Goal: Information Seeking & Learning: Find specific fact

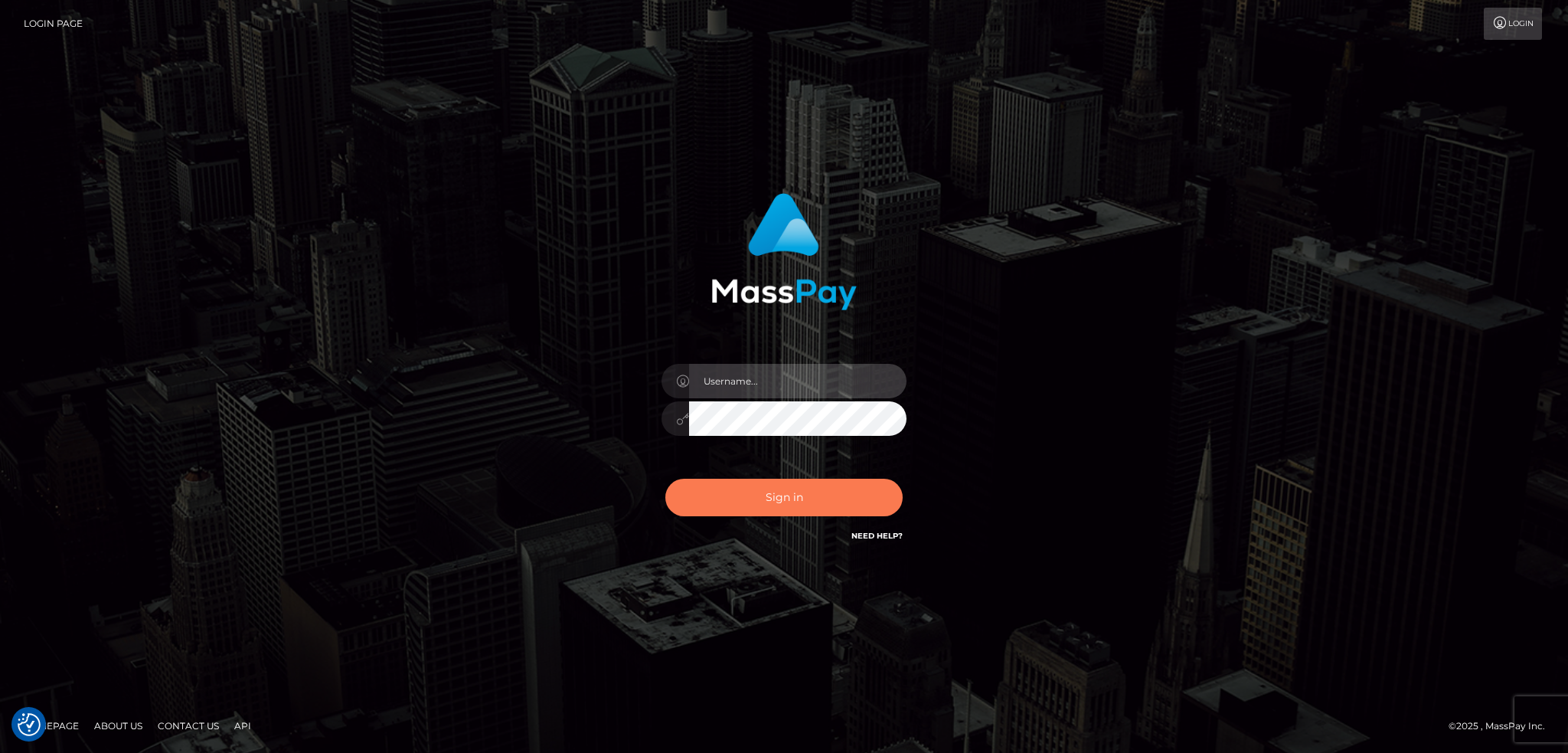
type input "alexstef"
click at [772, 488] on button "Sign in" at bounding box center [784, 497] width 237 height 37
type input "alexstef"
click at [784, 494] on button "Sign in" at bounding box center [784, 497] width 237 height 37
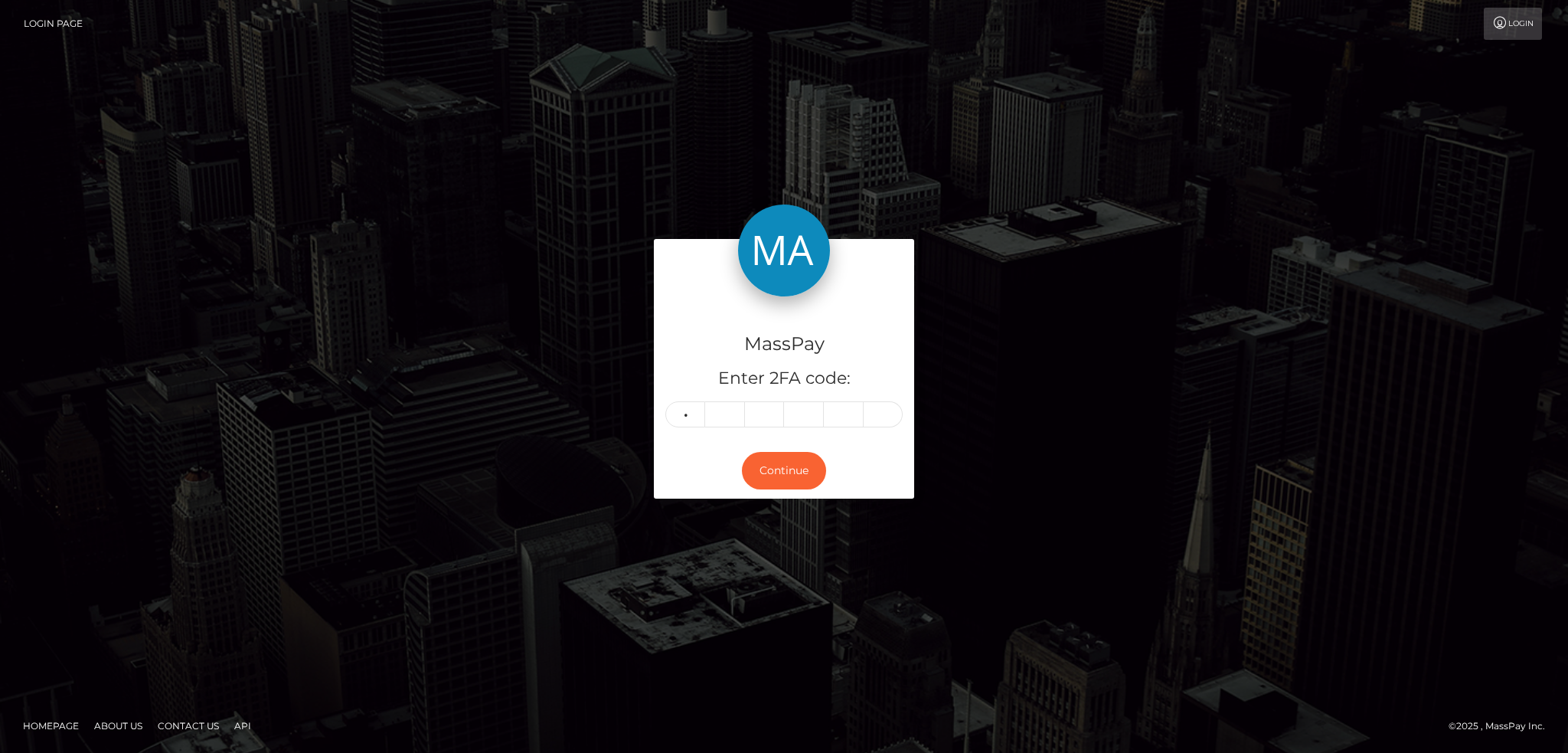
type input "8"
type input "3"
type input "9"
type input "3"
type input "7"
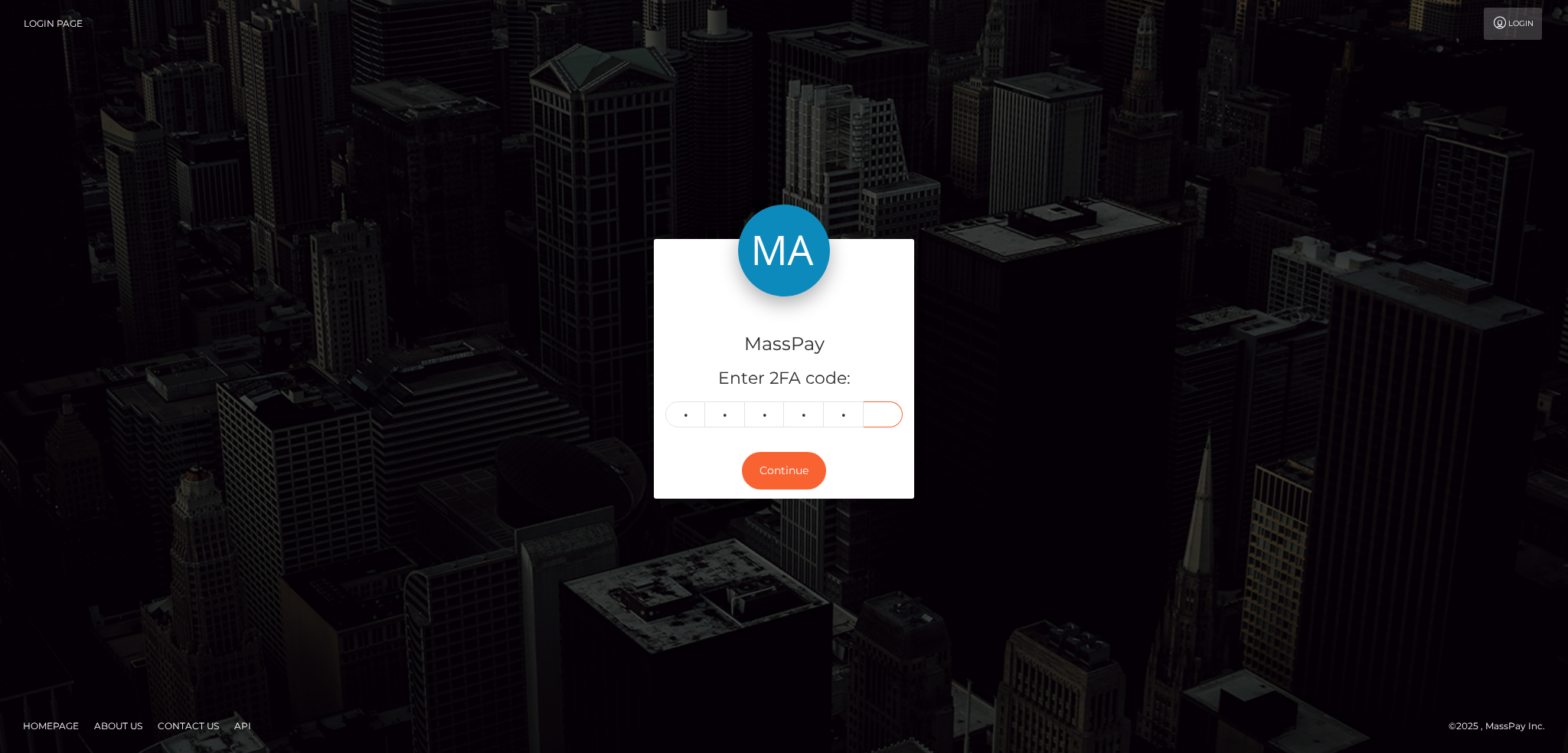
type input "7"
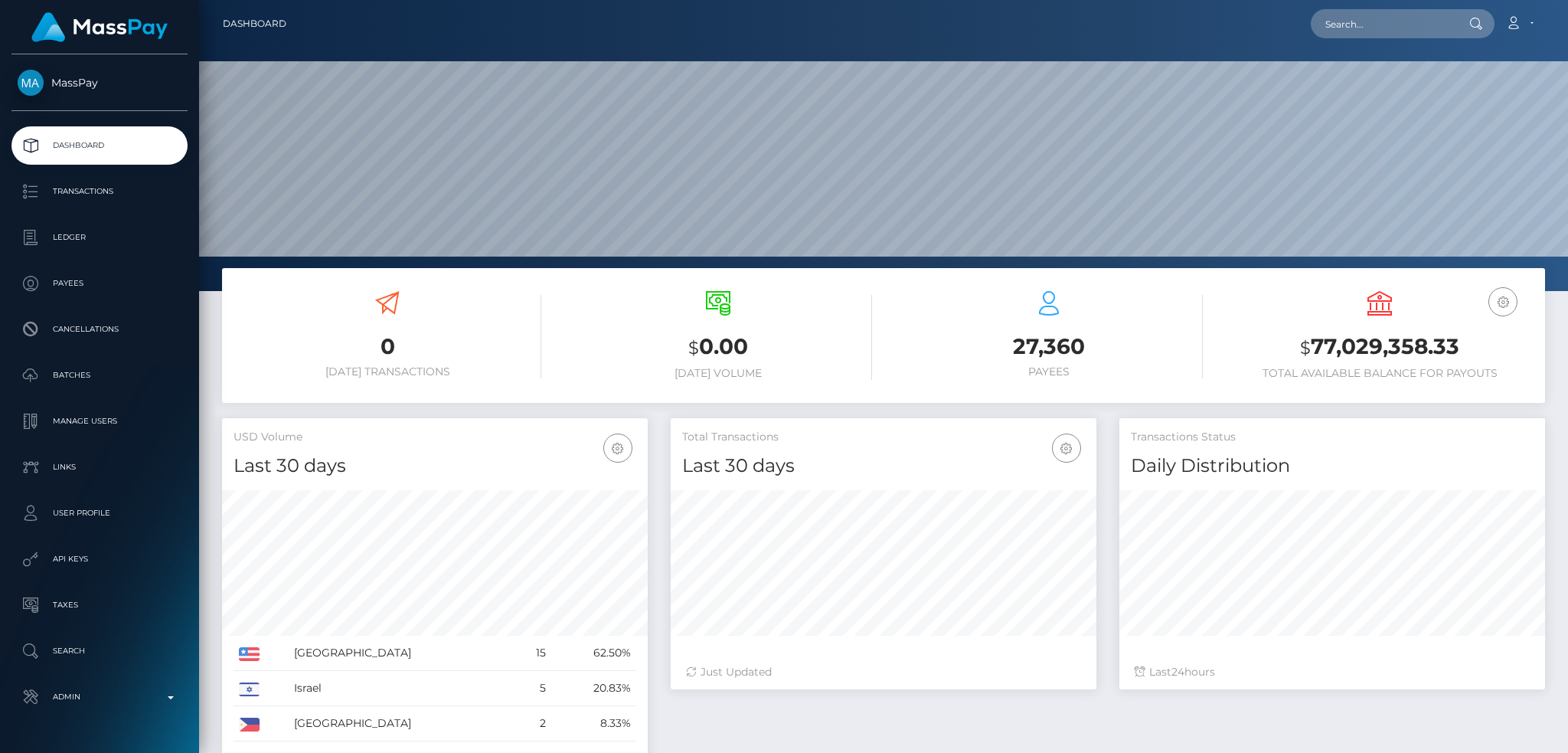
scroll to position [272, 425]
click at [1399, 27] on input "text" at bounding box center [1382, 24] width 144 height 30
paste input "0009a586-68a4-4252-b75c-20f34cfd233b"
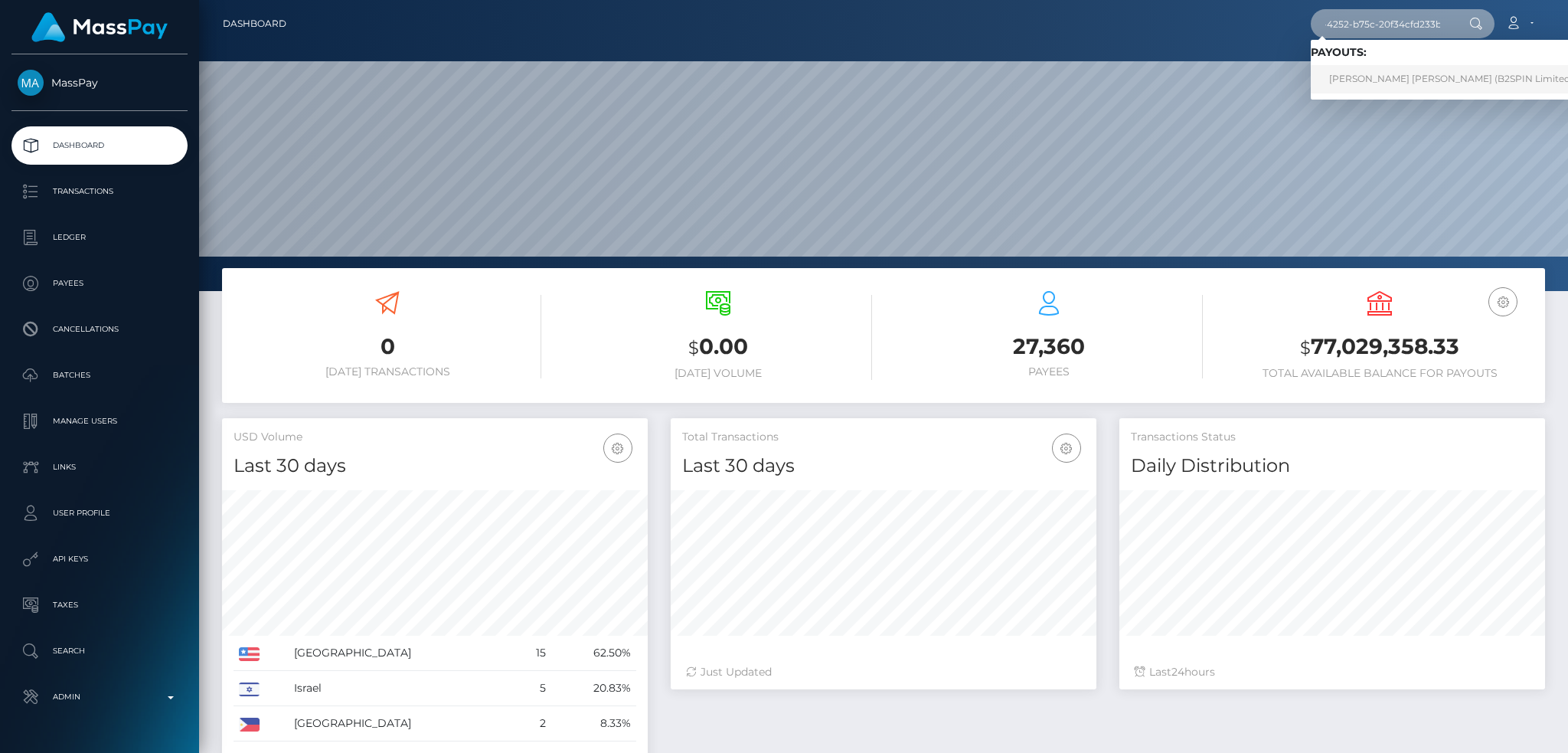
type input "0009a586-68a4-4252-b75c-20f34cfd233b"
click at [1387, 83] on link "CARLOS JAVIER SALGADO DIAZ (B2SPIN Limited - )" at bounding box center [1456, 79] width 289 height 29
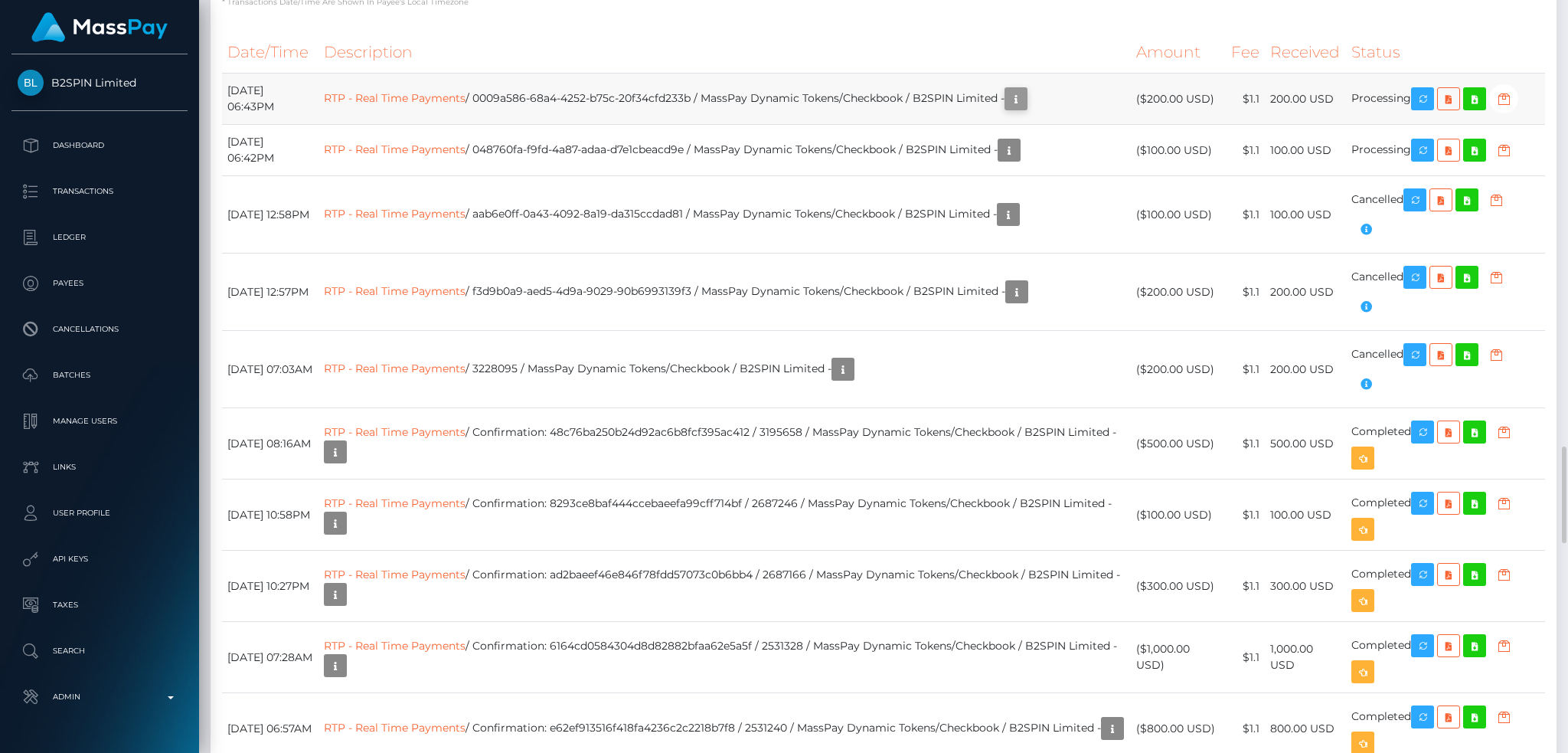
scroll to position [184, 425]
click at [1025, 100] on icon "button" at bounding box center [1016, 99] width 18 height 19
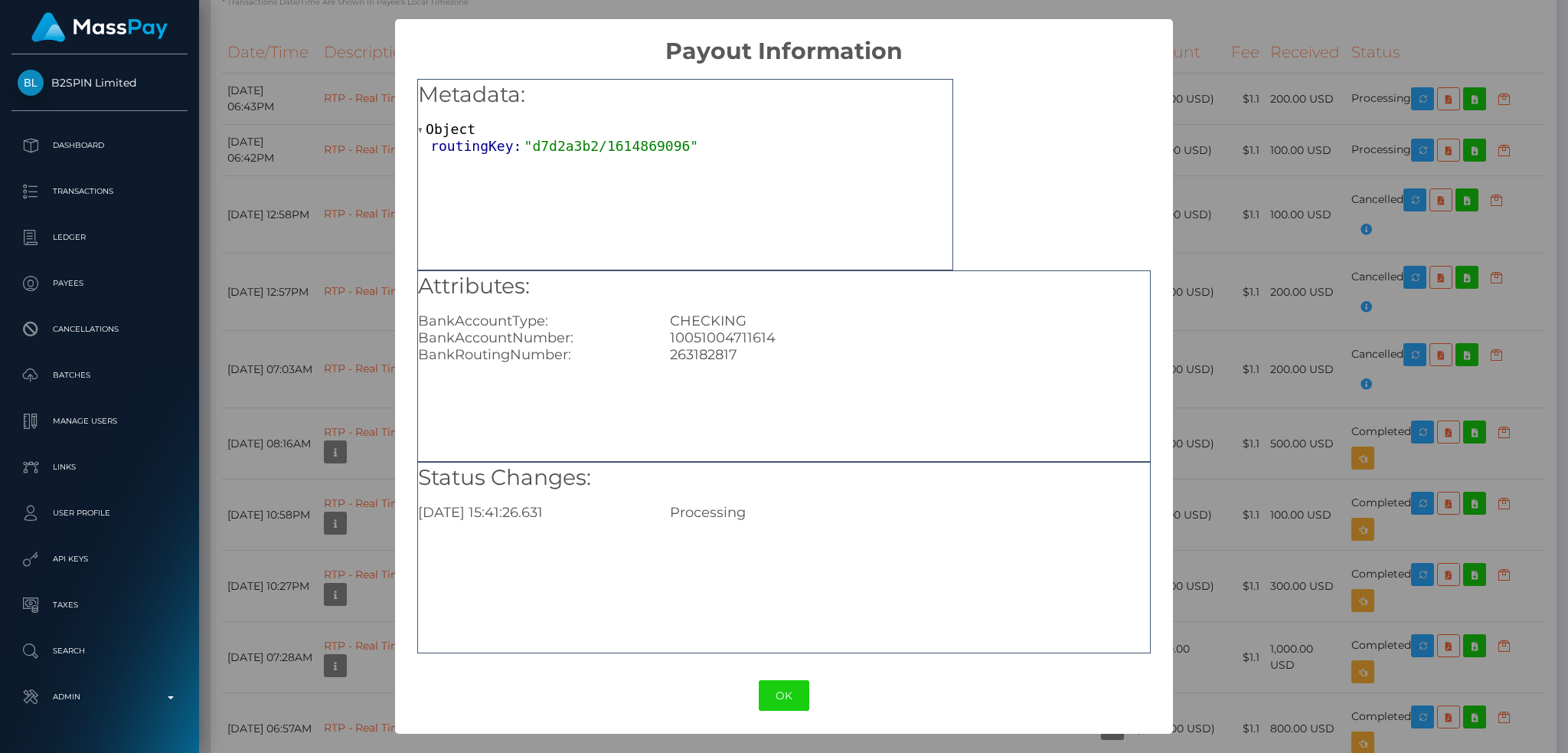
click at [703, 343] on div "10051004711614" at bounding box center [910, 338] width 503 height 17
copy div "10051004711614"
click at [1248, 65] on div "× Payout Information Metadata: Object routingKey: "d7d2a3b2/1614869096" Attribu…" at bounding box center [784, 376] width 1568 height 753
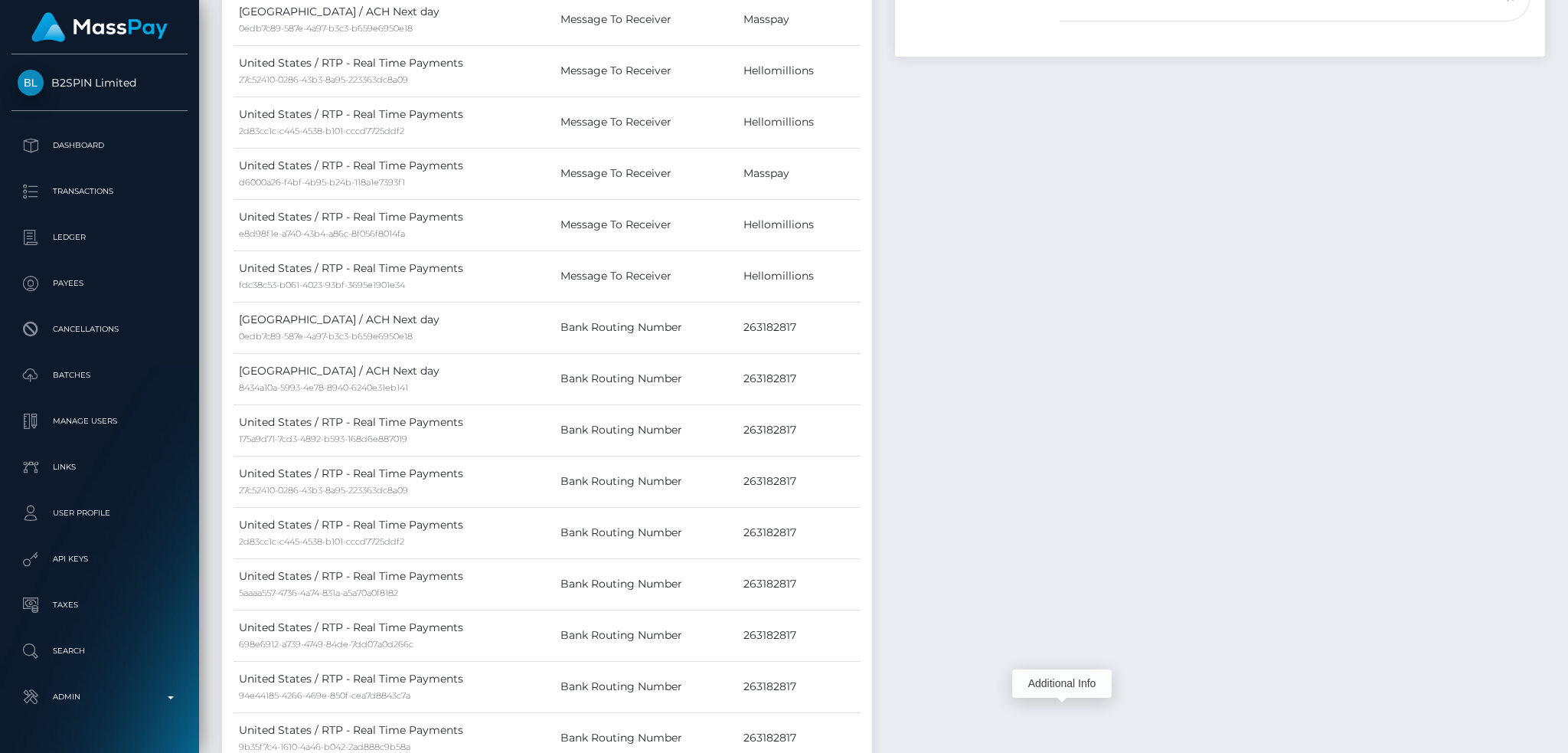
scroll to position [0, 0]
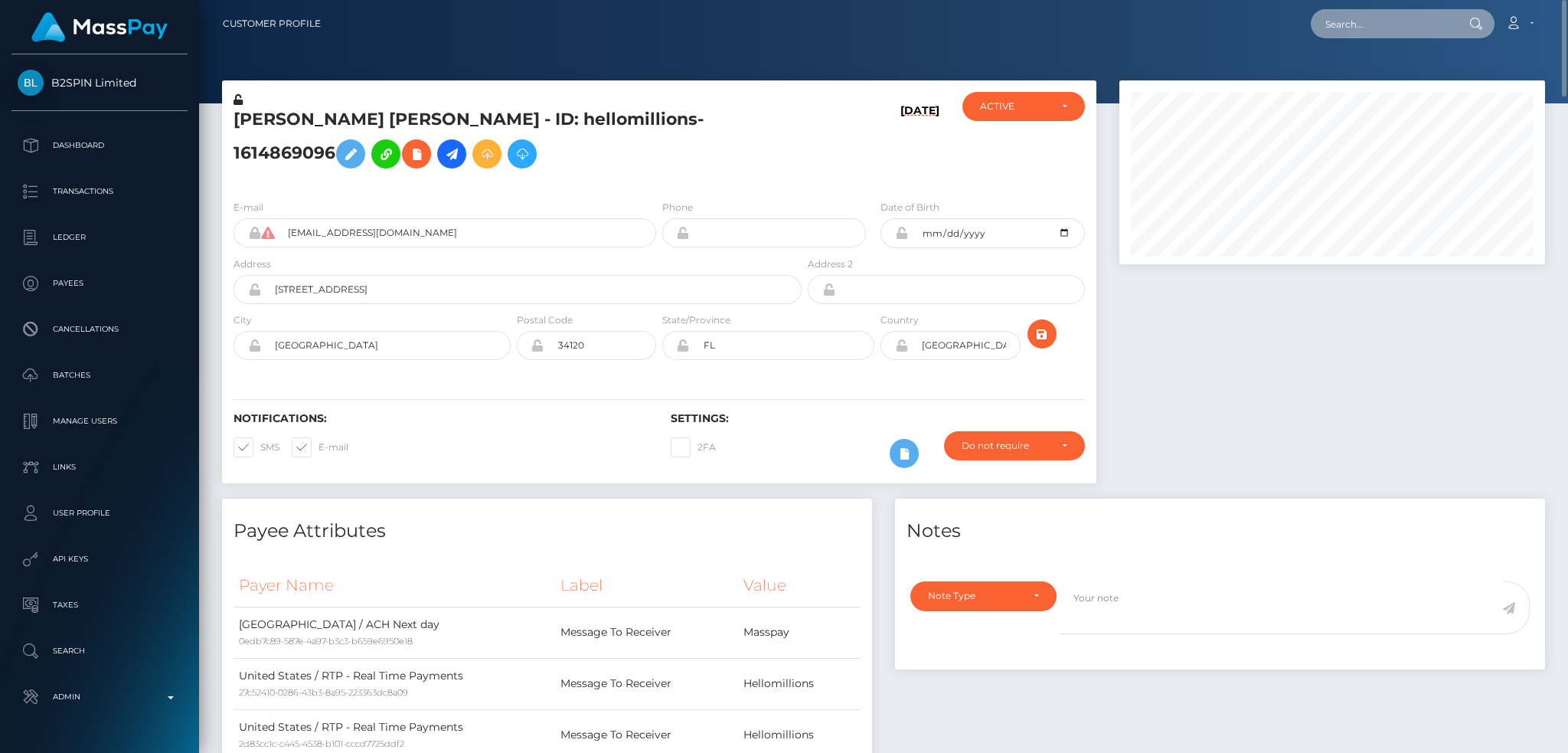
click at [1351, 13] on input "text" at bounding box center [1382, 24] width 144 height 30
paste input "5610b495-895b-47bc-943c-5de03342b28a"
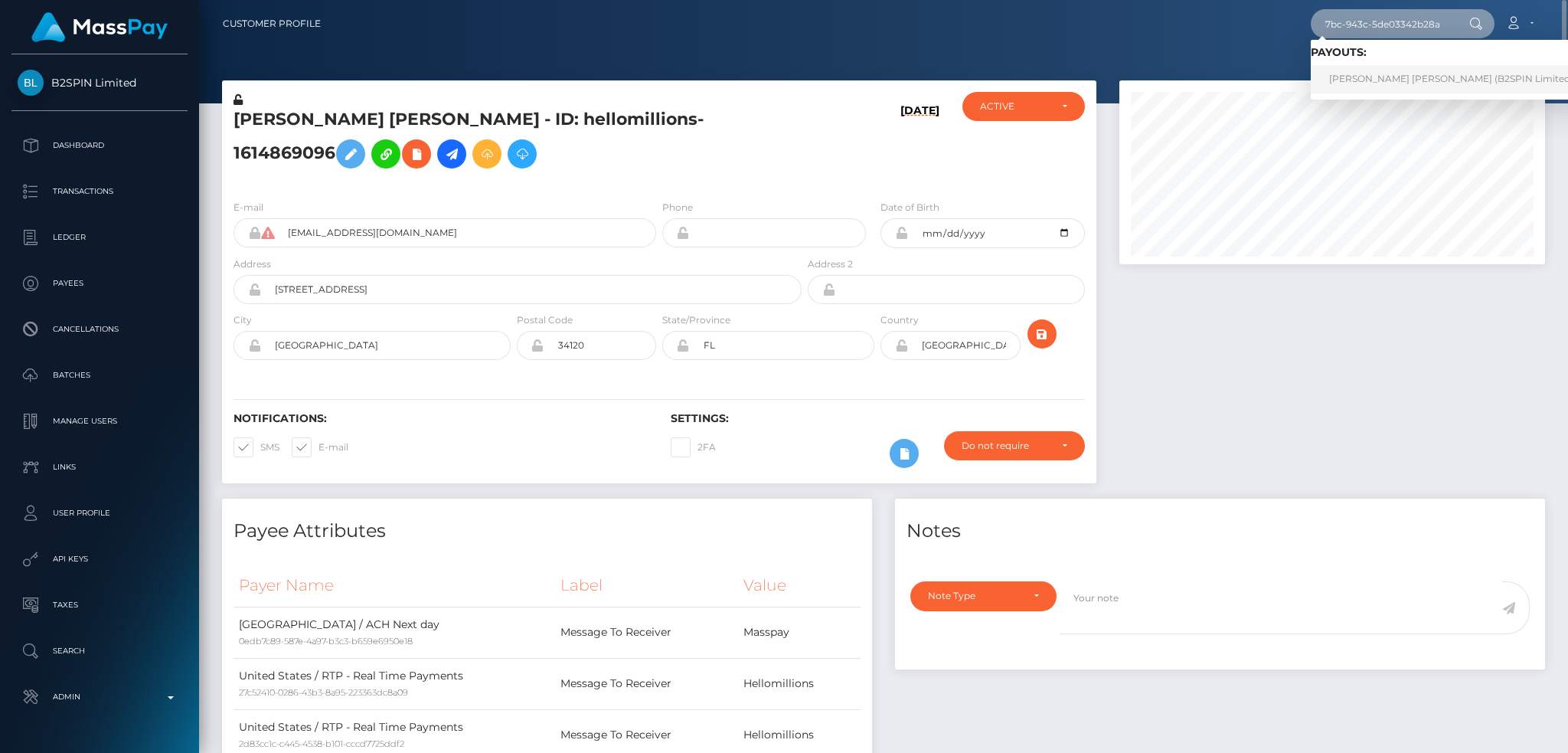
type input "5610b495-895b-47bc-943c-5de03342b28a"
click at [1369, 76] on link "WILLIAM MICHAEL COOK (B2SPIN Limited - )" at bounding box center [1456, 79] width 289 height 29
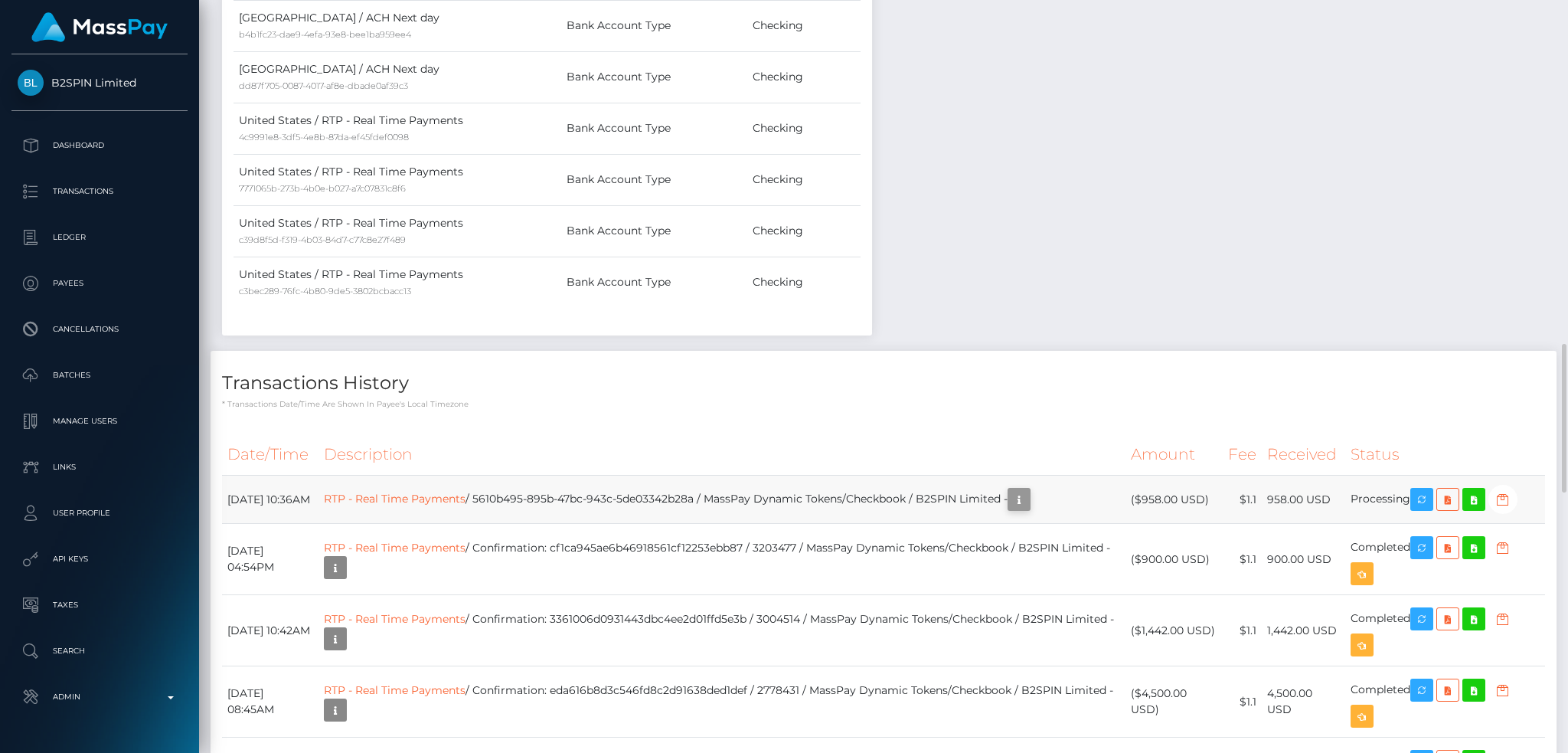
scroll to position [184, 425]
click at [1028, 509] on icon "button" at bounding box center [1019, 500] width 18 height 19
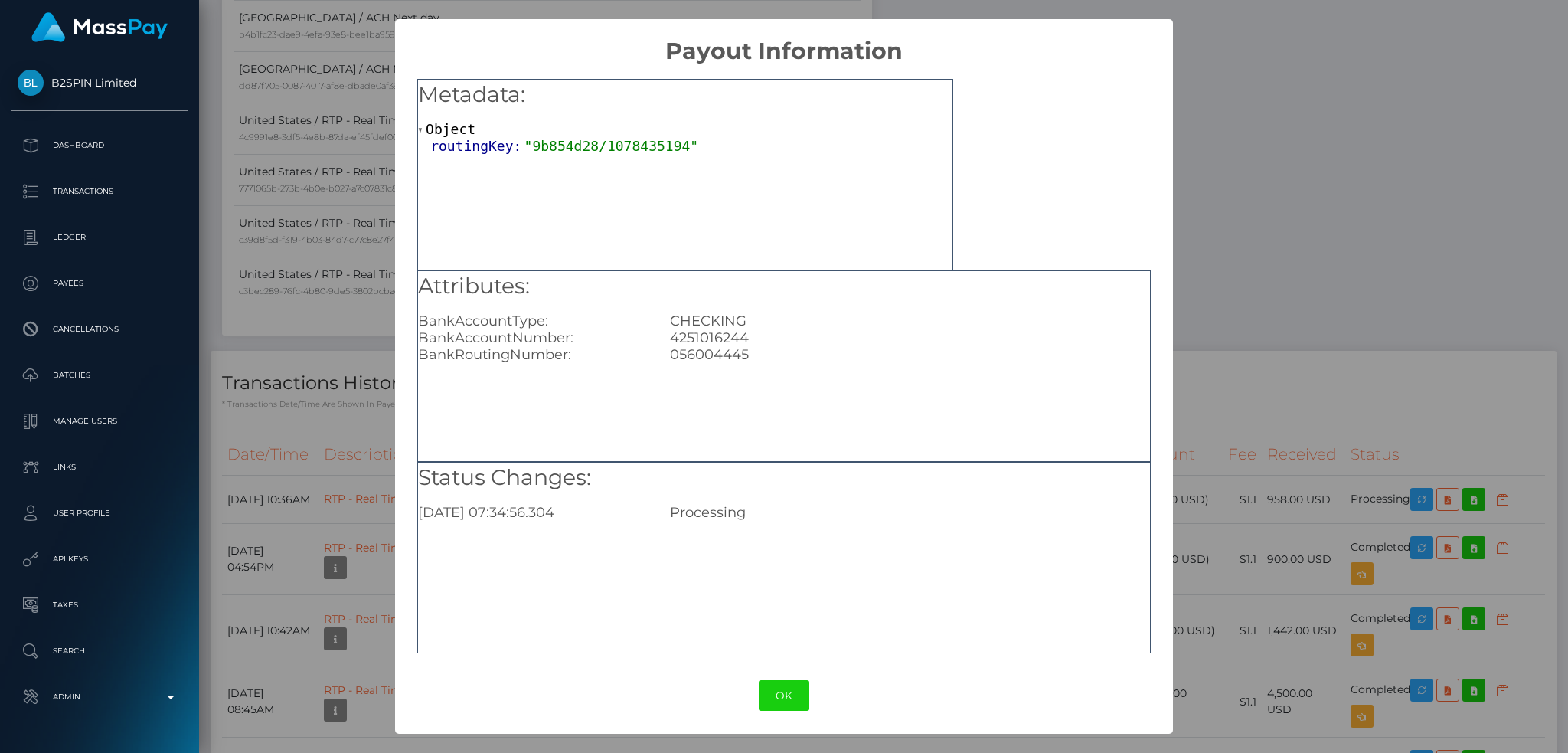
click at [711, 337] on div "4251016244" at bounding box center [910, 338] width 503 height 17
copy div "4251016244"
click at [1352, 89] on div "× Payout Information Metadata: Object routingKey: "9b854d28/1078435194" Attribu…" at bounding box center [784, 376] width 1568 height 753
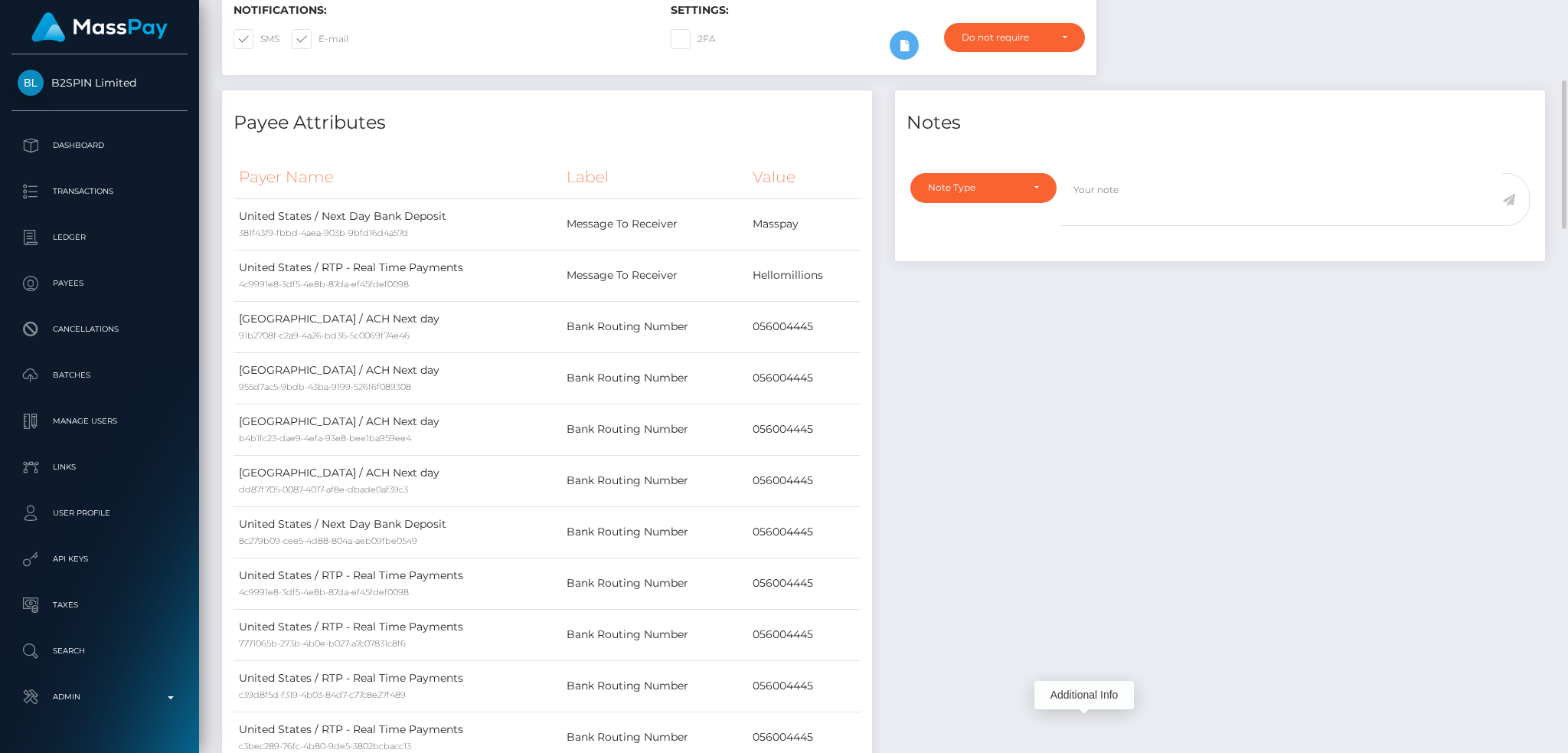
scroll to position [0, 0]
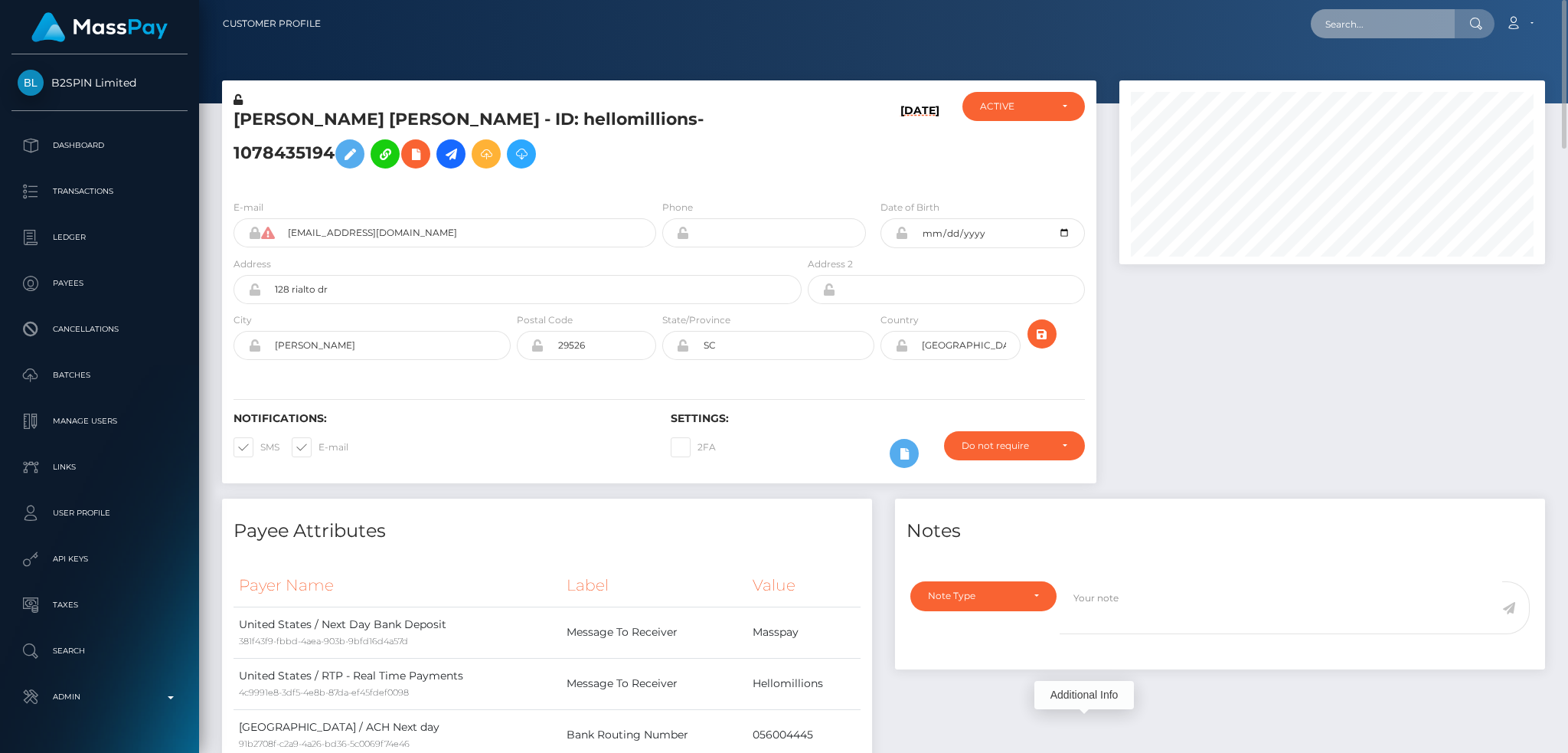
click at [1352, 35] on input "text" at bounding box center [1382, 24] width 144 height 30
paste input "18e1c410-7b0b-4c41-8451-212445f52640"
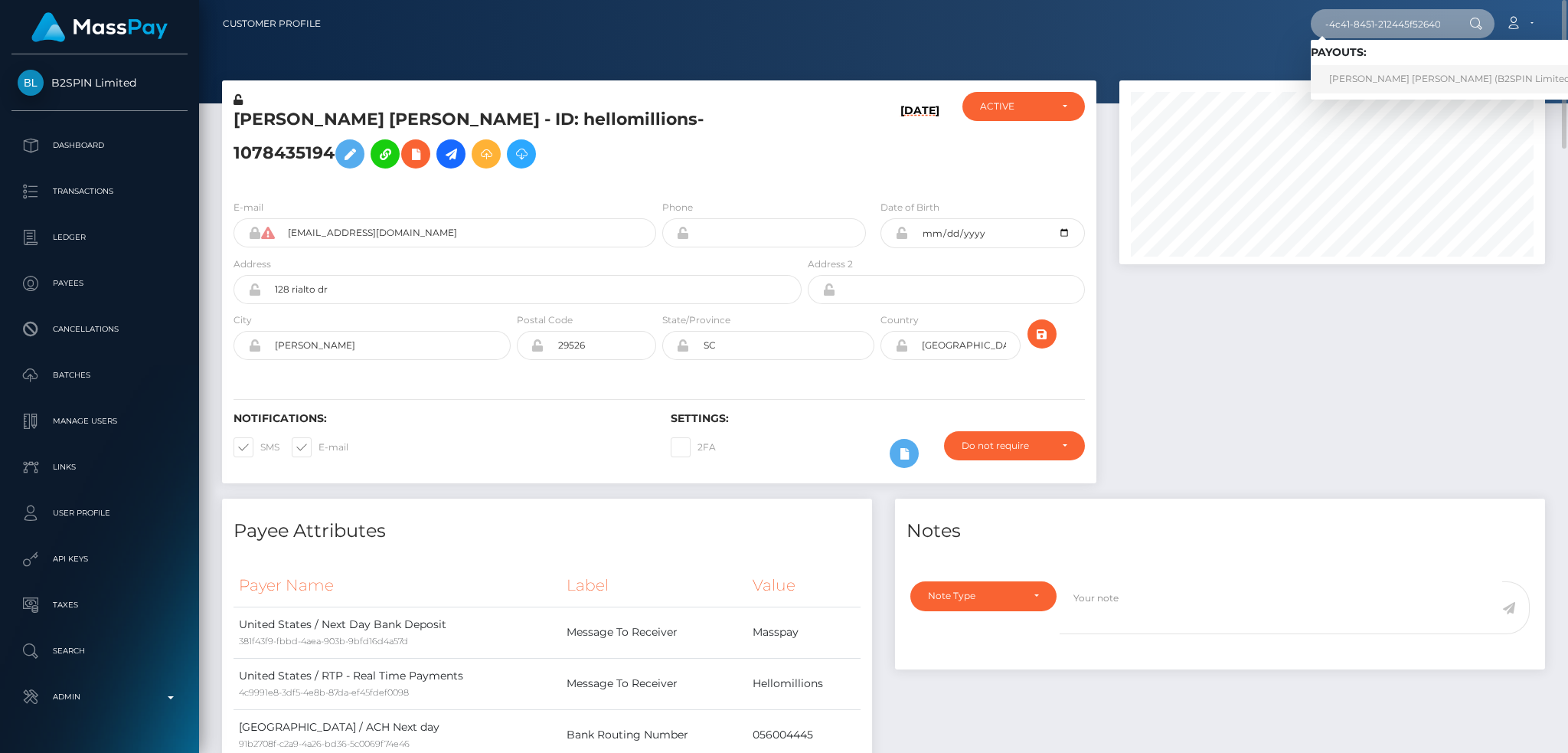
type input "18e1c410-7b0b-4c41-8451-212445f52640"
drag, startPoint x: 1377, startPoint y: 76, endPoint x: 1340, endPoint y: 84, distance: 37.9
click at [1376, 76] on link "WESLEY DAVID WISE (B2SPIN Limited - )" at bounding box center [1456, 79] width 289 height 29
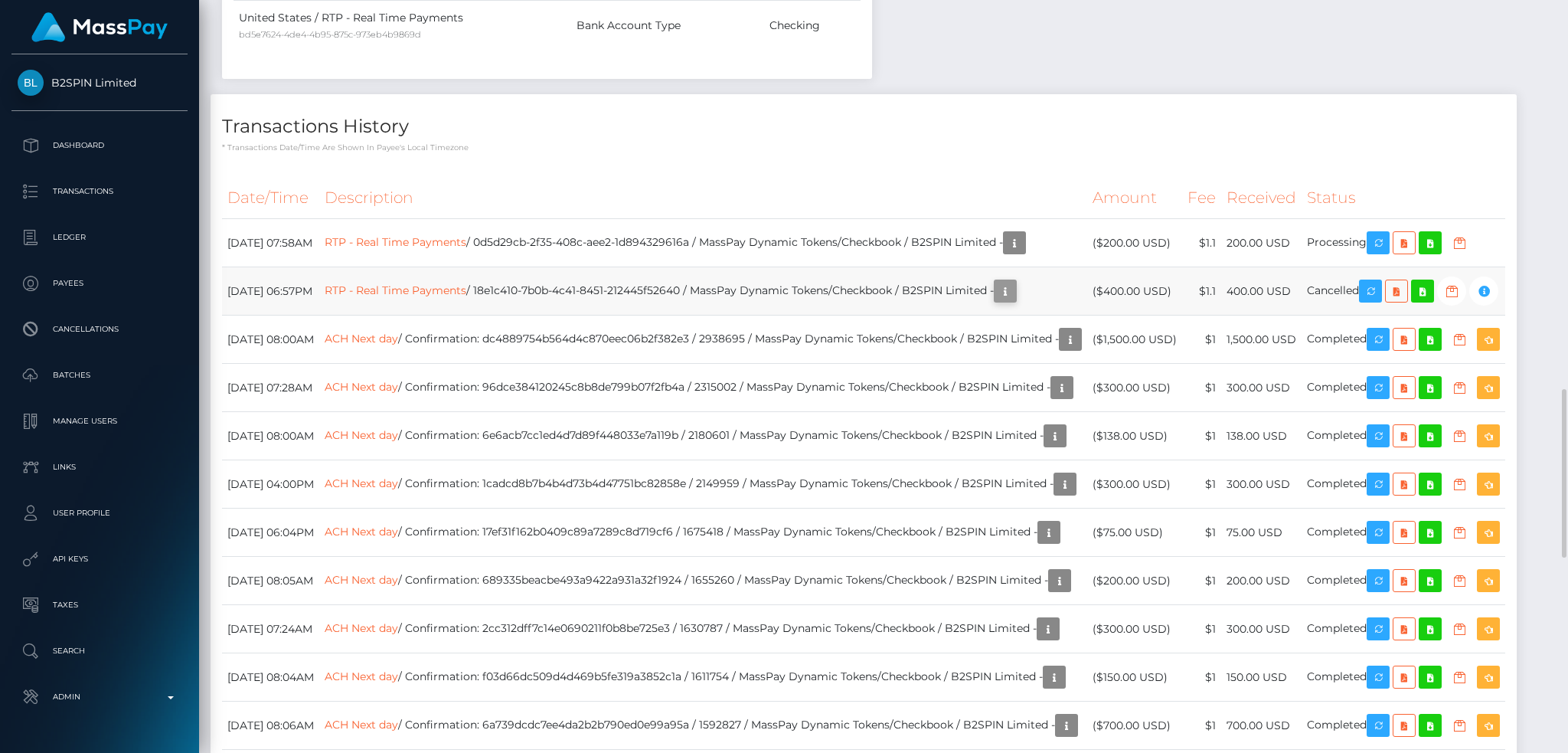
scroll to position [184, 425]
click at [1015, 301] on icon "button" at bounding box center [1004, 291] width 18 height 19
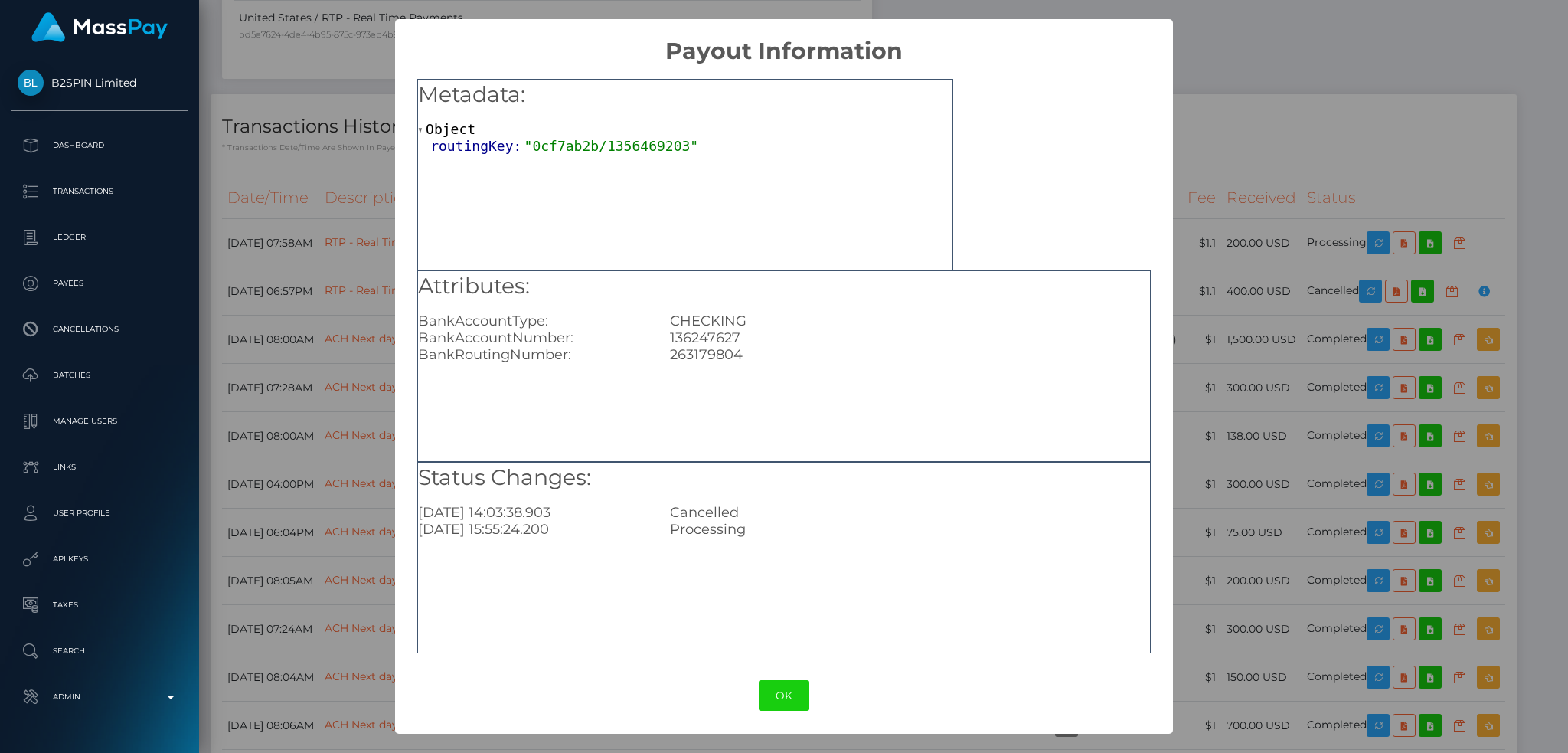
click at [694, 335] on div "136247627" at bounding box center [910, 338] width 503 height 17
copy div "136247627"
click at [1284, 111] on div "× Payout Information Metadata: Object routingKey: "0cf7ab2b/1356469203" Attribu…" at bounding box center [784, 376] width 1568 height 753
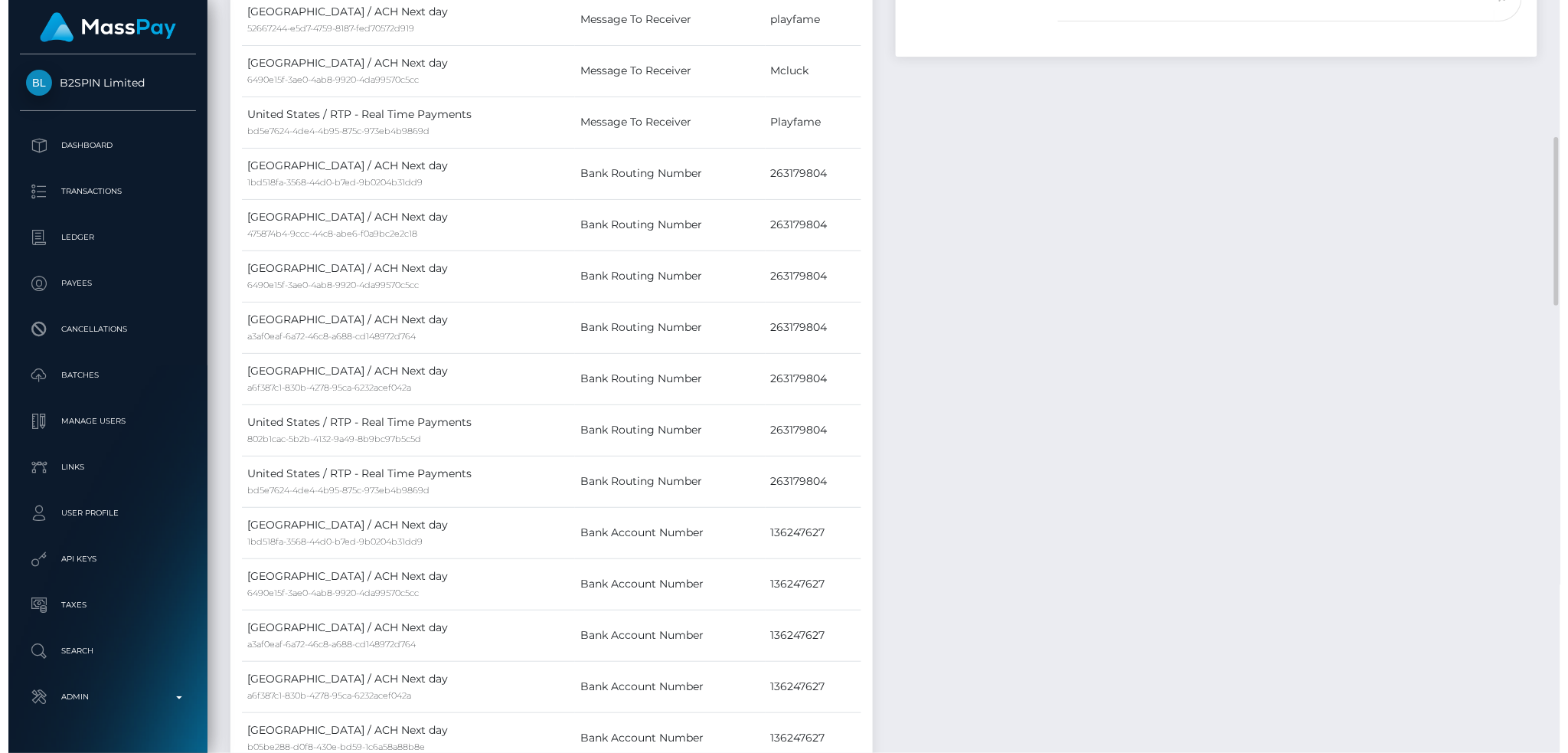
scroll to position [0, 0]
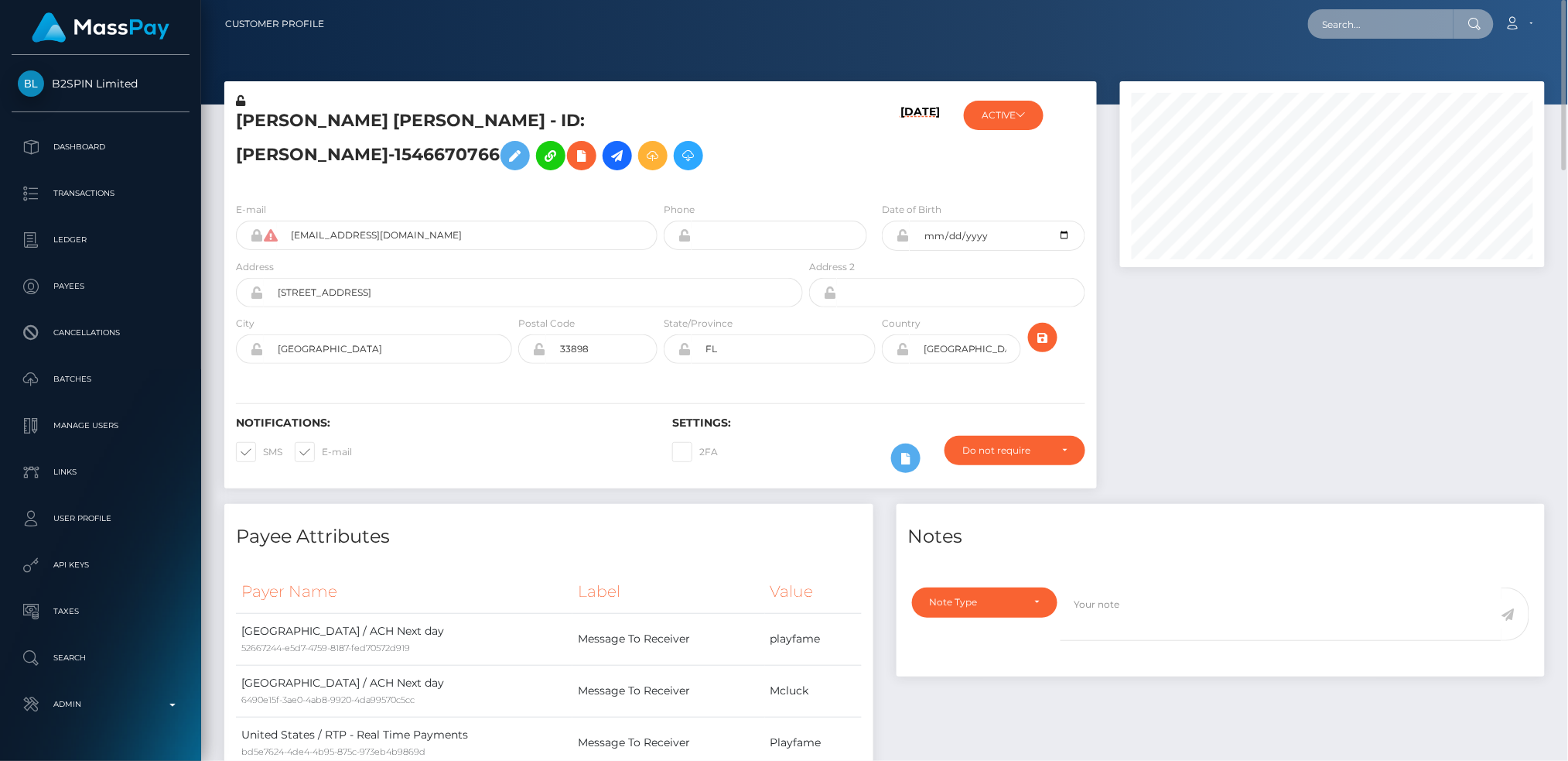
click at [1378, 32] on input "text" at bounding box center [1380, 24] width 145 height 30
paste input "744fb105-3042-404a-a7de-5f7e2ec6baf5"
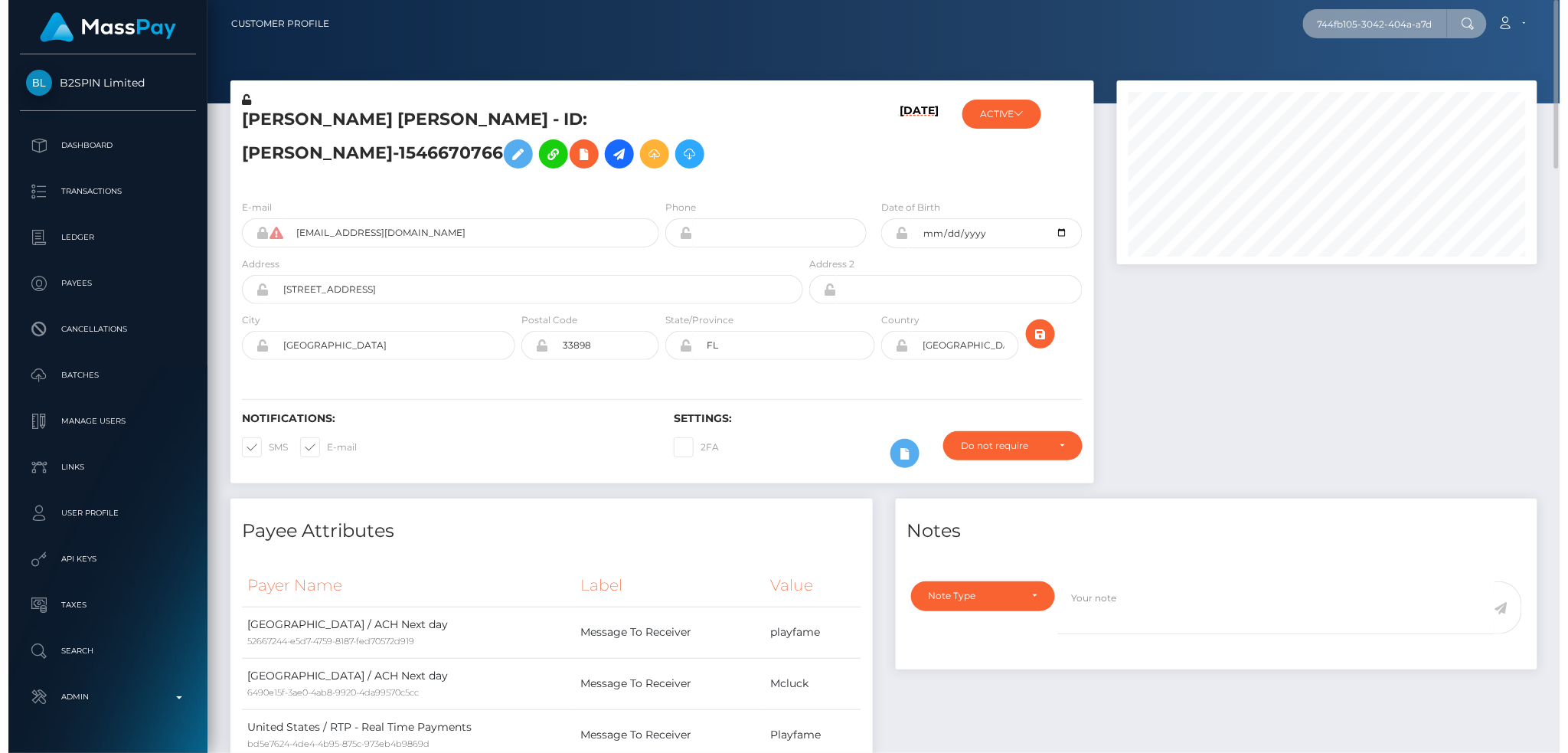
scroll to position [184, 425]
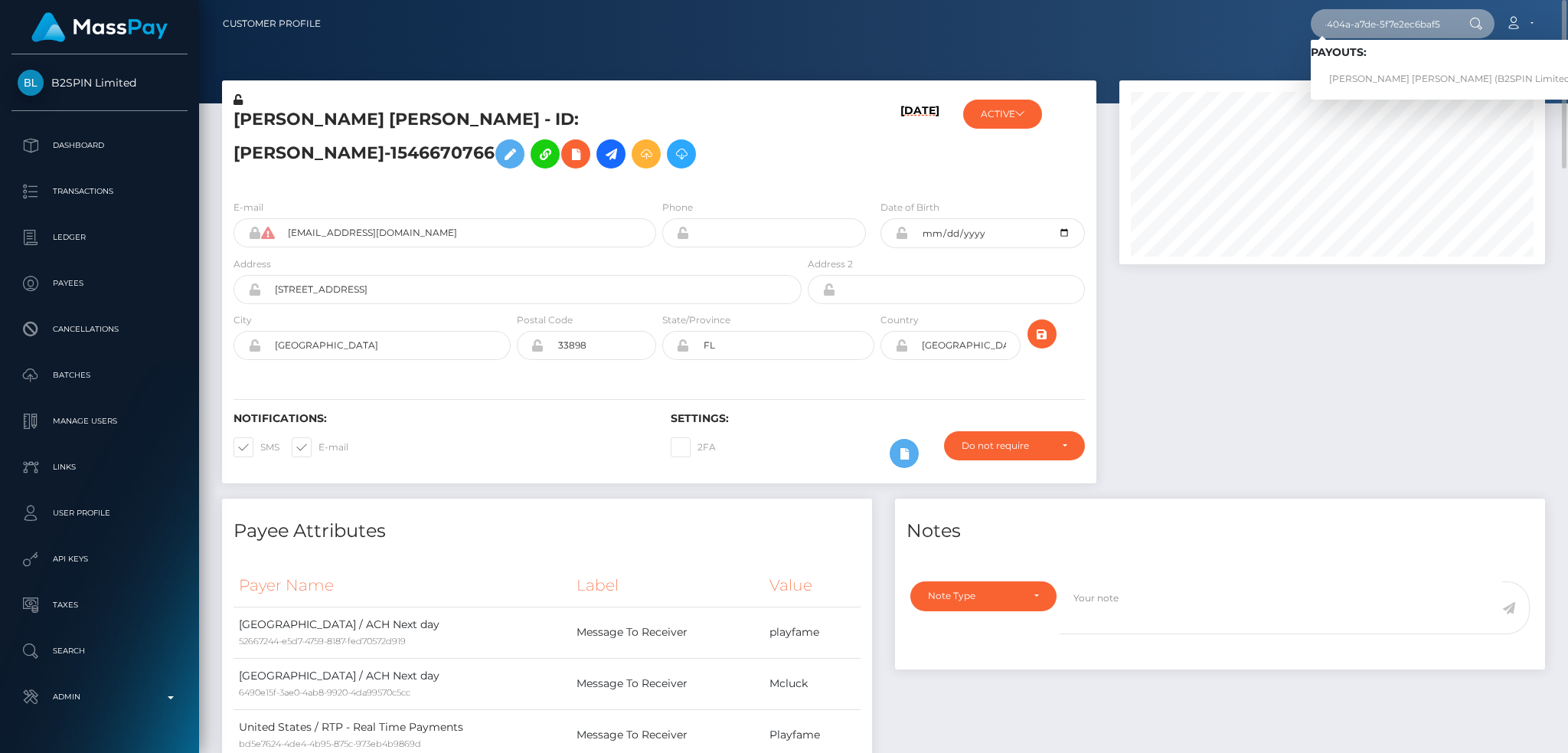
type input "744fb105-3042-404a-a7de-5f7e2ec6baf5"
click at [1376, 74] on link "EILEEN THERESA WILSON (B2SPIN Limited - )" at bounding box center [1456, 79] width 289 height 29
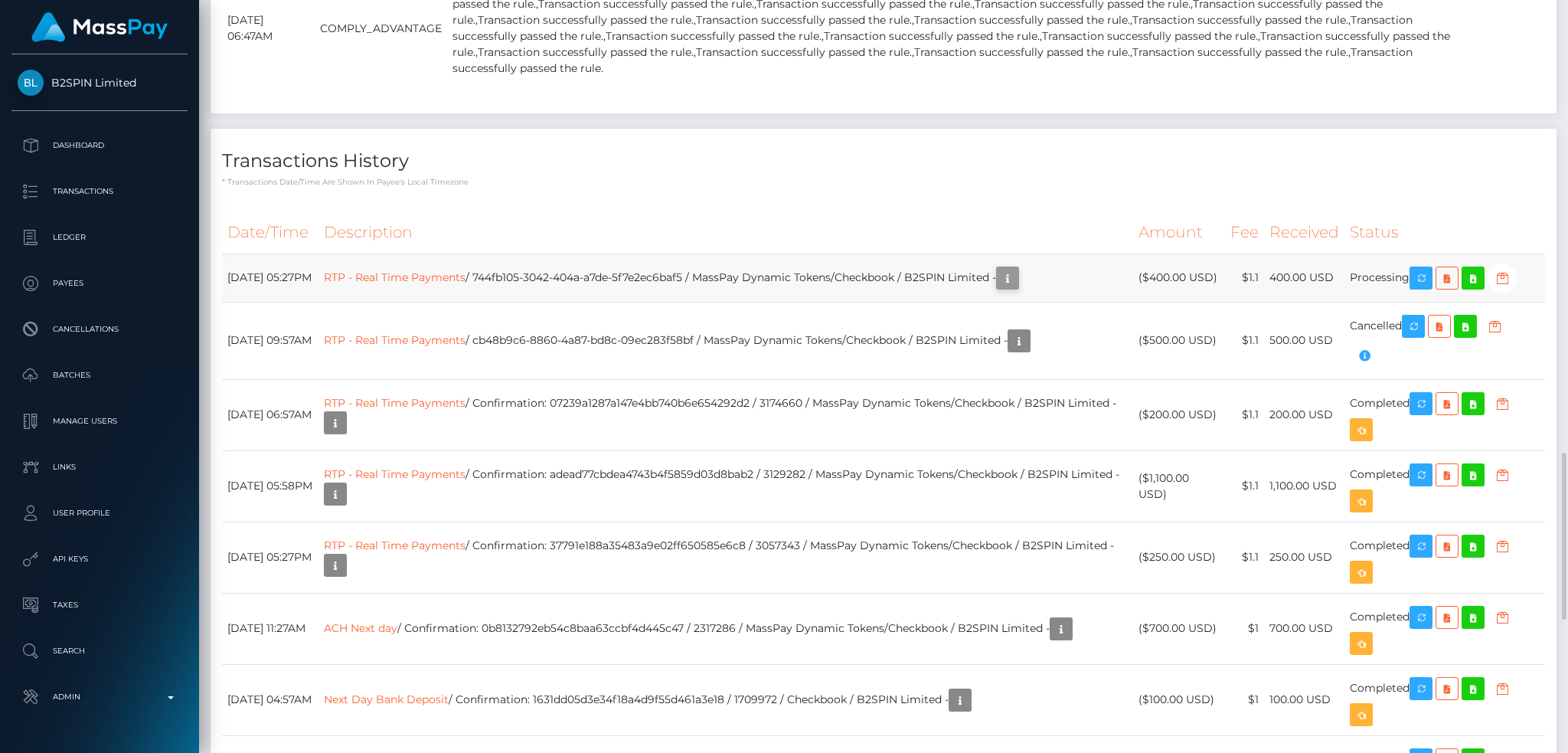
scroll to position [184, 425]
click at [1017, 287] on icon "button" at bounding box center [1007, 278] width 18 height 19
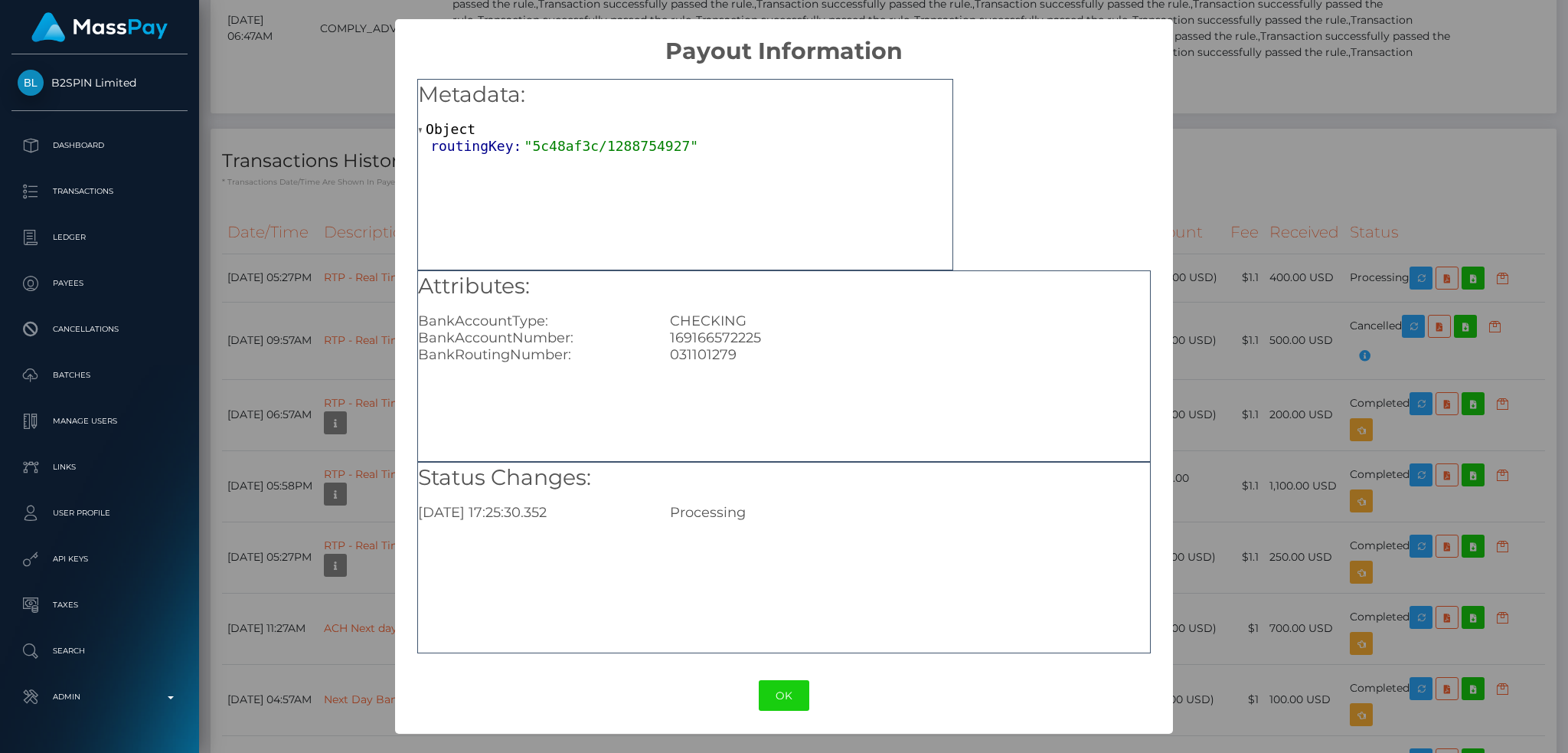
click at [699, 338] on div "169166572225" at bounding box center [910, 338] width 503 height 17
copy div "169166572225"
click at [1318, 92] on div "× Payout Information Metadata: Object routingKey: "5c48af3c/1288754927" Attribu…" at bounding box center [784, 376] width 1568 height 753
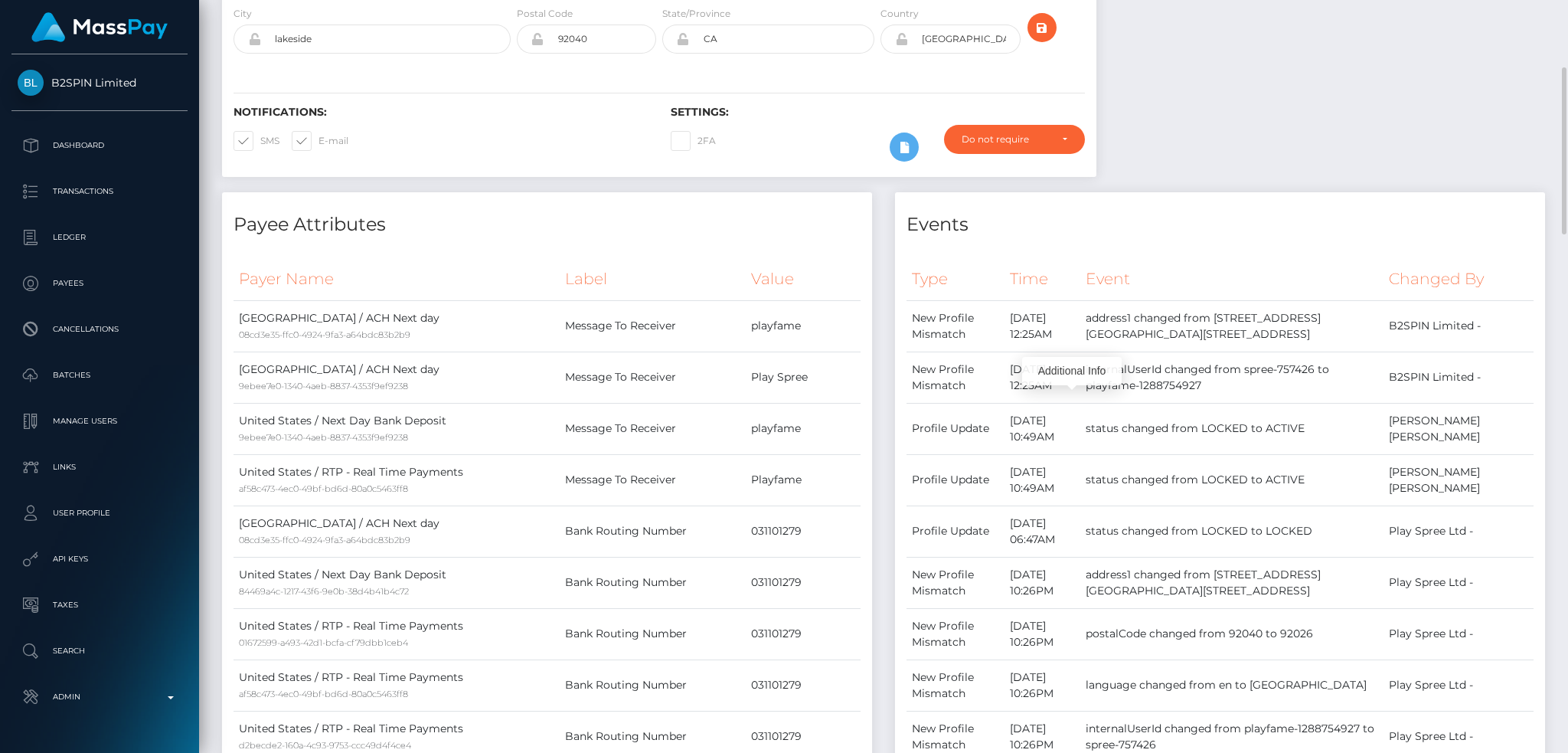
scroll to position [0, 0]
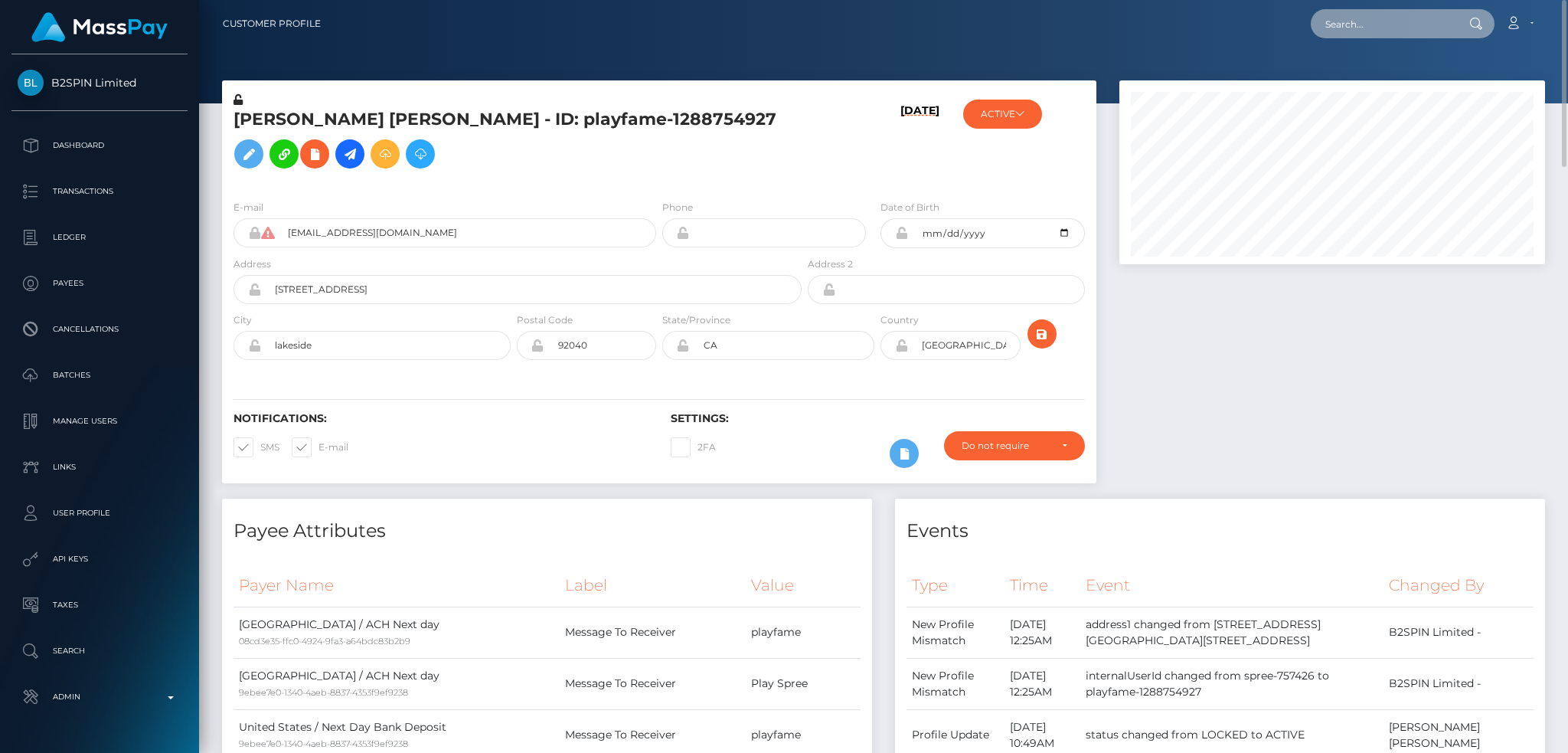
click at [1350, 26] on input "text" at bounding box center [1382, 24] width 144 height 30
paste input "d88d917a-b07e-4a83-9941-deea405643bf"
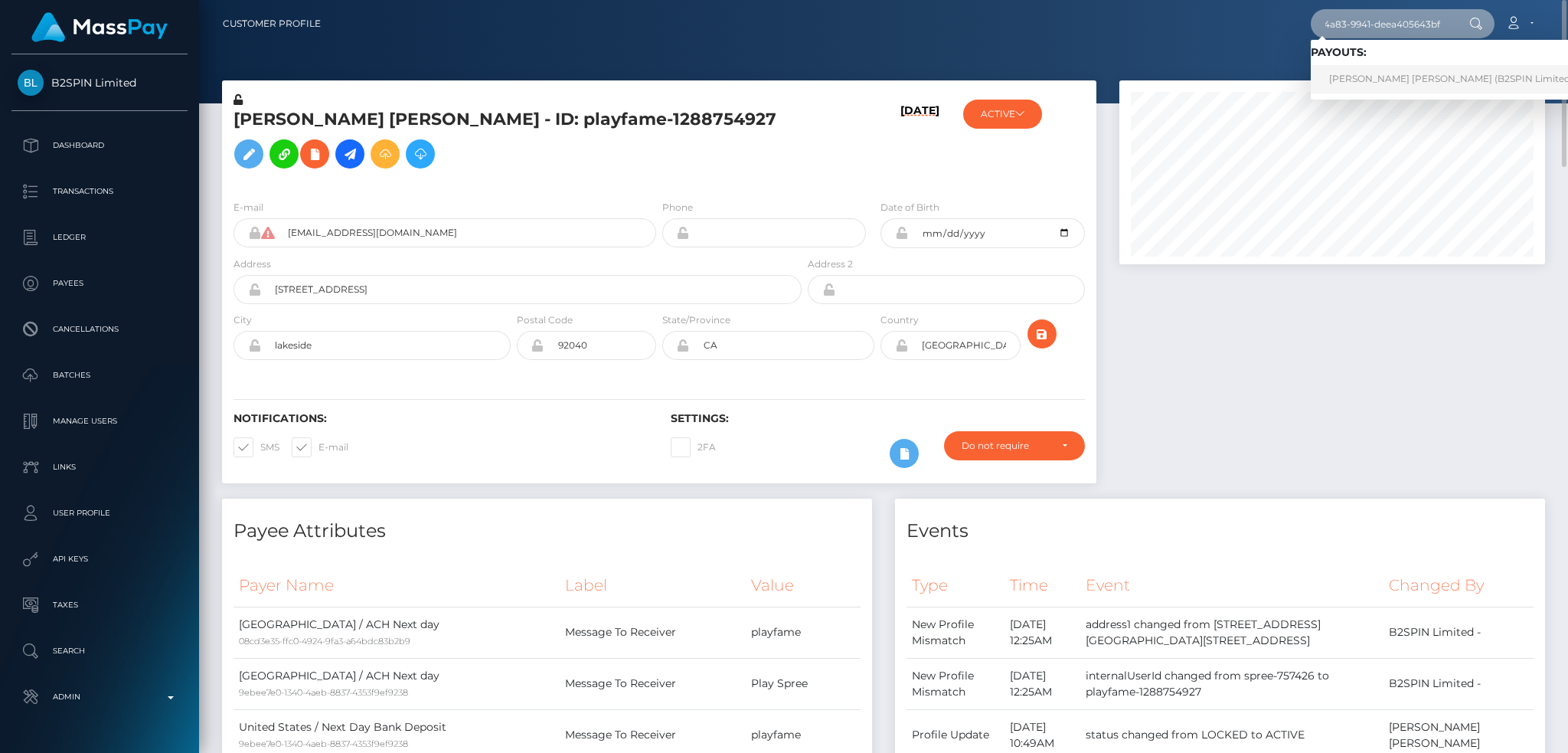
type input "d88d917a-b07e-4a83-9941-deea405643bf"
click at [1360, 75] on link "EUGENE MICHAEL MORGAN (B2SPIN Limited - )" at bounding box center [1456, 79] width 289 height 29
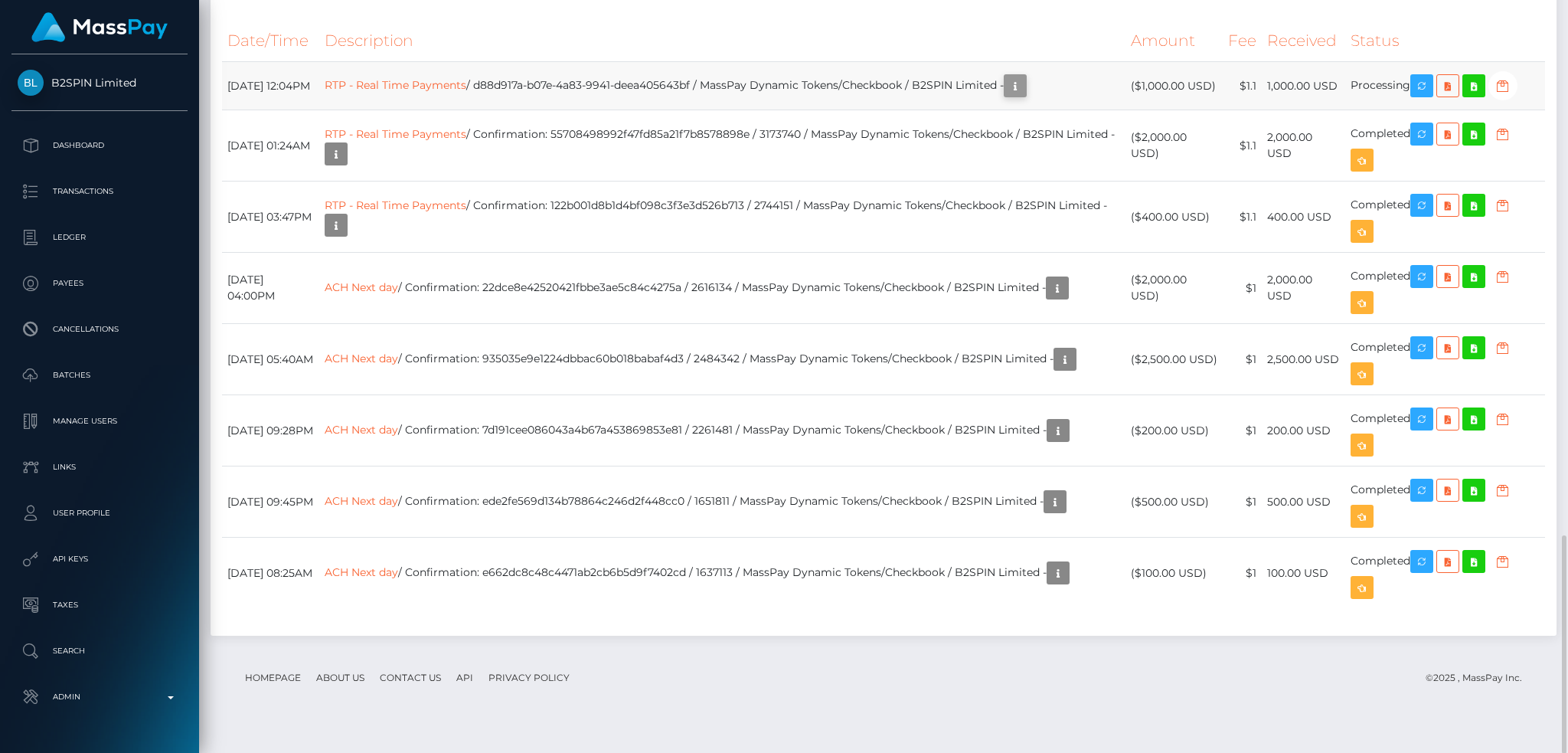
scroll to position [184, 425]
click at [1024, 96] on icon "button" at bounding box center [1015, 86] width 18 height 19
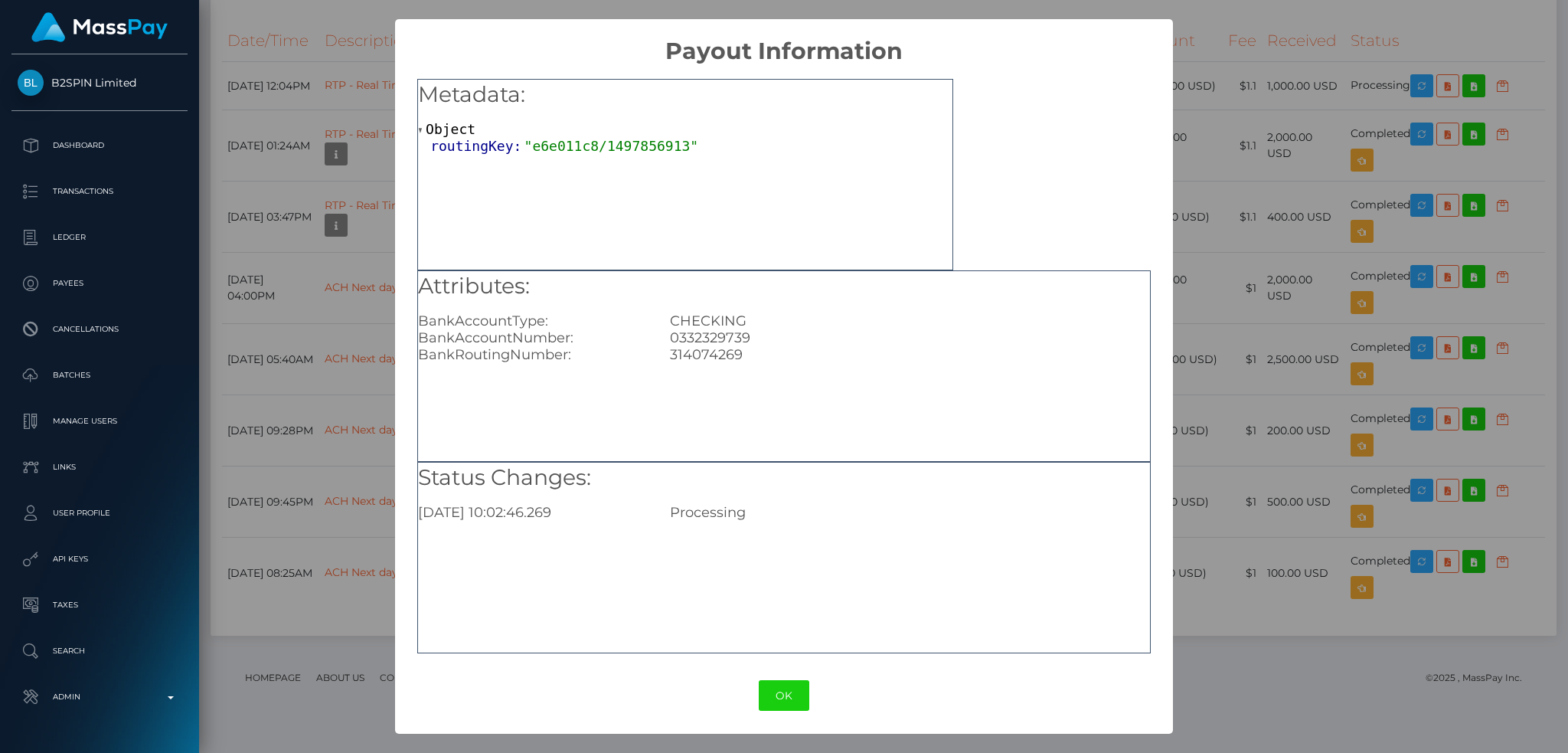
click at [699, 338] on div "0332329739" at bounding box center [910, 338] width 503 height 17
copy div "0332329739"
drag, startPoint x: 1315, startPoint y: 72, endPoint x: 1318, endPoint y: 92, distance: 20.2
click at [1316, 72] on div "× Payout Information Metadata: Object routingKey: "e6e011c8/1497856913" Attribu…" at bounding box center [784, 376] width 1568 height 753
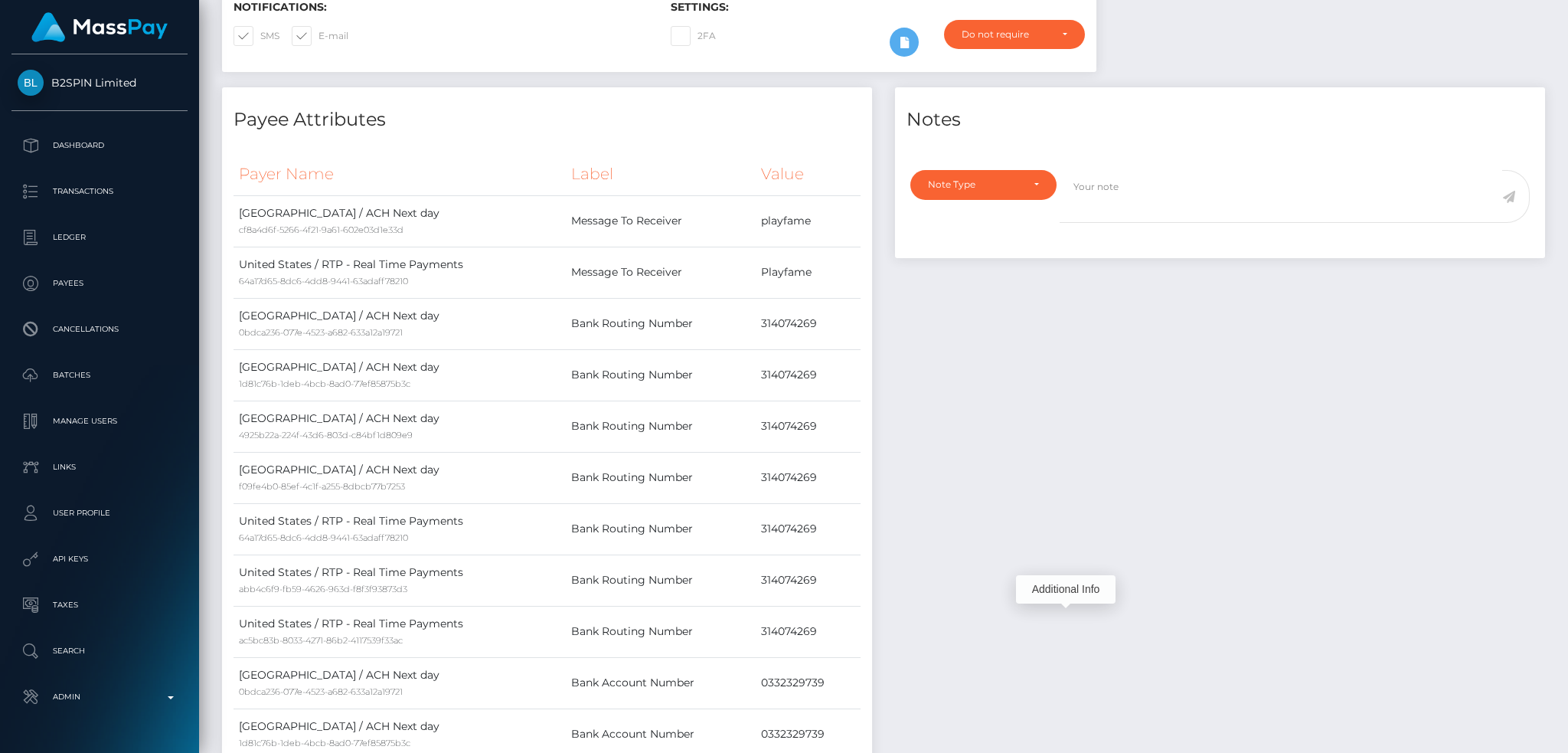
scroll to position [0, 0]
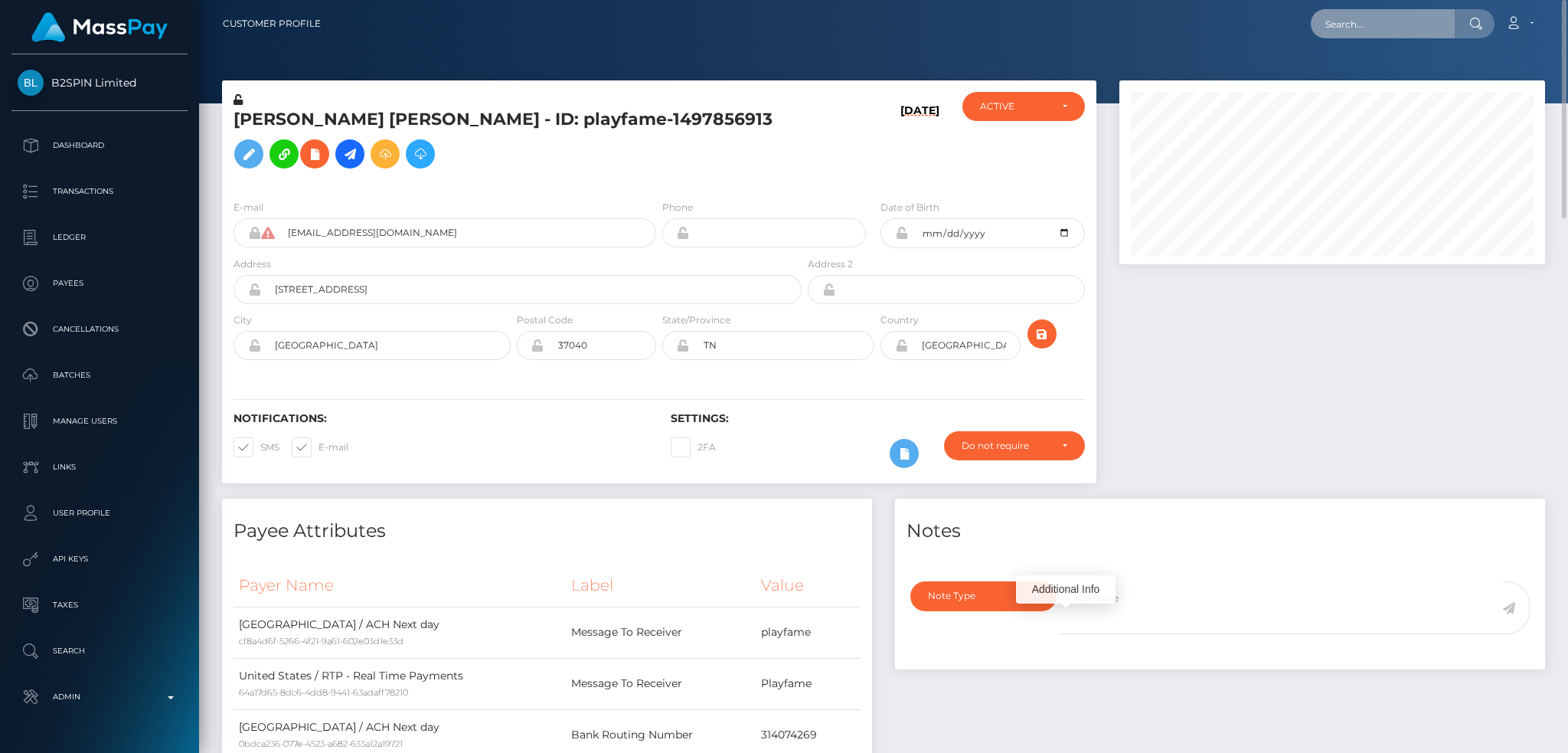
click at [1382, 30] on input "text" at bounding box center [1382, 24] width 144 height 30
paste input "offer-152592-14cab4"
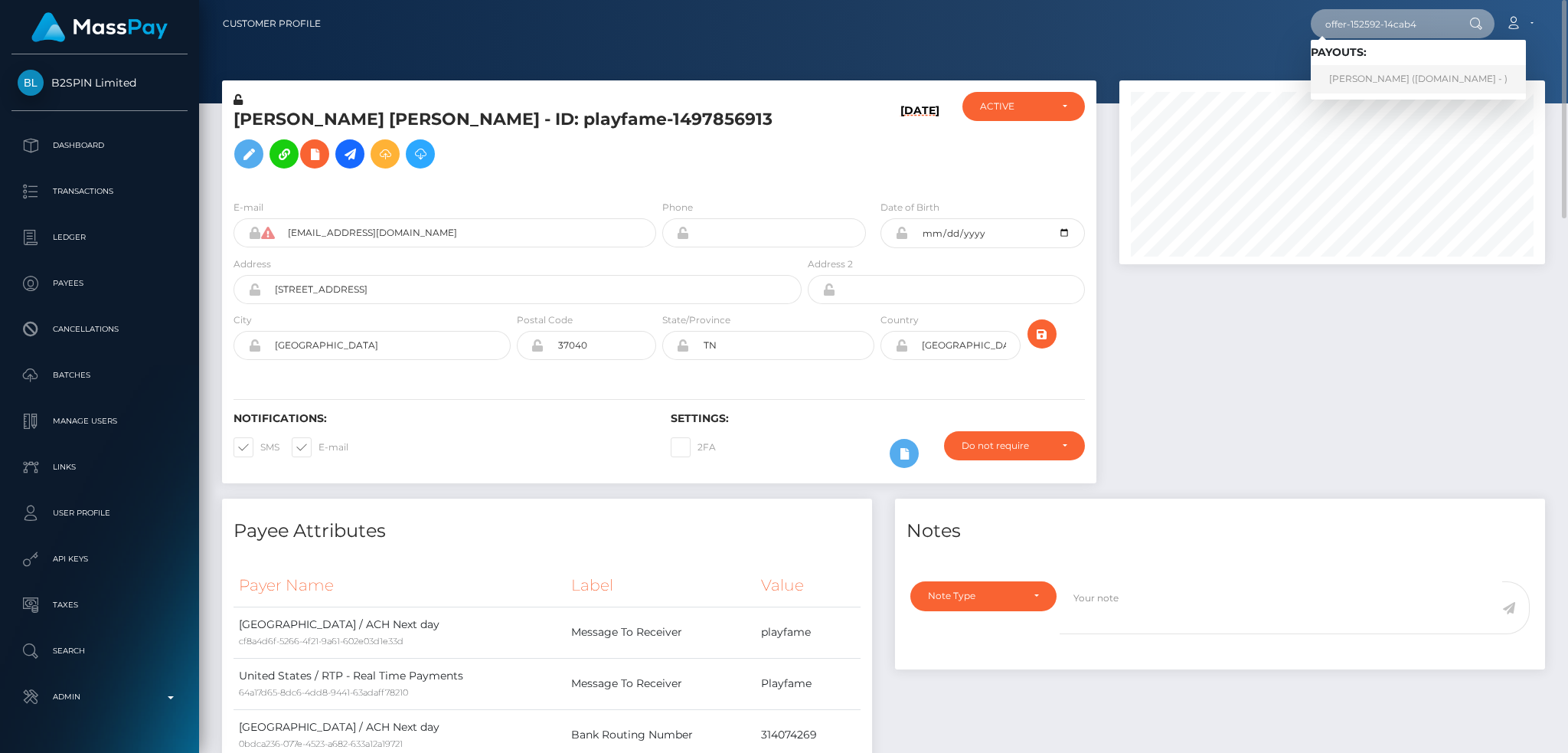
type input "offer-152592-14cab4"
click at [1379, 77] on link "kristofer collins (Skin.Land - )" at bounding box center [1419, 79] width 215 height 29
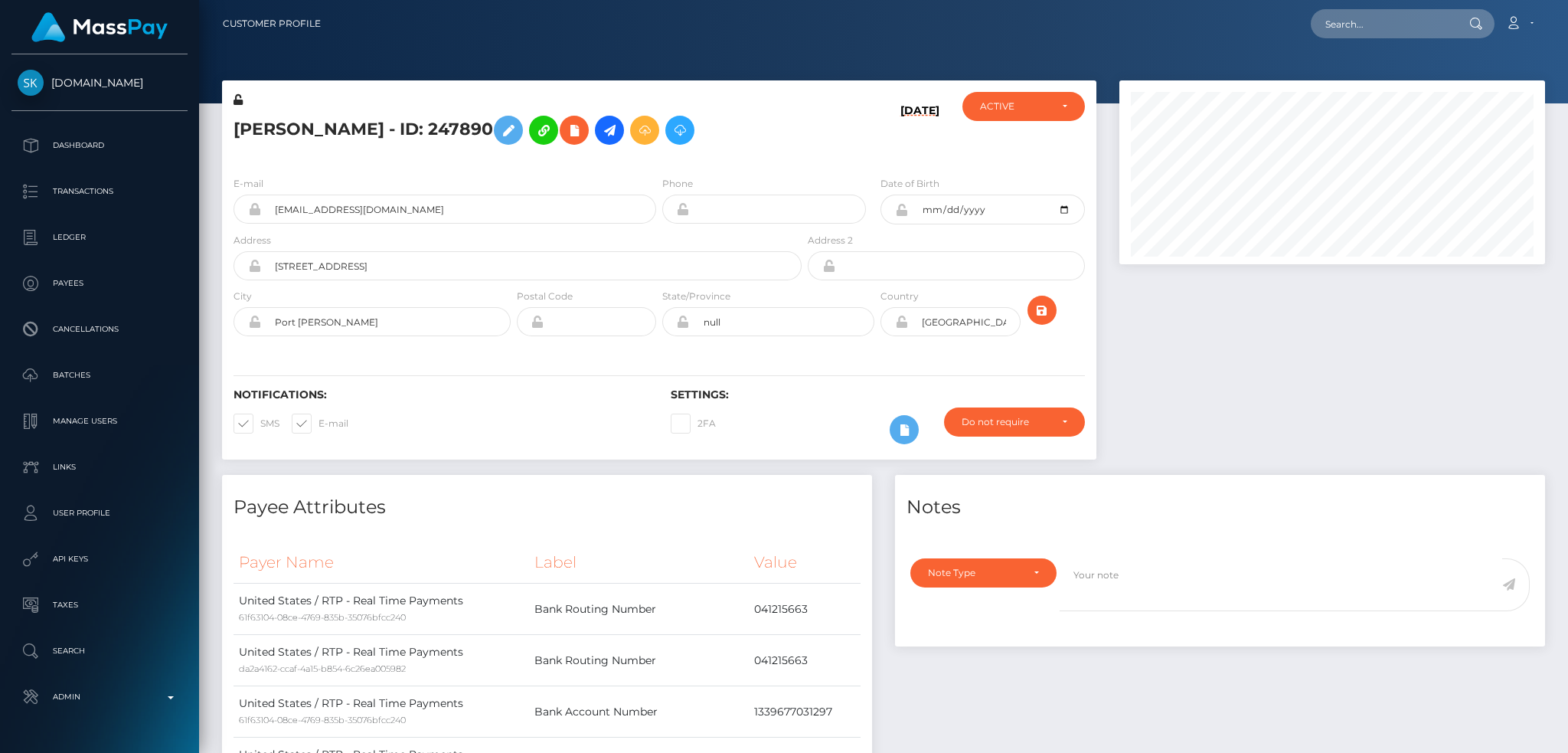
scroll to position [184, 425]
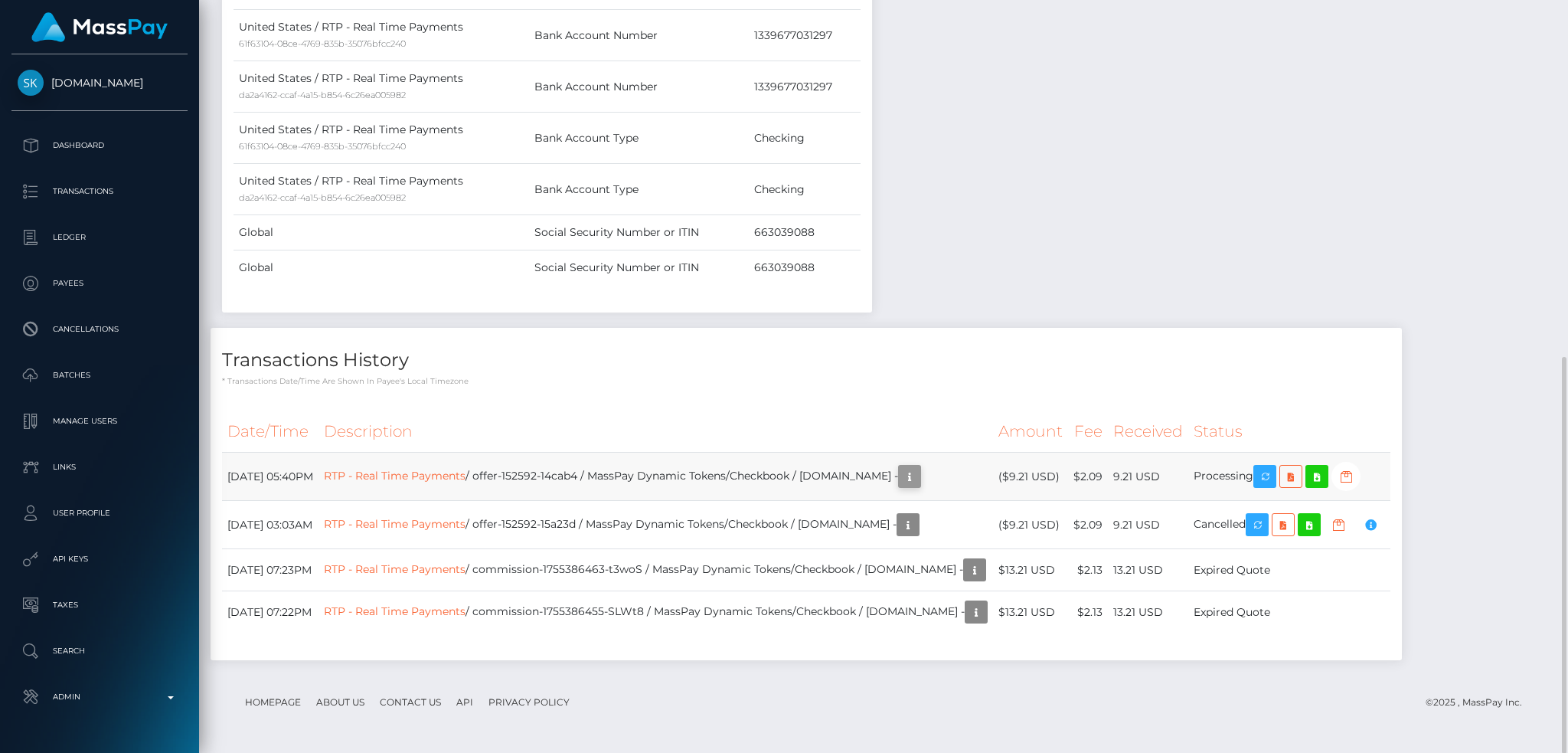
click at [919, 479] on icon "button" at bounding box center [909, 477] width 18 height 19
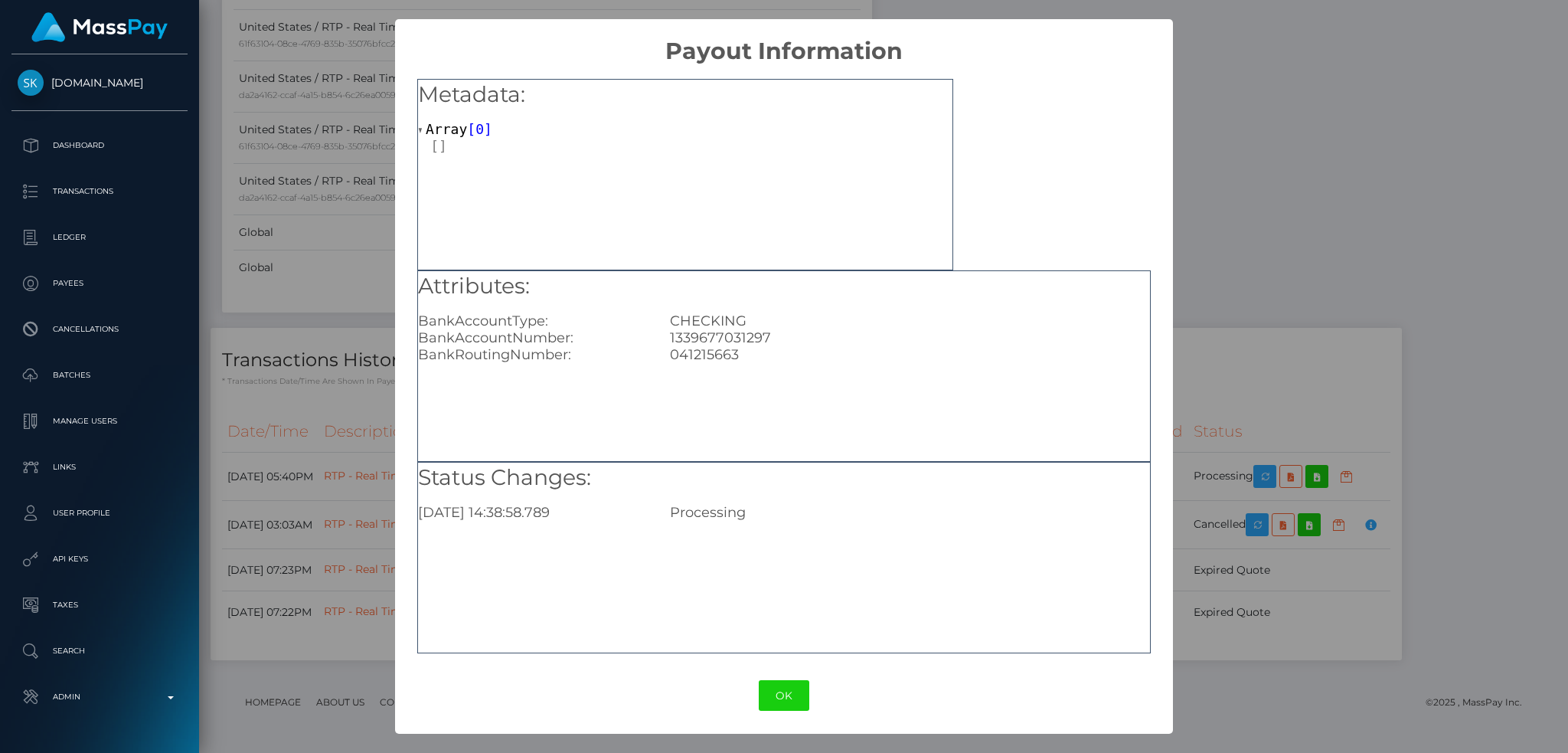
click at [717, 347] on div "041215663" at bounding box center [910, 355] width 503 height 17
copy div "041215663"
click at [718, 341] on div "1339677031297" at bounding box center [910, 338] width 503 height 17
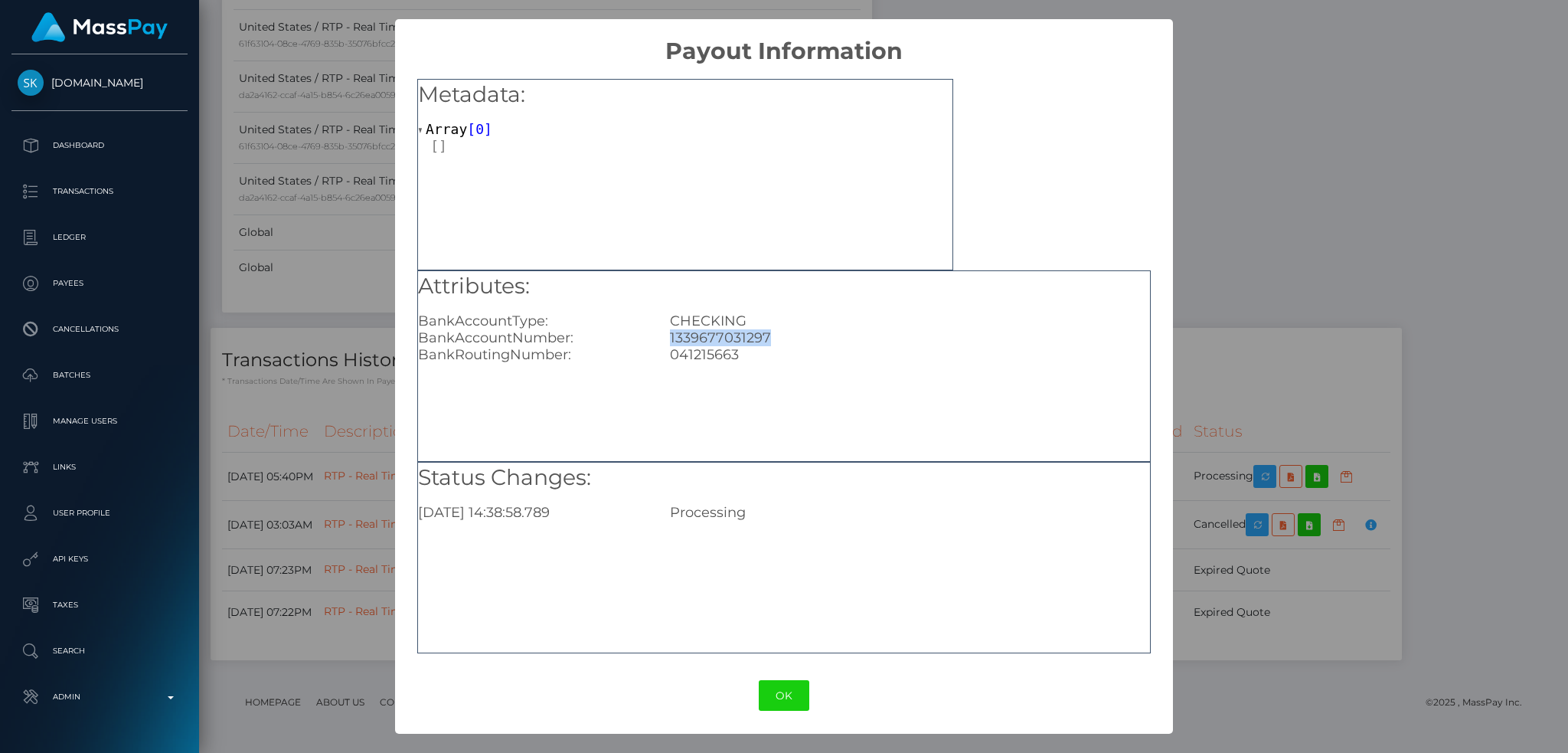
copy div "1339677031297"
click at [1400, 100] on div "× Payout Information Metadata: Array [ 0 ] Attributes: BankAccountType: CHECKIN…" at bounding box center [784, 376] width 1568 height 753
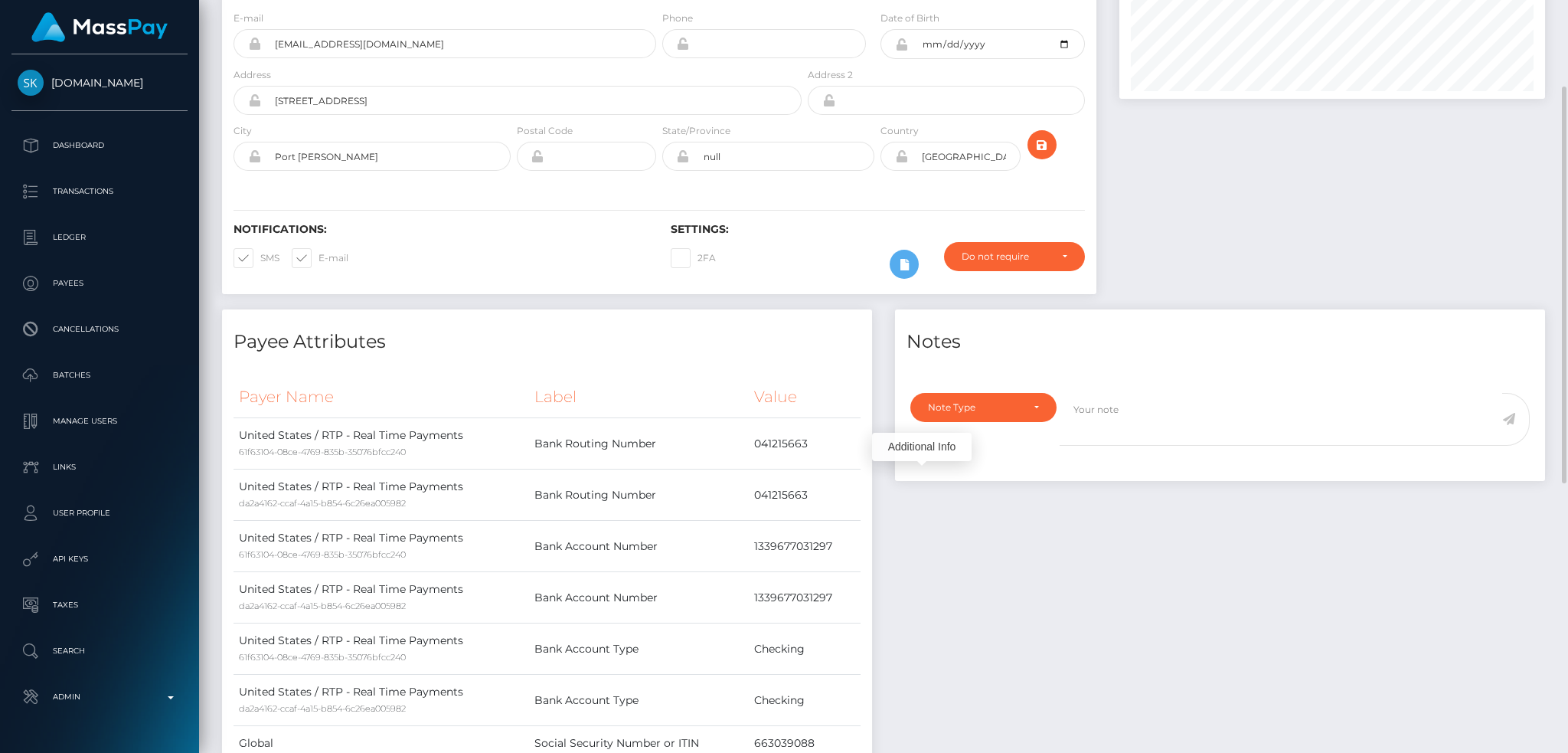
scroll to position [0, 0]
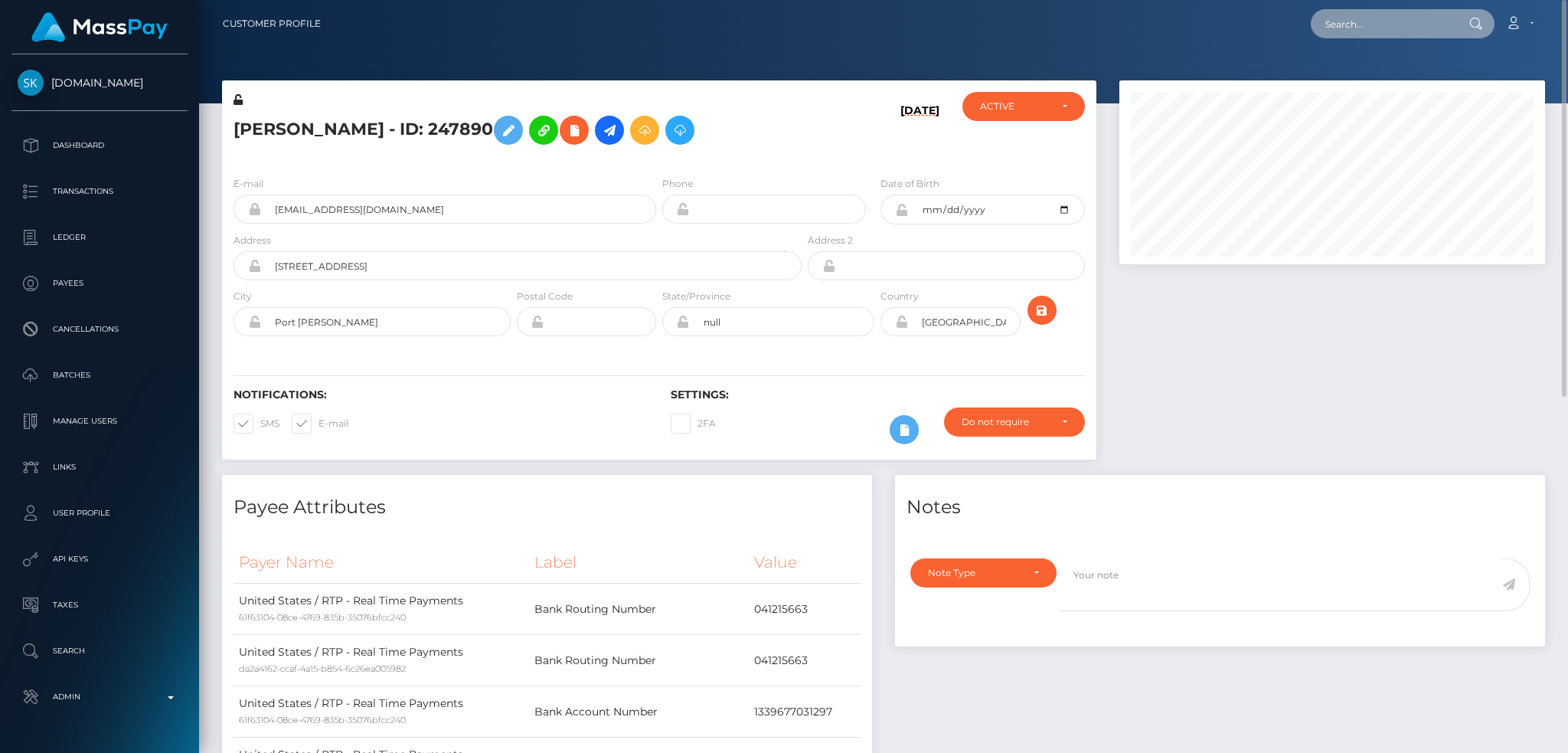
click at [1380, 15] on input "text" at bounding box center [1382, 24] width 144 height 30
paste input "offer-152794-2dc15f"
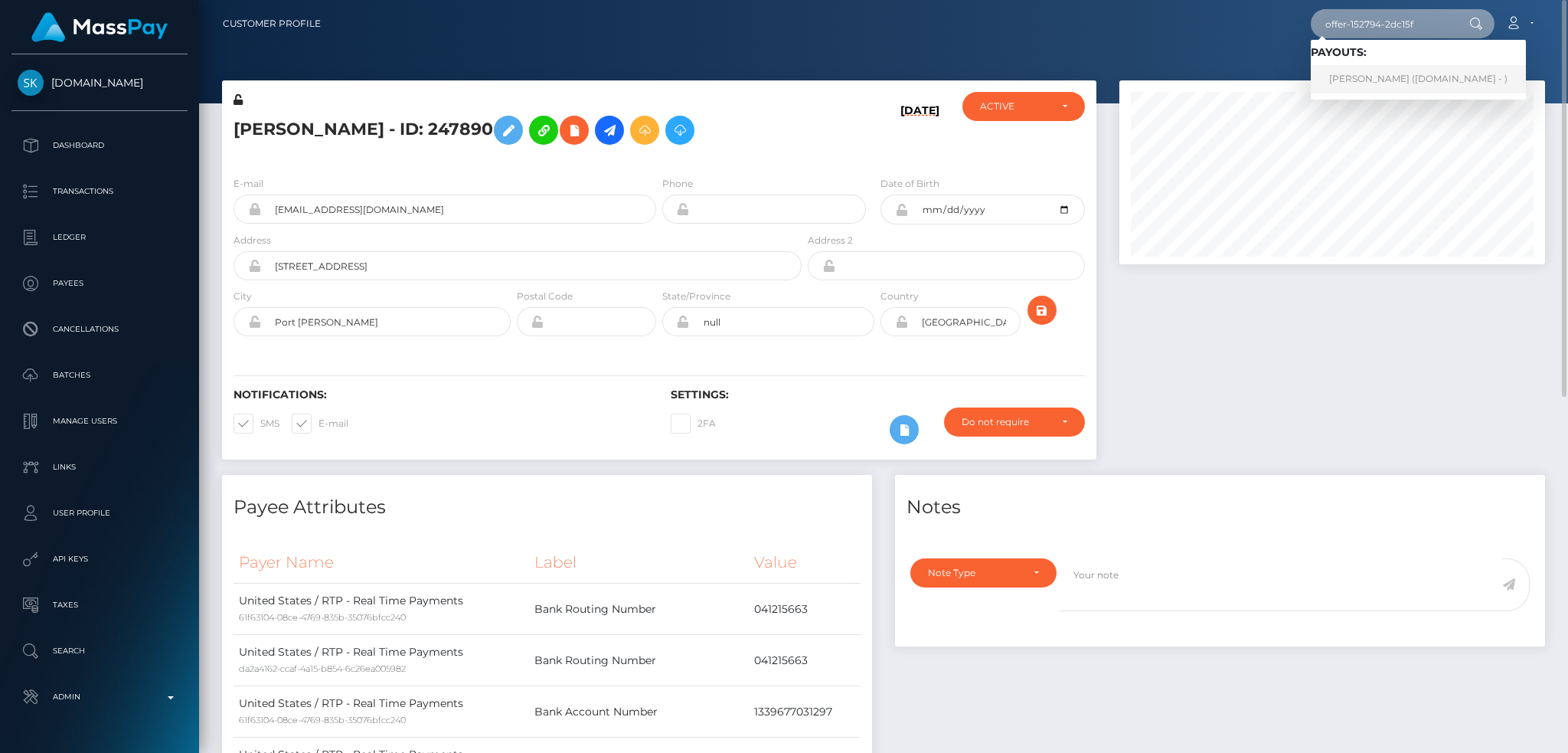
type input "offer-152794-2dc15f"
click at [1395, 74] on link "Mac Dickerson (Skin.Land - )" at bounding box center [1419, 79] width 215 height 29
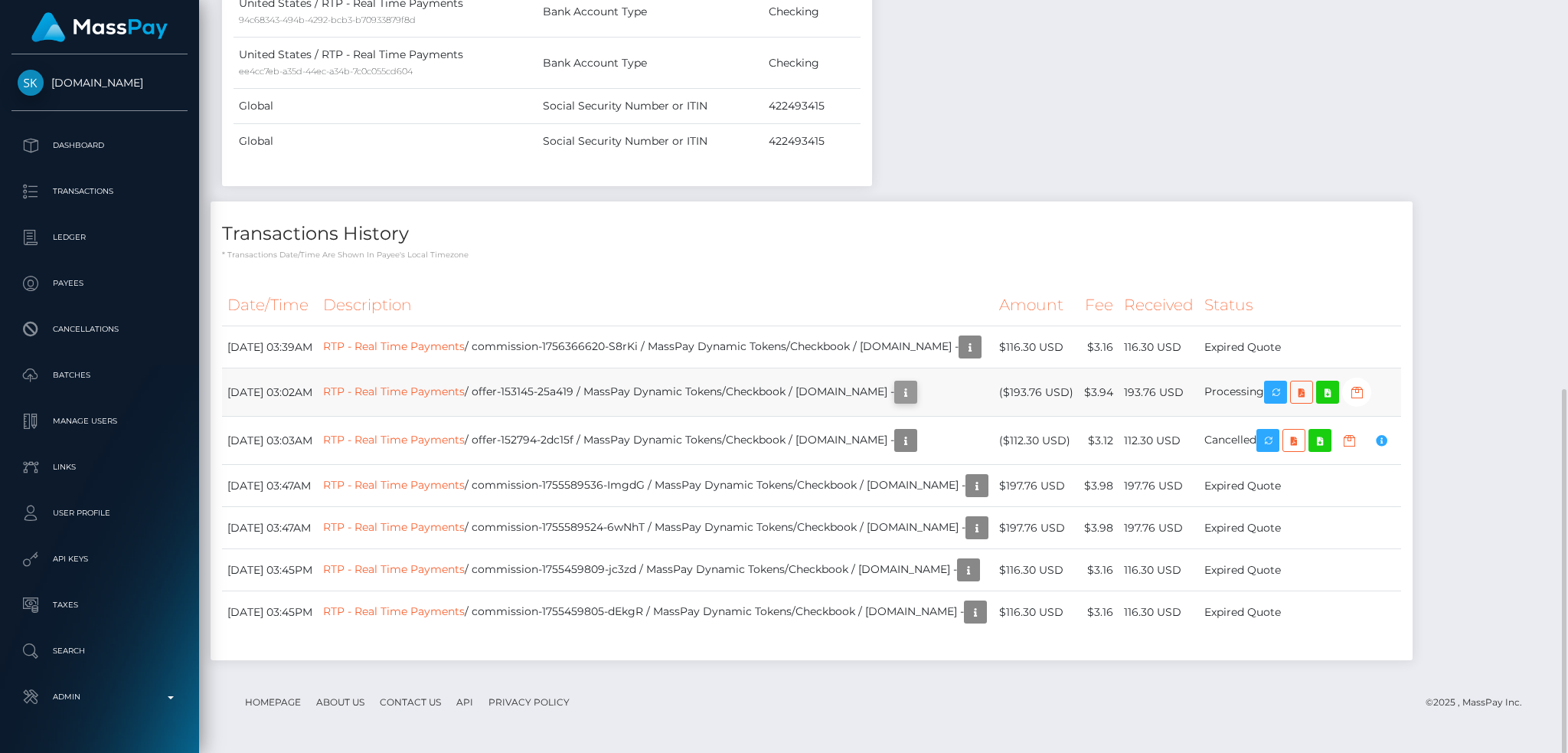
scroll to position [184, 425]
click at [432, 386] on link "RTP - Real Time Payments" at bounding box center [393, 391] width 142 height 13
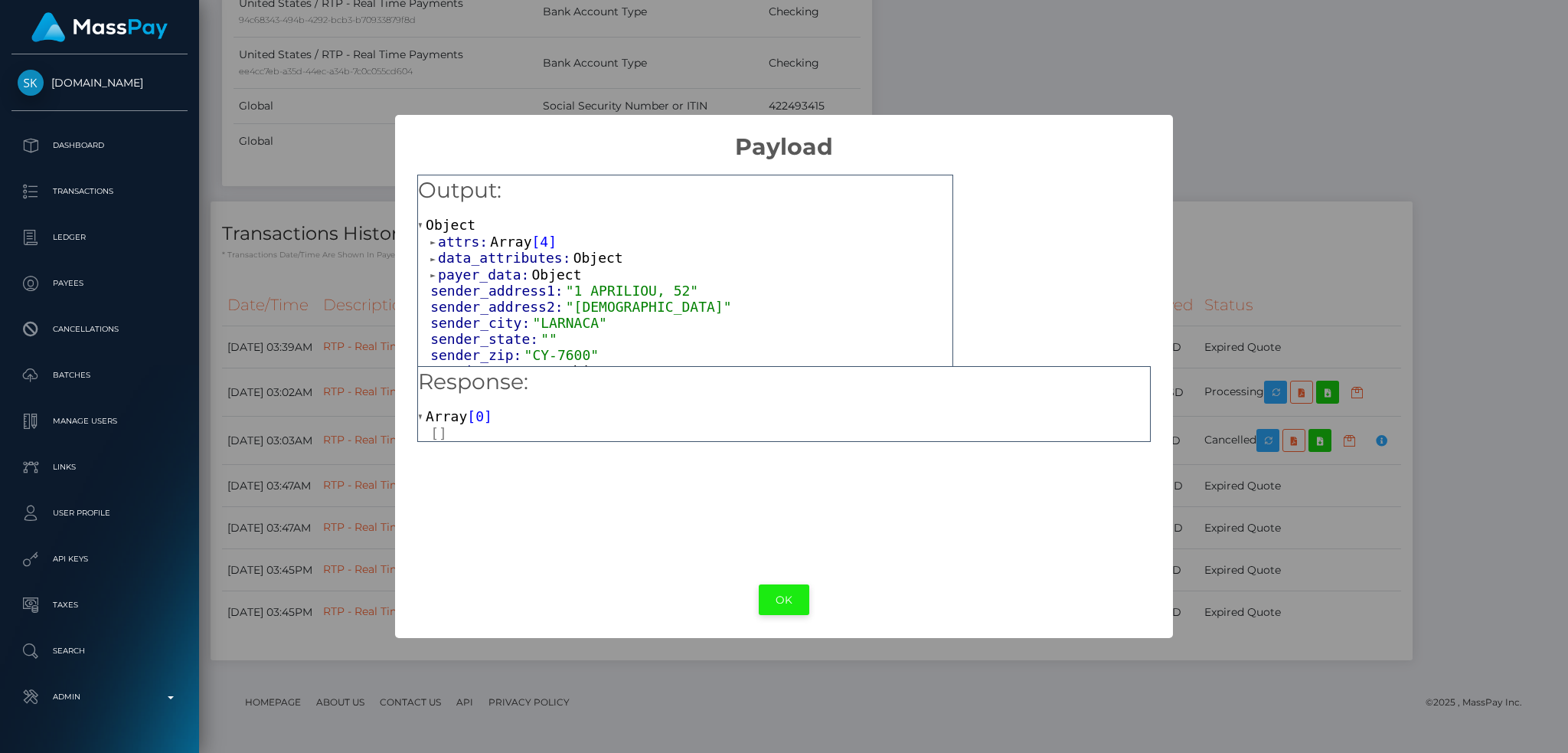
click at [788, 589] on button "OK" at bounding box center [784, 600] width 50 height 31
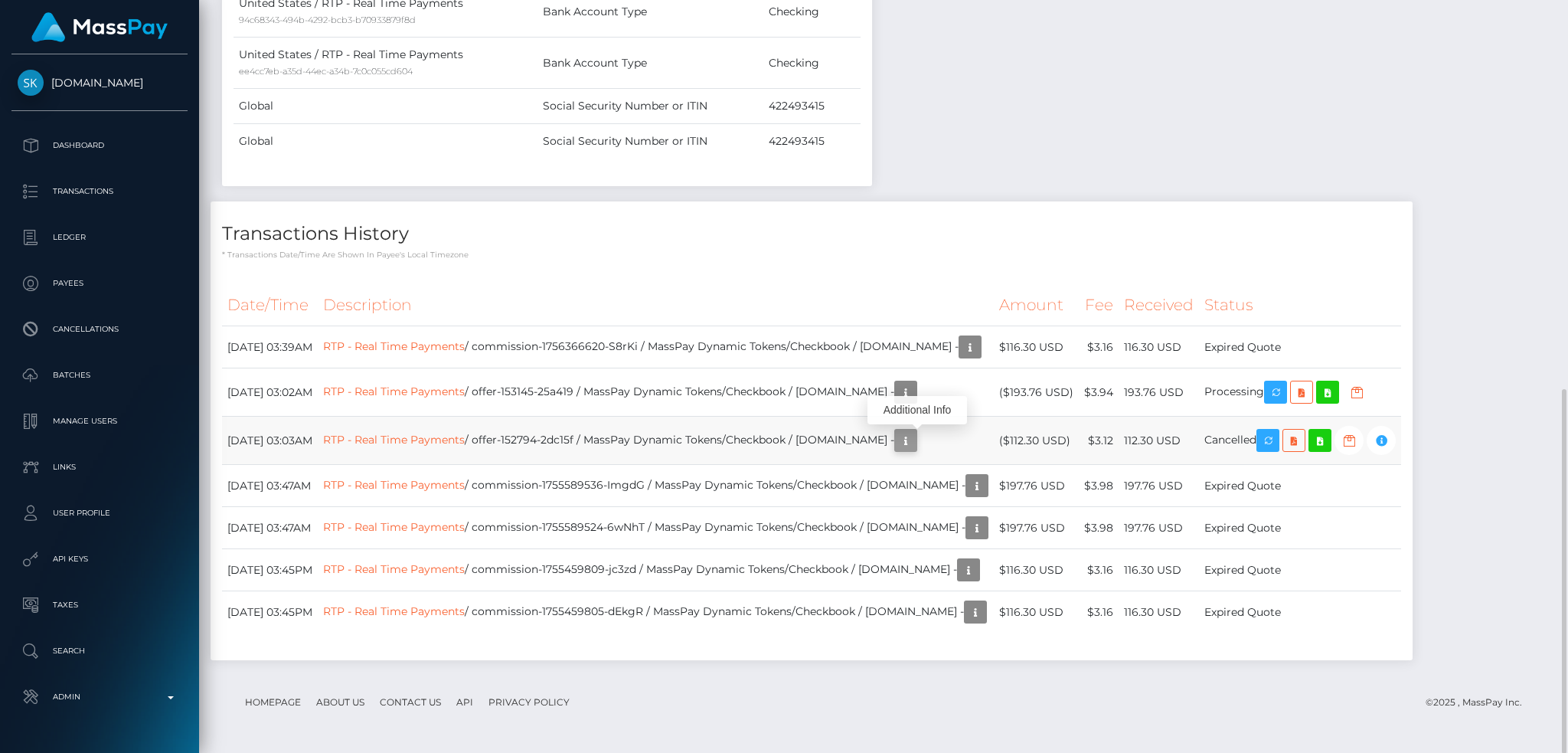
click at [915, 444] on icon "button" at bounding box center [905, 441] width 18 height 19
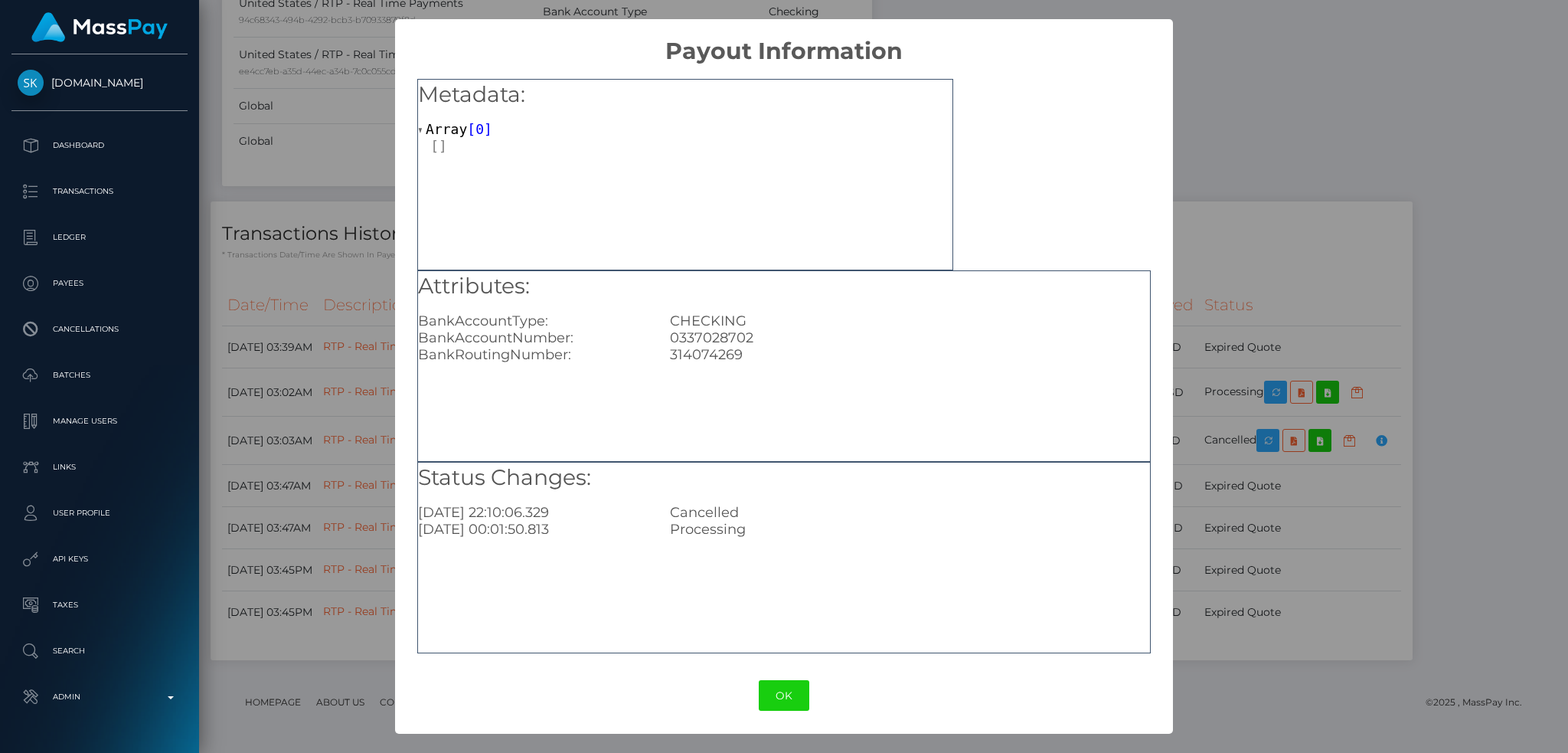
click at [701, 337] on div "0337028702" at bounding box center [910, 338] width 503 height 17
copy div "0337028702"
click at [305, 250] on div "× Payout Information Metadata: Array [ 0 ] Attributes: BankAccountType: CHECKIN…" at bounding box center [784, 376] width 1568 height 753
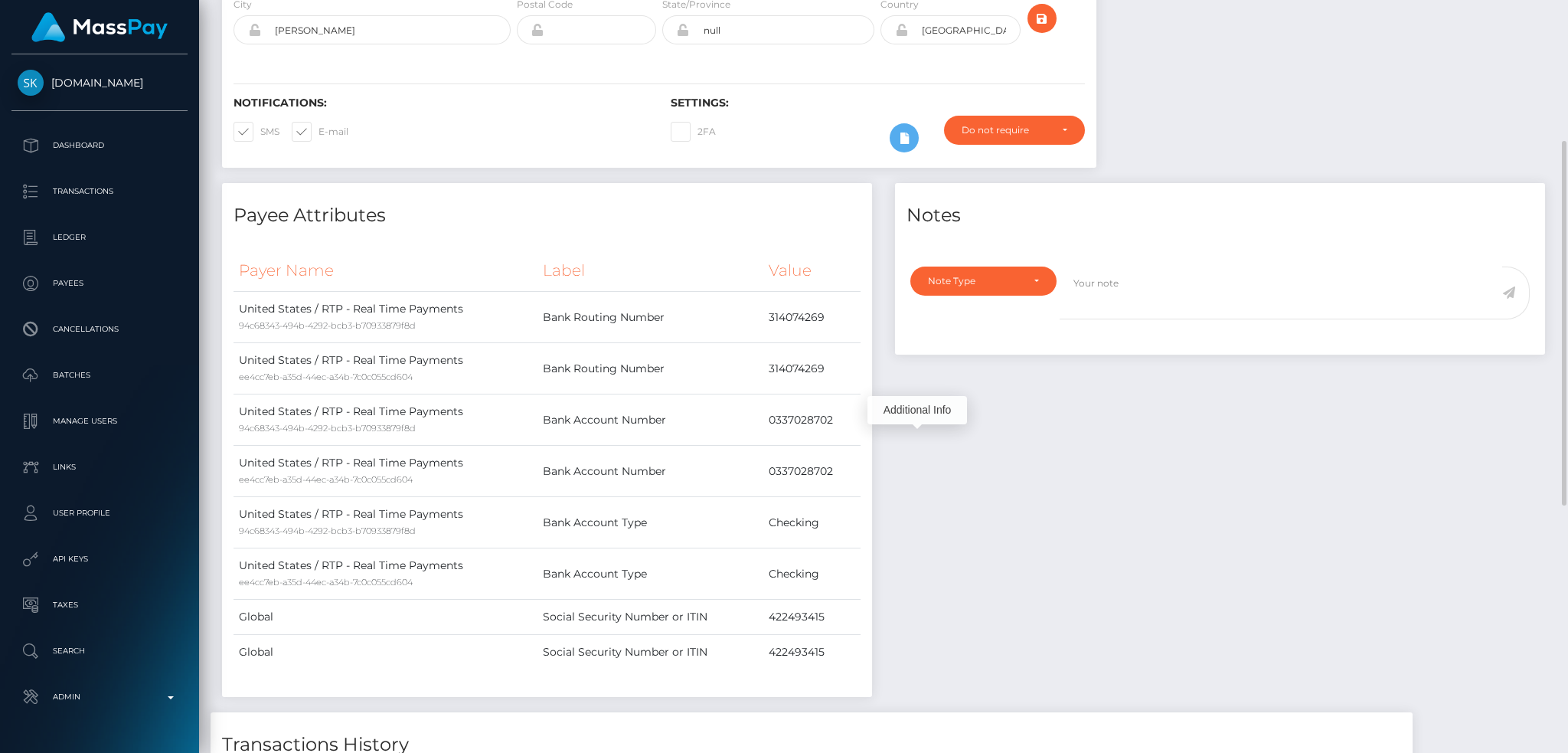
scroll to position [0, 0]
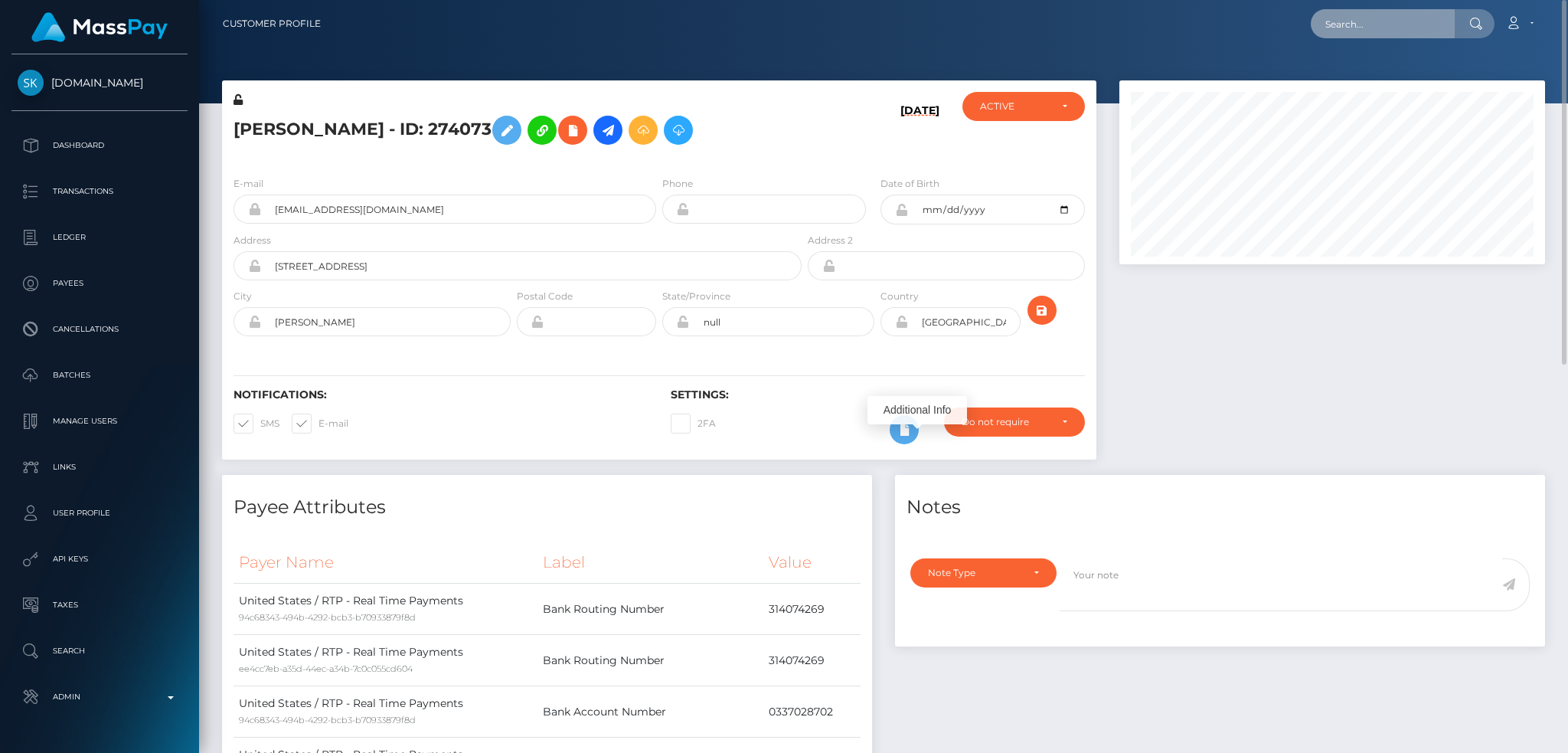
click at [1382, 26] on input "text" at bounding box center [1382, 24] width 144 height 30
paste input "[EMAIL_ADDRESS][DOMAIN_NAME]"
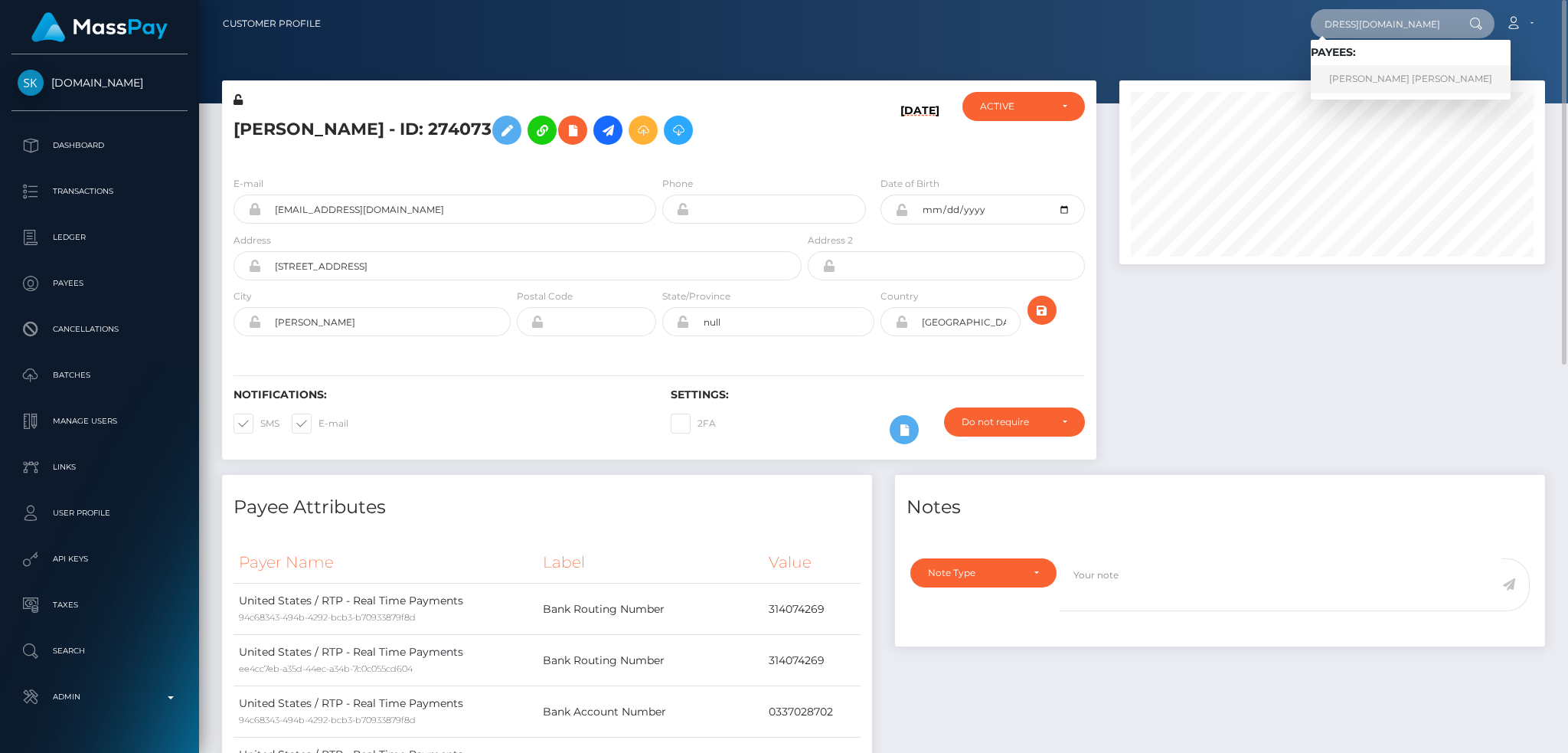
type input "[EMAIL_ADDRESS][DOMAIN_NAME]"
click at [1376, 80] on link "ANGELIQUE AURORA CHAVEZ" at bounding box center [1411, 79] width 200 height 29
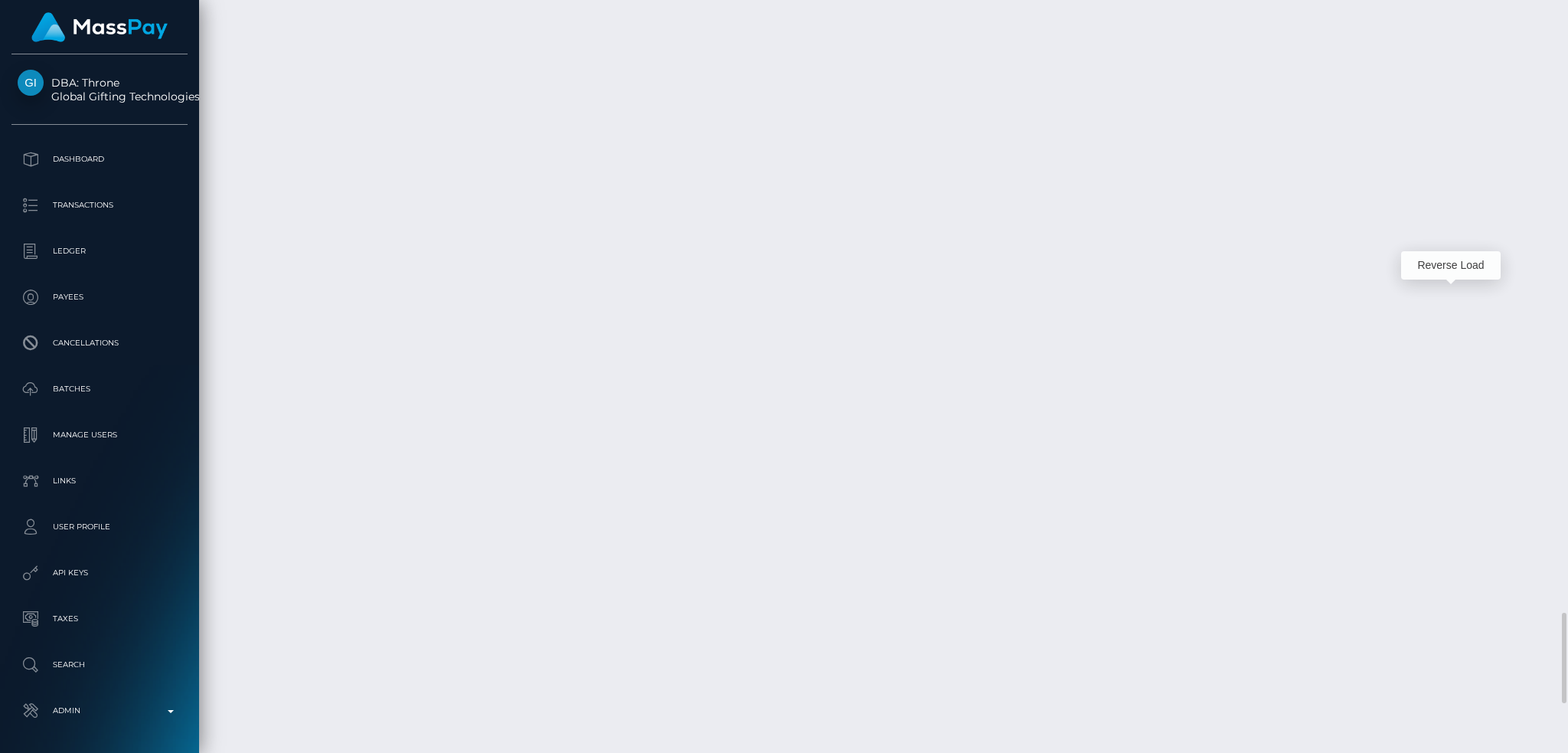
scroll to position [184, 425]
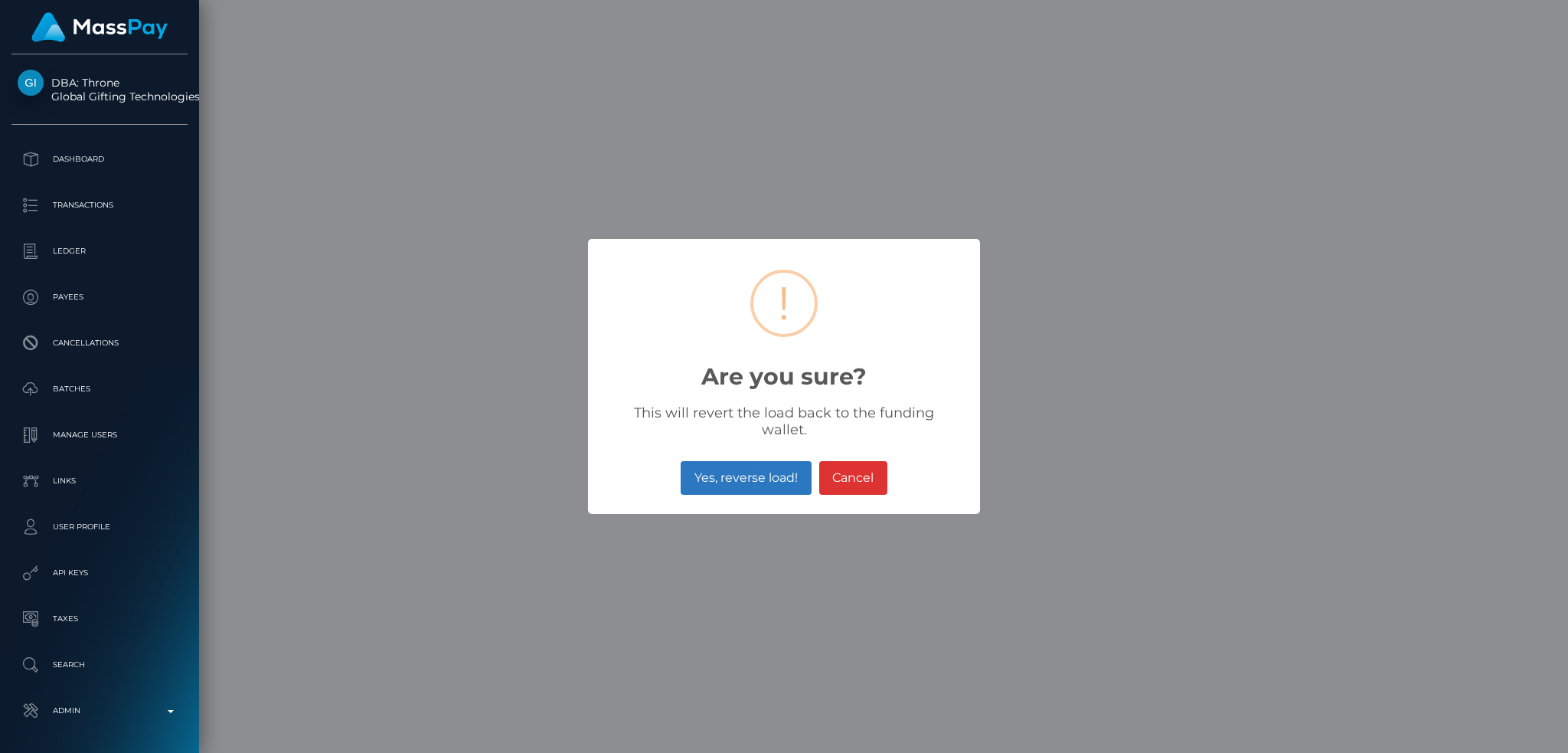
click at [751, 464] on button "Yes, reverse load!" at bounding box center [745, 477] width 130 height 33
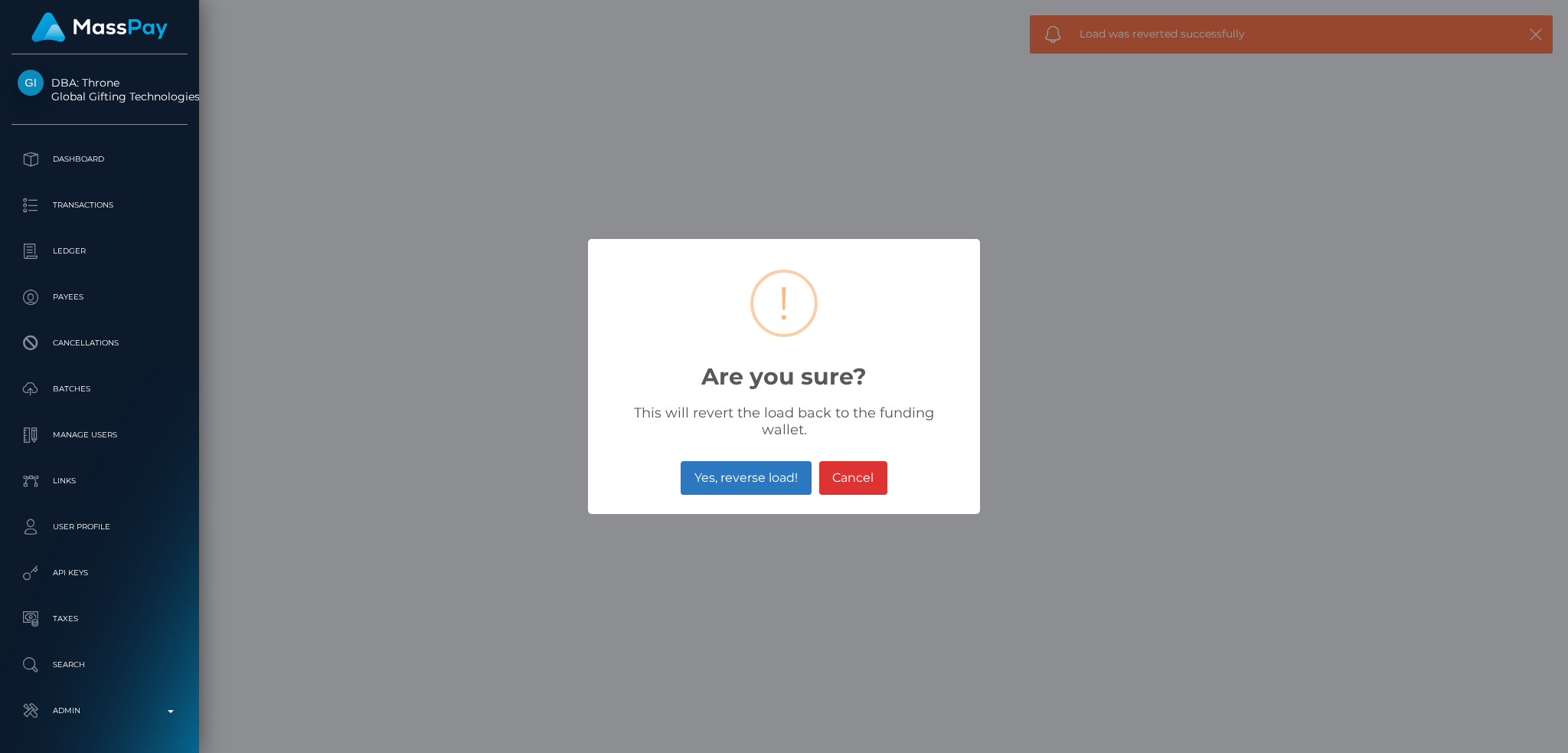
click at [738, 463] on button "Yes, reverse load!" at bounding box center [745, 477] width 130 height 33
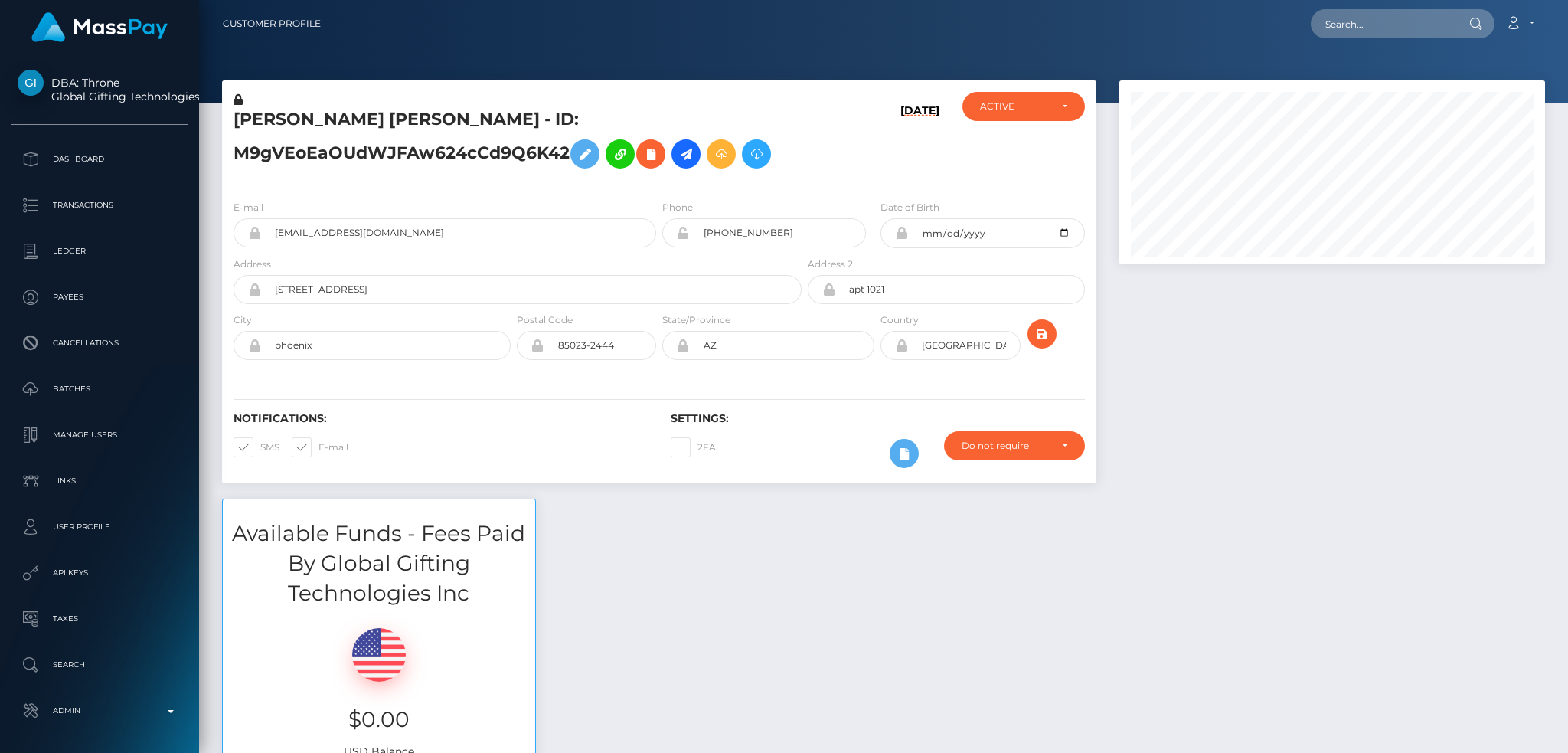
scroll to position [184, 425]
click at [589, 154] on icon at bounding box center [585, 154] width 18 height 19
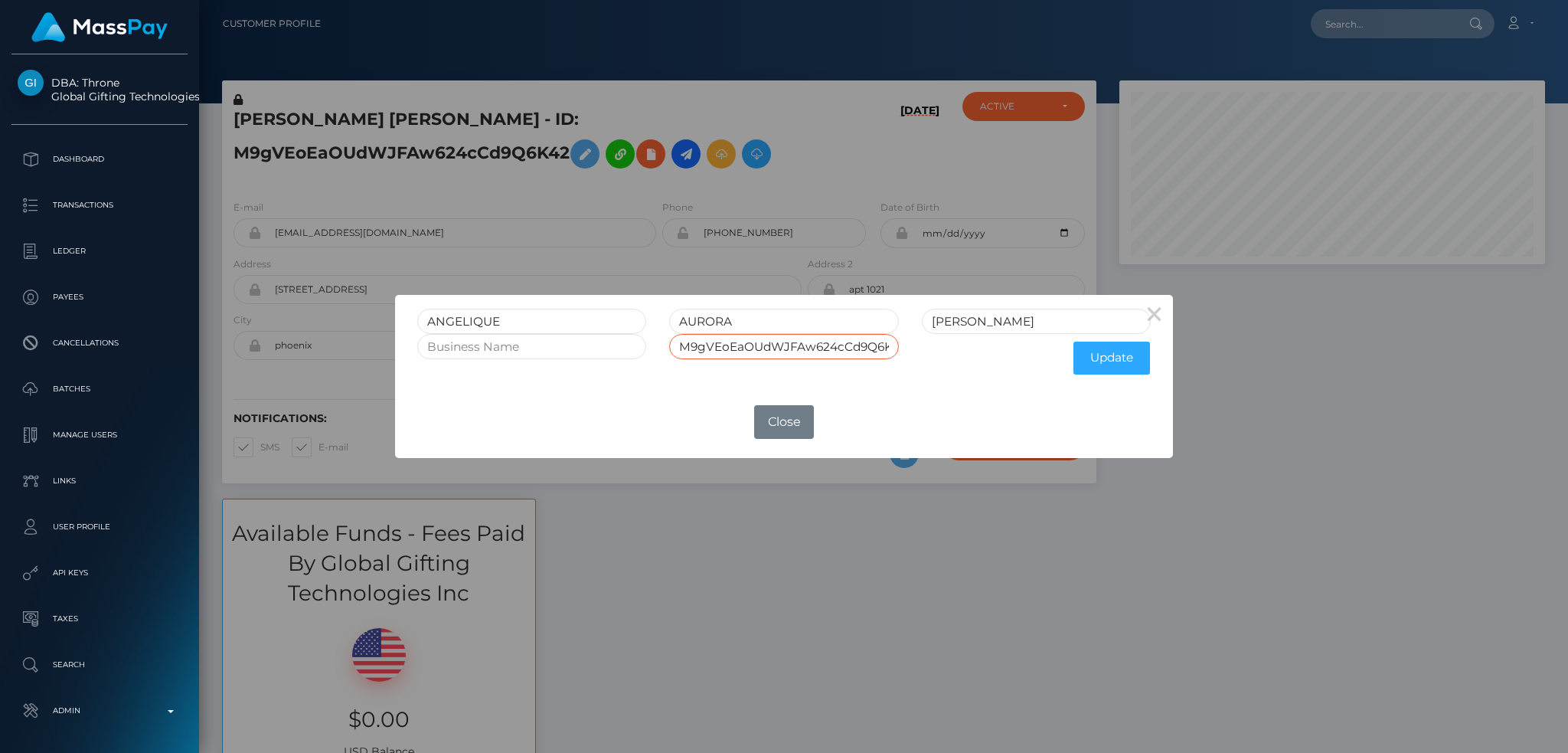
click at [822, 343] on input "M9gVEoEaOUdWJFAw624cCd9Q6K42" at bounding box center [784, 347] width 228 height 26
type input "M9gVEoEaOUdWJFAw624cCd9Q6K42RET"
click at [1003, 319] on input "[PERSON_NAME]" at bounding box center [1036, 321] width 228 height 26
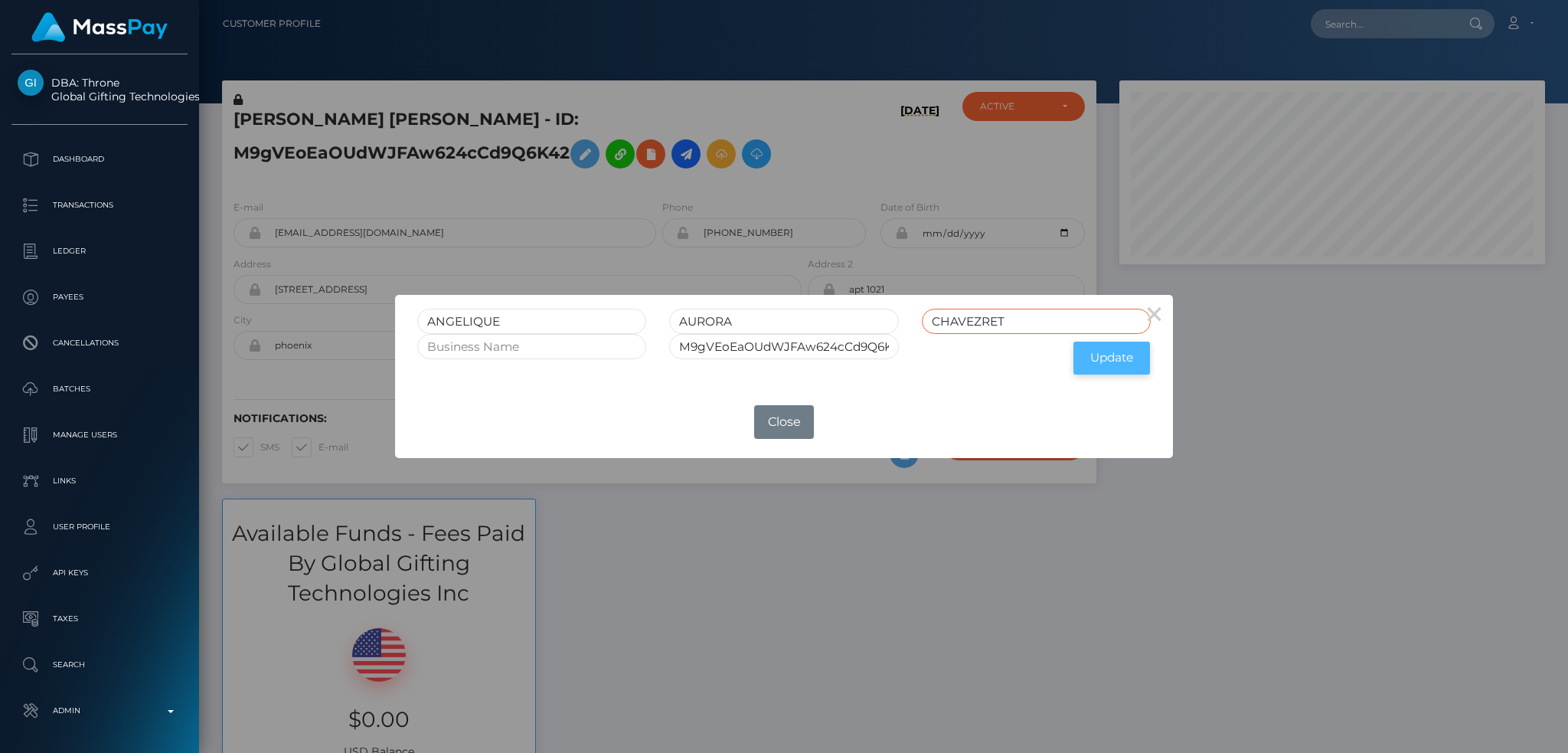
type input "CHAVEZRET"
click at [1121, 371] on button "Update" at bounding box center [1112, 358] width 76 height 33
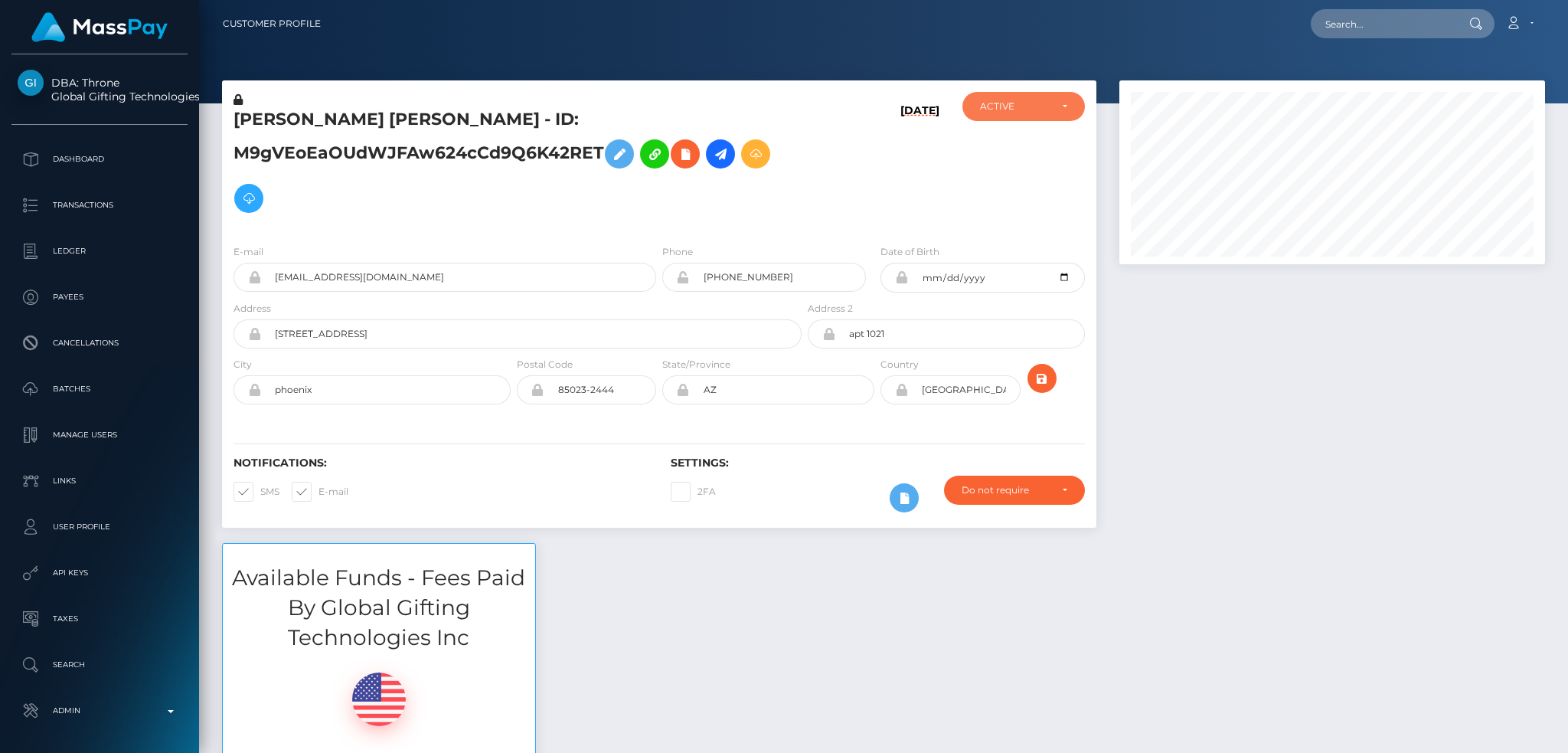
click at [1031, 116] on div "ACTIVE" at bounding box center [1023, 107] width 123 height 30
click at [1022, 181] on span "DEACTIVE" at bounding box center [1004, 180] width 49 height 13
select select "DEACTIVE"
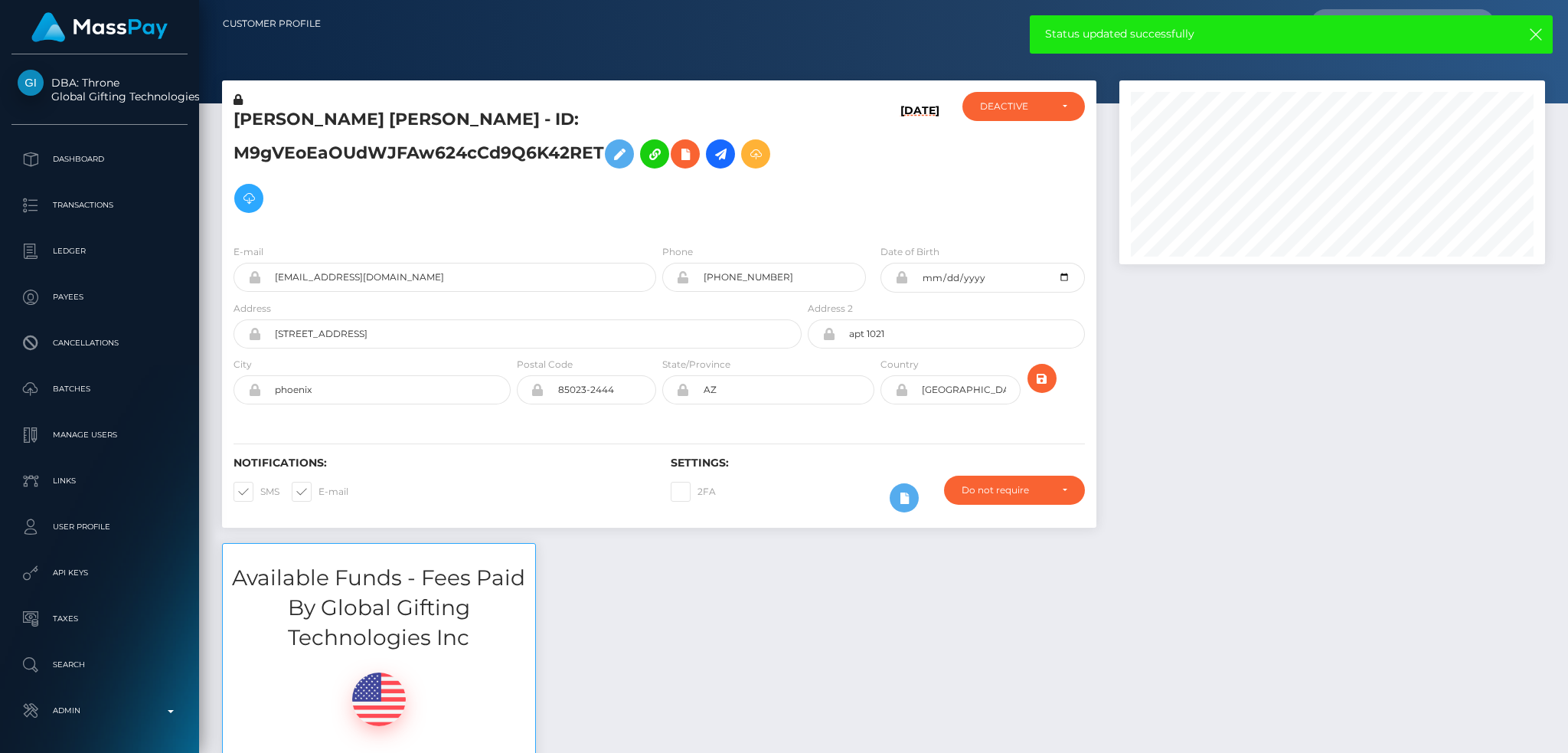
click at [319, 494] on span at bounding box center [319, 491] width 0 height 11
click at [319, 491] on input "E-mail" at bounding box center [324, 486] width 10 height 10
checkbox input "false"
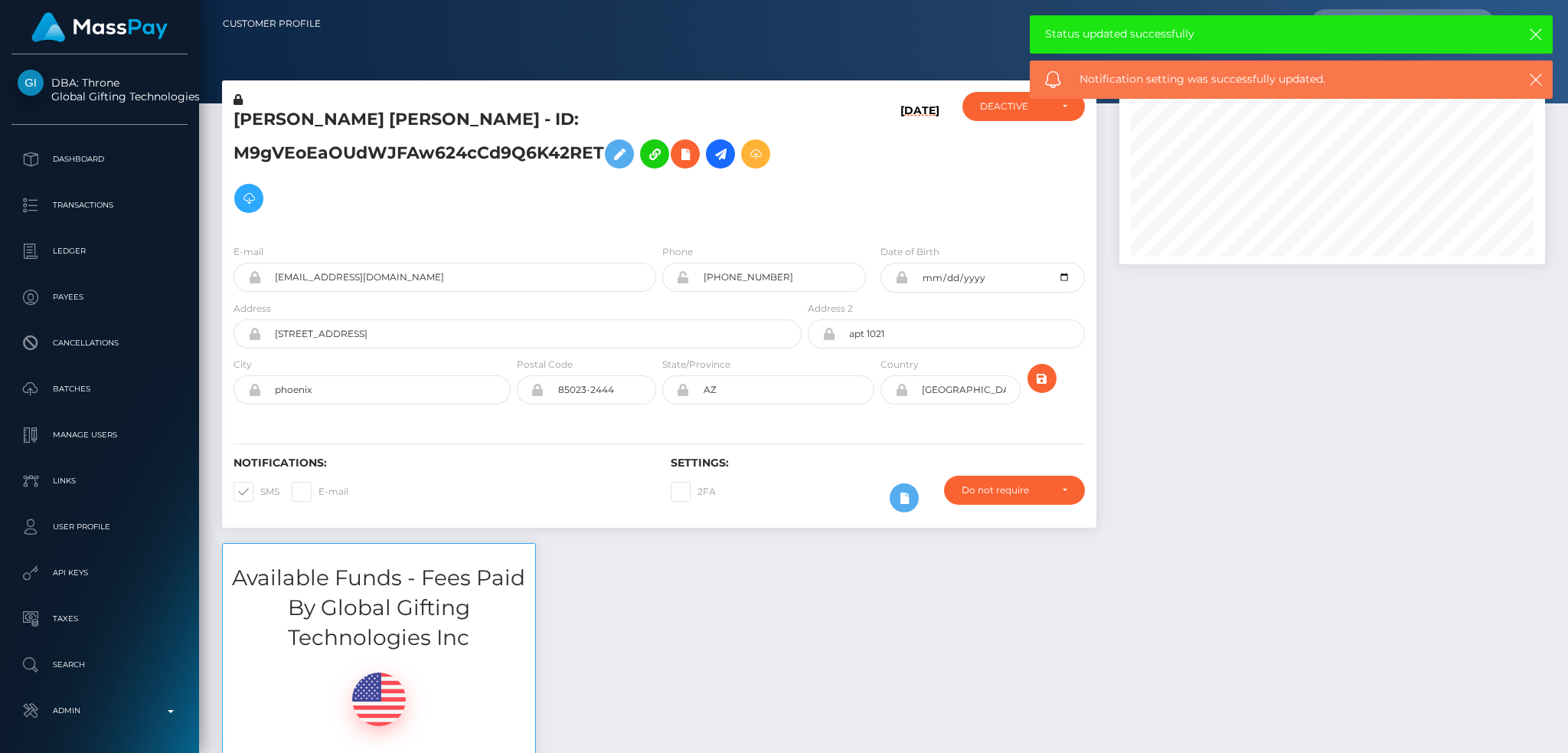
click at [260, 495] on span at bounding box center [260, 491] width 0 height 11
click at [260, 491] on input "SMS" at bounding box center [265, 486] width 10 height 10
checkbox input "false"
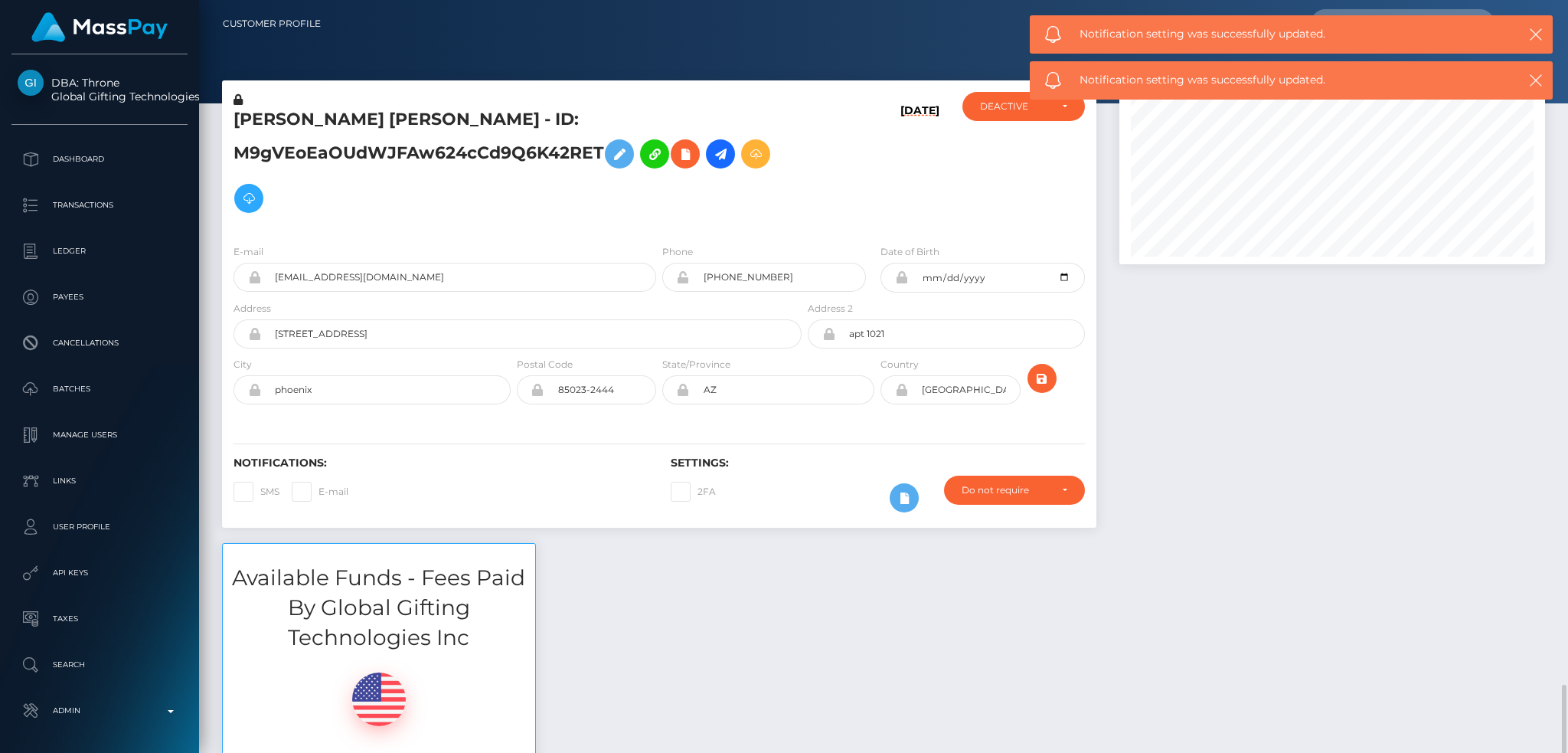
scroll to position [612, 0]
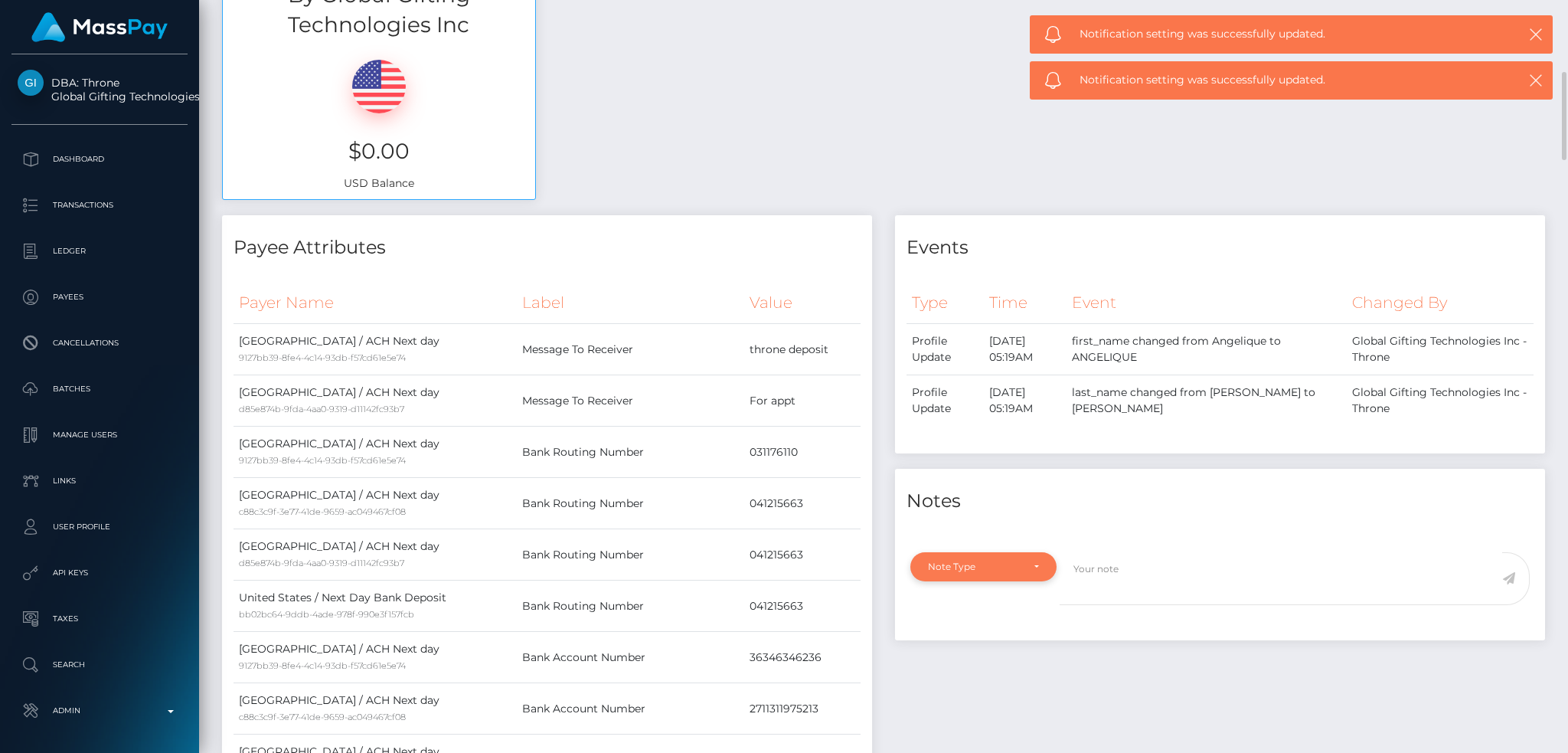
click at [972, 573] on div "Note Type" at bounding box center [975, 566] width 93 height 12
click at [961, 536] on span "General" at bounding box center [946, 530] width 35 height 13
select select "GENERAL"
click at [1133, 576] on textarea at bounding box center [1280, 578] width 443 height 52
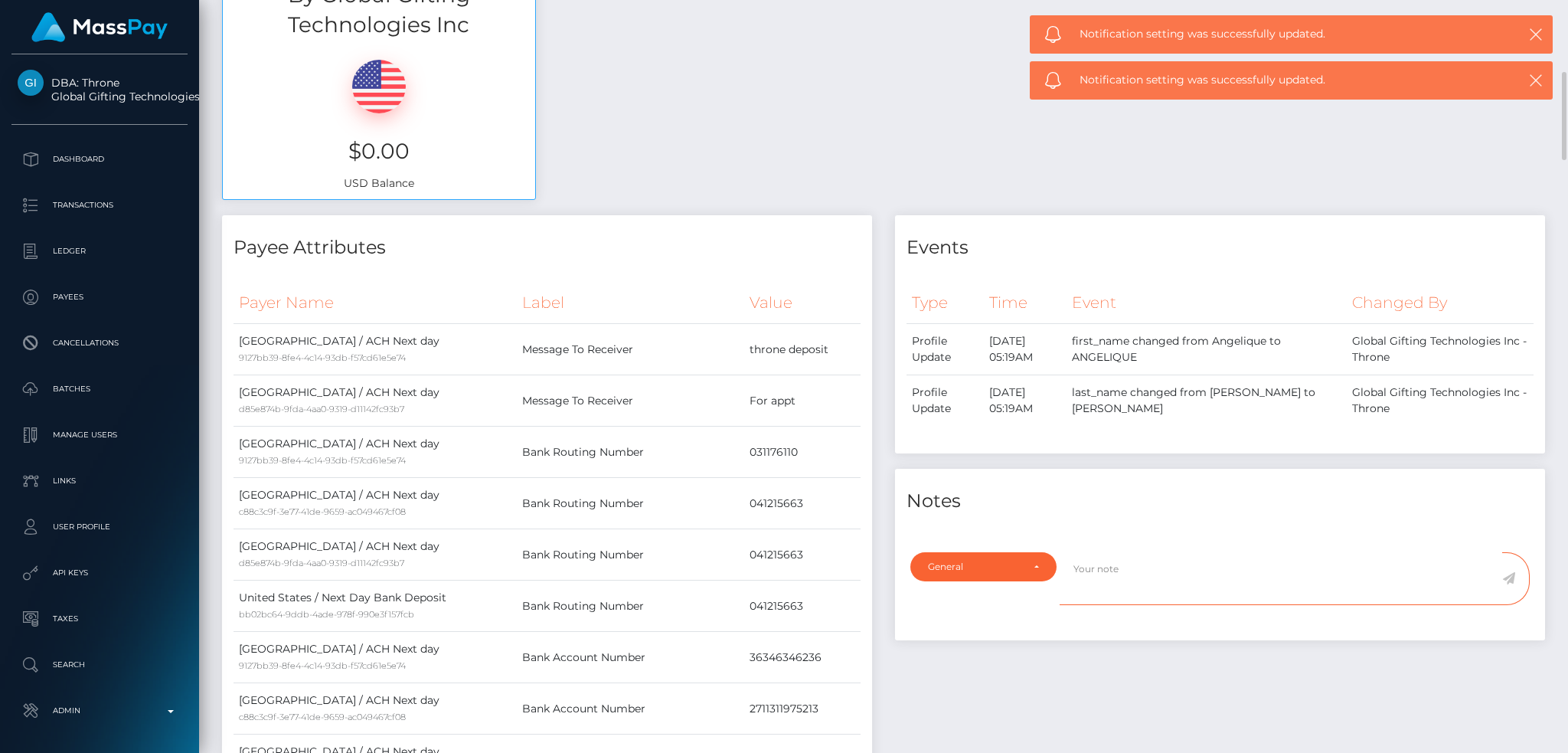
type textarea "H"
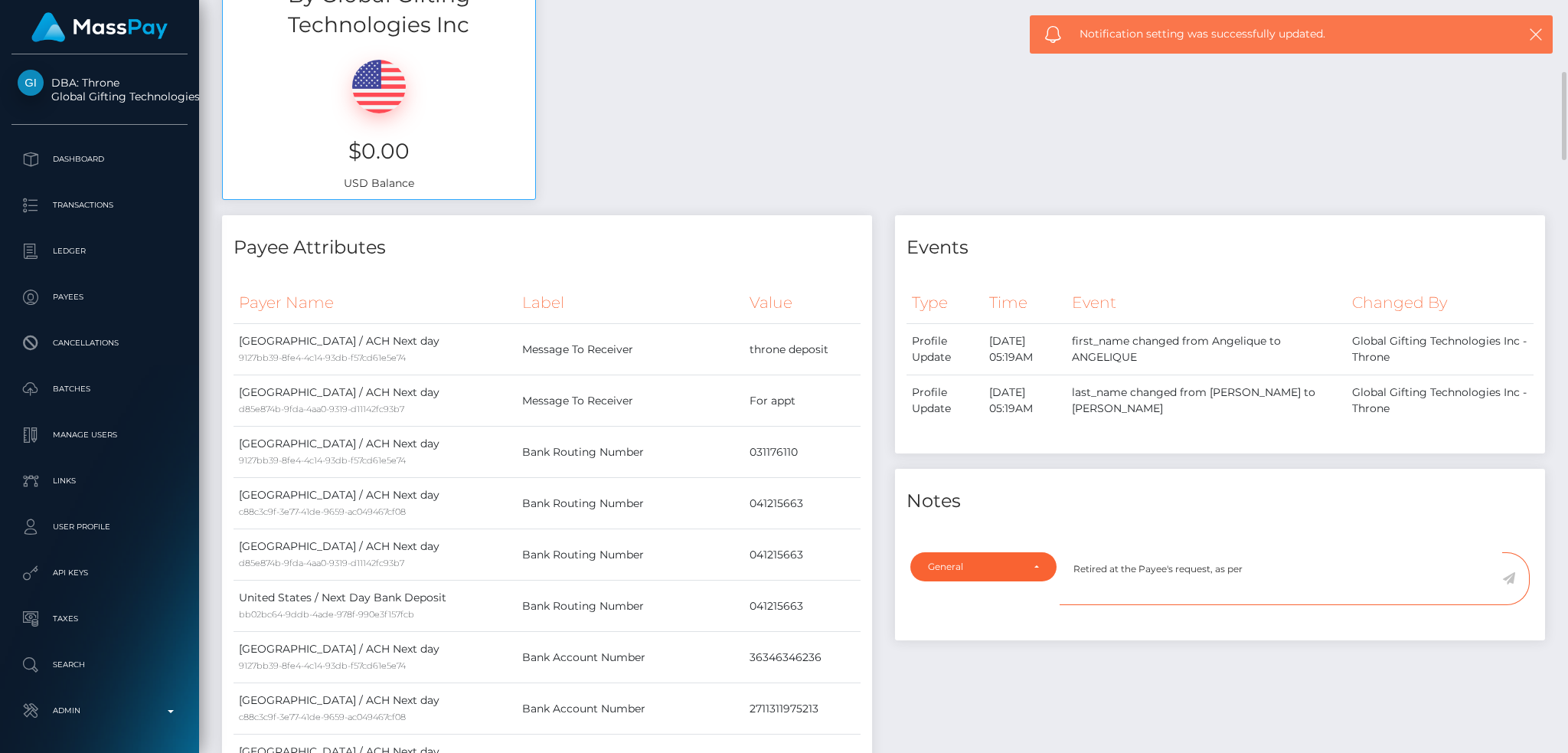
paste textarea "Ticket #125857"
type textarea "Retired at the Payee's request, as per Ticket #125857"
click at [1509, 581] on icon at bounding box center [1509, 578] width 13 height 12
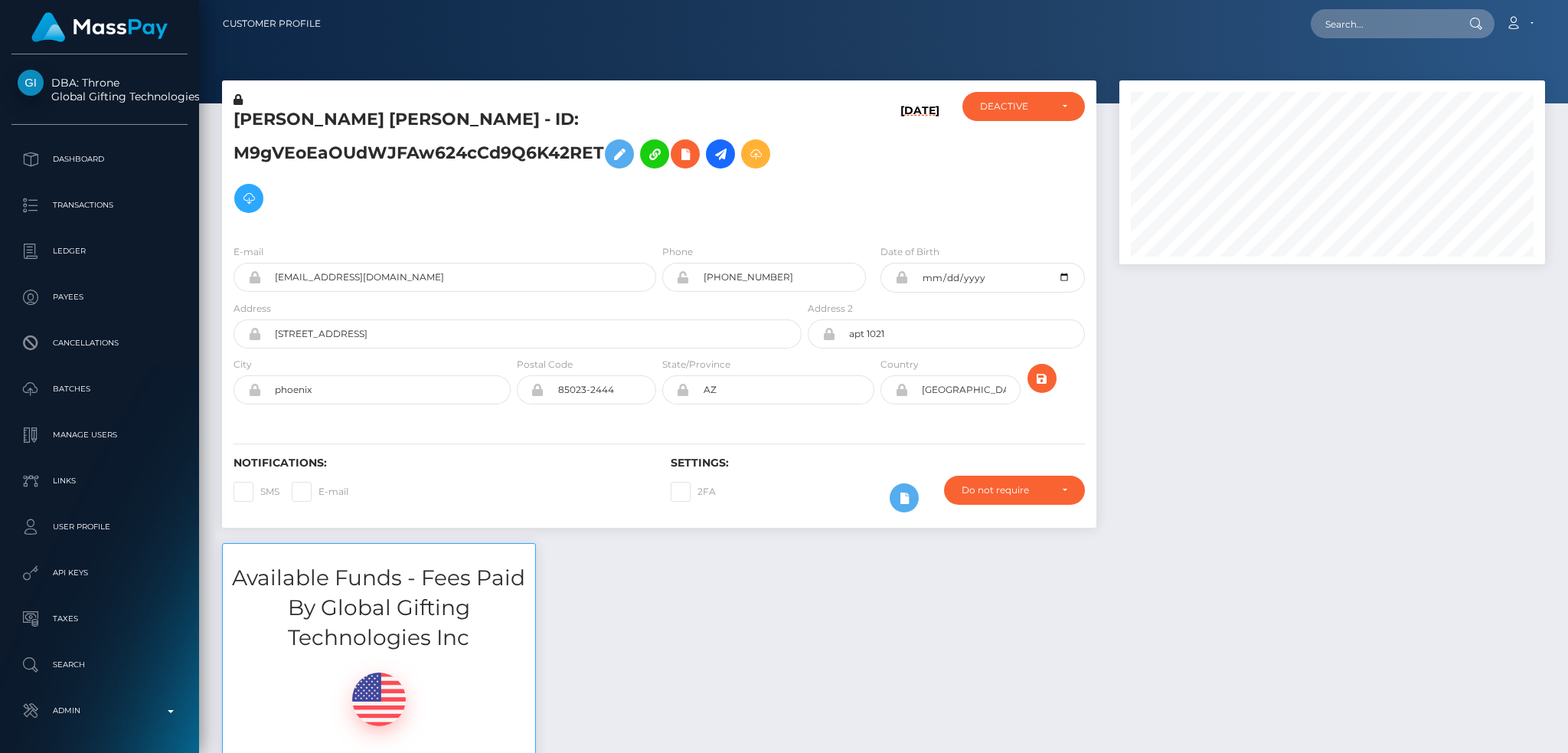
scroll to position [184, 425]
click at [1387, 25] on input "text" at bounding box center [1382, 24] width 144 height 30
paste input "68af10c83bd75"
type input "68af10c83bd75"
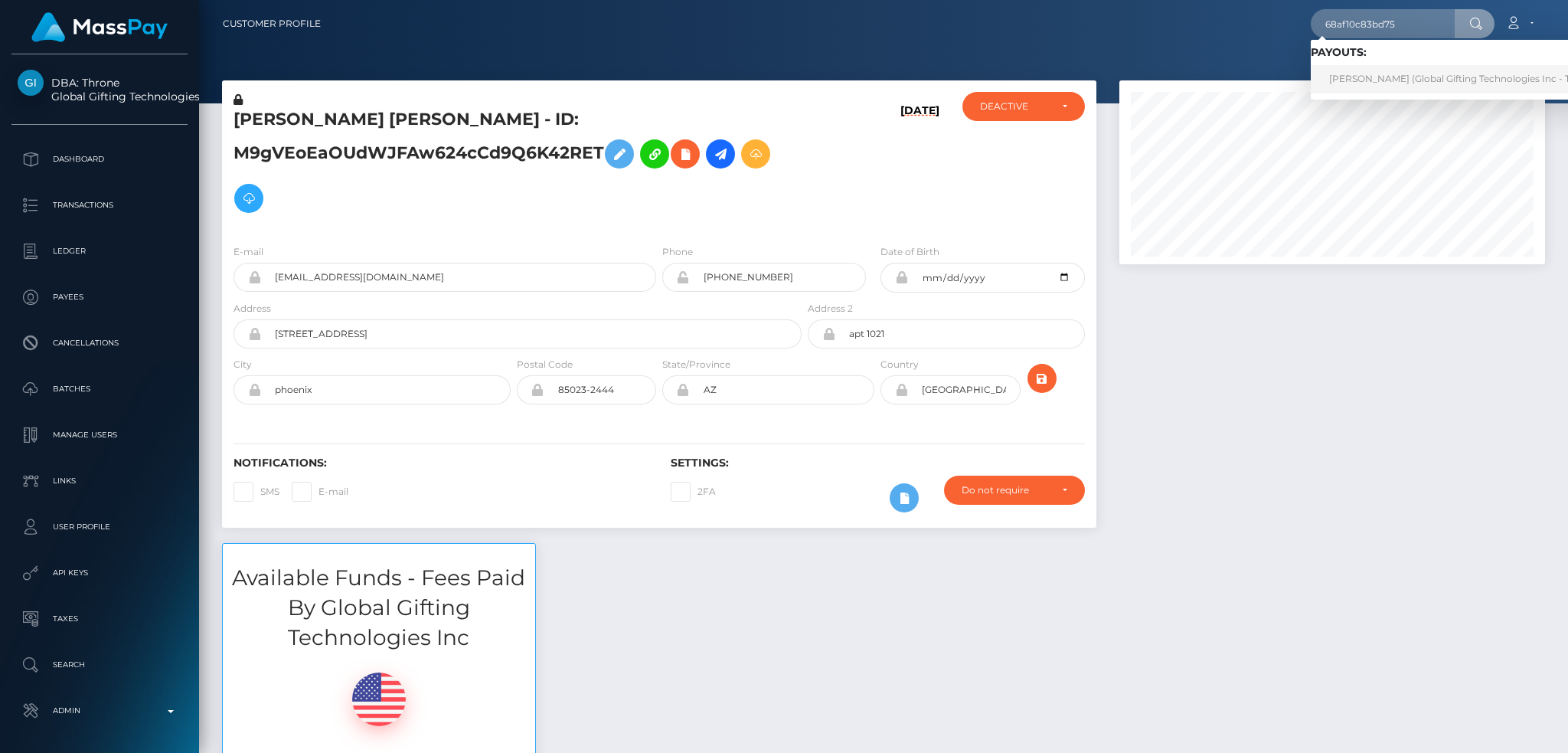
click at [1379, 85] on link "[PERSON_NAME] (Global Gifting Technologies Inc - Throne)" at bounding box center [1465, 79] width 308 height 29
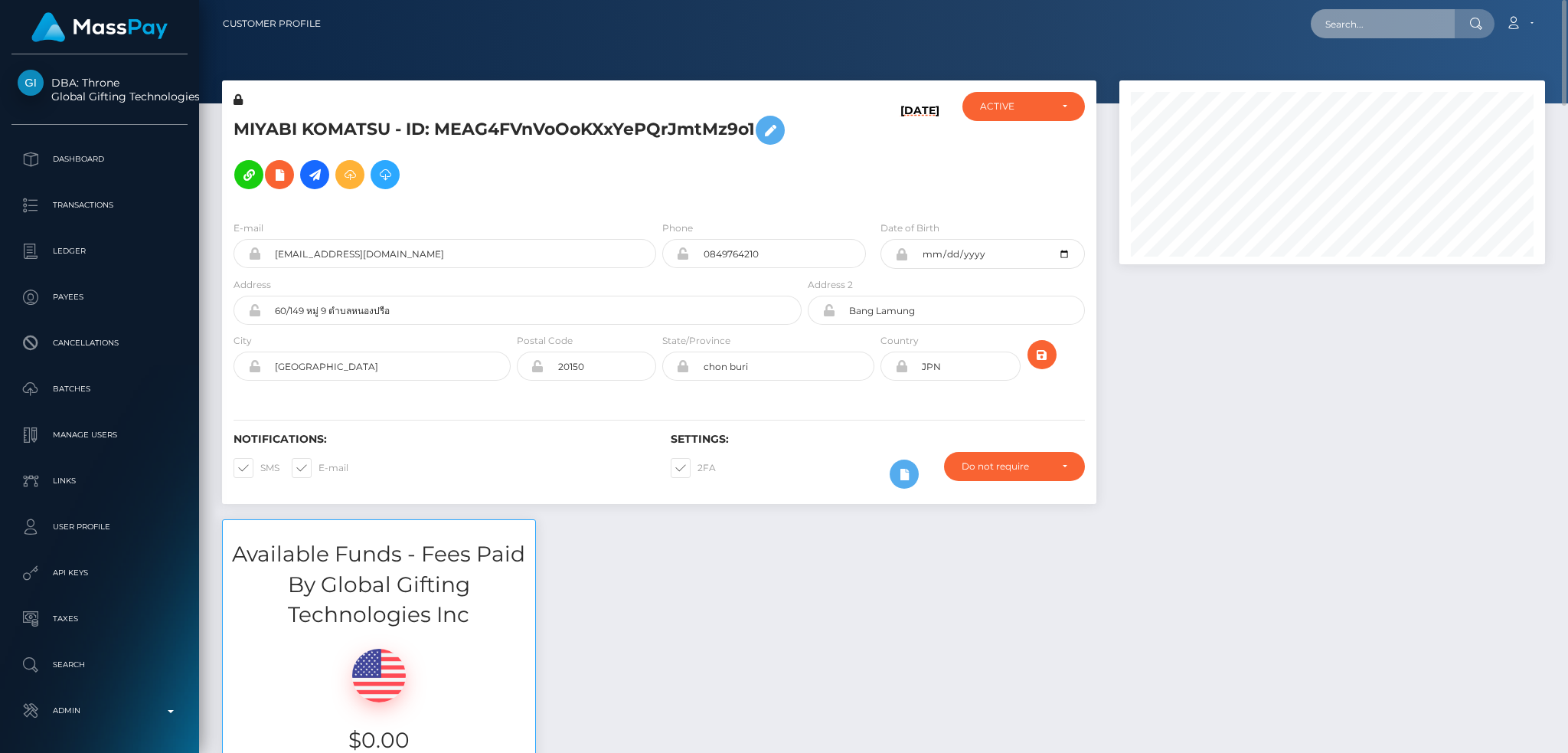
click at [1422, 24] on input "text" at bounding box center [1382, 24] width 144 height 30
paste input "68ad5e6529a3a"
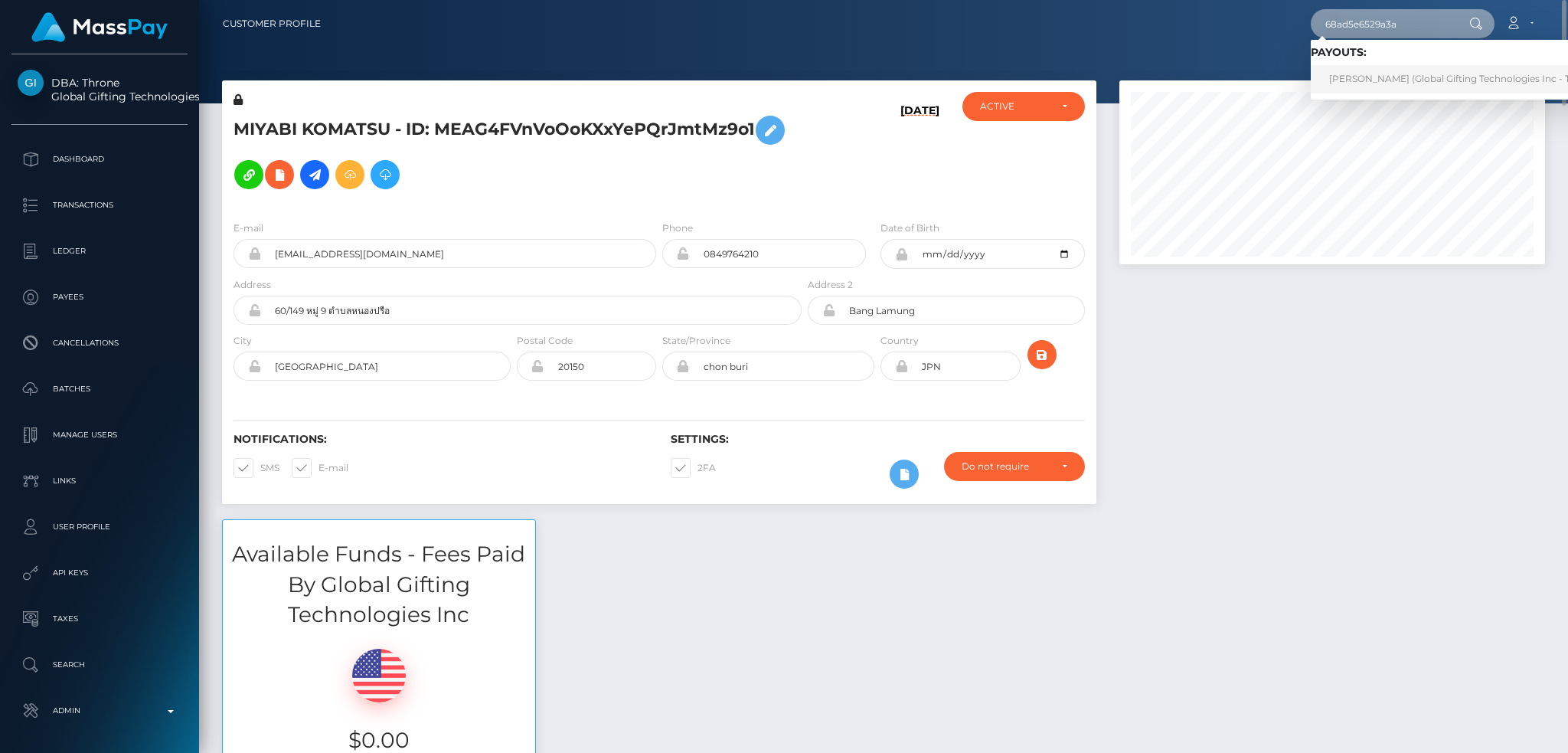
type input "68ad5e6529a3a"
click at [1400, 69] on link "MIYABI KOMATSU (Global Gifting Technologies Inc - Throne)" at bounding box center [1465, 79] width 308 height 29
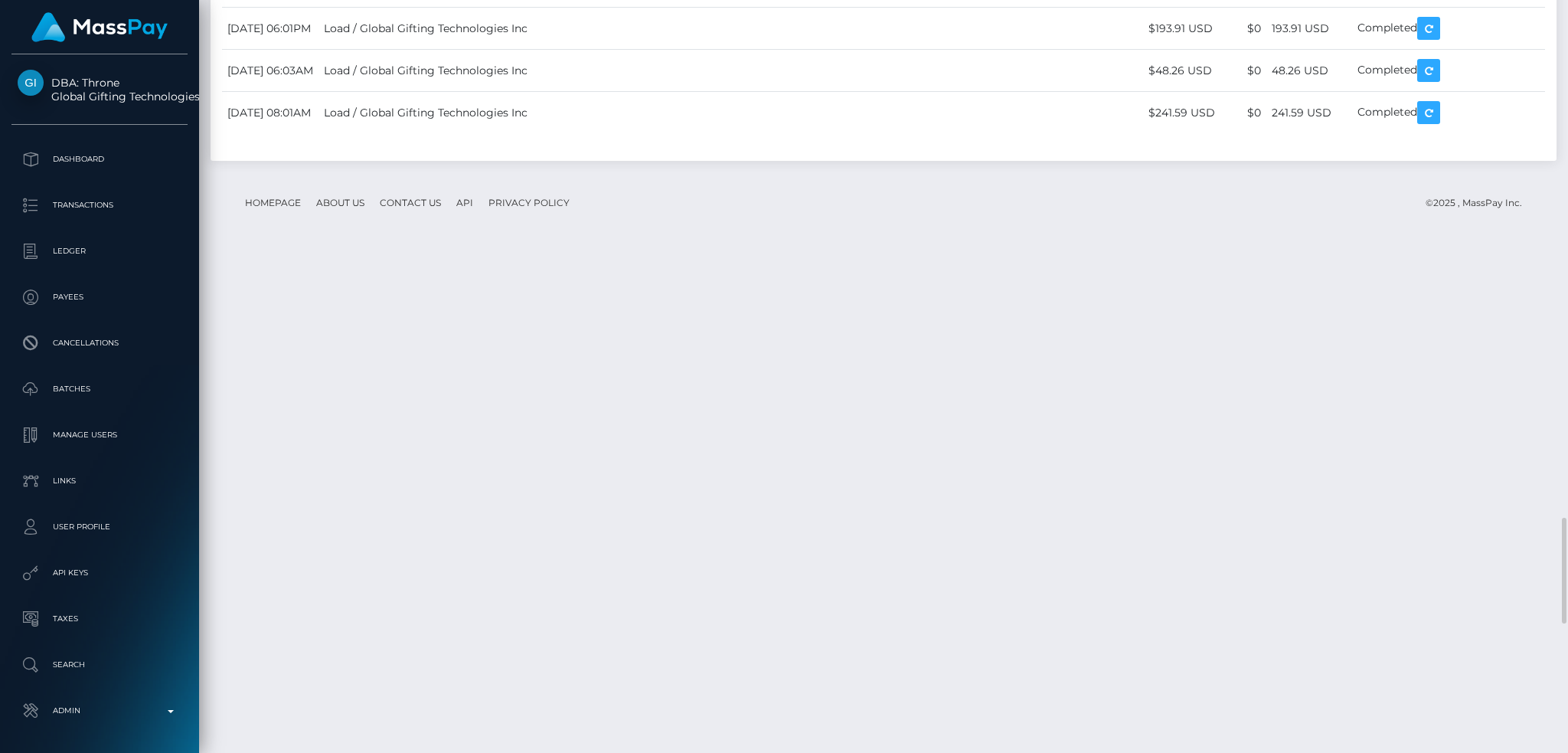
scroll to position [184, 425]
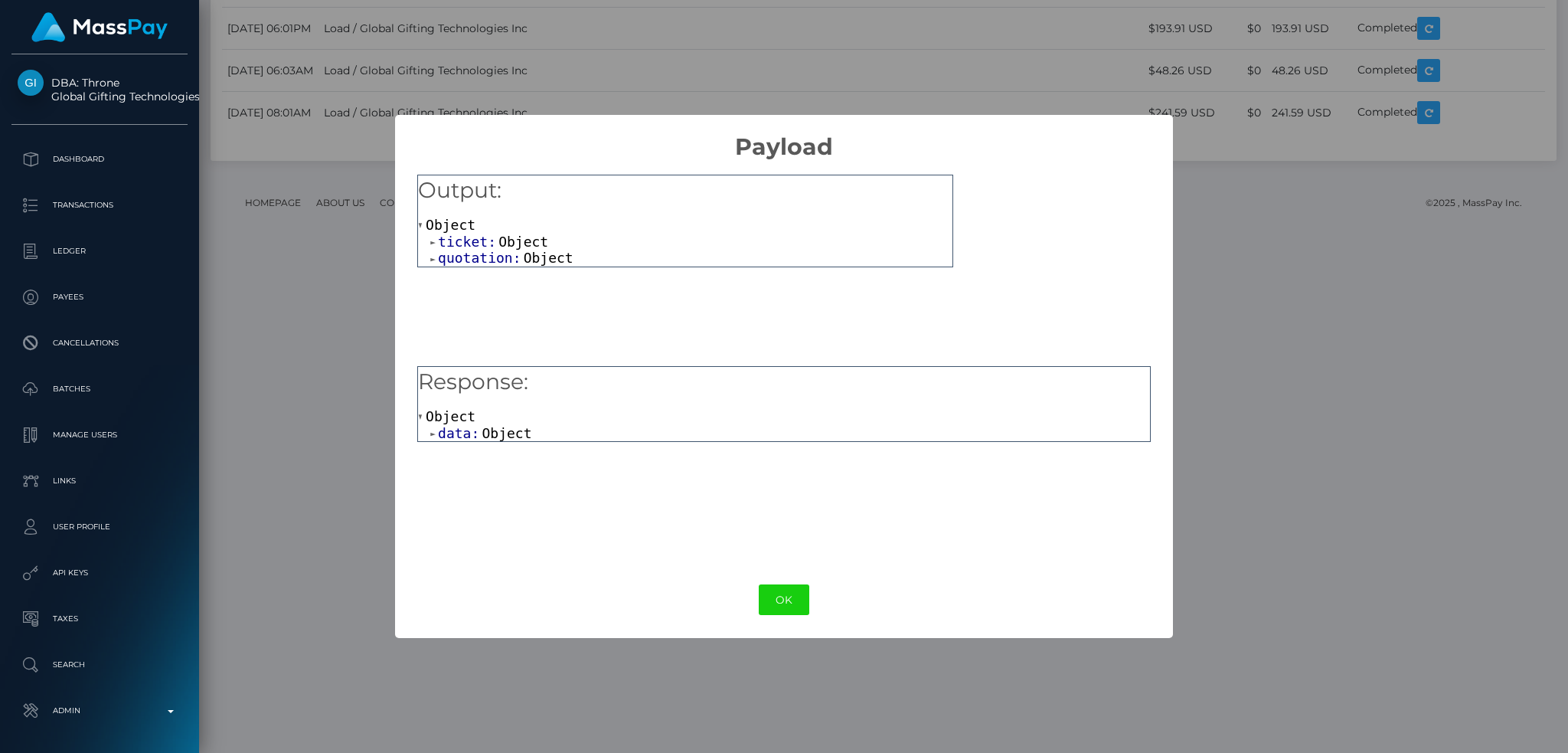
click at [508, 433] on span "Object" at bounding box center [506, 432] width 50 height 16
click at [532, 447] on span "Object" at bounding box center [535, 448] width 50 height 16
click at [788, 599] on button "OK" at bounding box center [784, 600] width 50 height 31
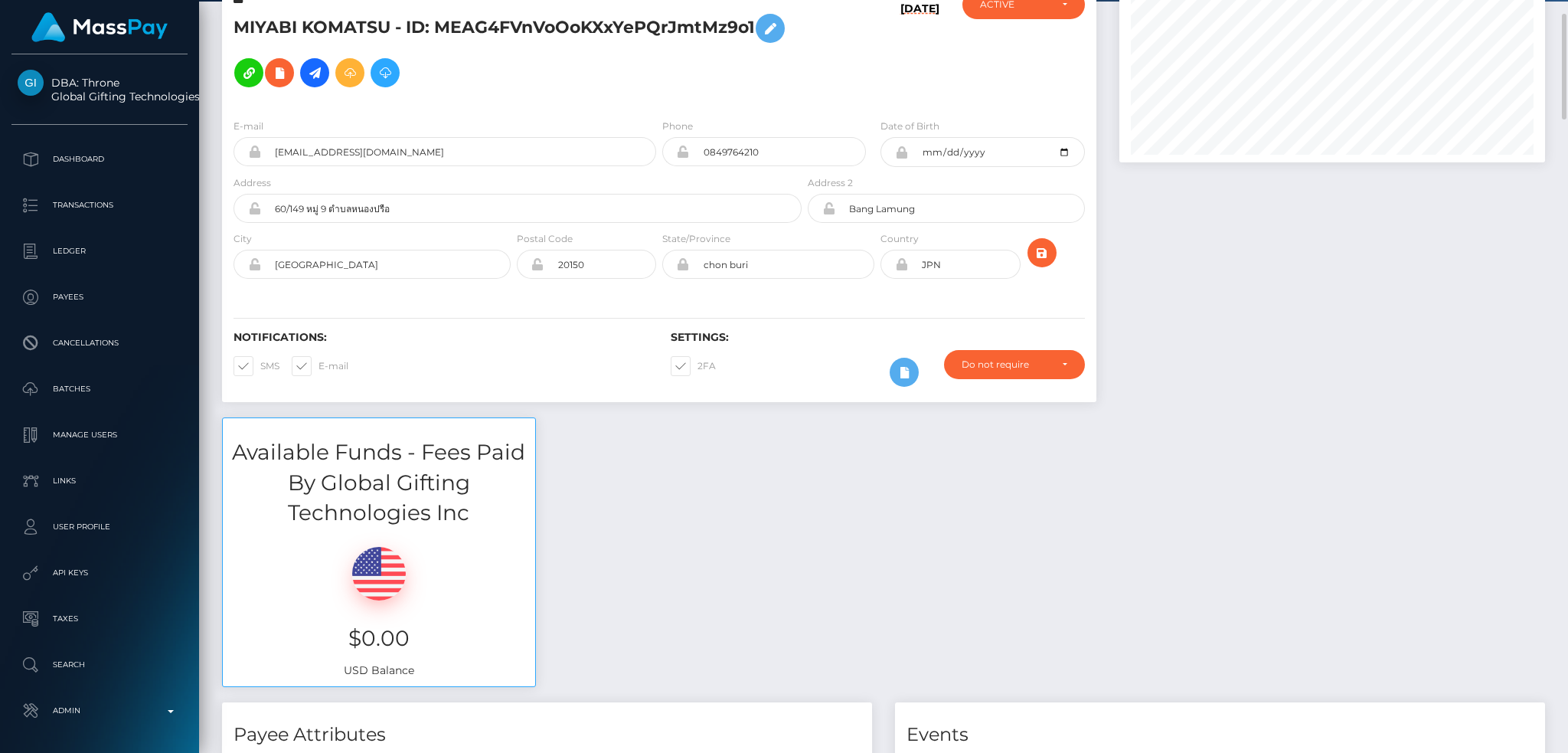
scroll to position [0, 0]
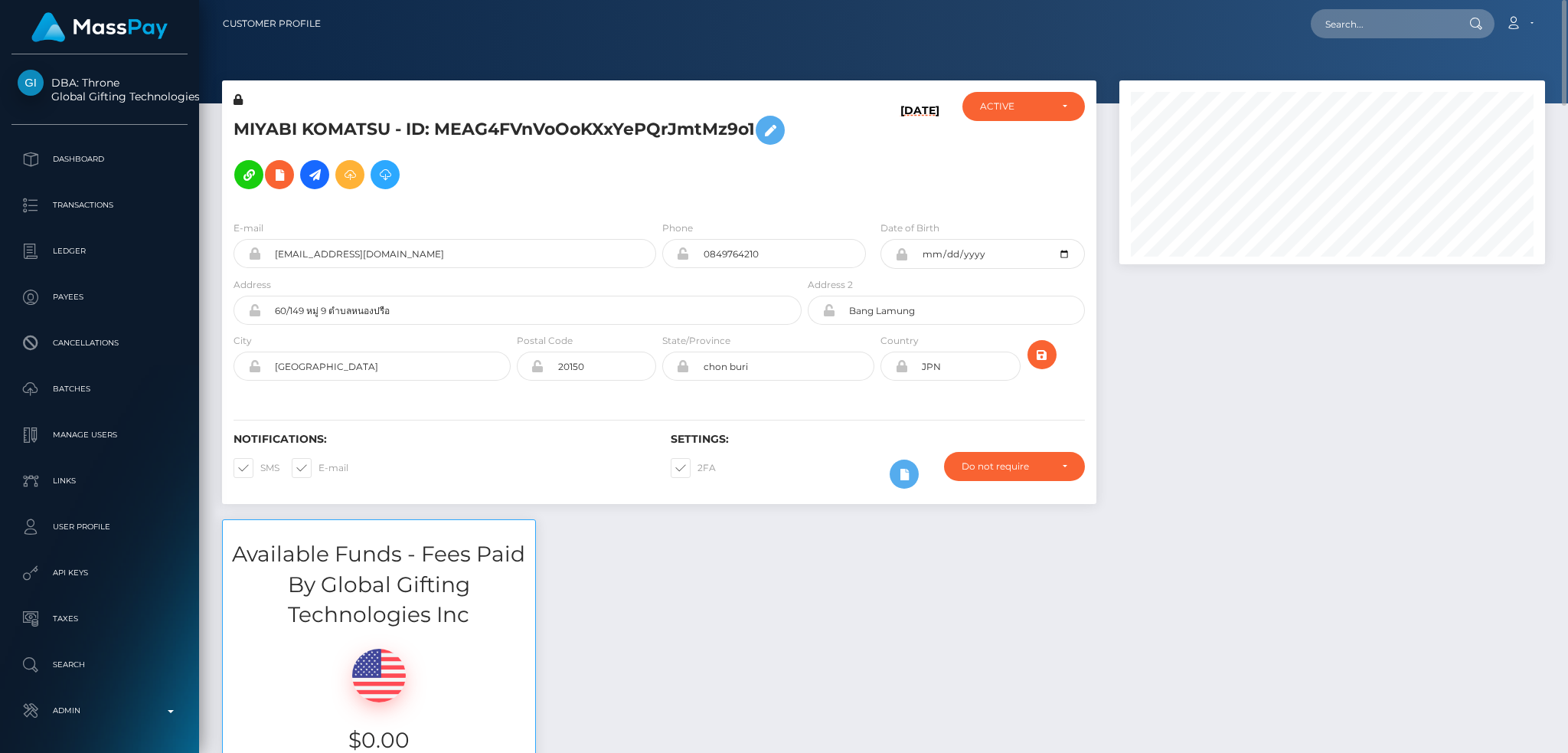
click at [491, 127] on h5 "MIYABI KOMATSU - ID: MEAG4FVnVoOoKXxYePQrJmtMz9o1" at bounding box center [513, 151] width 560 height 89
copy h5 "MIYABI KOMATSU - ID: MEAG4FVnVoOoKXxYePQrJmtMz9o1"
click at [586, 129] on h5 "MIYABI KOMATSU - ID: MEAG4FVnVoOoKXxYePQrJmtMz9o1" at bounding box center [513, 151] width 560 height 89
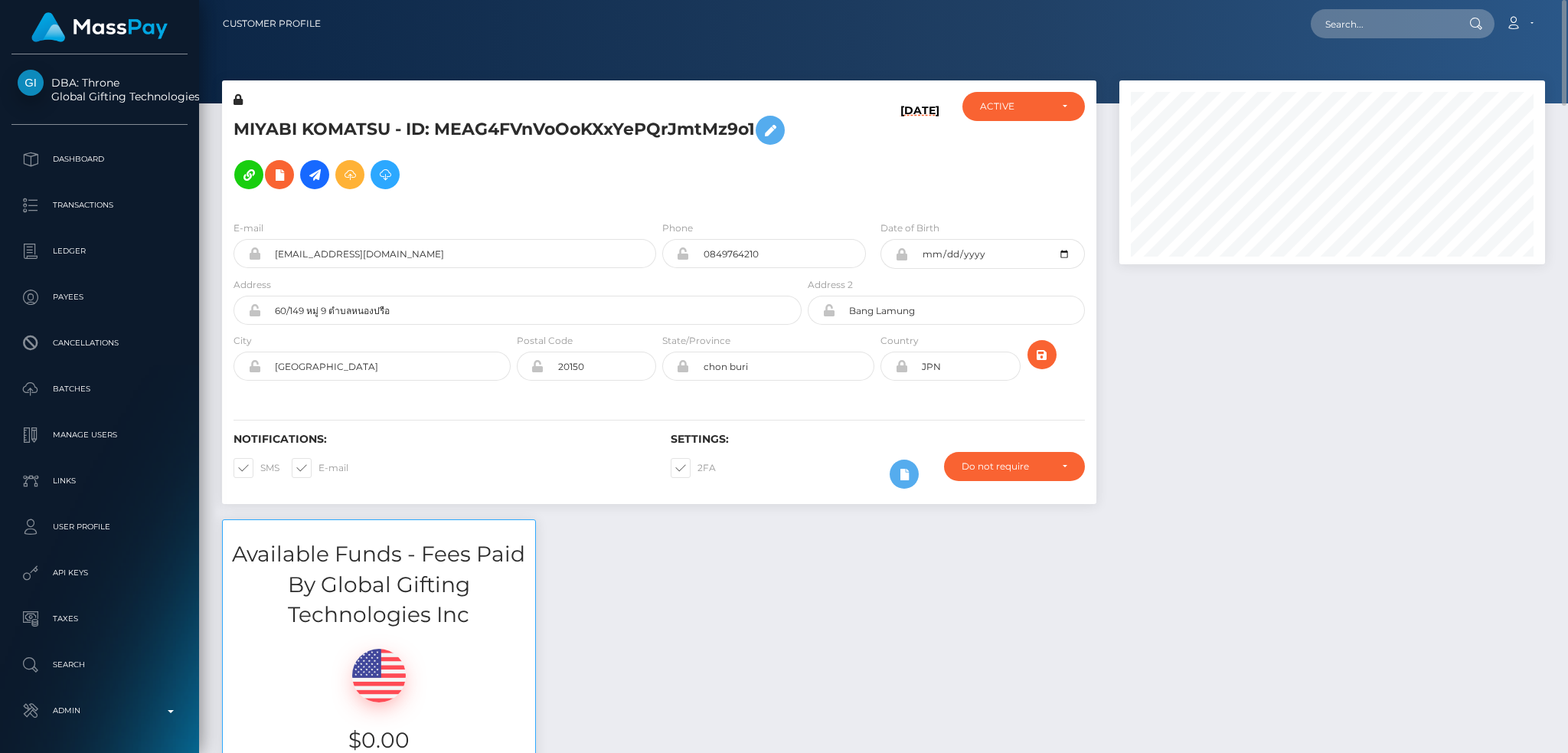
click at [556, 129] on h5 "MIYABI KOMATSU - ID: MEAG4FVnVoOoKXxYePQrJmtMz9o1" at bounding box center [513, 151] width 560 height 89
click at [466, 145] on h5 "MIYABI KOMATSU - ID: MEAG4FVnVoOoKXxYePQrJmtMz9o1" at bounding box center [513, 151] width 560 height 89
click at [472, 135] on h5 "MIYABI KOMATSU - ID: MEAG4FVnVoOoKXxYePQrJmtMz9o1" at bounding box center [513, 151] width 560 height 89
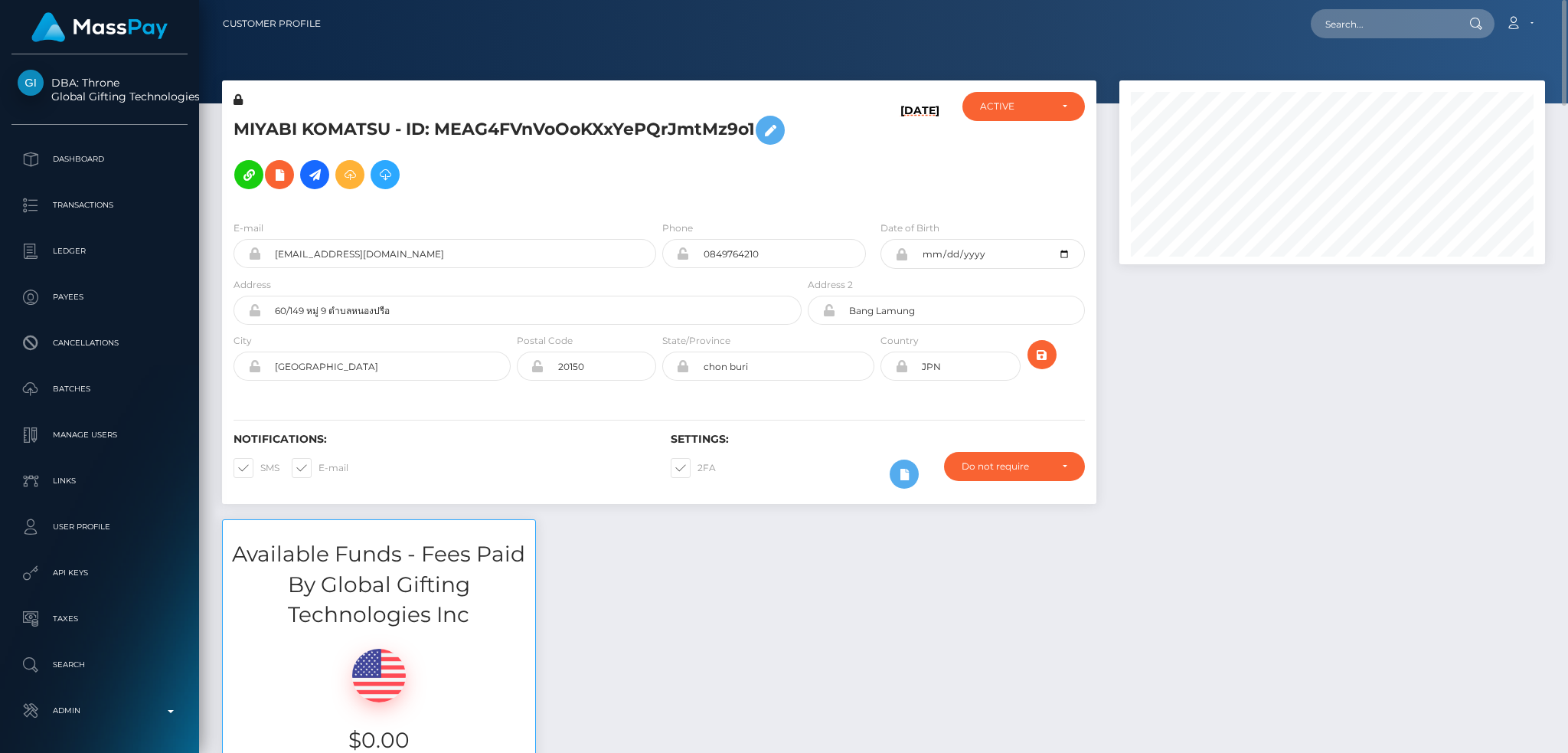
copy h5 "MIYABI KOMATSU - ID: MEAG4FVnVoOoKXxYePQrJmtMz9o1"
click at [609, 188] on h5 "MIYABI KOMATSU - ID: MEAG4FVnVoOoKXxYePQrJmtMz9o1" at bounding box center [513, 151] width 560 height 89
click at [1365, 15] on input "text" at bounding box center [1382, 24] width 144 height 30
paste input "68ac202c74bf7"
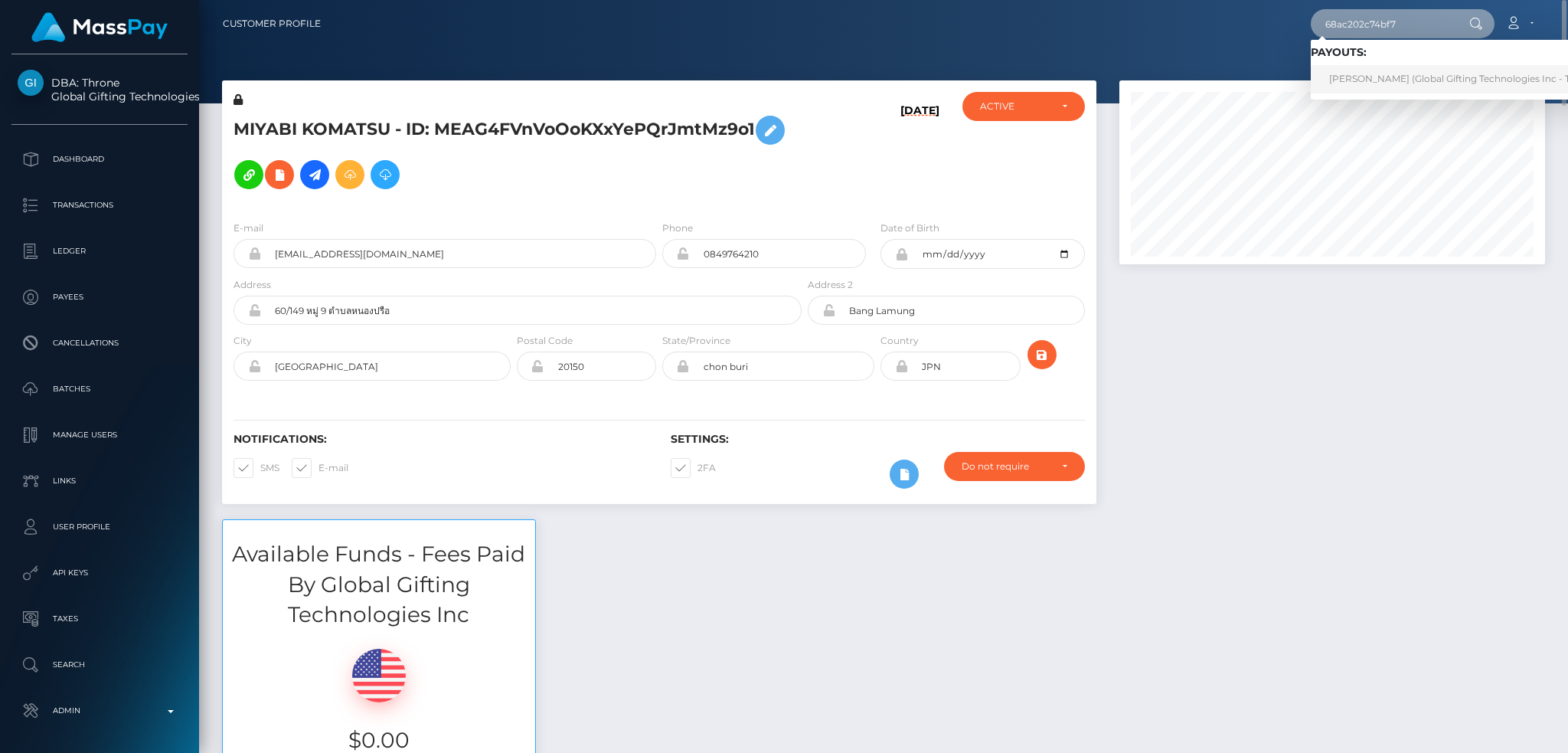
type input "68ac202c74bf7"
click at [1404, 76] on link "MANIDA KNUTSEN (Global Gifting Technologies Inc - Throne)" at bounding box center [1465, 79] width 308 height 29
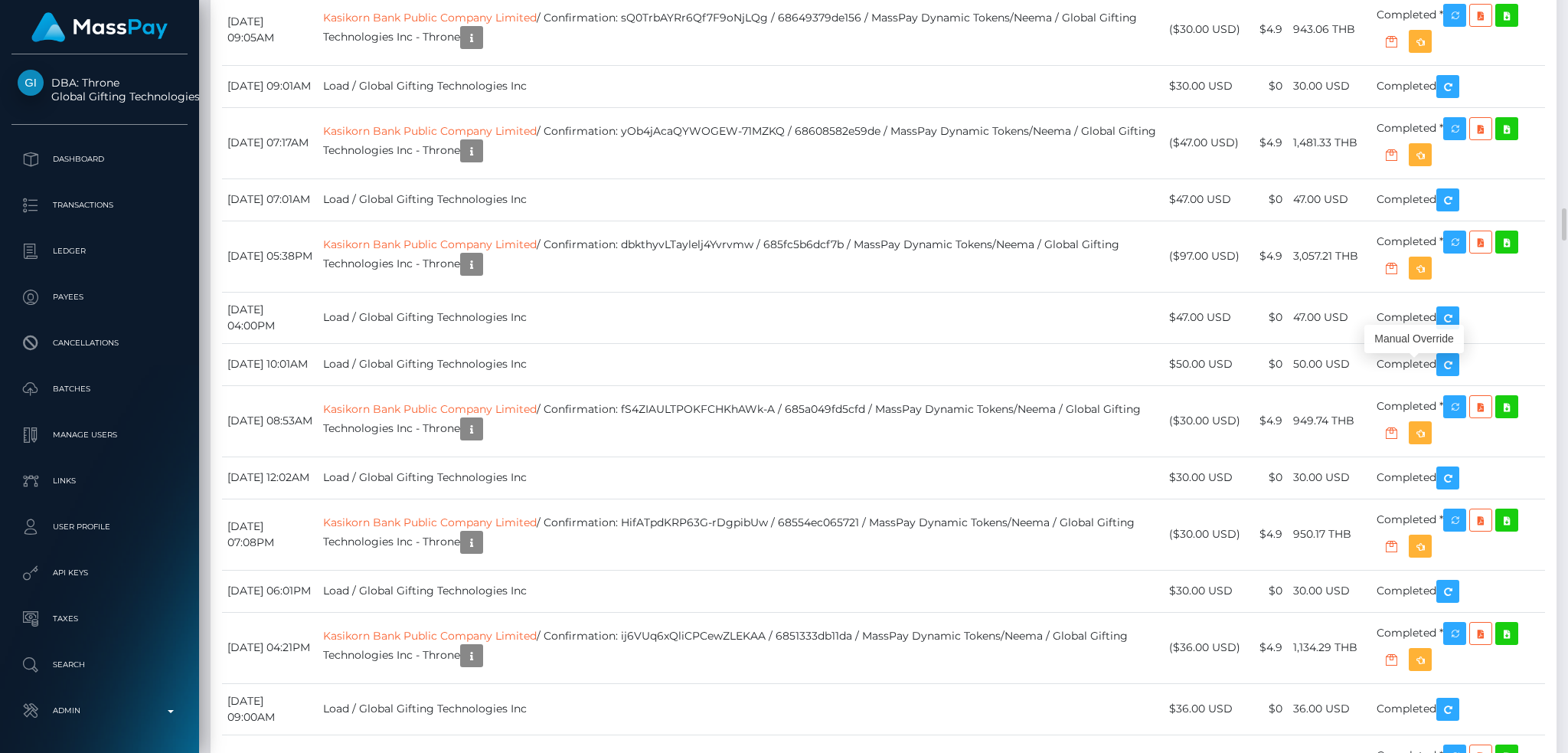
scroll to position [184, 425]
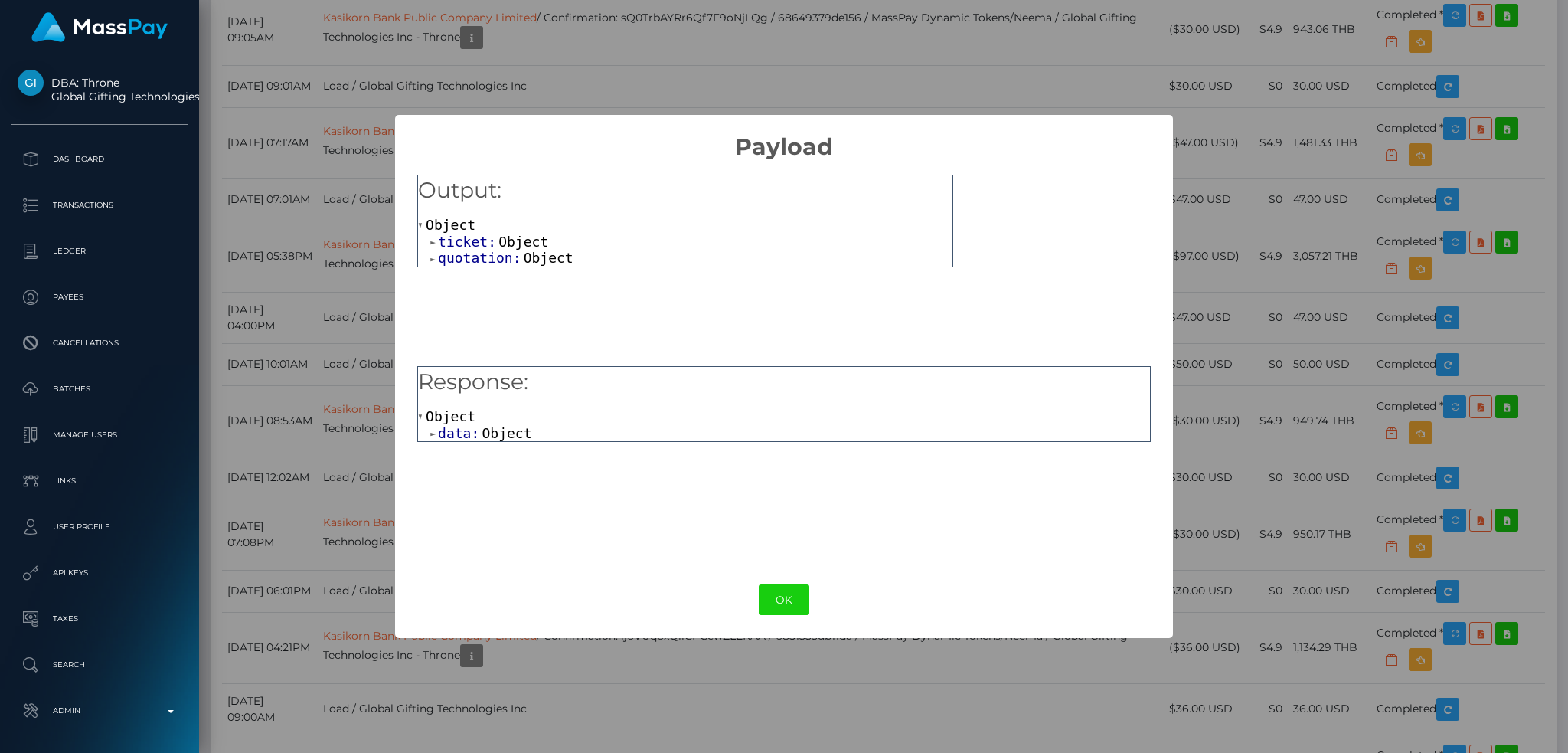
click at [482, 430] on span "Object" at bounding box center [506, 432] width 50 height 16
click at [515, 456] on span "Object" at bounding box center [535, 448] width 50 height 16
click at [522, 247] on span "Object" at bounding box center [524, 241] width 50 height 16
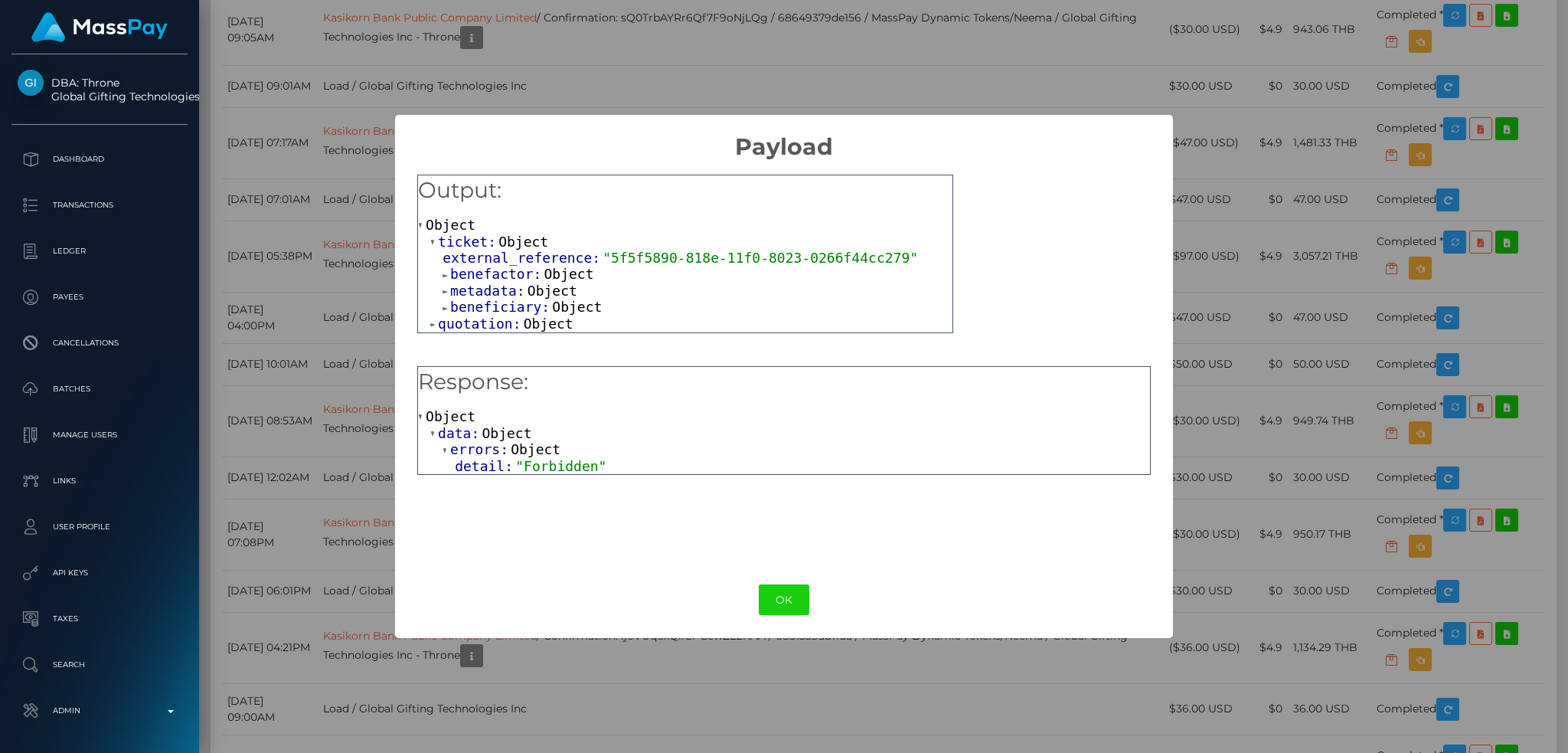
click at [562, 271] on span "Object" at bounding box center [569, 273] width 50 height 16
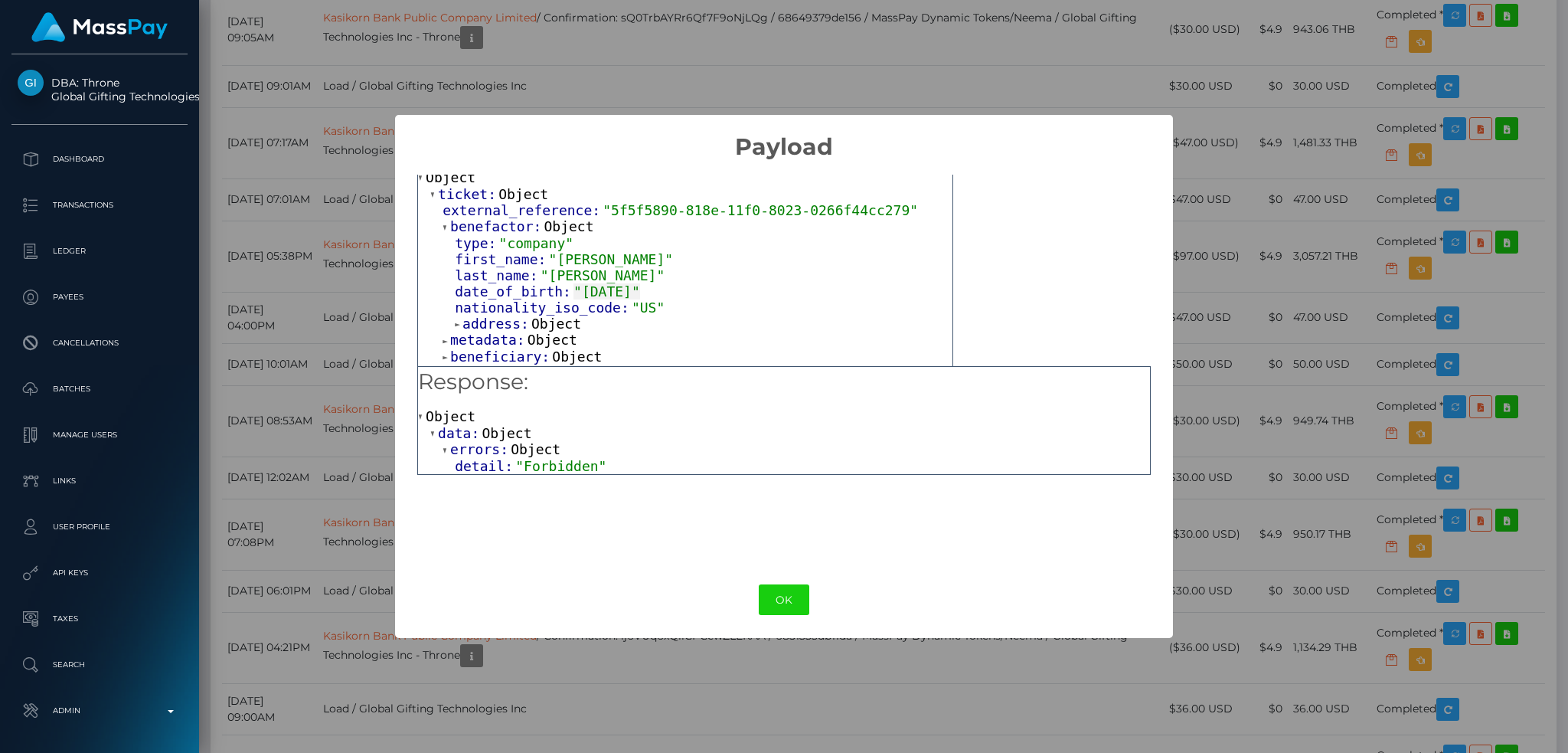
scroll to position [69, 0]
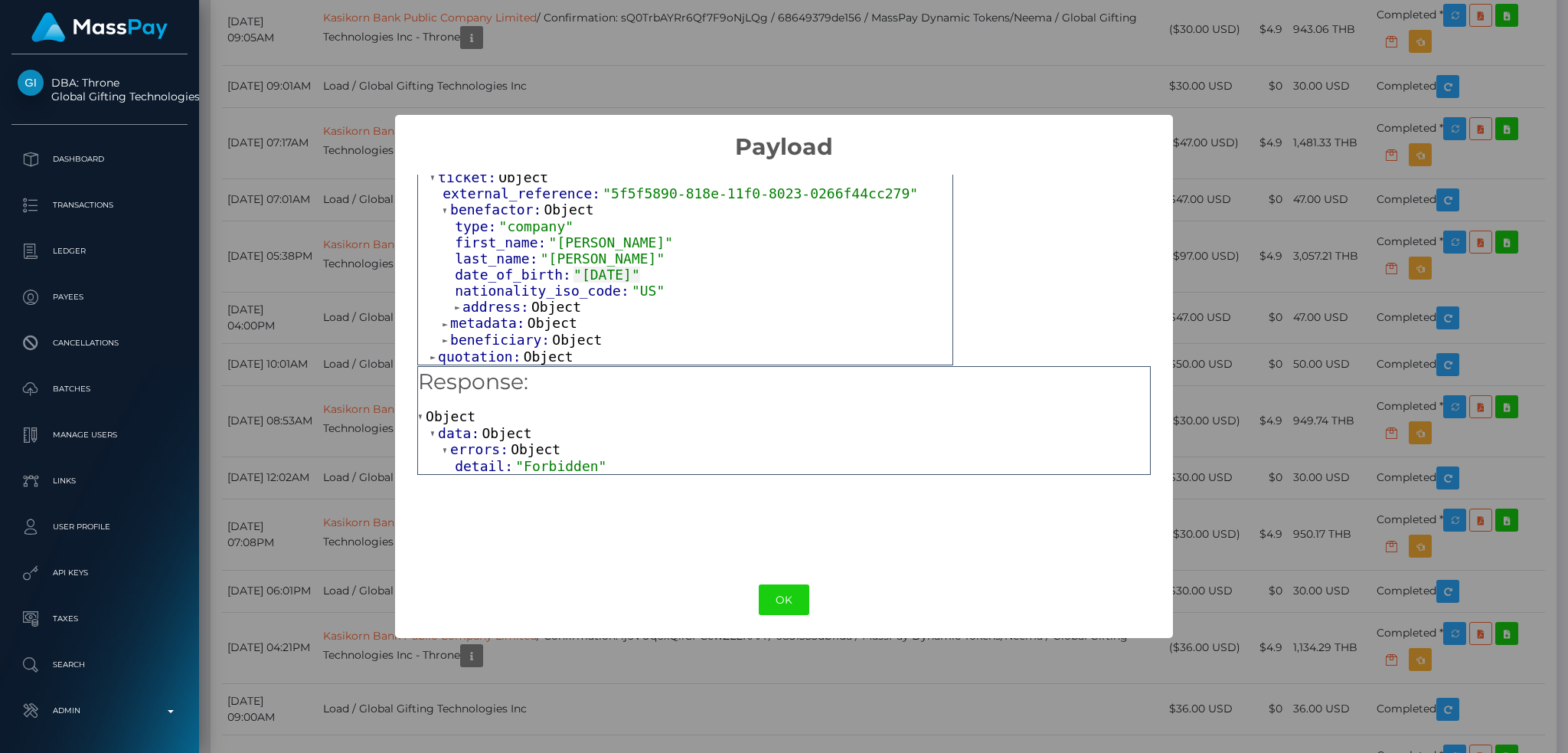
click at [562, 304] on span "Object" at bounding box center [556, 307] width 50 height 16
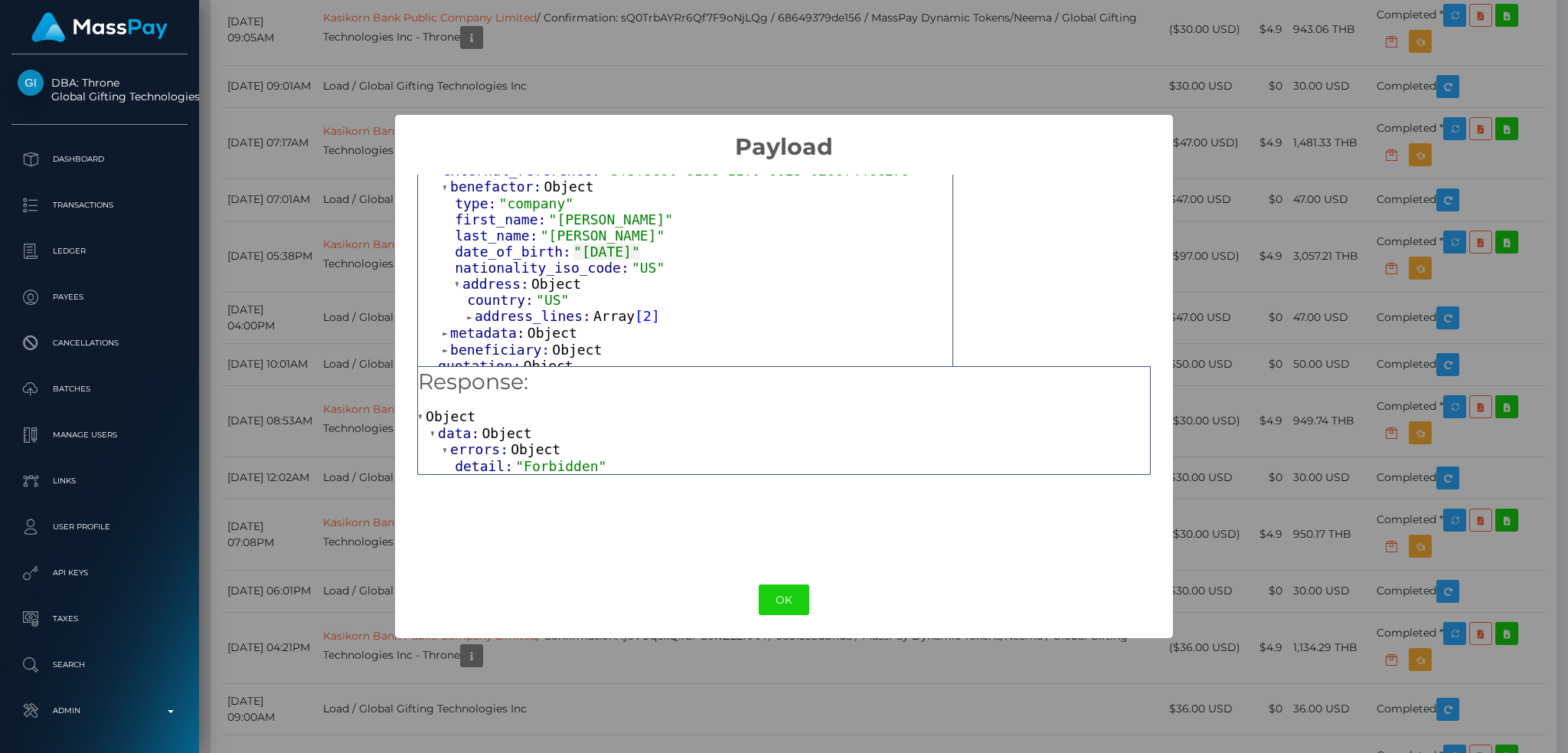
scroll to position [103, 0]
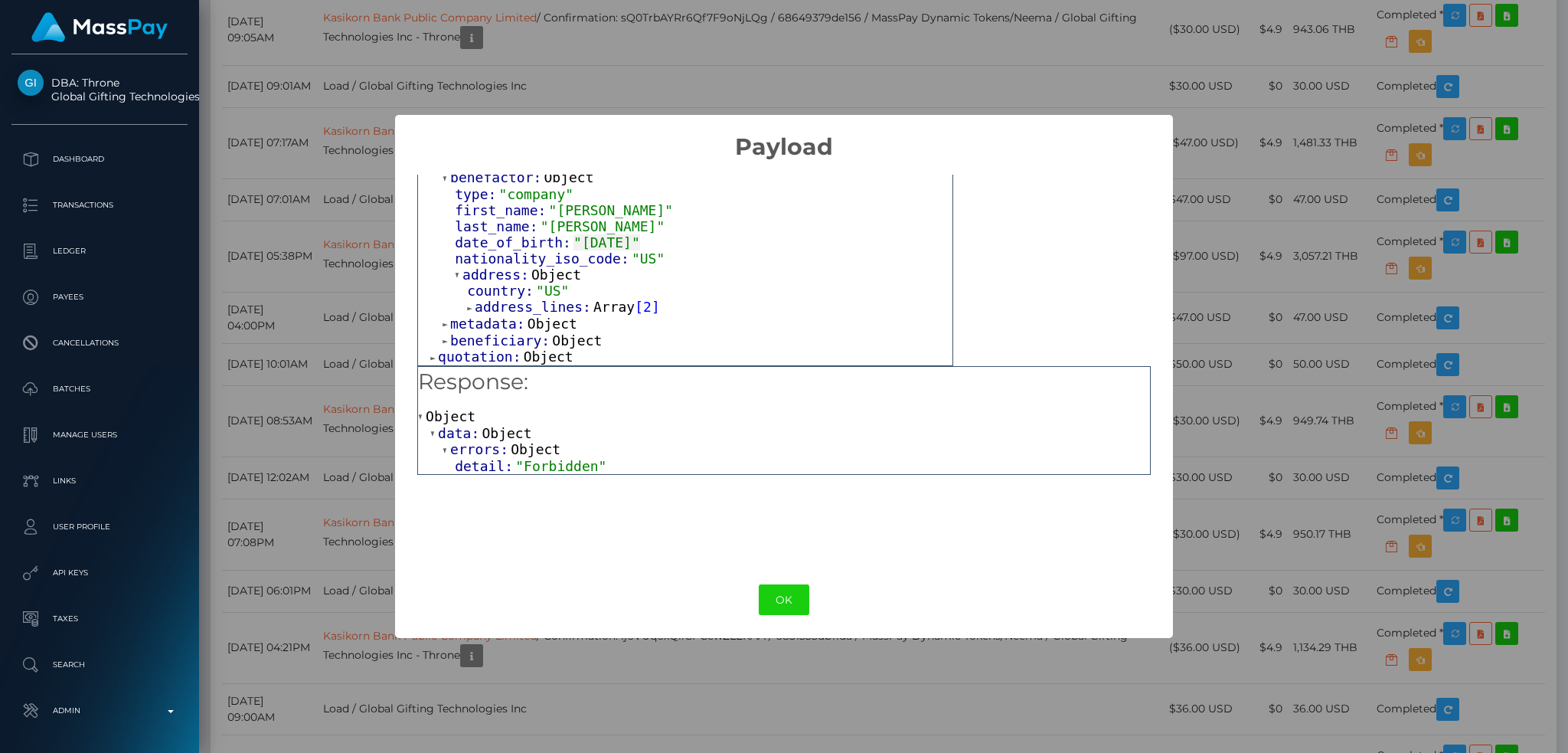
click at [601, 309] on span "Array" at bounding box center [613, 307] width 41 height 16
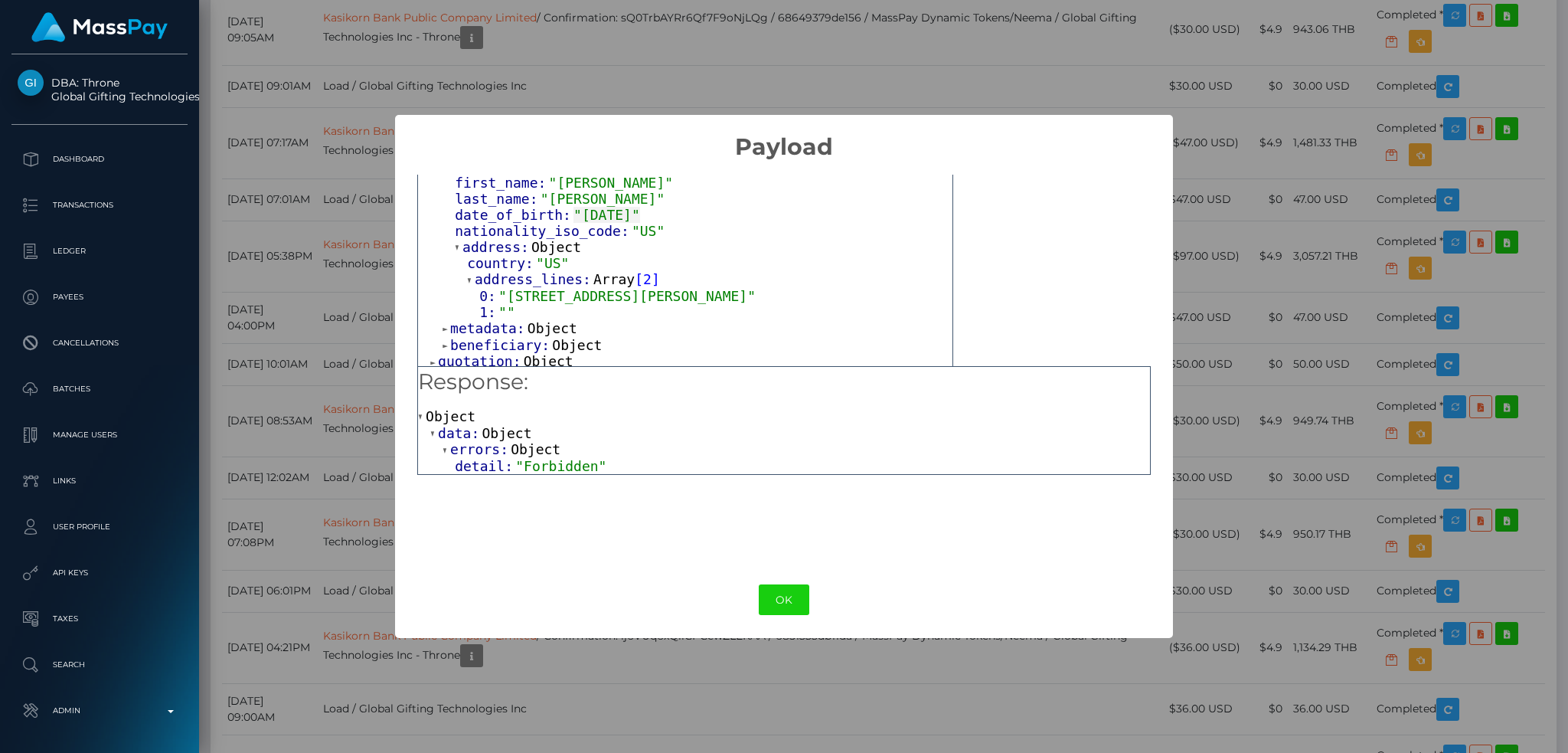
scroll to position [135, 0]
click at [577, 322] on div "metadata: Object" at bounding box center [698, 324] width 510 height 17
click at [546, 321] on span "Object" at bounding box center [552, 323] width 50 height 16
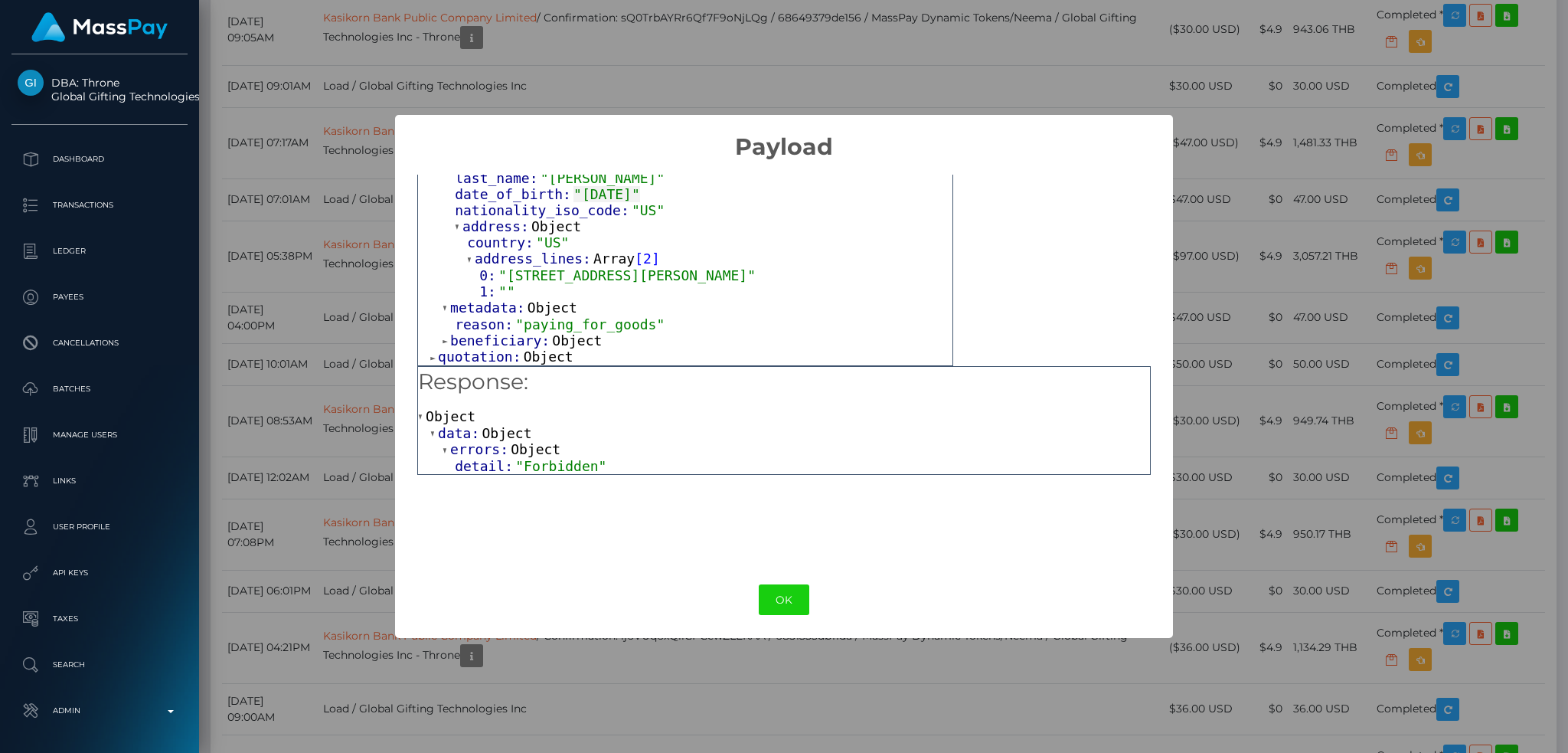
click at [577, 335] on span "Object" at bounding box center [577, 340] width 50 height 16
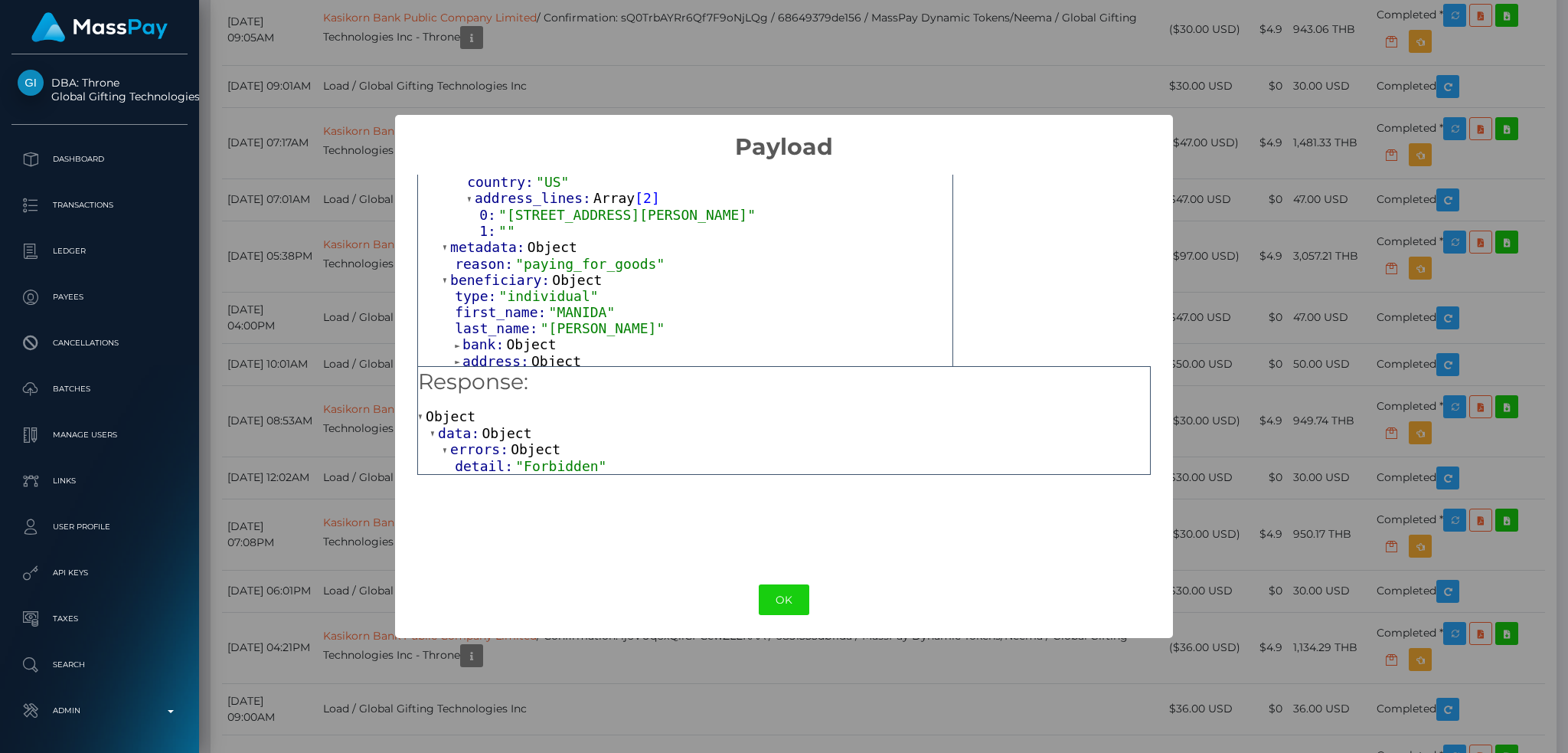
scroll to position [234, 0]
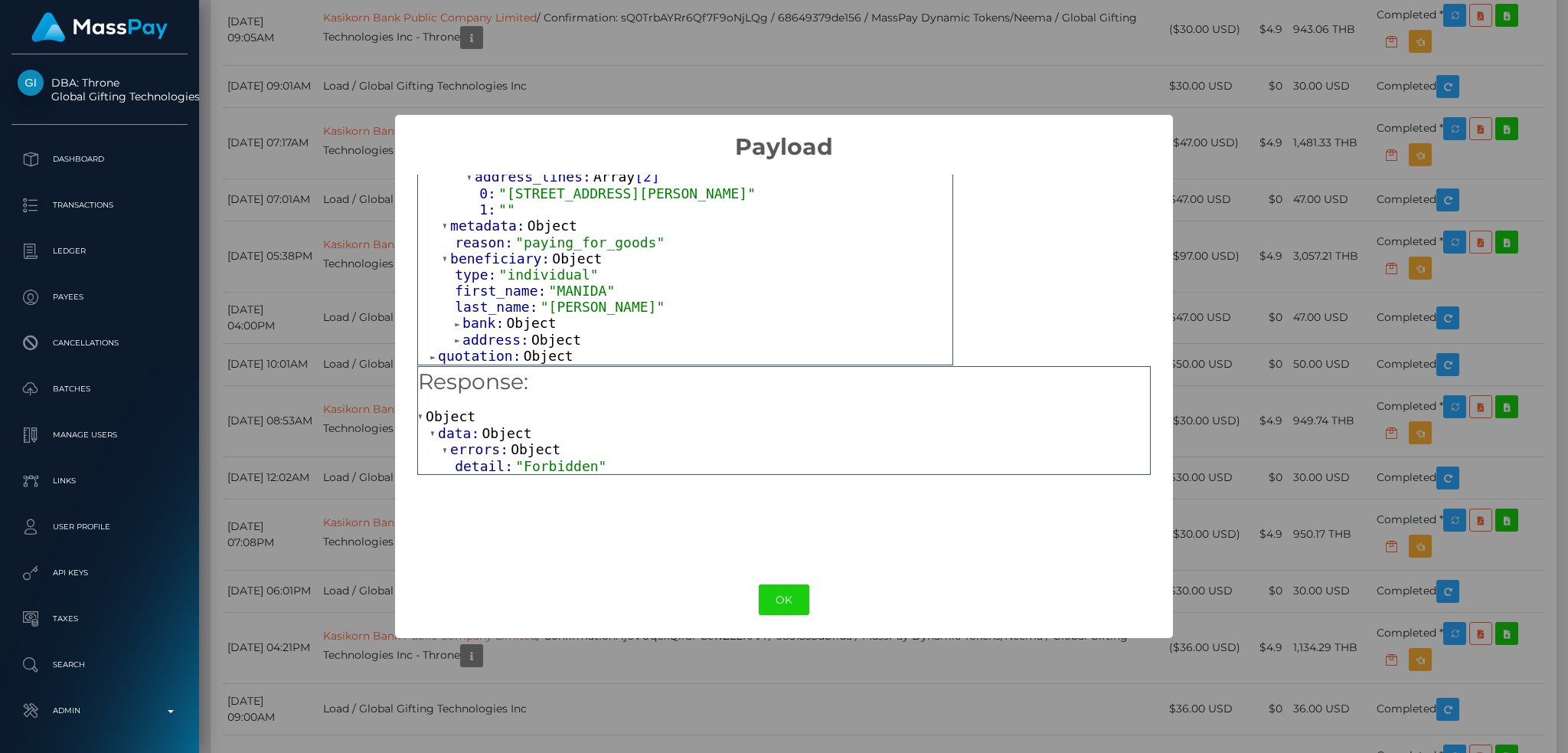
click at [530, 321] on span "Object" at bounding box center [531, 323] width 50 height 16
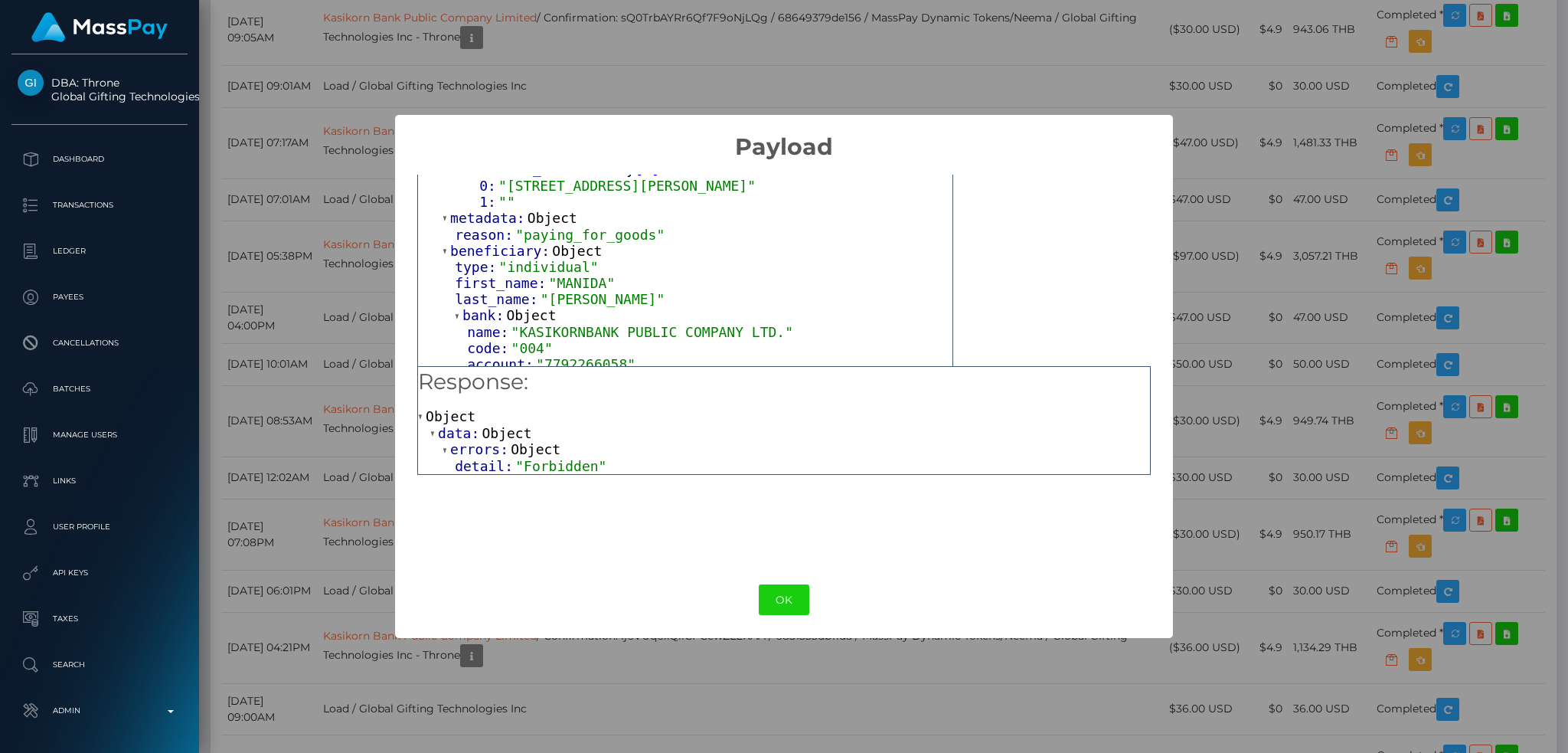
scroll to position [299, 0]
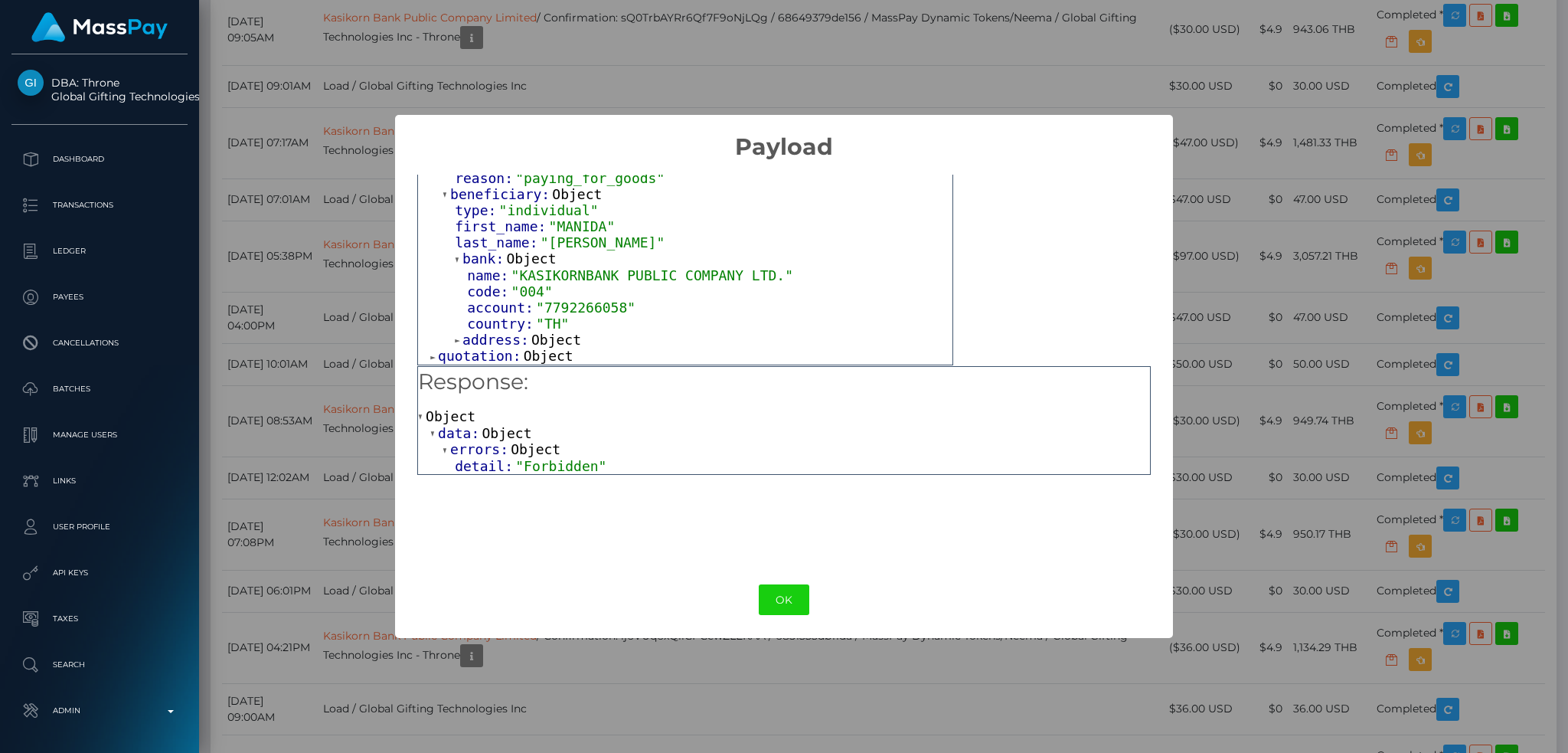
click at [552, 342] on span "Object" at bounding box center [556, 339] width 50 height 16
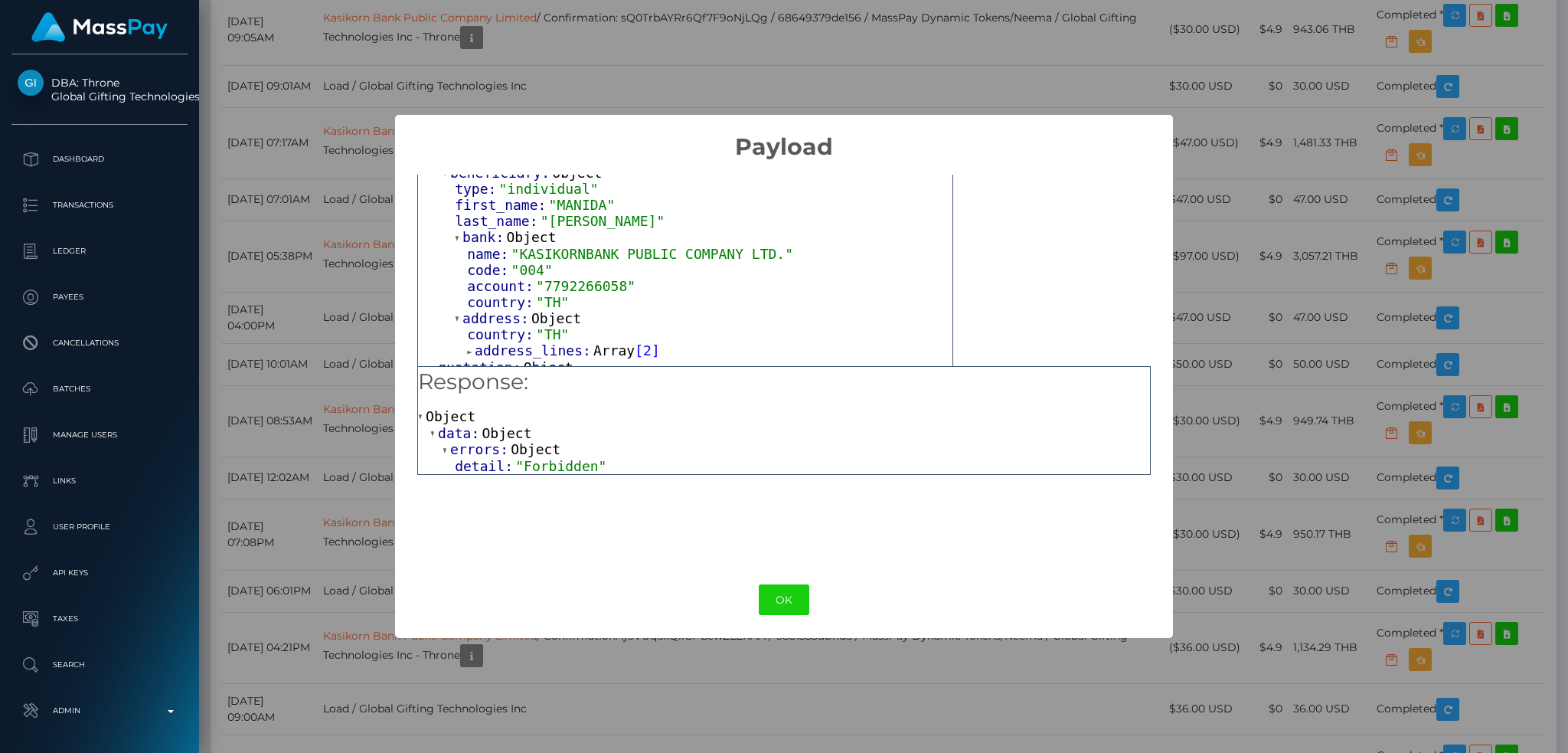
scroll to position [333, 0]
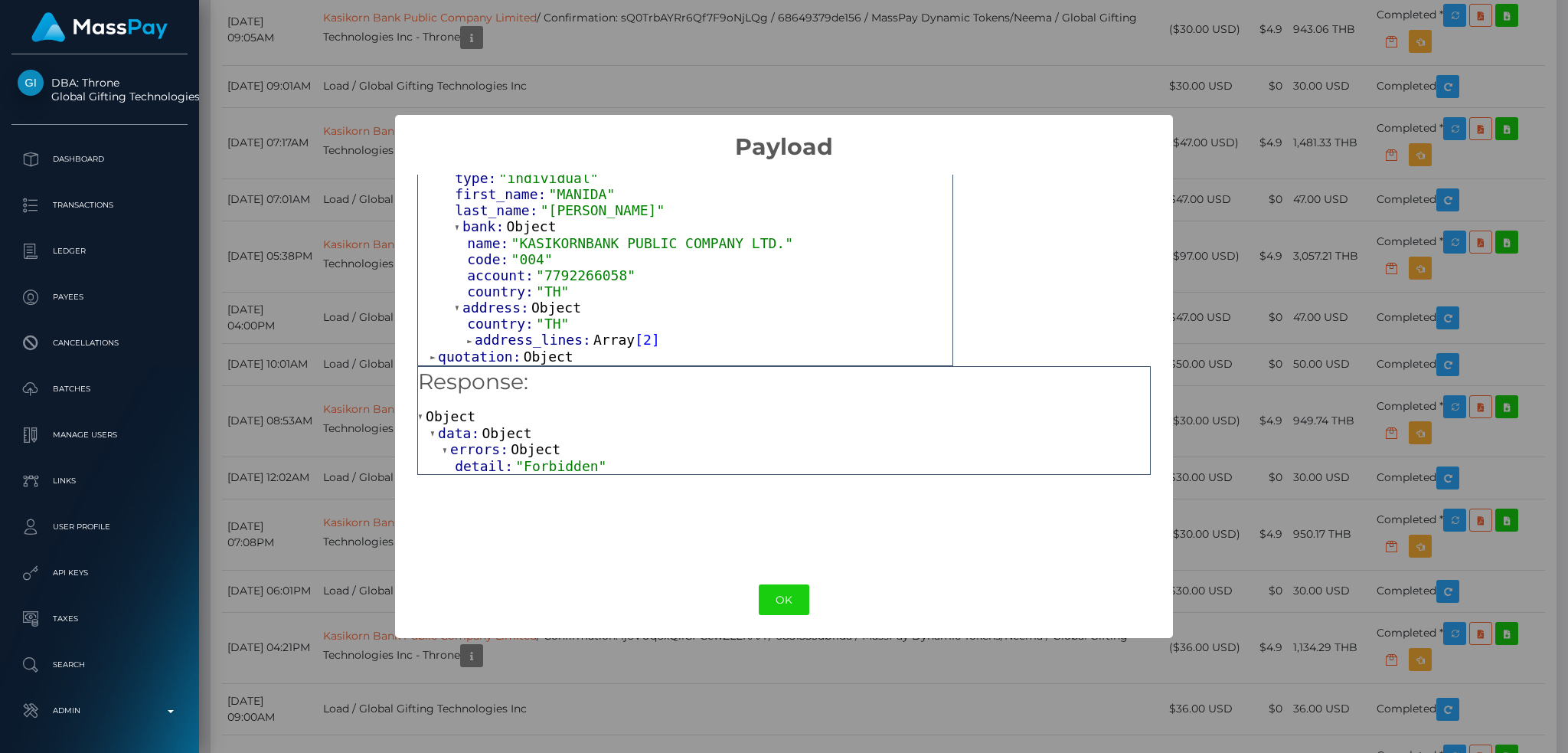
click at [593, 343] on span "Array" at bounding box center [613, 339] width 41 height 16
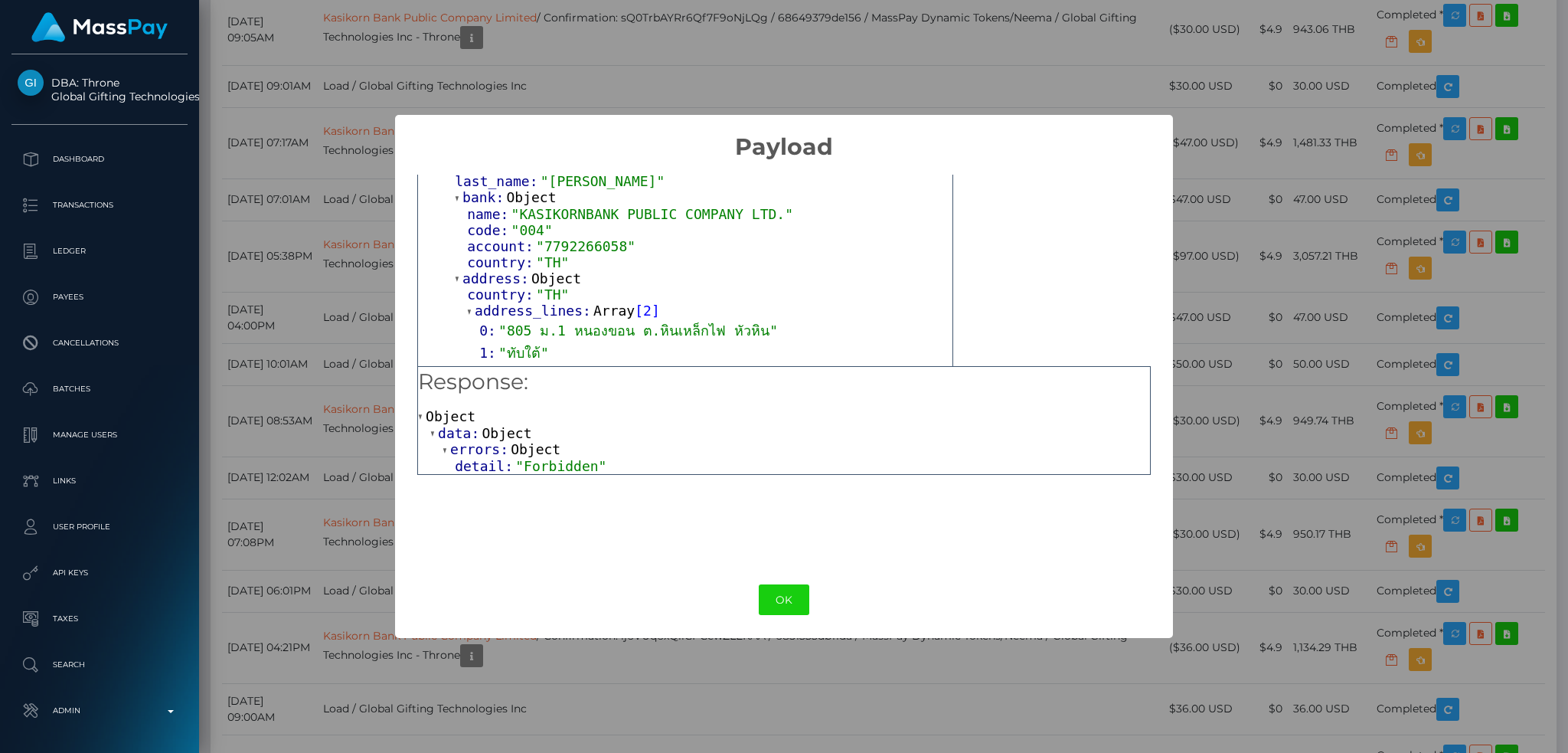
scroll to position [367, 0]
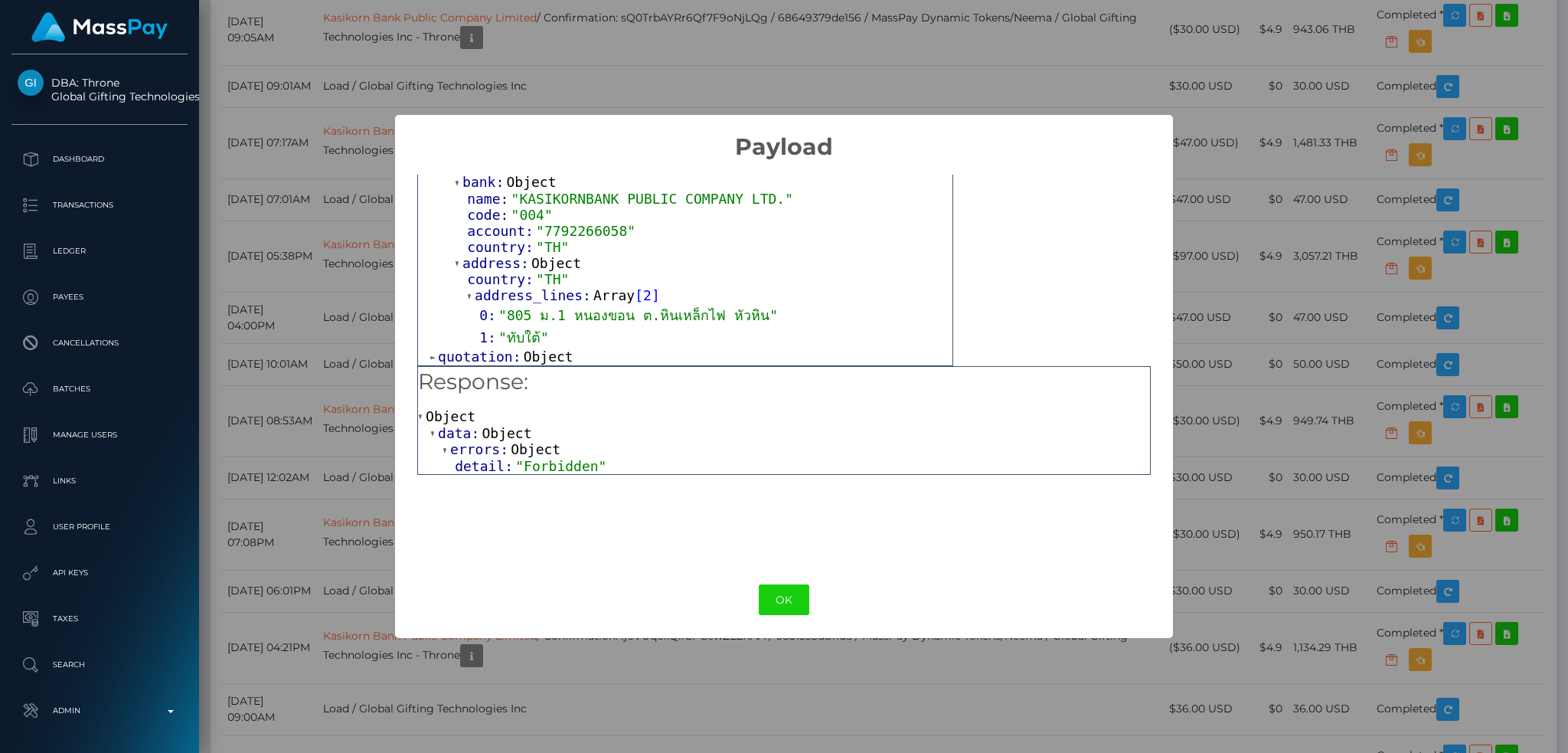
click at [538, 354] on span "Object" at bounding box center [548, 356] width 50 height 16
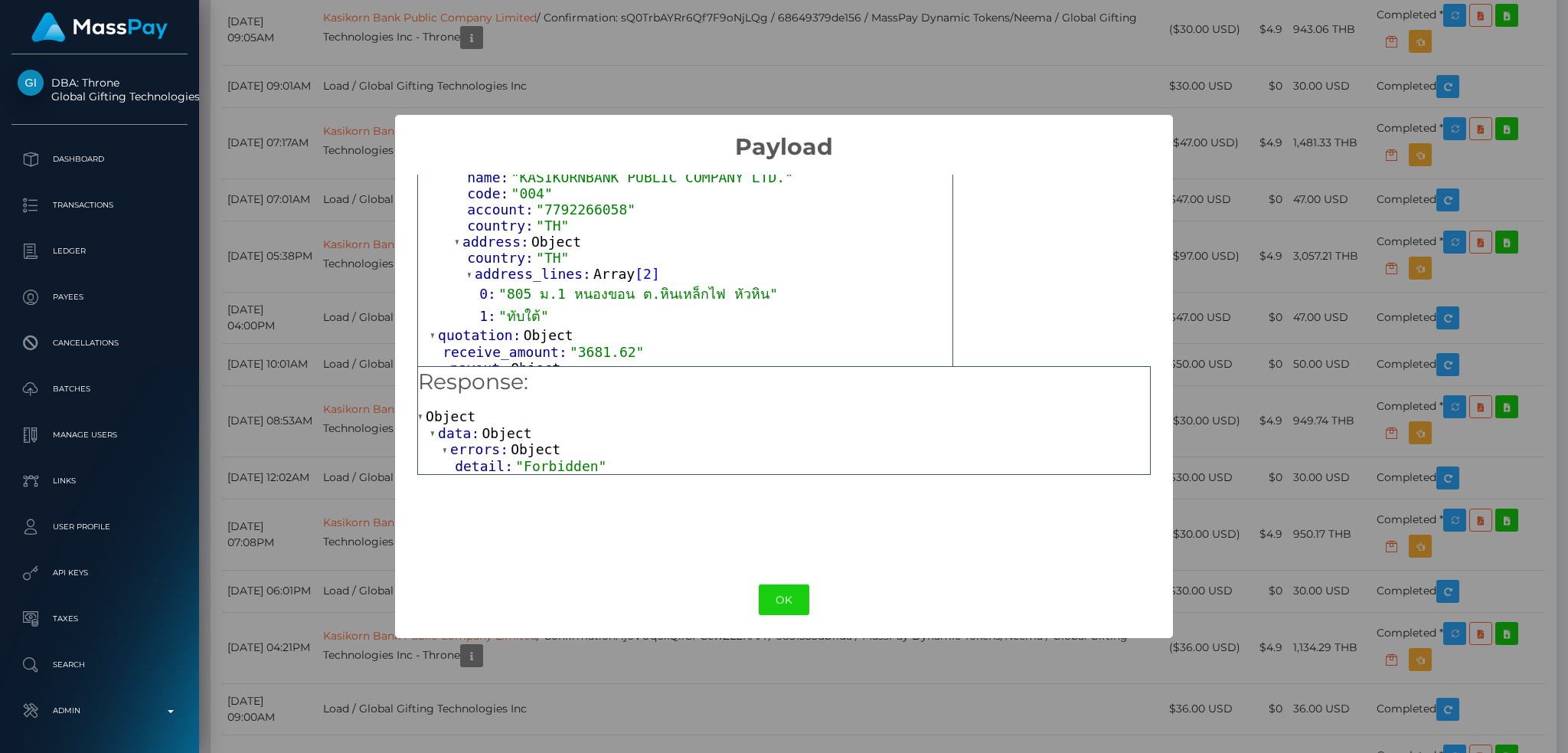
scroll to position [401, 0]
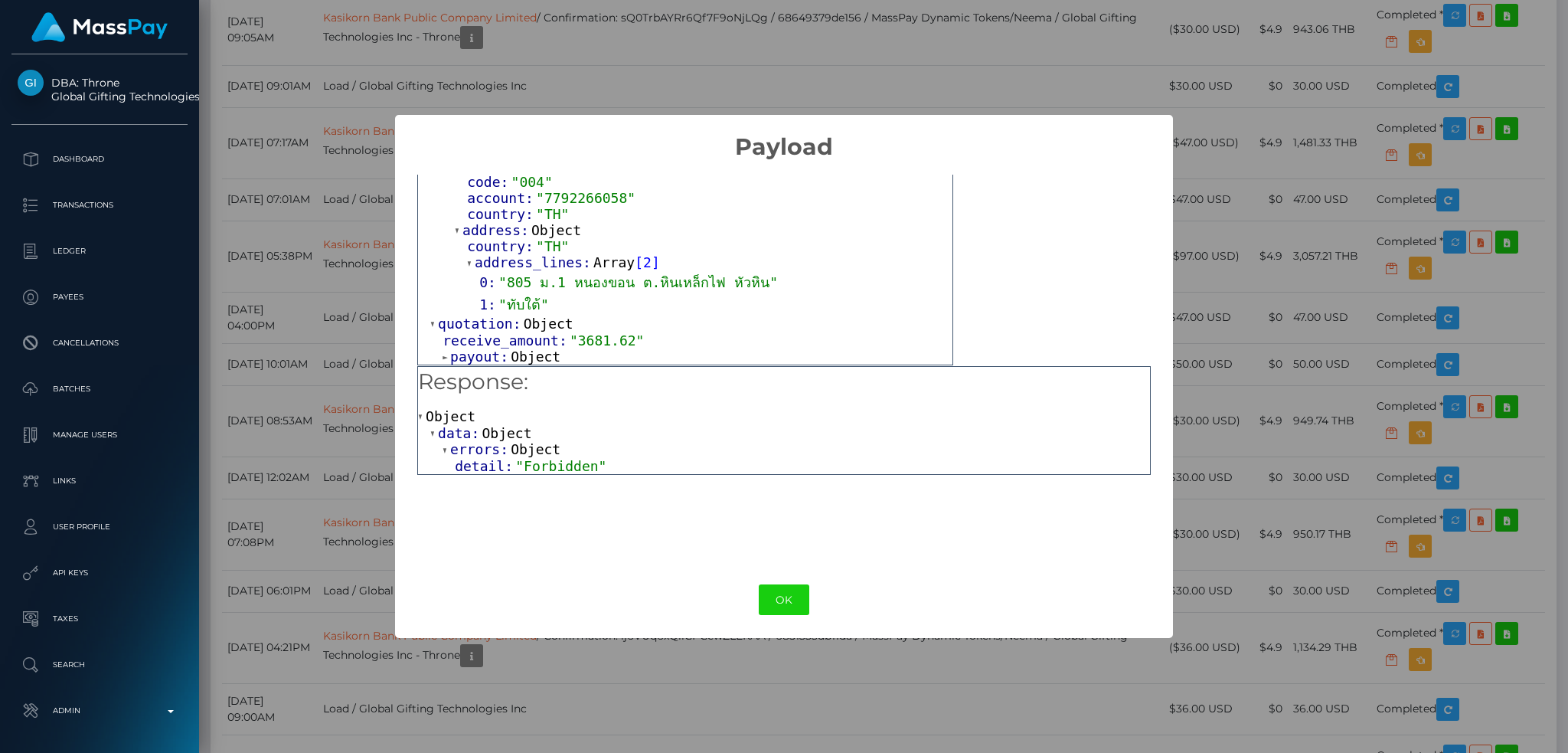
click at [539, 356] on span "Object" at bounding box center [535, 356] width 50 height 16
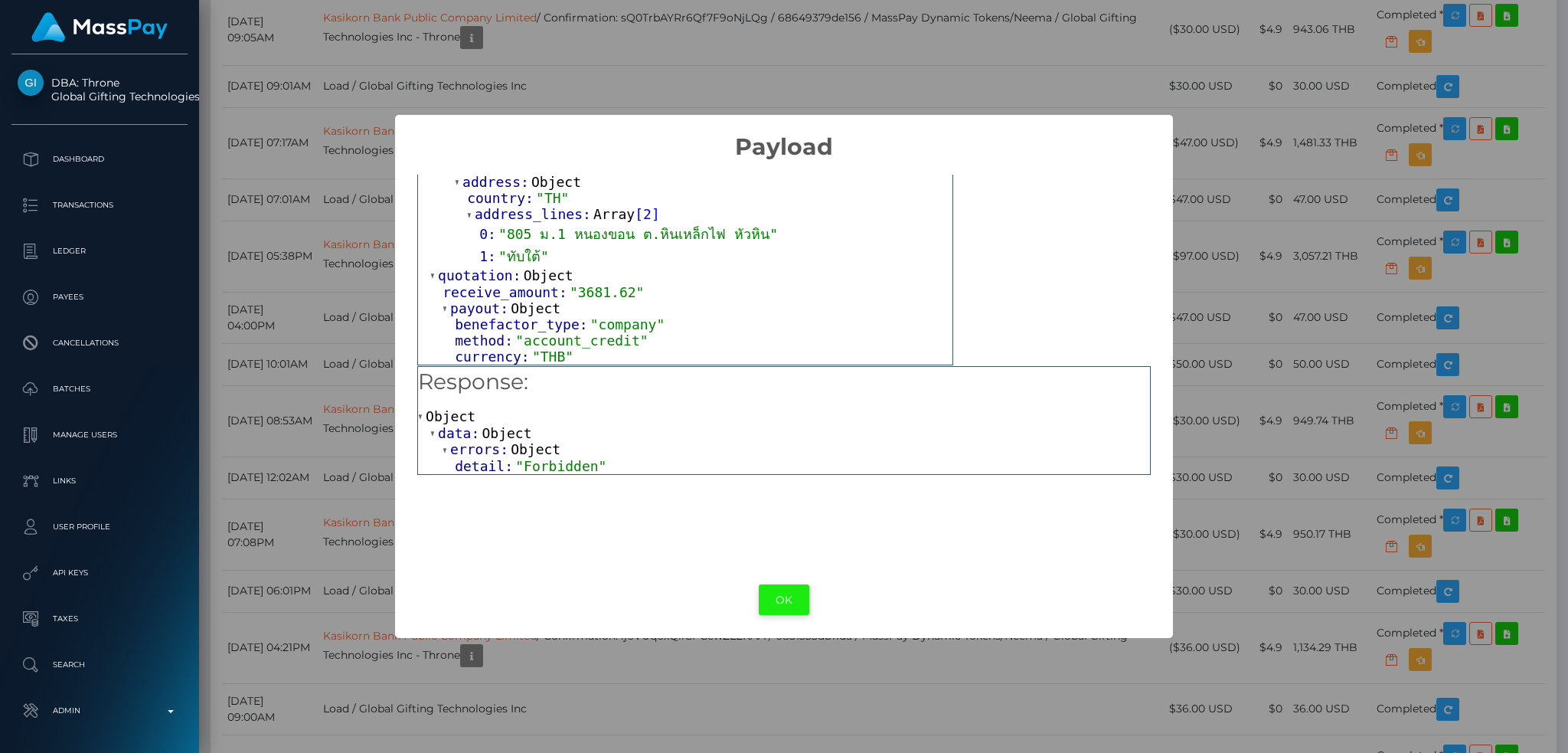
click at [775, 598] on button "OK" at bounding box center [784, 600] width 50 height 31
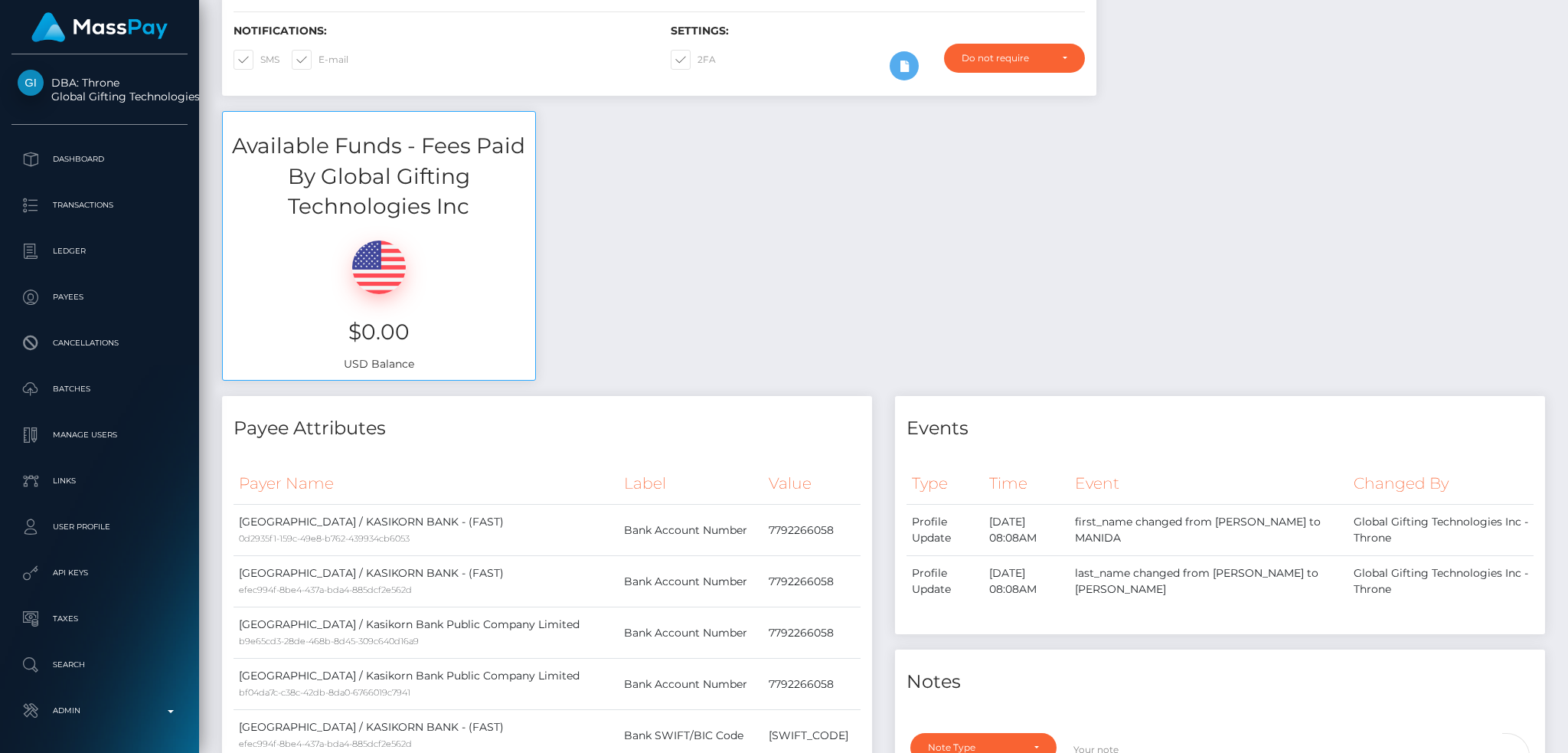
scroll to position [0, 0]
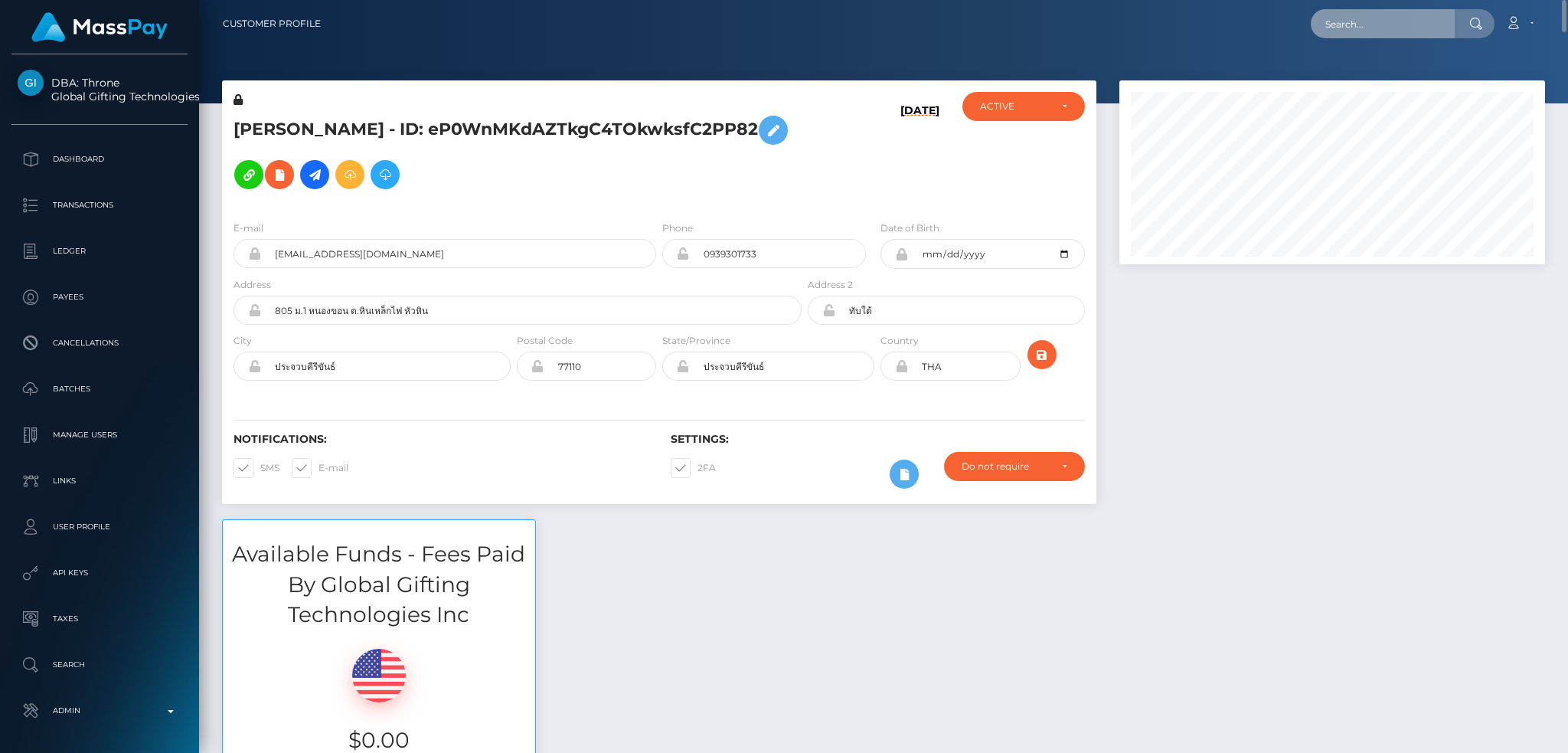
click at [1398, 22] on input "text" at bounding box center [1382, 24] width 144 height 30
paste input "68ac0c5bdbf45"
type input "68ac0c5bdbf45"
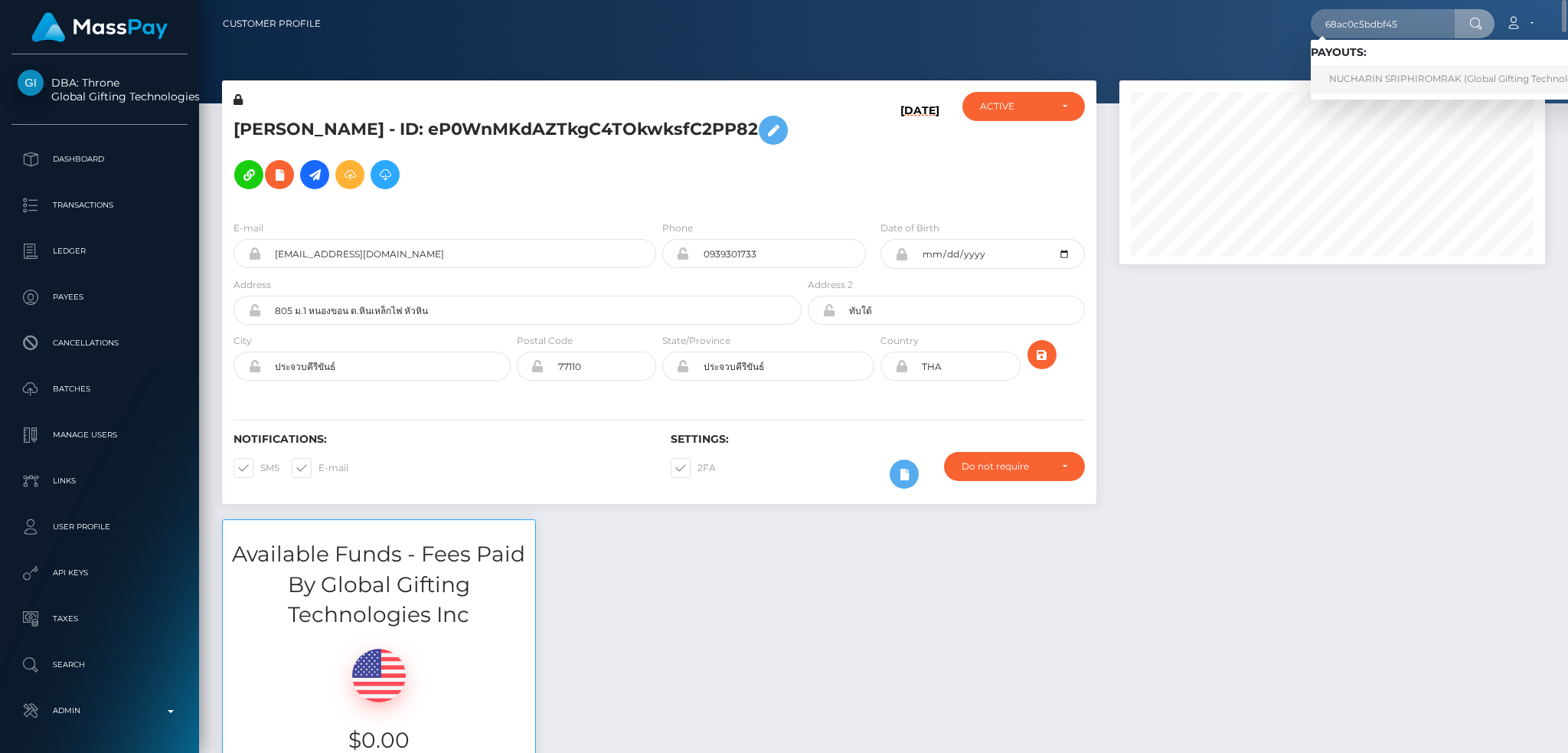
click at [1432, 85] on link "NUCHARIN SRIPHIROMRAK (Global Gifting Technologies Inc - Throne)" at bounding box center [1491, 79] width 361 height 29
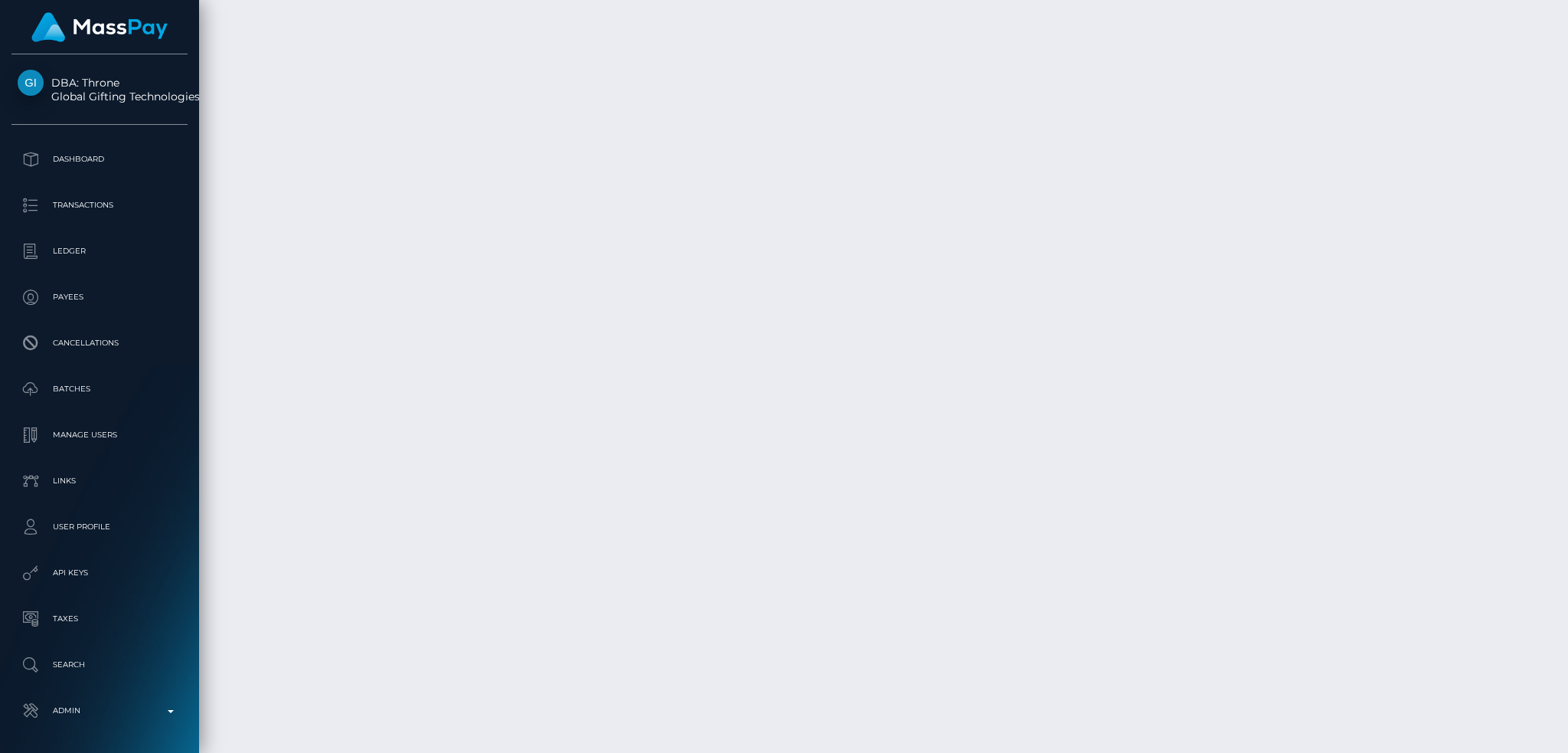
scroll to position [6738, 0]
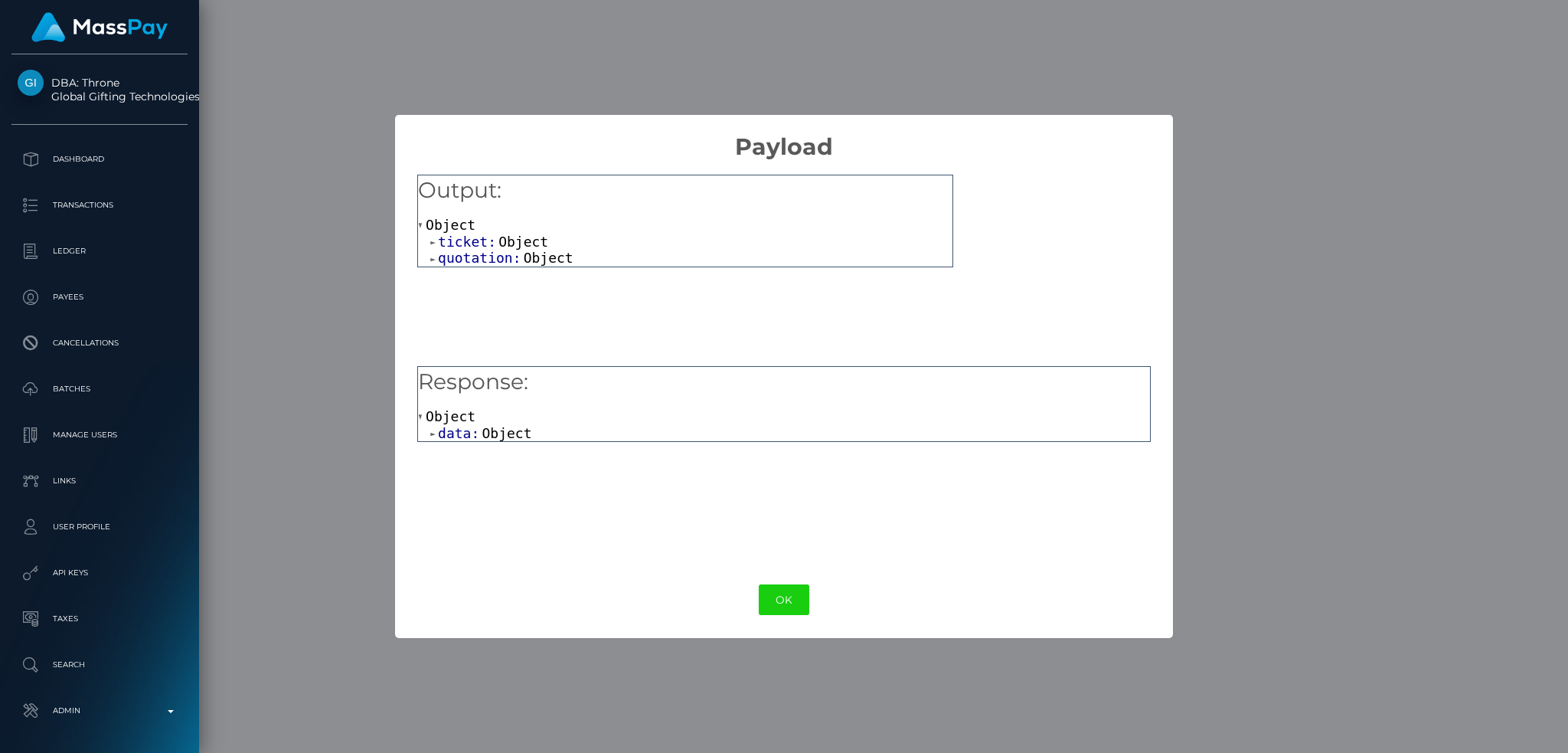
click at [495, 424] on div "Object data: Object" at bounding box center [784, 425] width 732 height 33
click at [505, 429] on span "Object" at bounding box center [506, 432] width 50 height 16
click at [525, 452] on span "Object" at bounding box center [535, 448] width 50 height 16
click at [552, 470] on span ""Forbidden"" at bounding box center [561, 466] width 91 height 16
click at [788, 585] on button "OK" at bounding box center [784, 600] width 50 height 31
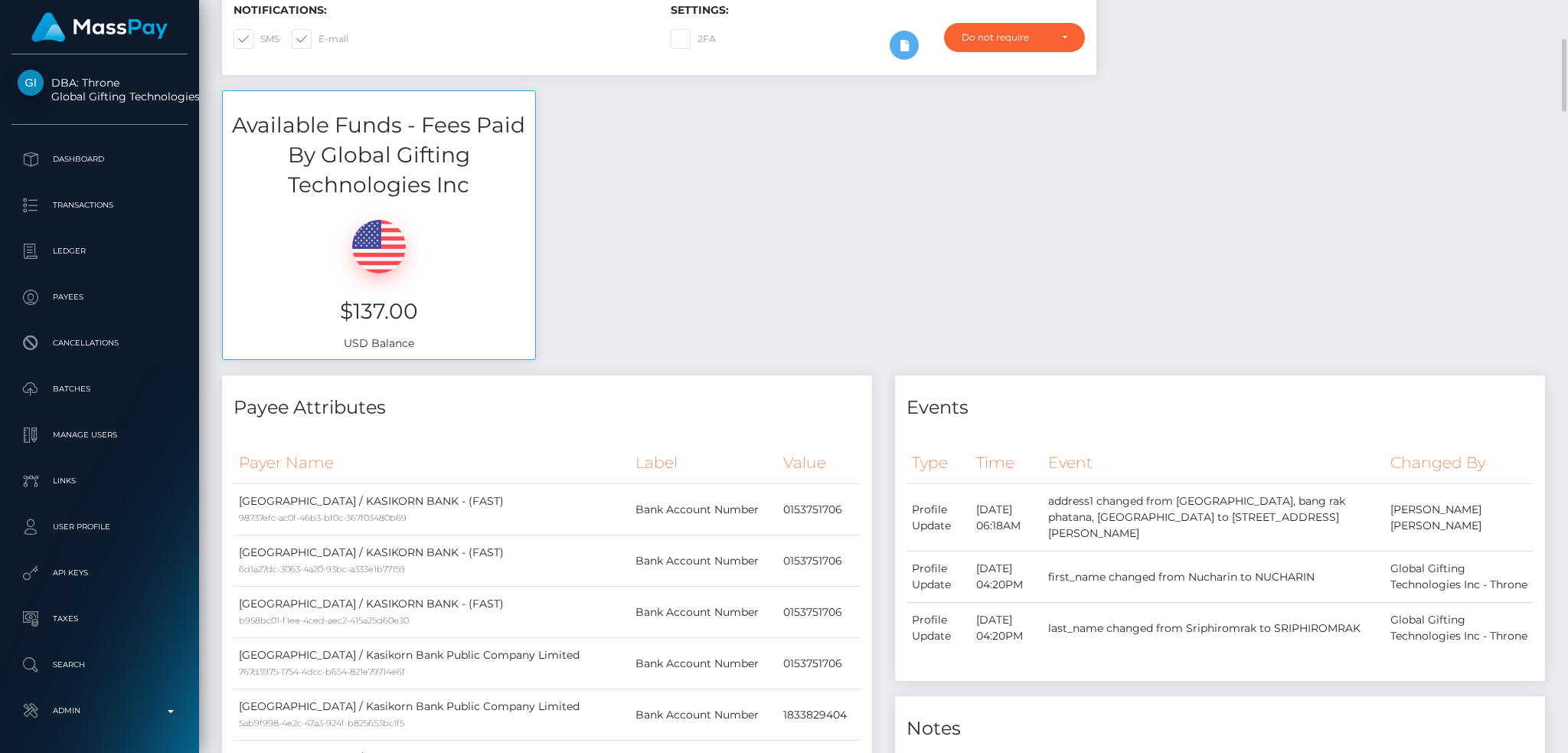
scroll to position [0, 0]
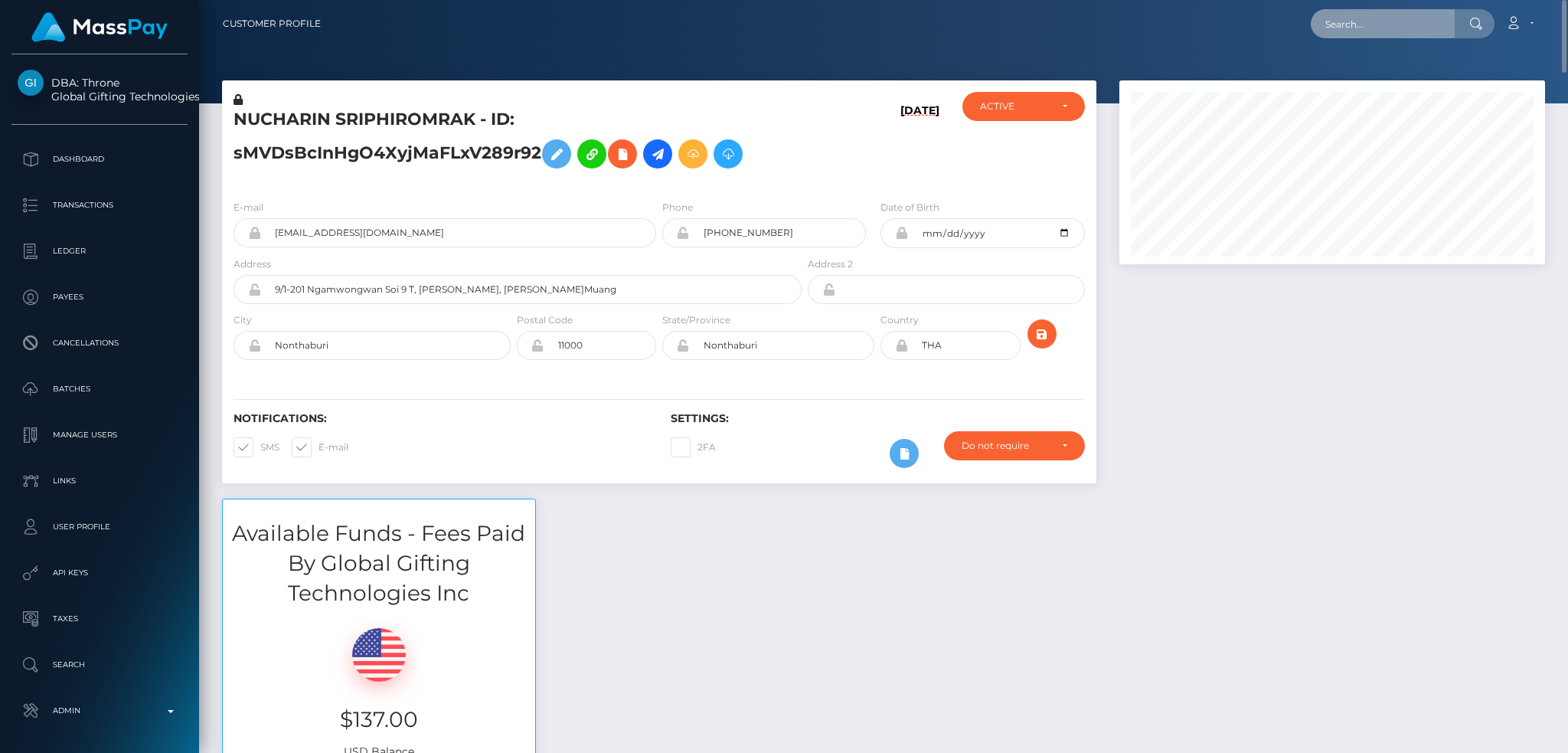
click at [1344, 30] on input "text" at bounding box center [1382, 24] width 144 height 30
paste input "d6223825-ee61-417c-8598-fc12c85f4514"
type input "d6223825-ee61-417c-8598-fc12c85f4514"
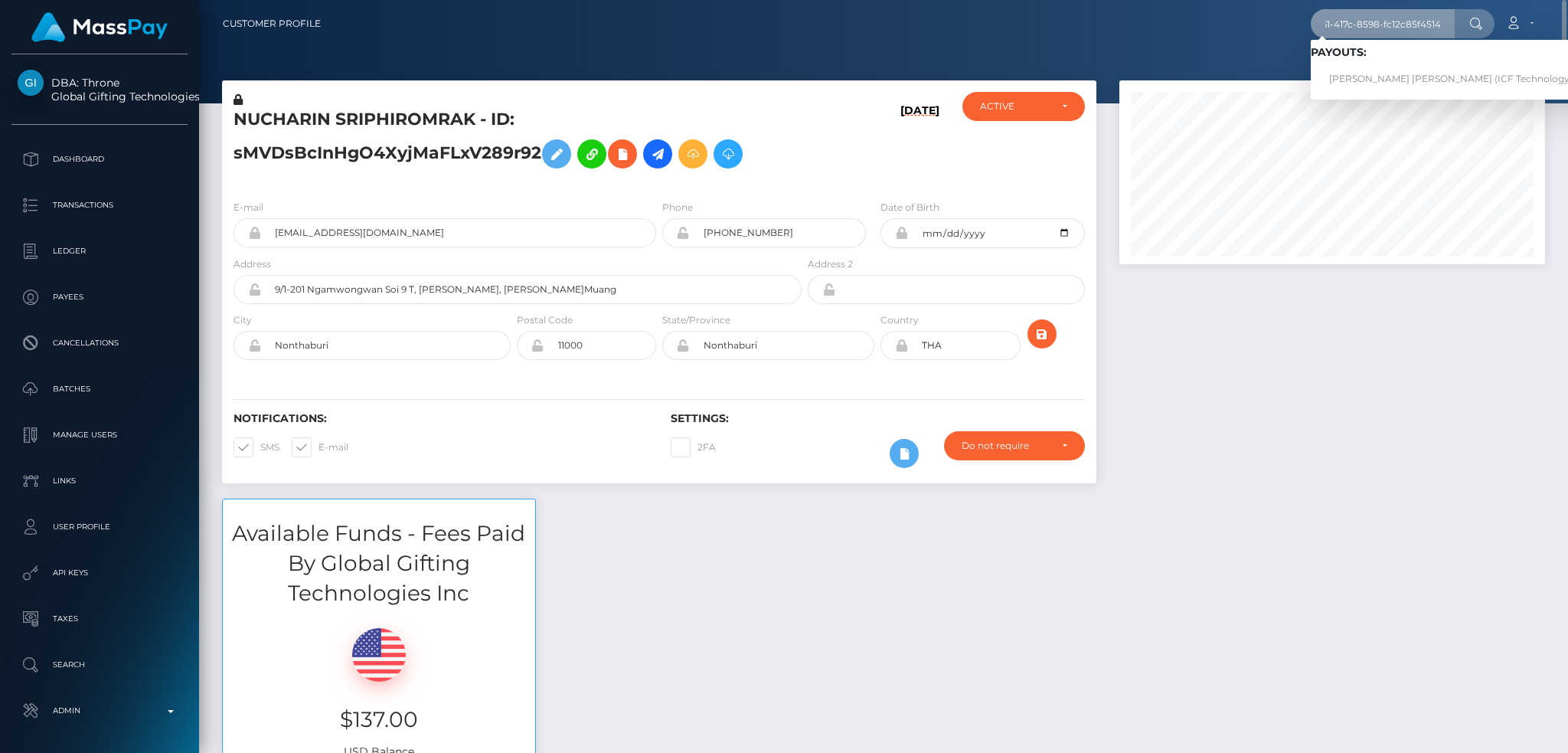
scroll to position [0, 0]
click at [1351, 72] on link "Nguyet Thi Tran (ICF Technology, Inc. - )" at bounding box center [1466, 79] width 310 height 29
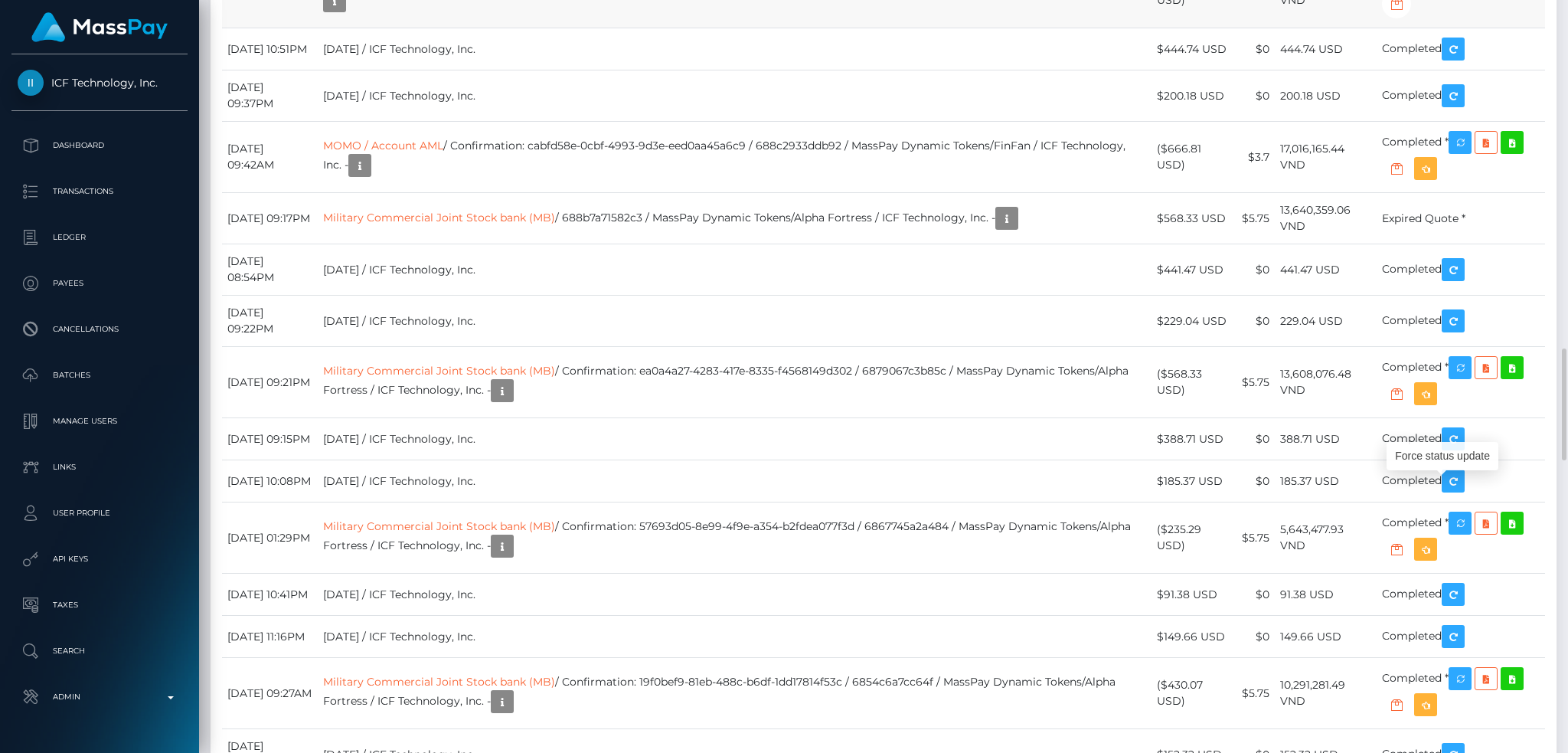
scroll to position [184, 425]
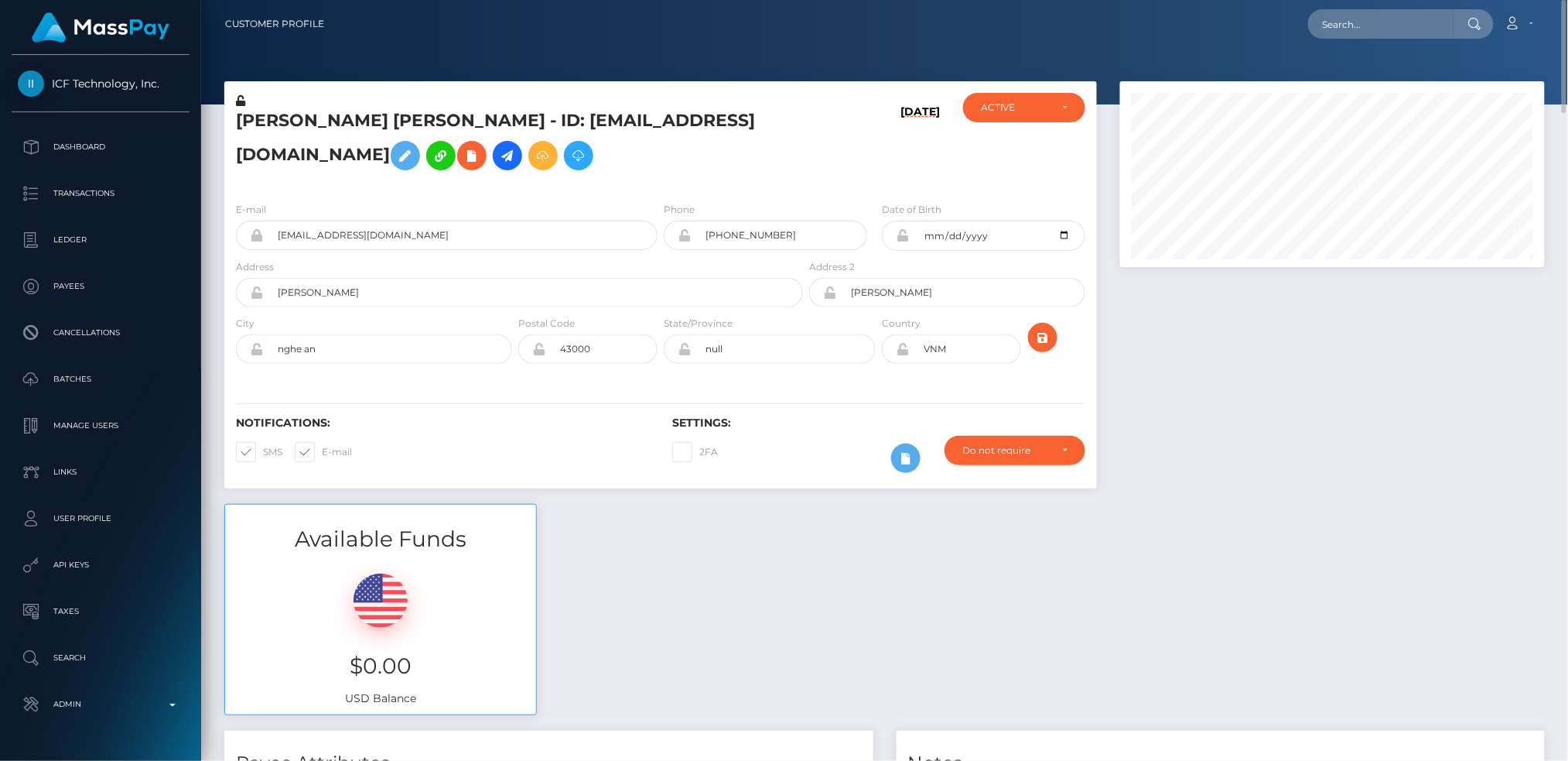
scroll to position [186, 425]
click at [1358, 15] on input "text" at bounding box center [1380, 24] width 145 height 30
paste input "[EMAIL_ADDRESS][DOMAIN_NAME]"
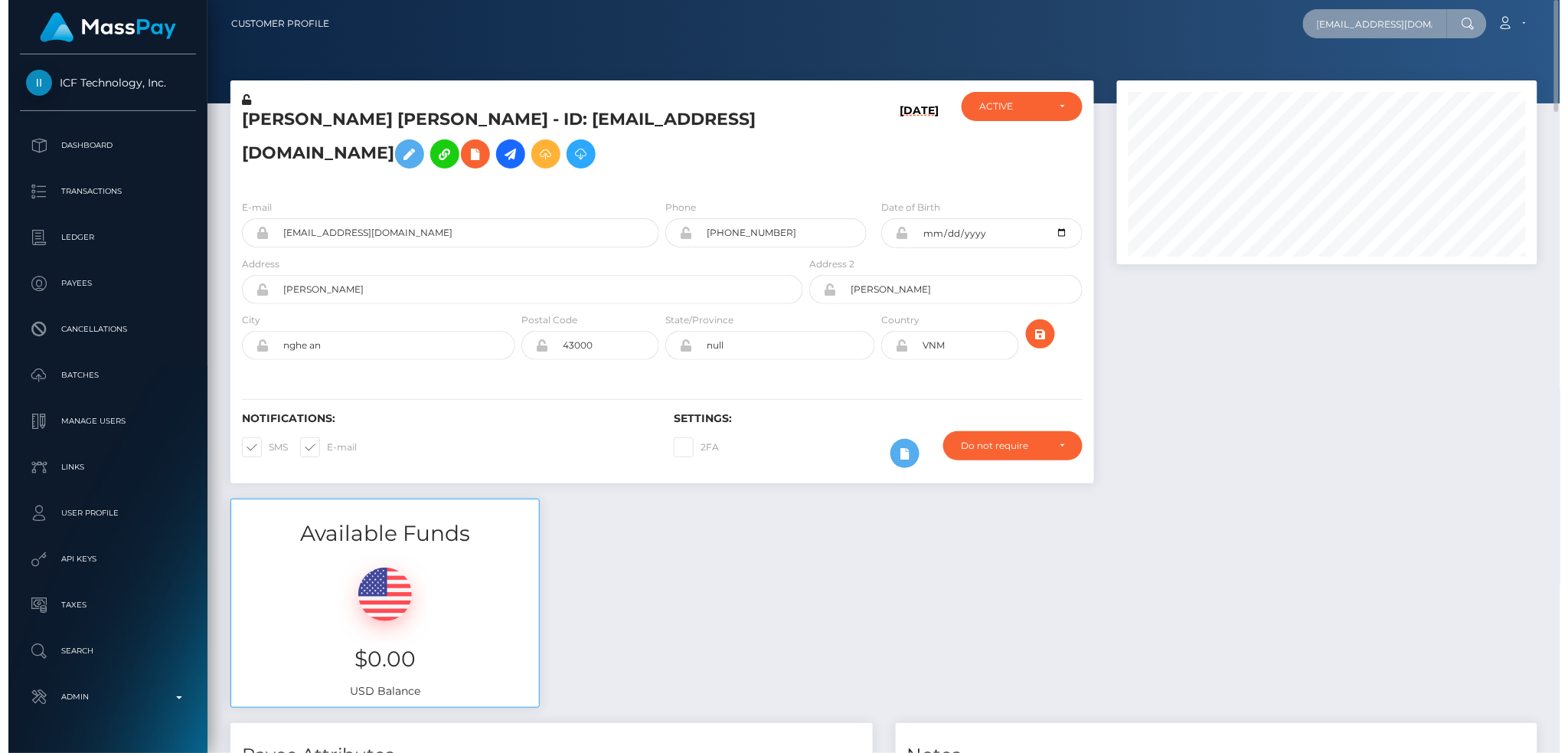
scroll to position [184, 425]
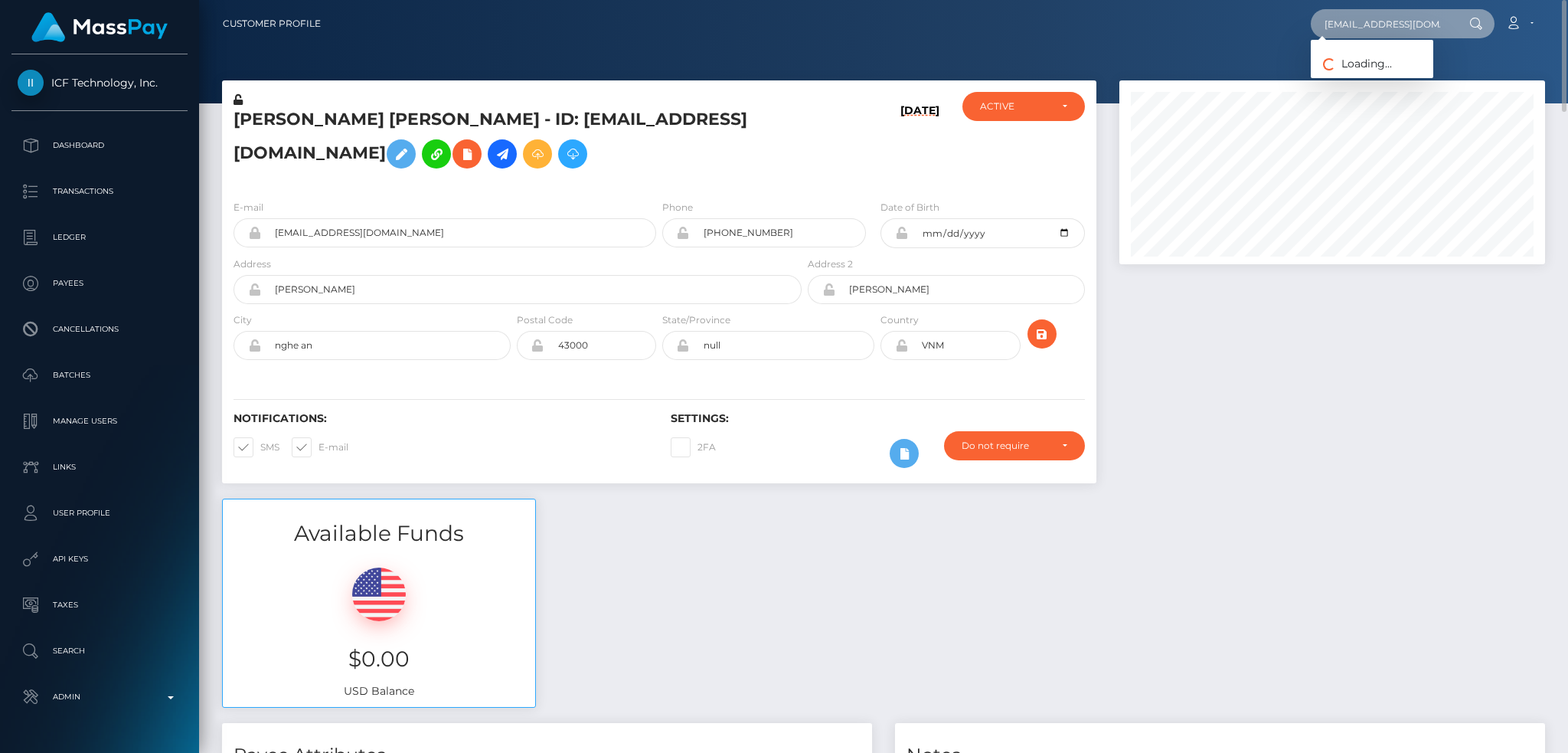
type input "[EMAIL_ADDRESS][DOMAIN_NAME]"
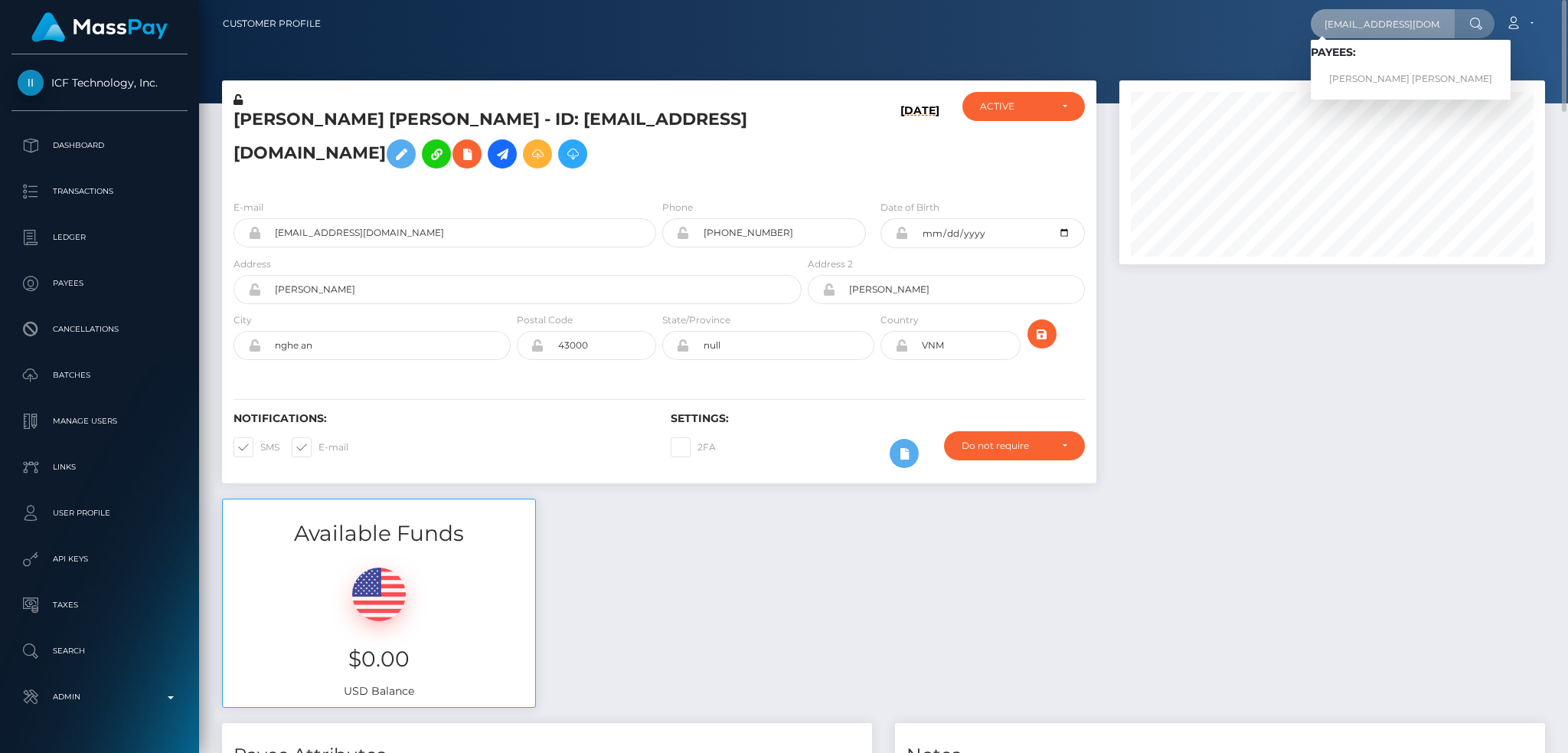
scroll to position [0, 0]
click at [1345, 72] on link "[PERSON_NAME] [PERSON_NAME]" at bounding box center [1411, 79] width 200 height 29
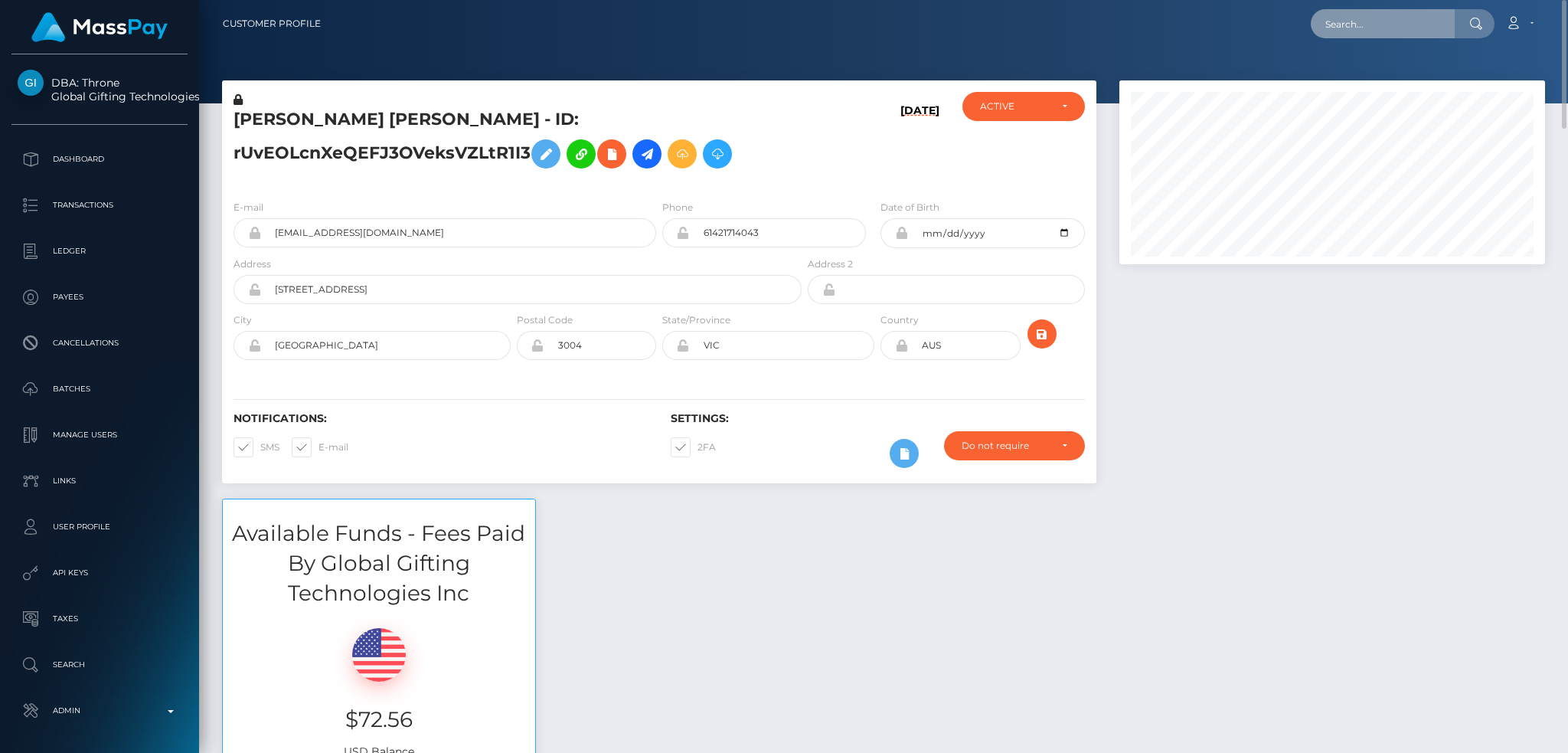
click at [1361, 20] on input "text" at bounding box center [1382, 24] width 144 height 30
paste input "PY62313860"
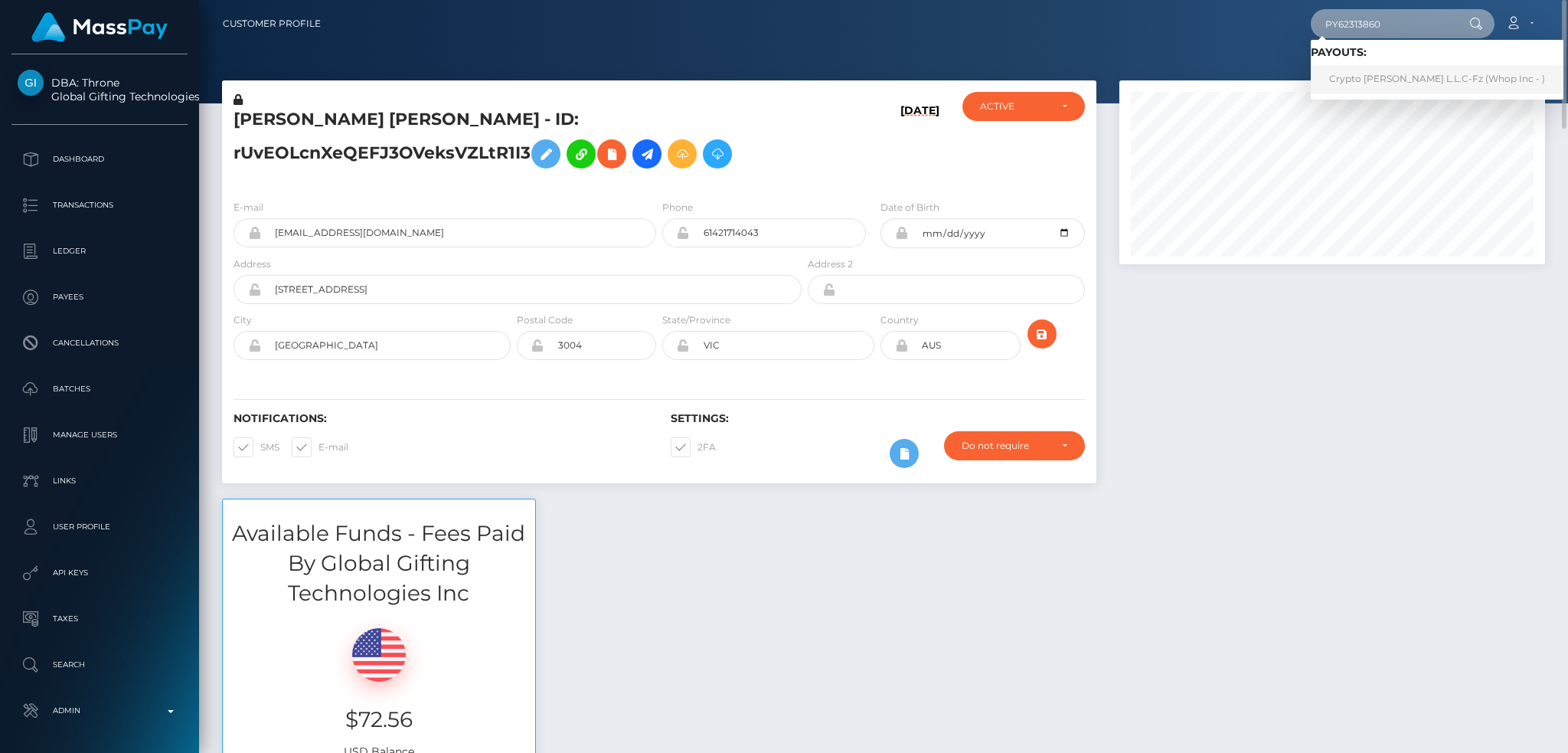
type input "PY62313860"
click at [1374, 70] on link "Crypto [PERSON_NAME] L.L.C-Fz (Whop Inc - )" at bounding box center [1437, 79] width 252 height 29
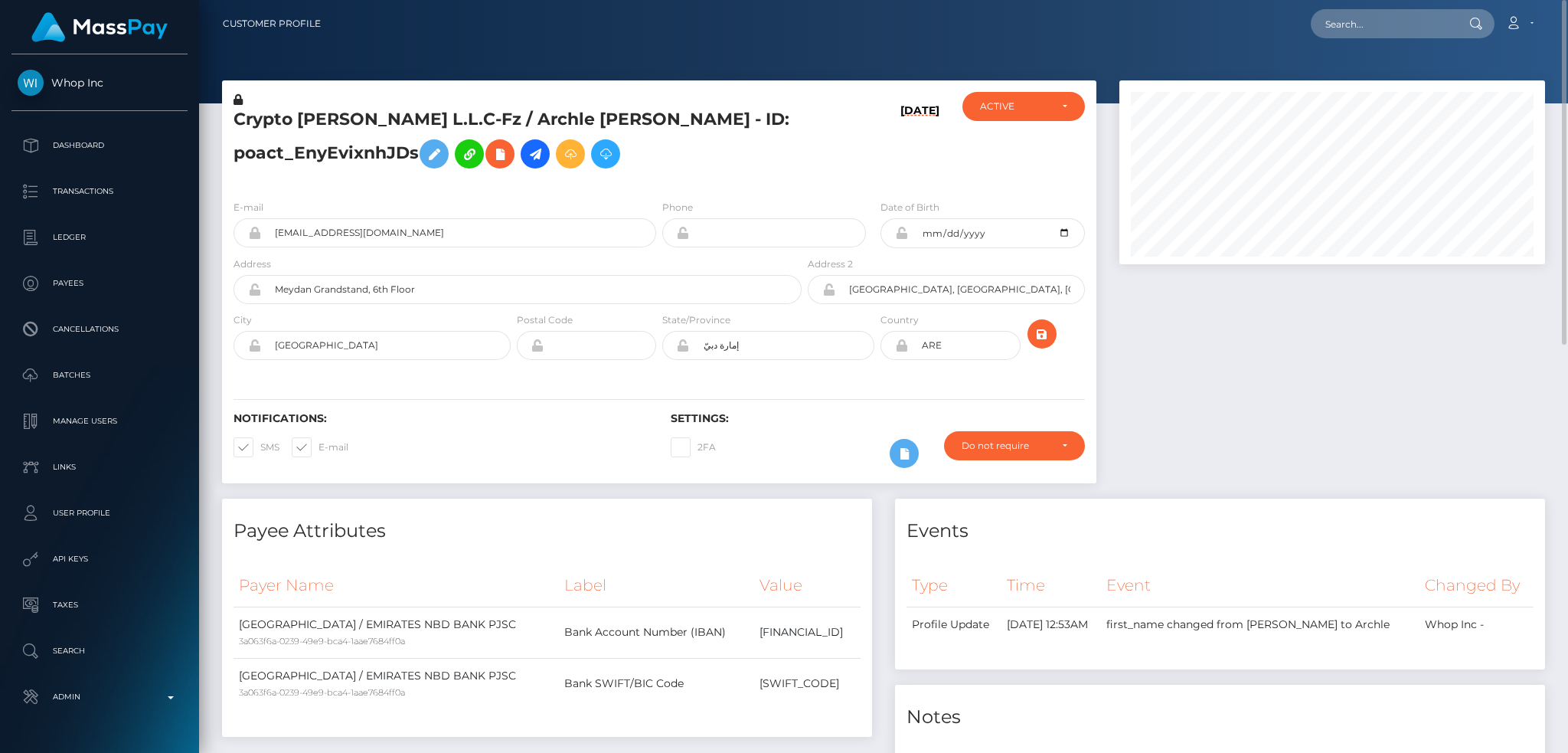
click at [480, 119] on h5 "Crypto [PERSON_NAME] L.L.C-Fz / Archle [PERSON_NAME] - ID: poact_EnyEvixnhJDs" at bounding box center [513, 142] width 560 height 69
copy h5 "Archle"
drag, startPoint x: 1400, startPoint y: 26, endPoint x: 1333, endPoint y: 30, distance: 67.1
click at [1401, 26] on input "text" at bounding box center [1382, 24] width 144 height 30
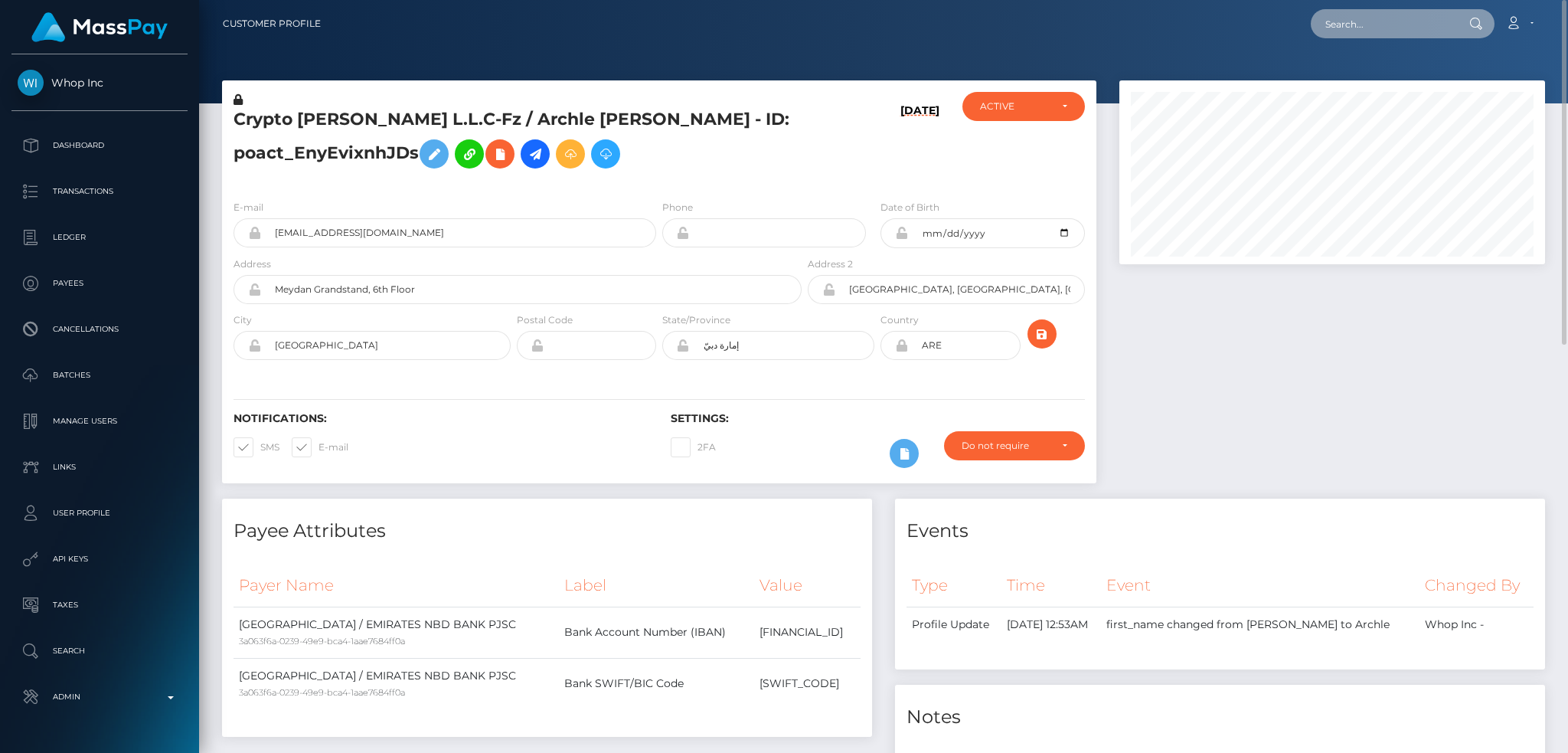
paste input "03e566a1-74fd-11f0-9703-0266f44cc279"
type input "03e566a1-74fd-11f0-9703-0266f44cc279"
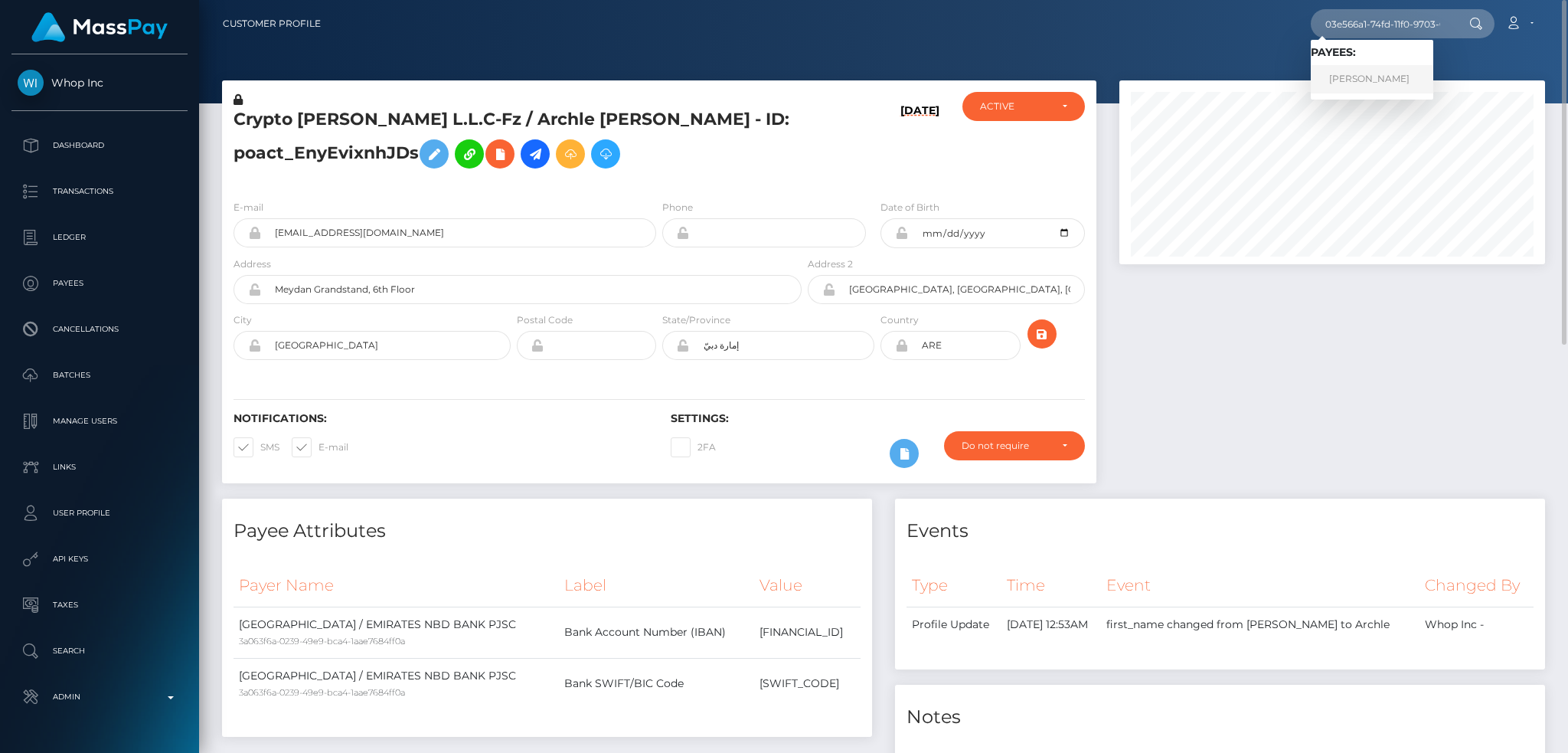
click at [1364, 80] on link "Kieranne Kawai" at bounding box center [1372, 79] width 123 height 29
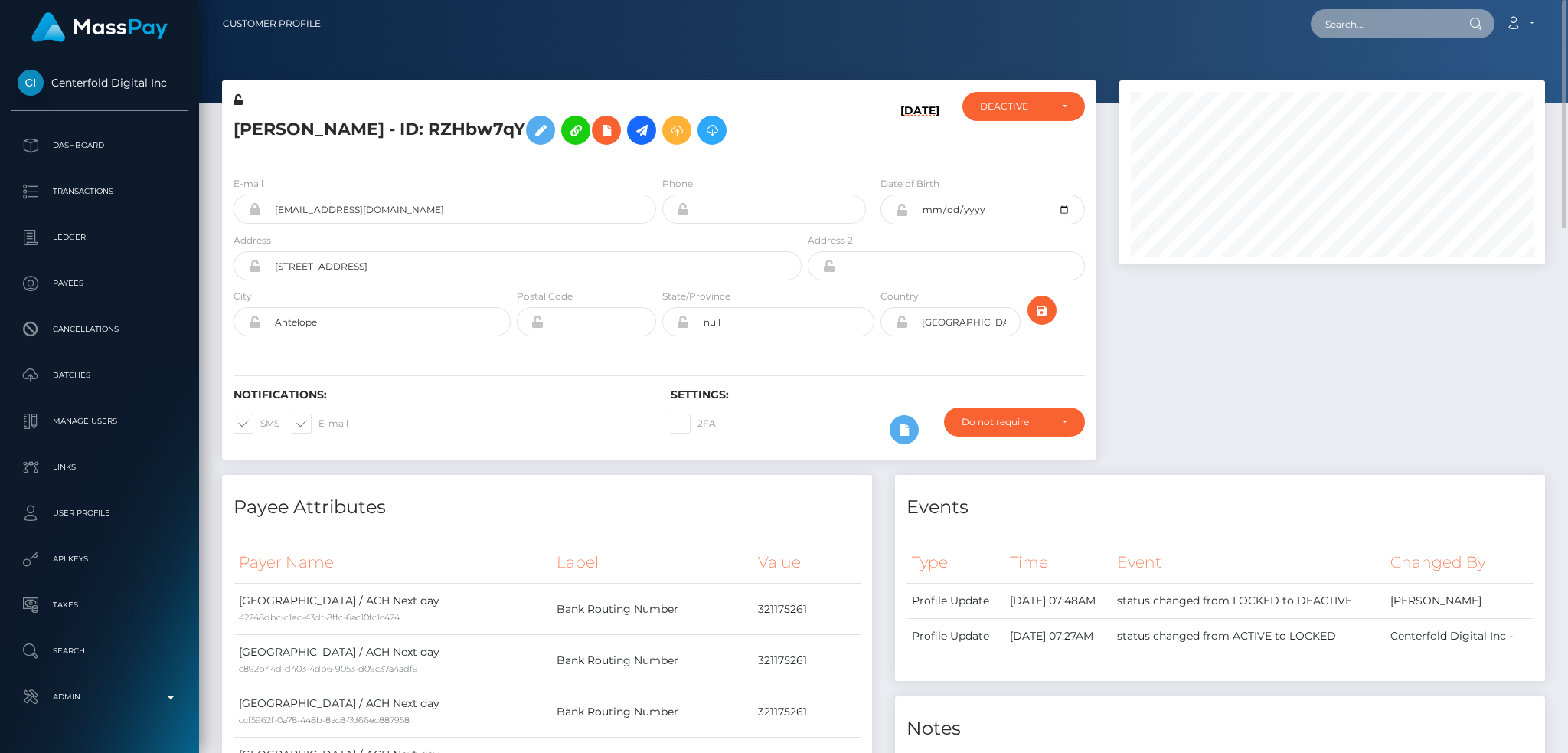
click at [1372, 27] on input "text" at bounding box center [1382, 24] width 144 height 30
paste input "[EMAIL_ADDRESS][DOMAIN_NAME]"
type input "[EMAIL_ADDRESS][DOMAIN_NAME]"
click at [1393, 77] on link "[PERSON_NAME]" at bounding box center [1372, 79] width 123 height 29
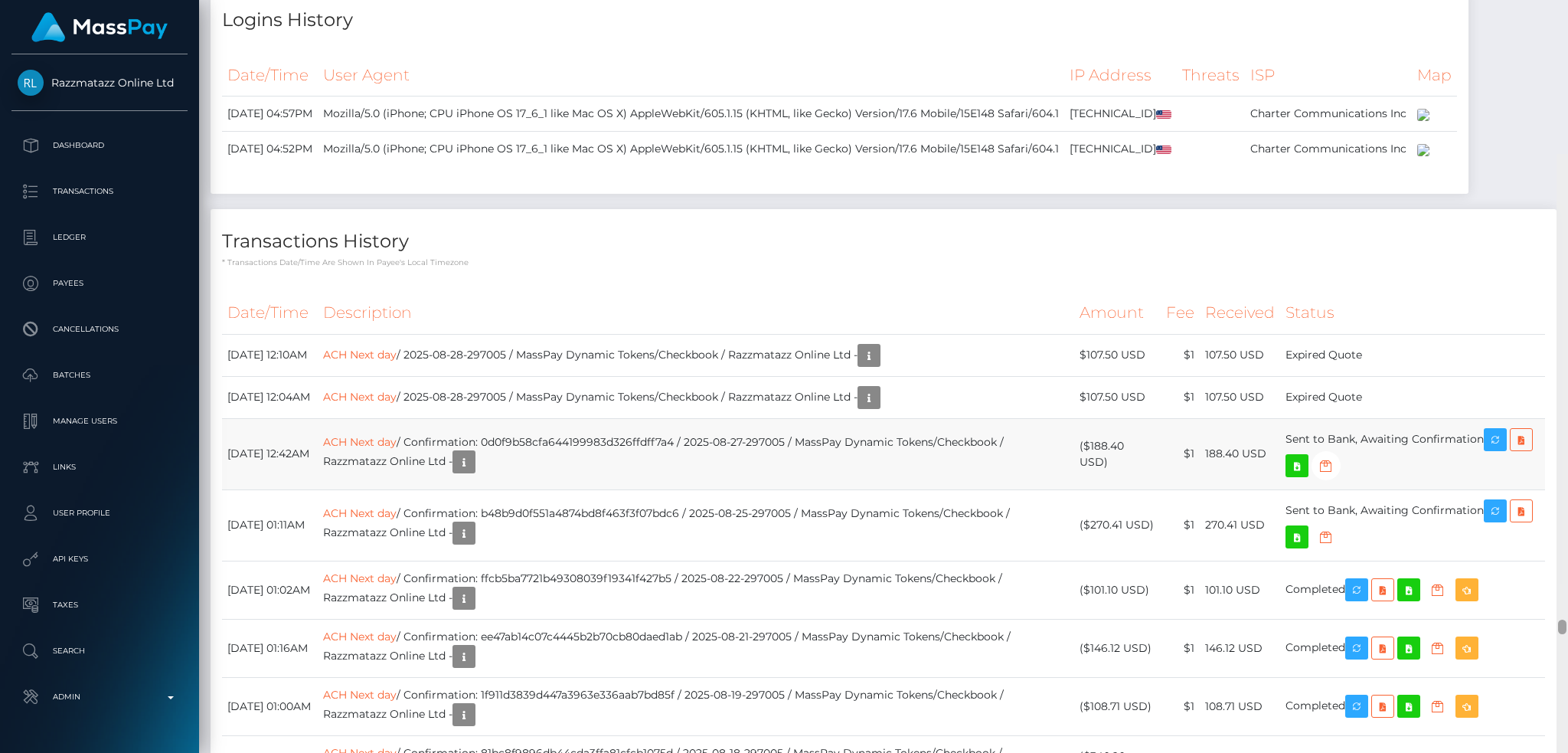
scroll to position [23414, 0]
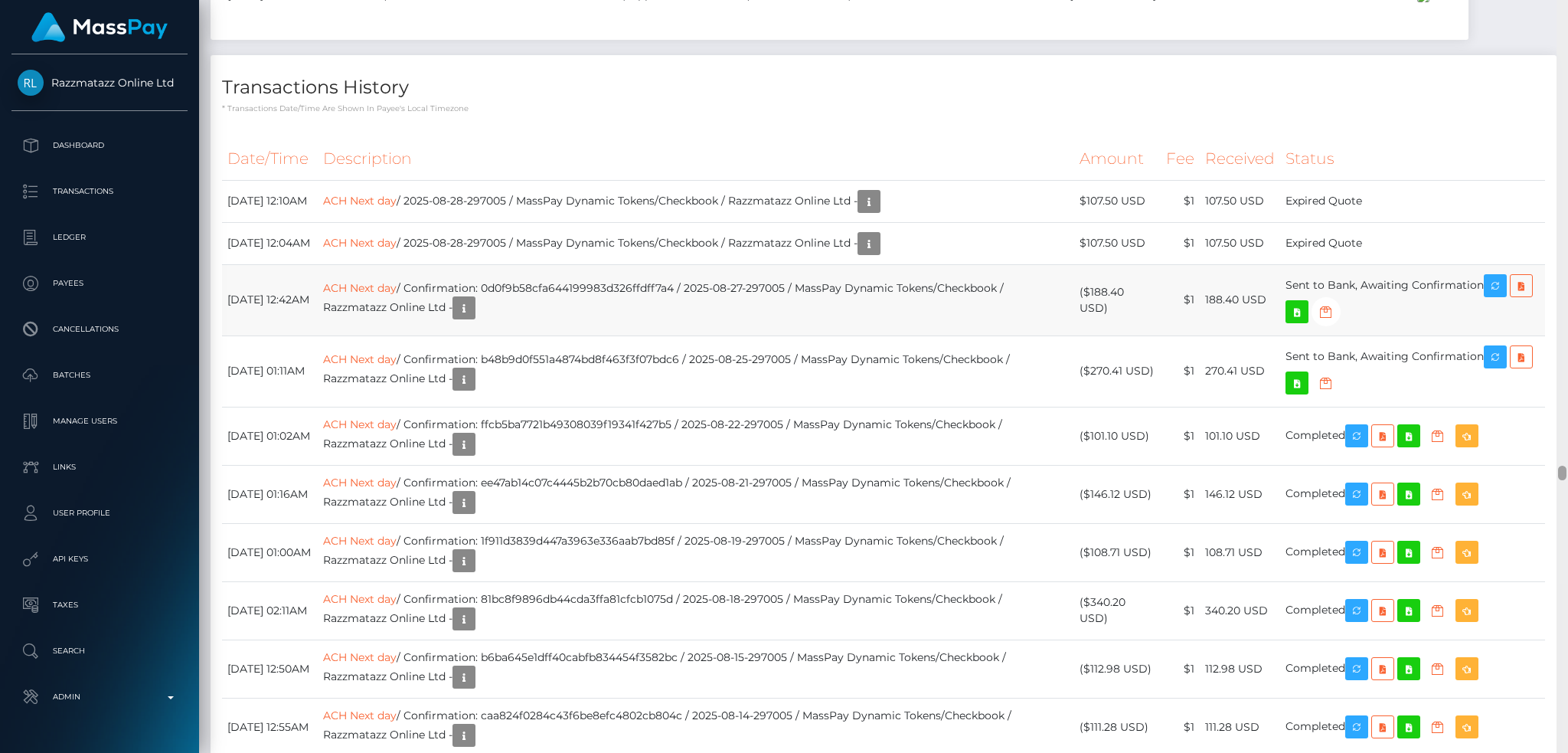
drag, startPoint x: 1562, startPoint y: 225, endPoint x: 1529, endPoint y: 471, distance: 248.2
click at [1529, 471] on div "Customer Profile Loading... Loading..." at bounding box center [883, 376] width 1369 height 753
click at [760, 222] on td "ACH Next day / 2025-08-28-297005 / MassPay Dynamic Tokens/Checkbook / Razzmataz…" at bounding box center [696, 201] width 756 height 42
click at [397, 207] on link "ACH Next day" at bounding box center [359, 200] width 73 height 13
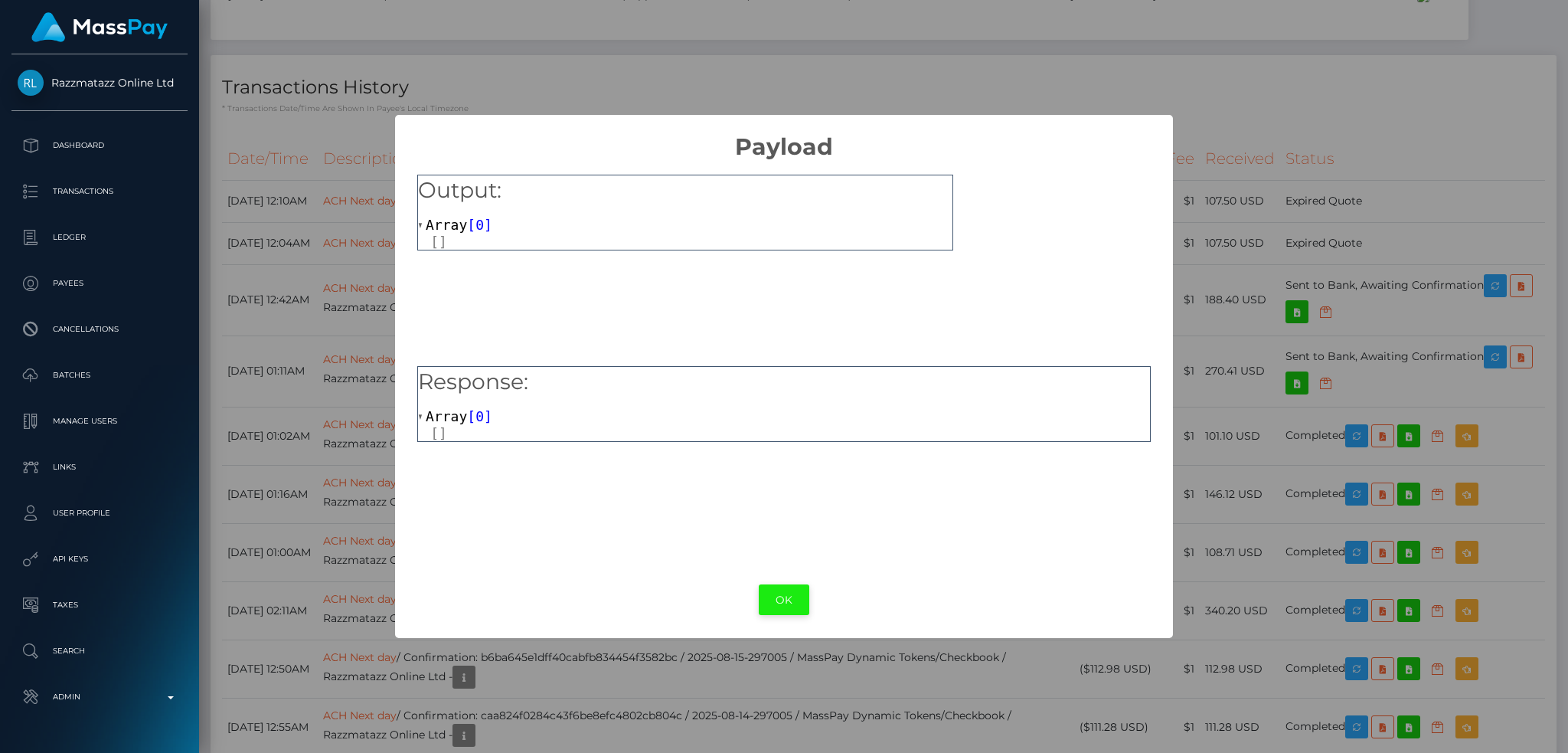
click at [792, 601] on button "OK" at bounding box center [784, 600] width 50 height 31
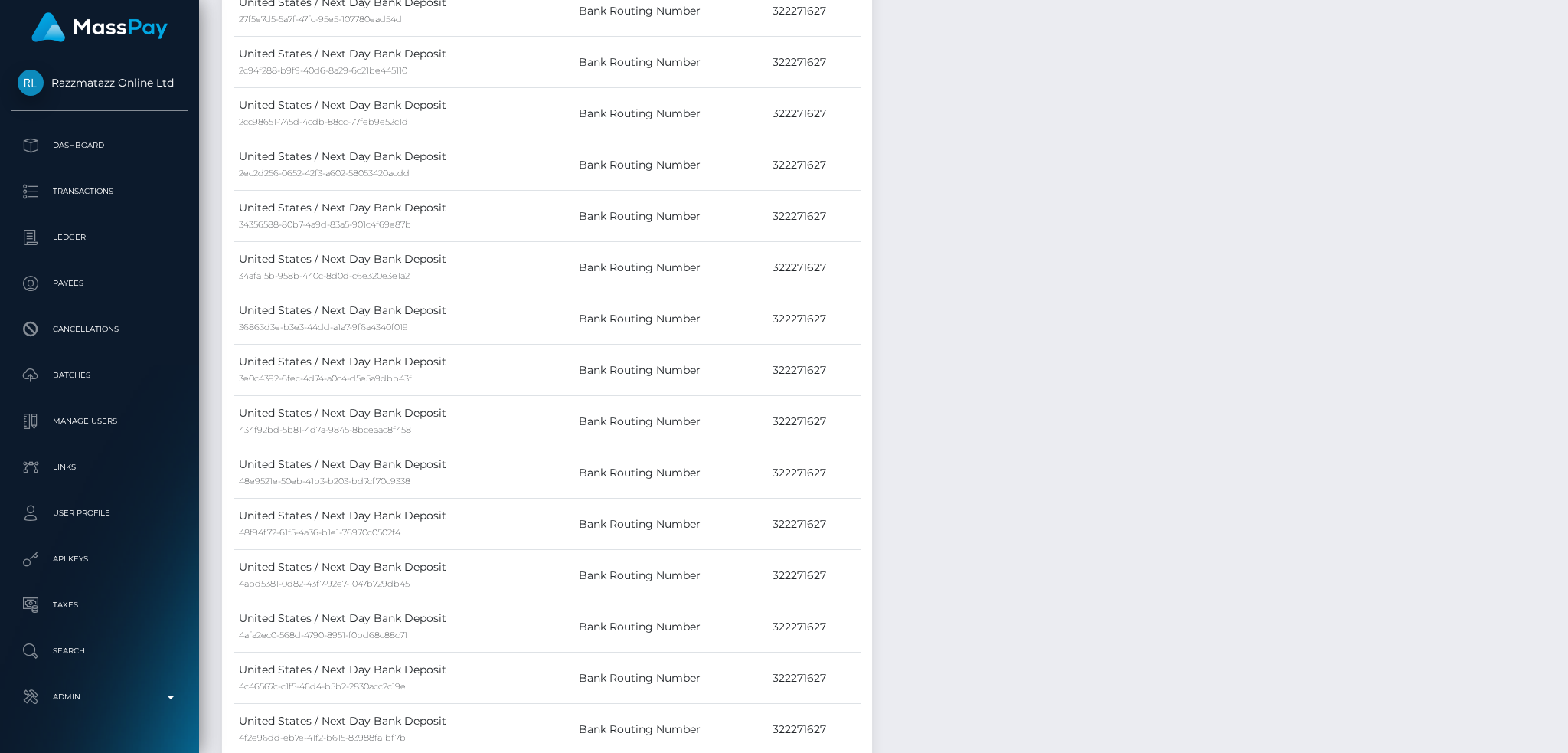
scroll to position [0, 0]
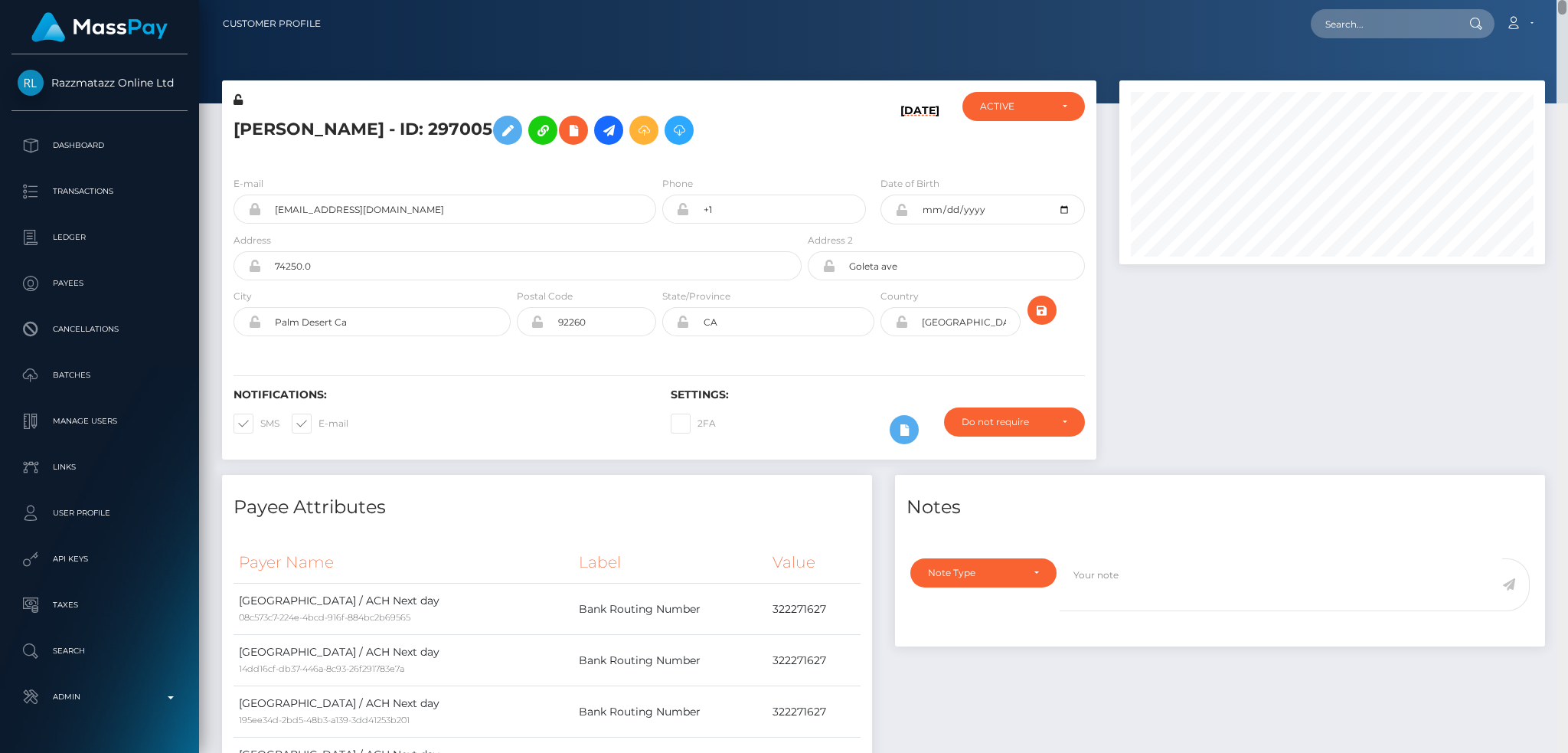
drag, startPoint x: 1563, startPoint y: 475, endPoint x: 1250, endPoint y: 64, distance: 516.6
click at [1450, 0] on html "Razzmatazz Online Ltd Dashboard Transactions Ledger Payees Links" at bounding box center [784, 376] width 1568 height 753
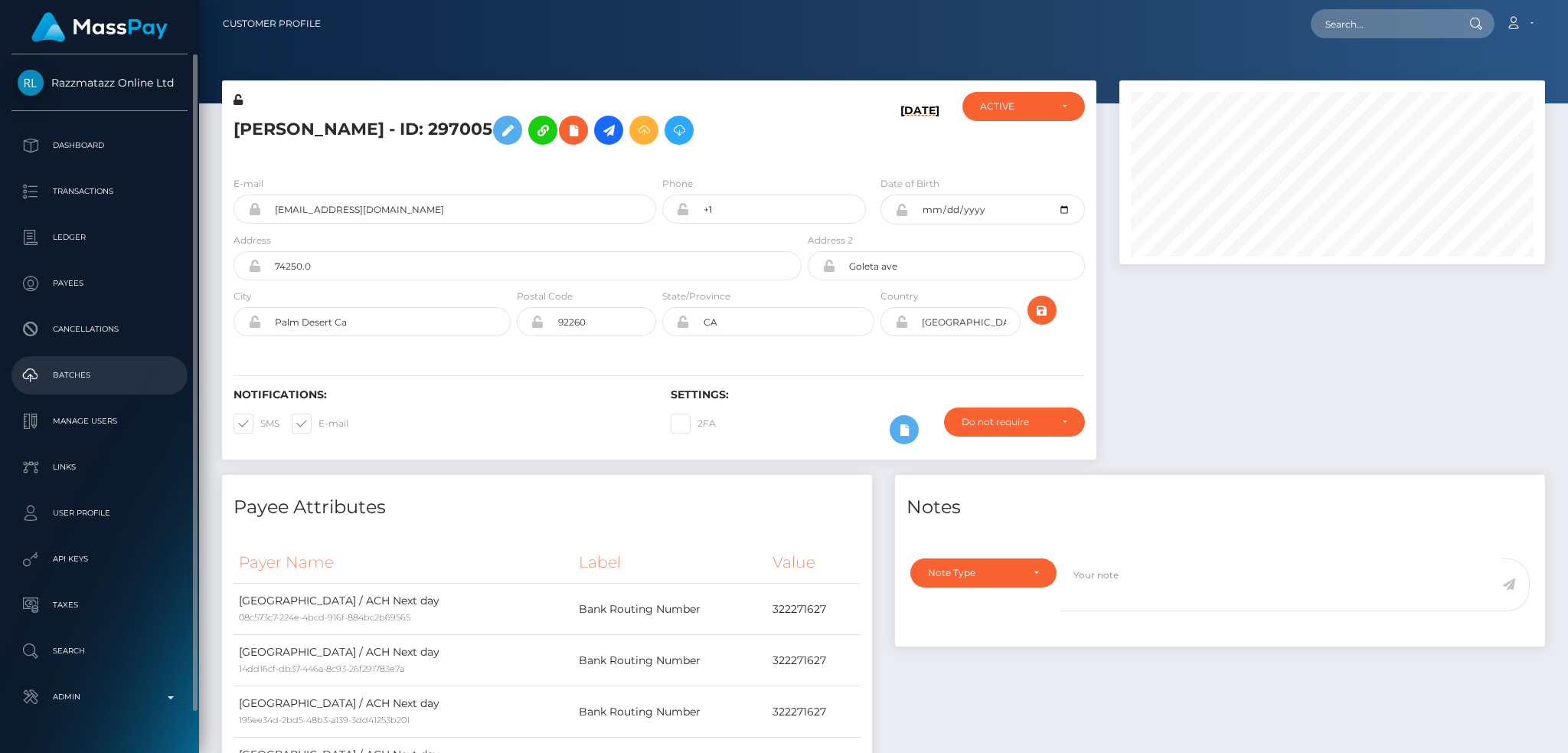
click at [126, 384] on p "Batches" at bounding box center [99, 375] width 164 height 23
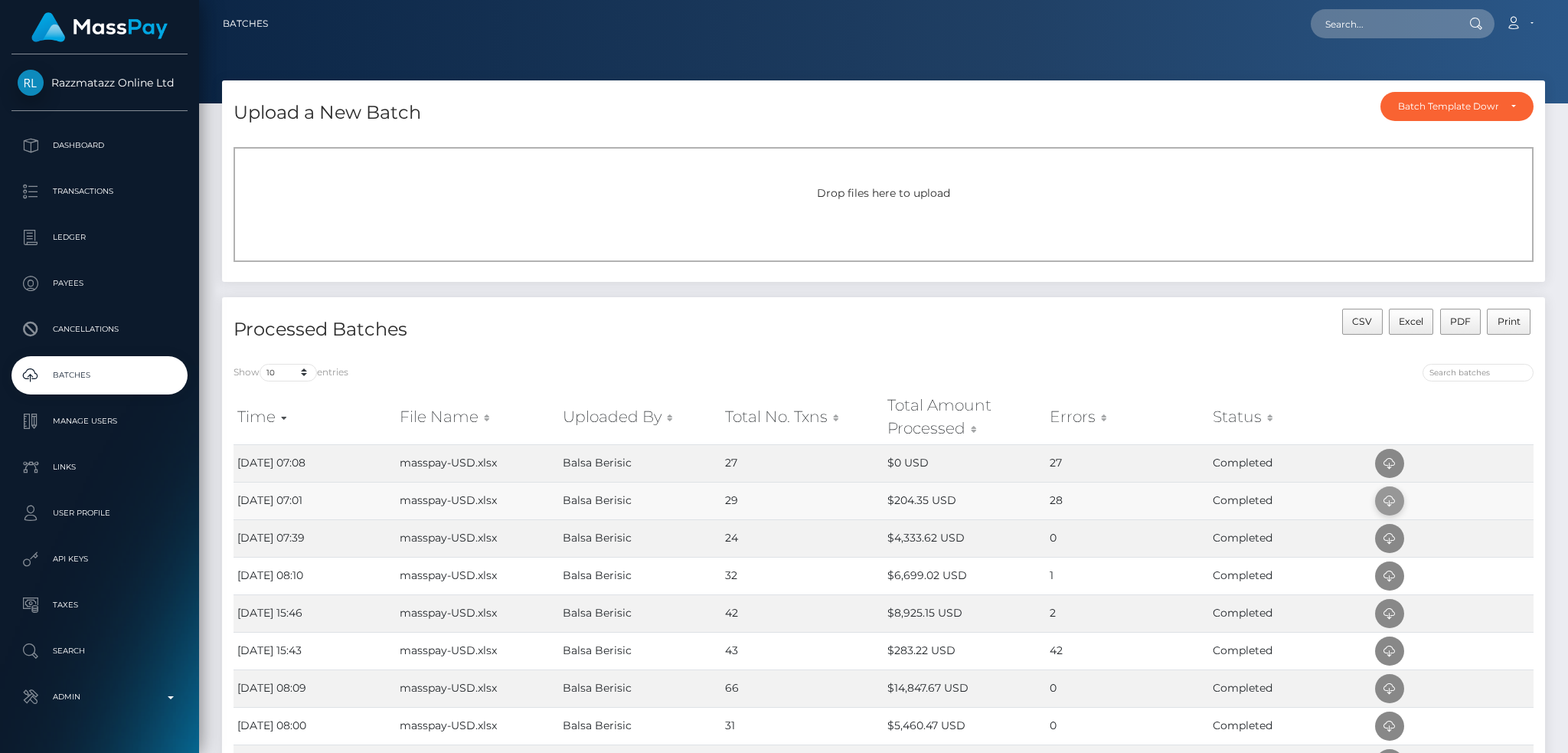
click at [1384, 503] on icon at bounding box center [1389, 501] width 18 height 19
click at [1340, 29] on input "text" at bounding box center [1382, 24] width 144 height 30
paste input "casiework21@yahoo.com"
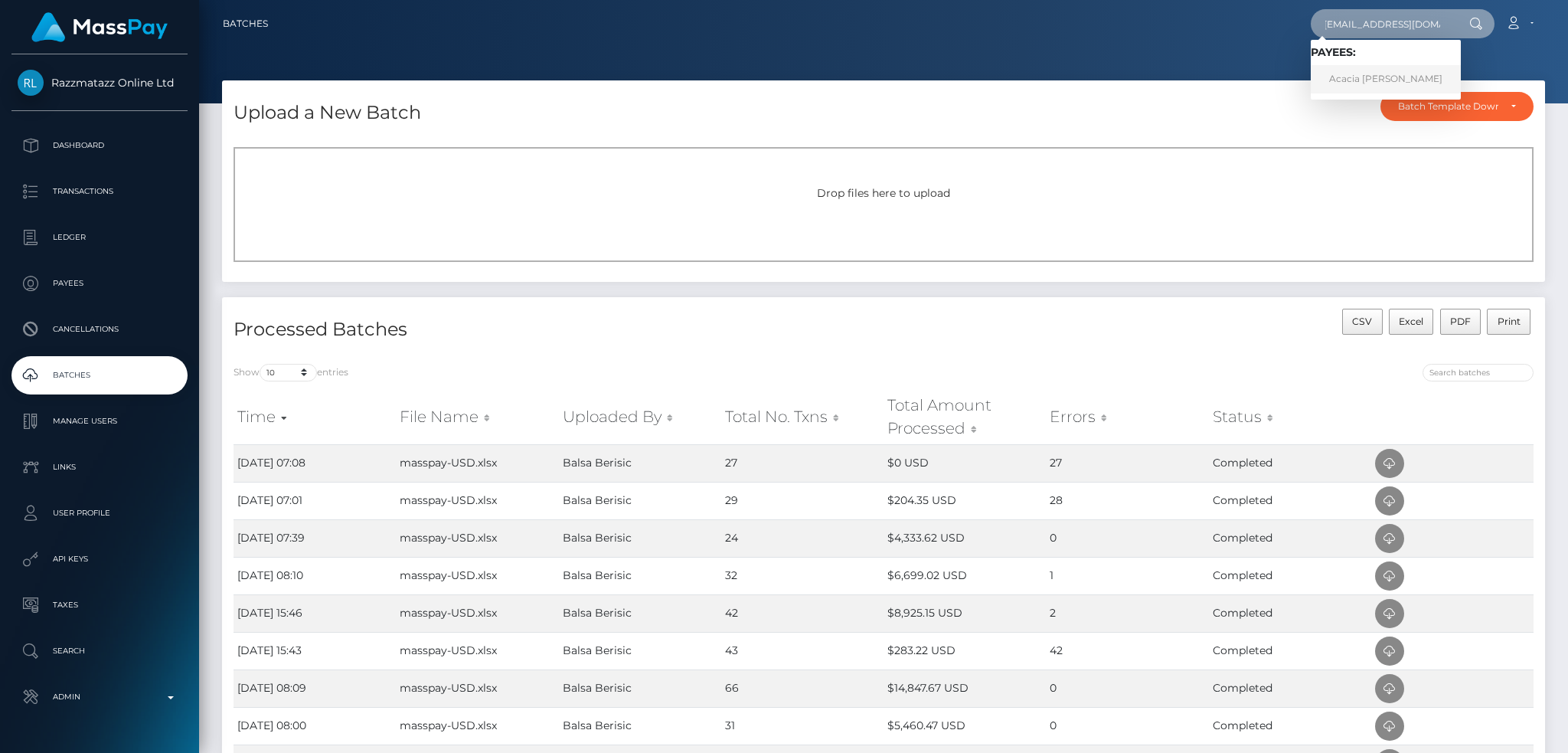
type input "casiework21@yahoo.com"
click at [1351, 69] on link "Acacia Linn Bowers" at bounding box center [1386, 79] width 150 height 29
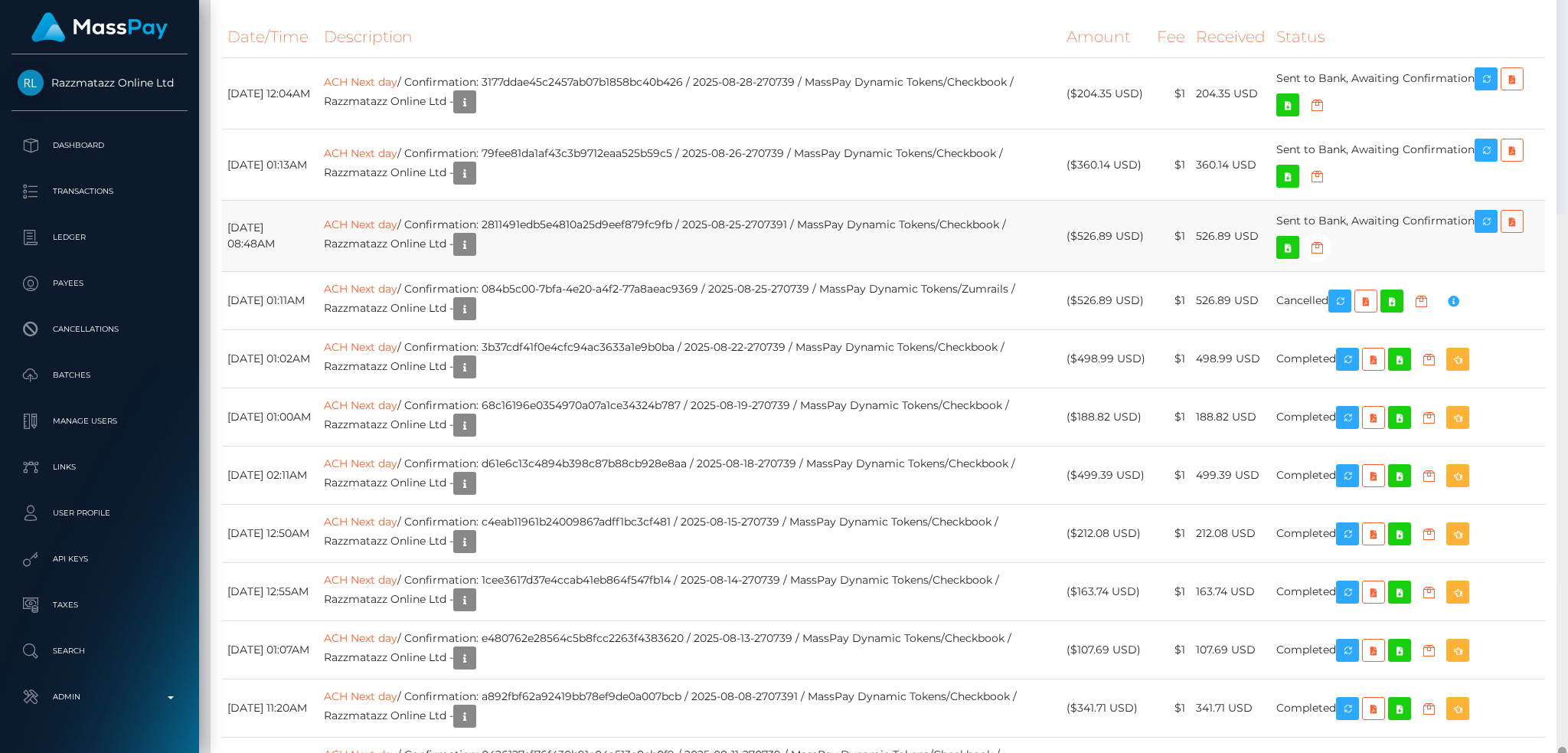
scroll to position [19025, 0]
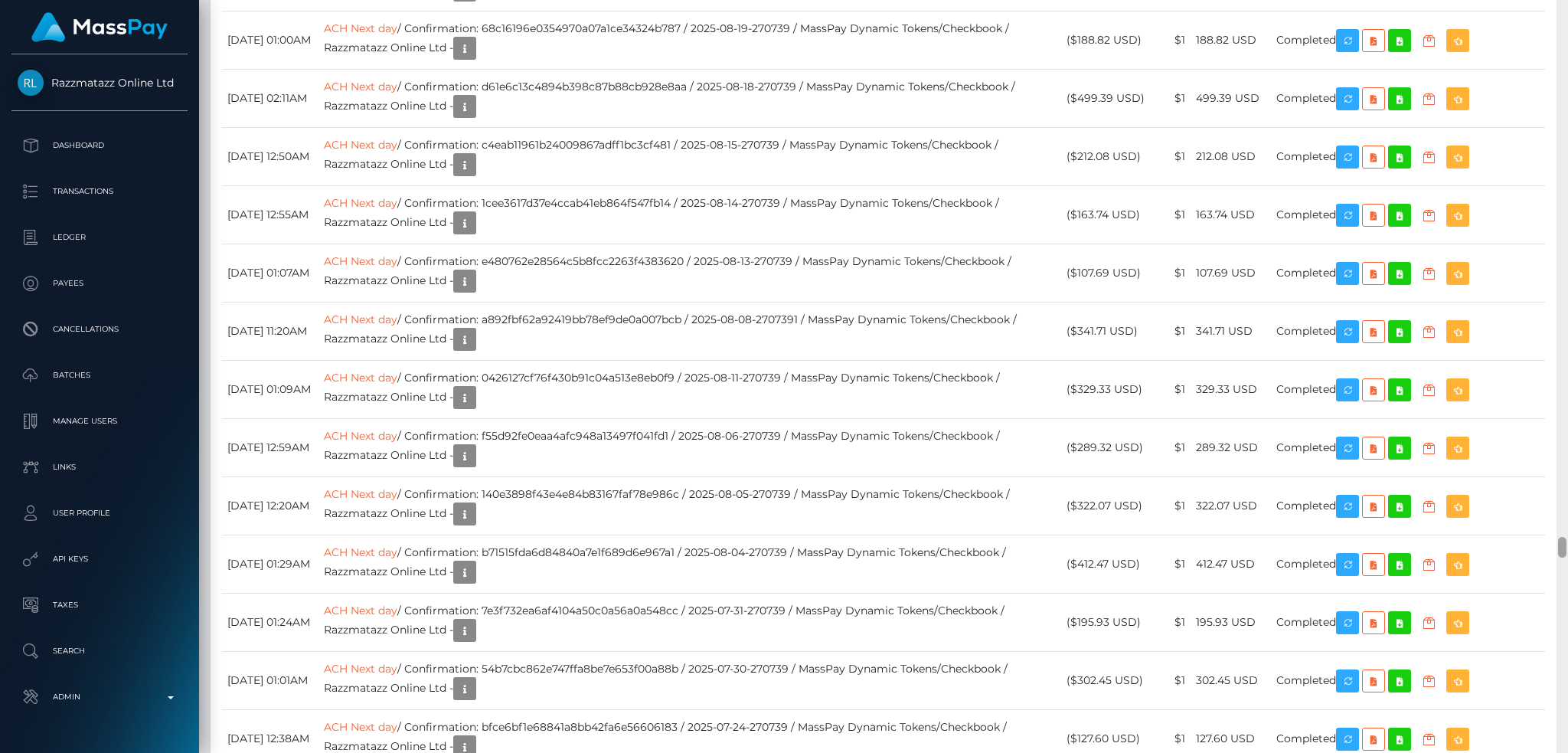
drag, startPoint x: 1560, startPoint y: 34, endPoint x: 1479, endPoint y: 556, distance: 528.2
click at [1479, 556] on div "Customer Profile Loading... Loading..." at bounding box center [883, 376] width 1369 height 753
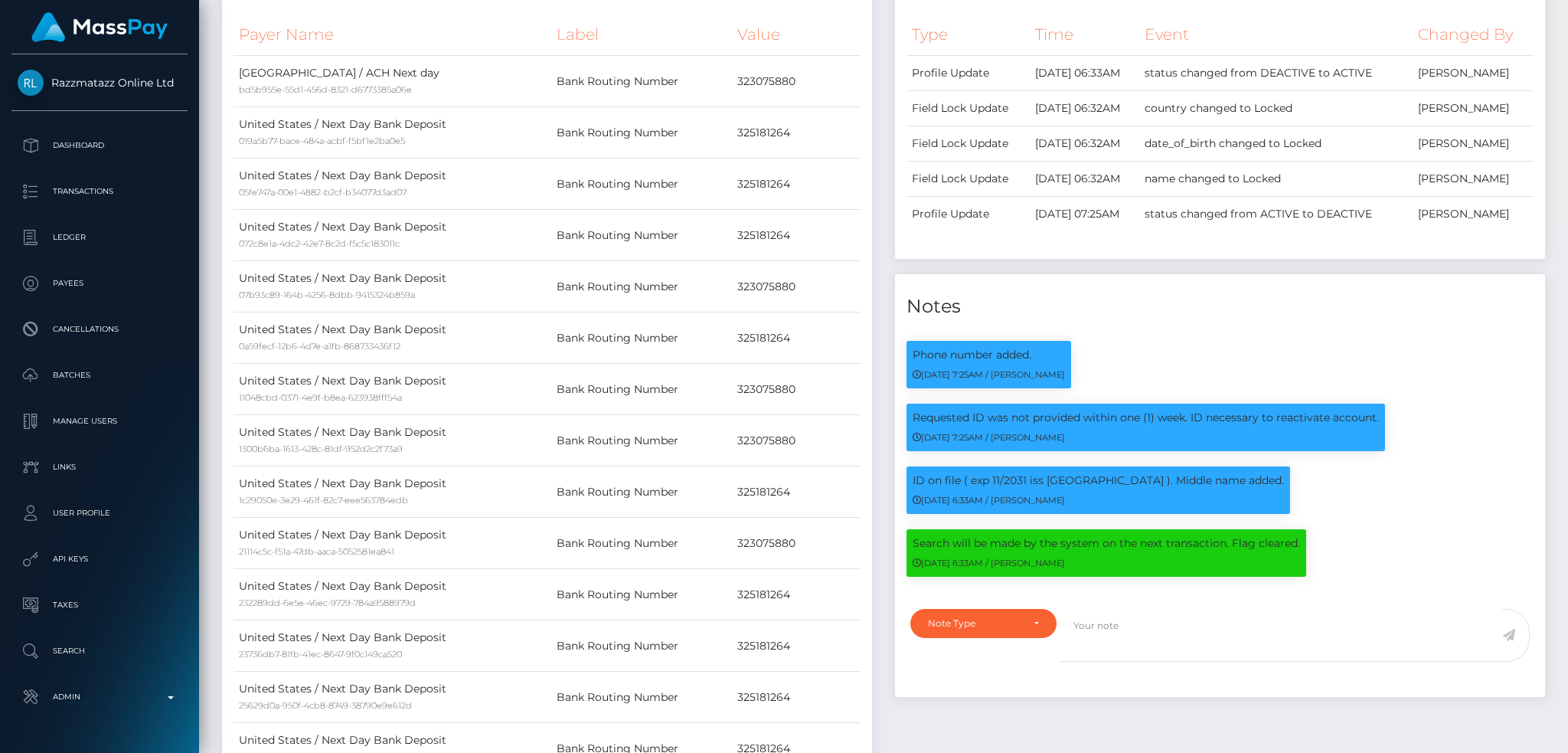
scroll to position [0, 0]
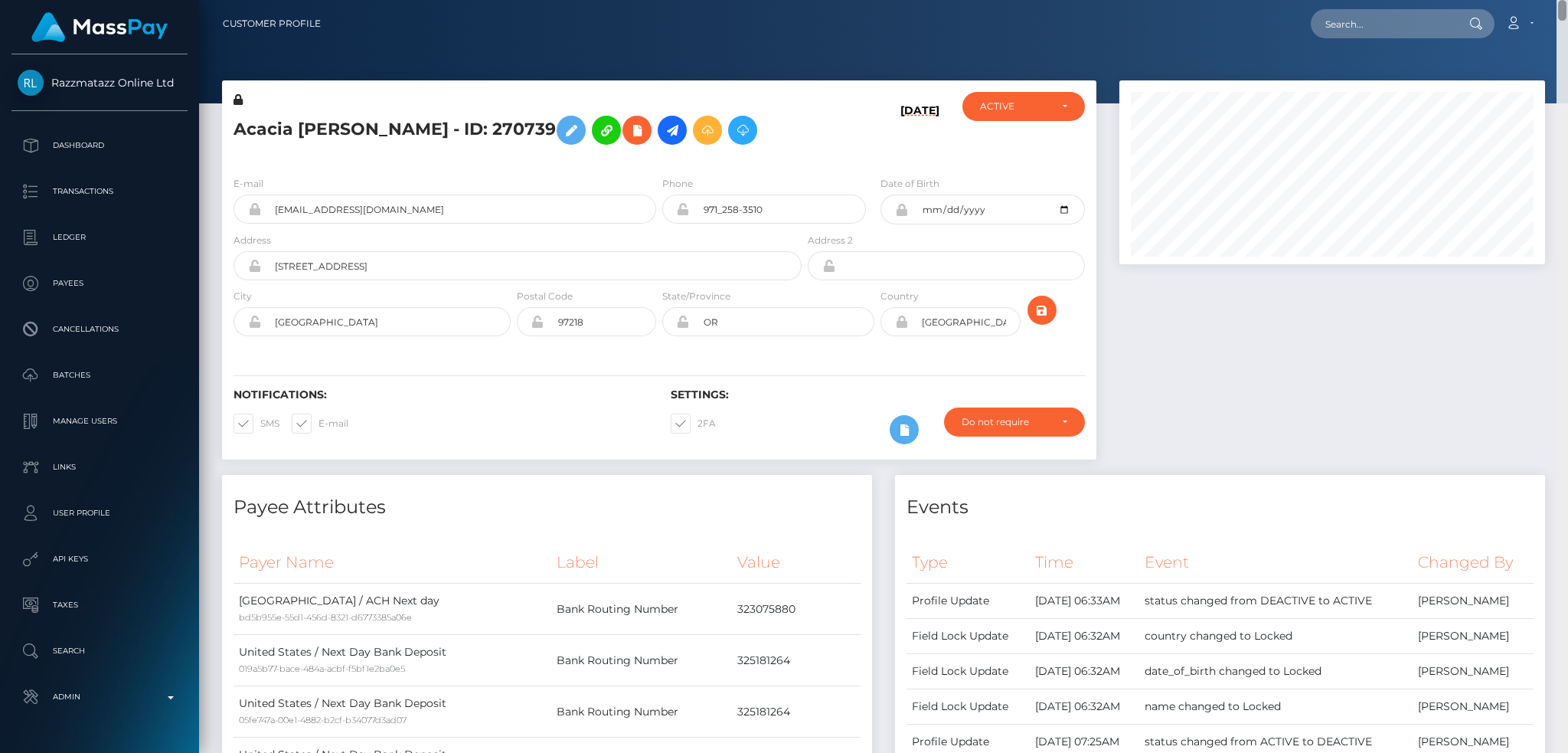
drag, startPoint x: 1563, startPoint y: 549, endPoint x: 1567, endPoint y: -38, distance: 587.0
click at [1567, 0] on html "Razzmatazz Online Ltd Dashboard Transactions Ledger Payees Links" at bounding box center [784, 376] width 1568 height 753
click at [1389, 29] on input "text" at bounding box center [1382, 24] width 144 height 30
paste input "[EMAIL_ADDRESS][DOMAIN_NAME]"
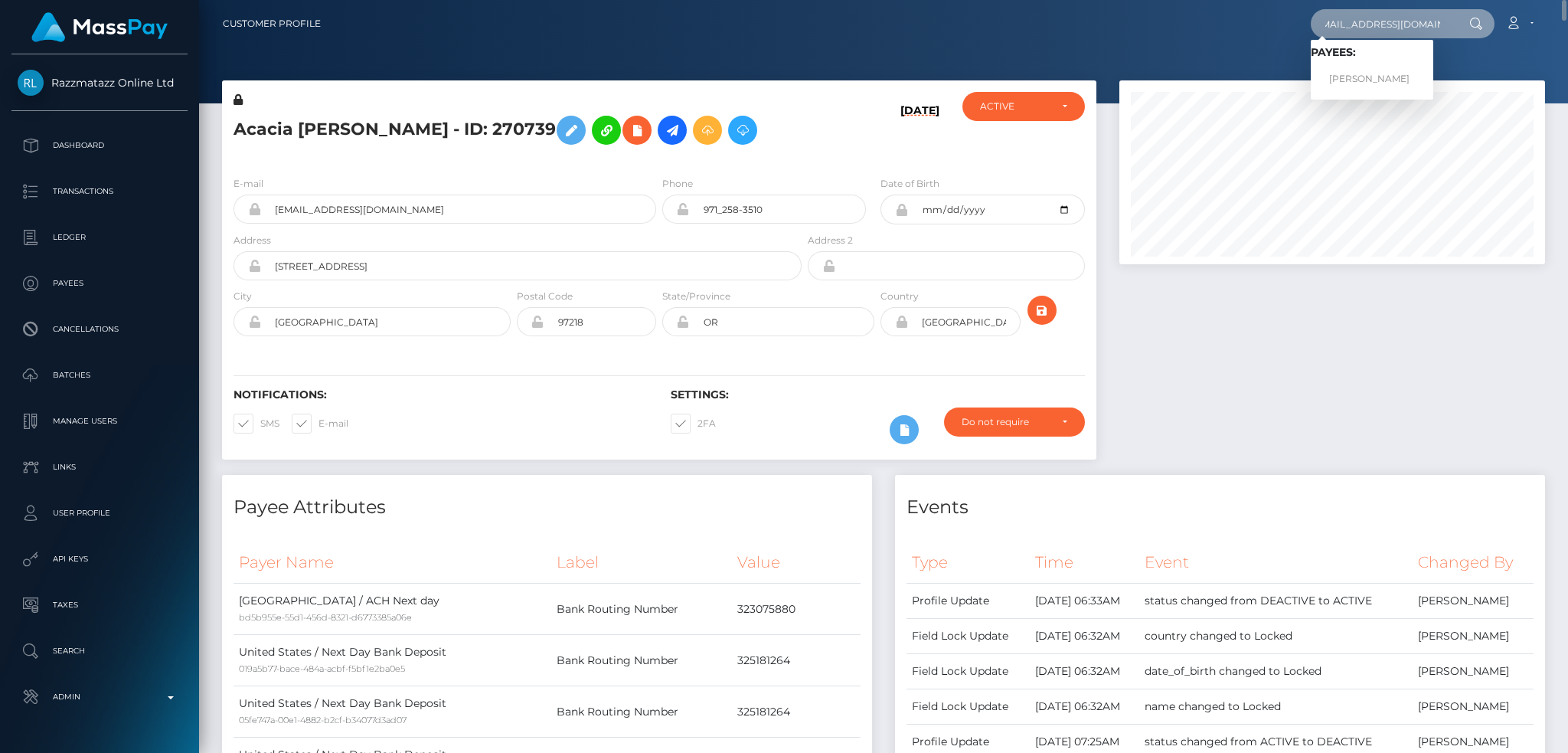
type input "[EMAIL_ADDRESS][DOMAIN_NAME]"
click at [1379, 74] on link "[PERSON_NAME]" at bounding box center [1372, 79] width 123 height 29
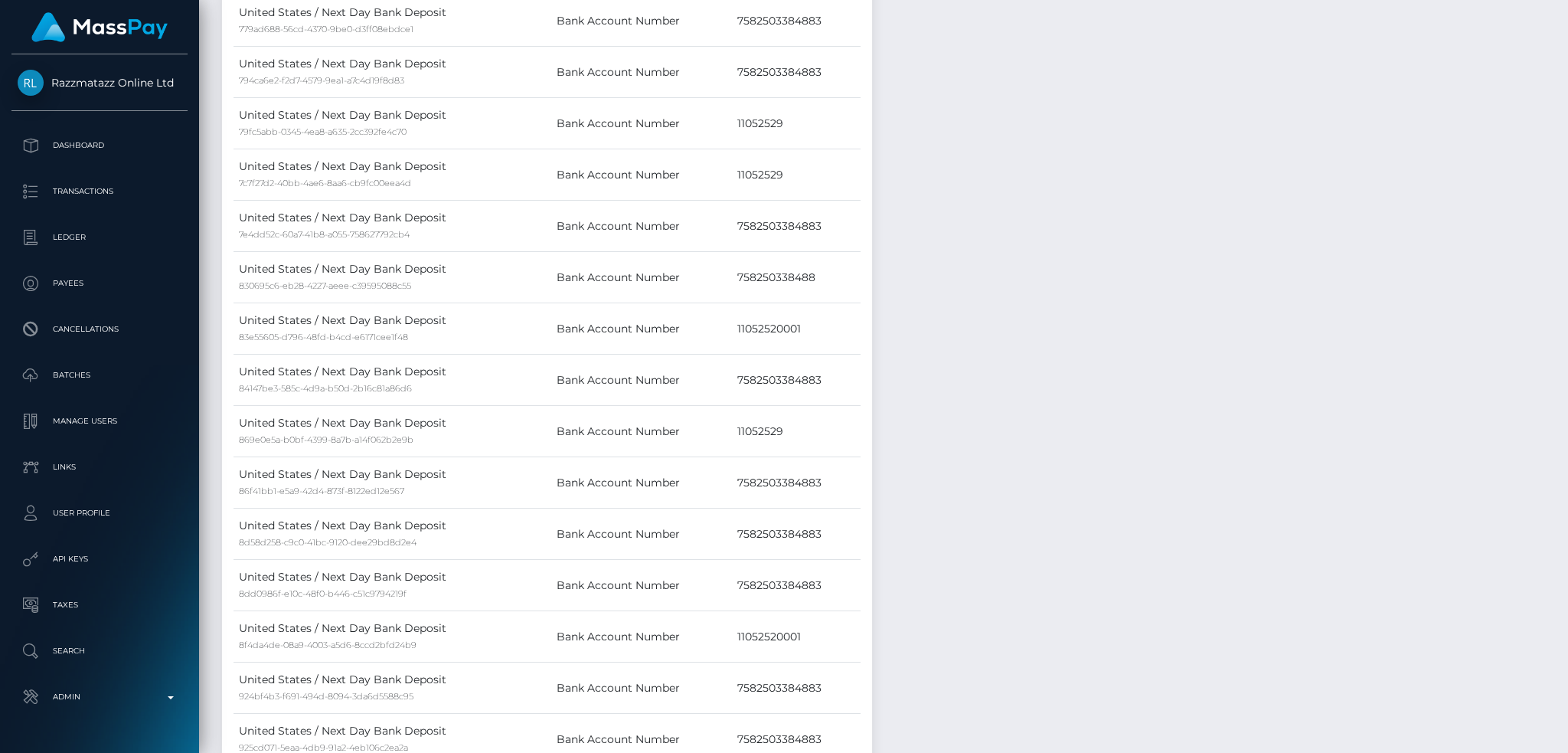
scroll to position [9989, 0]
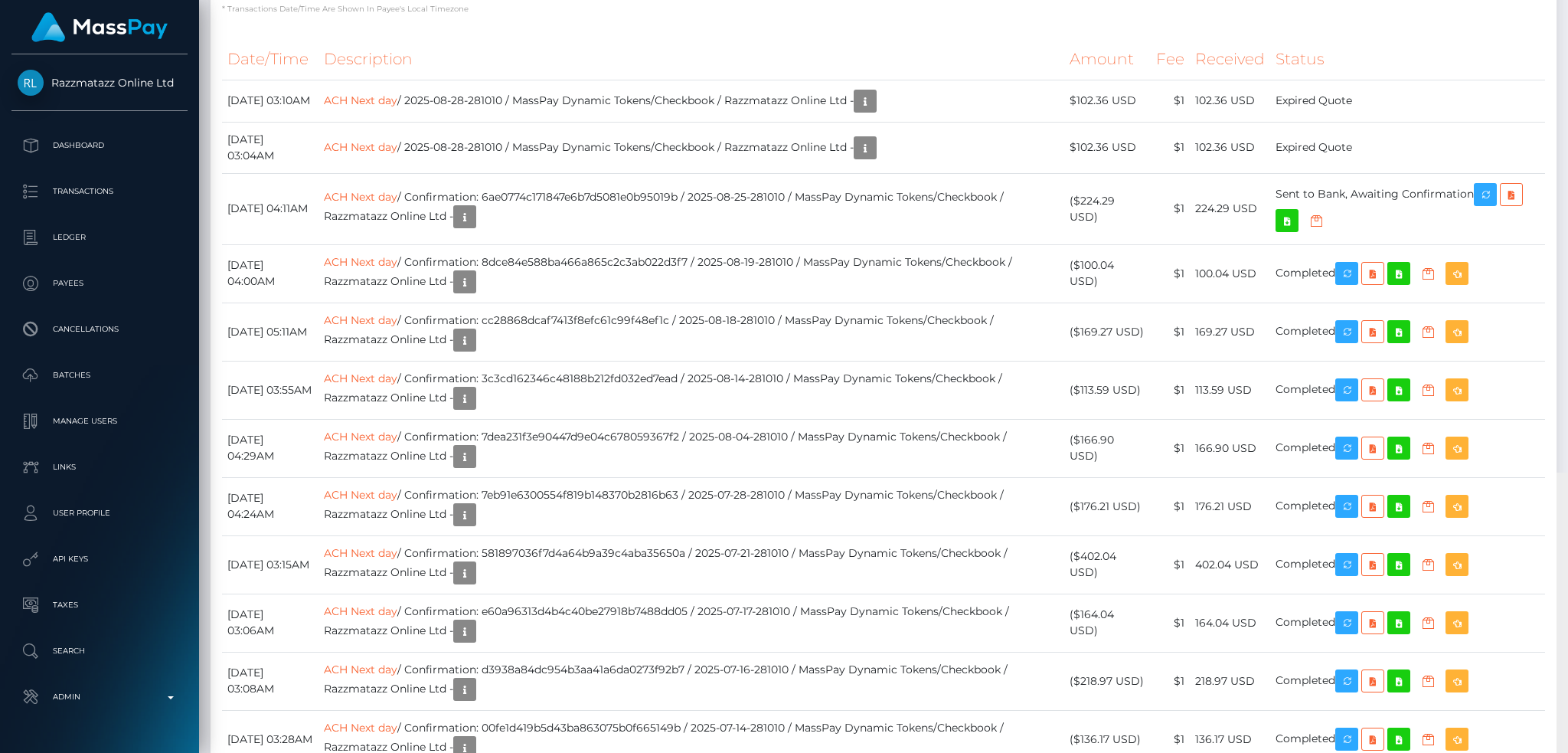
scroll to position [13958, 0]
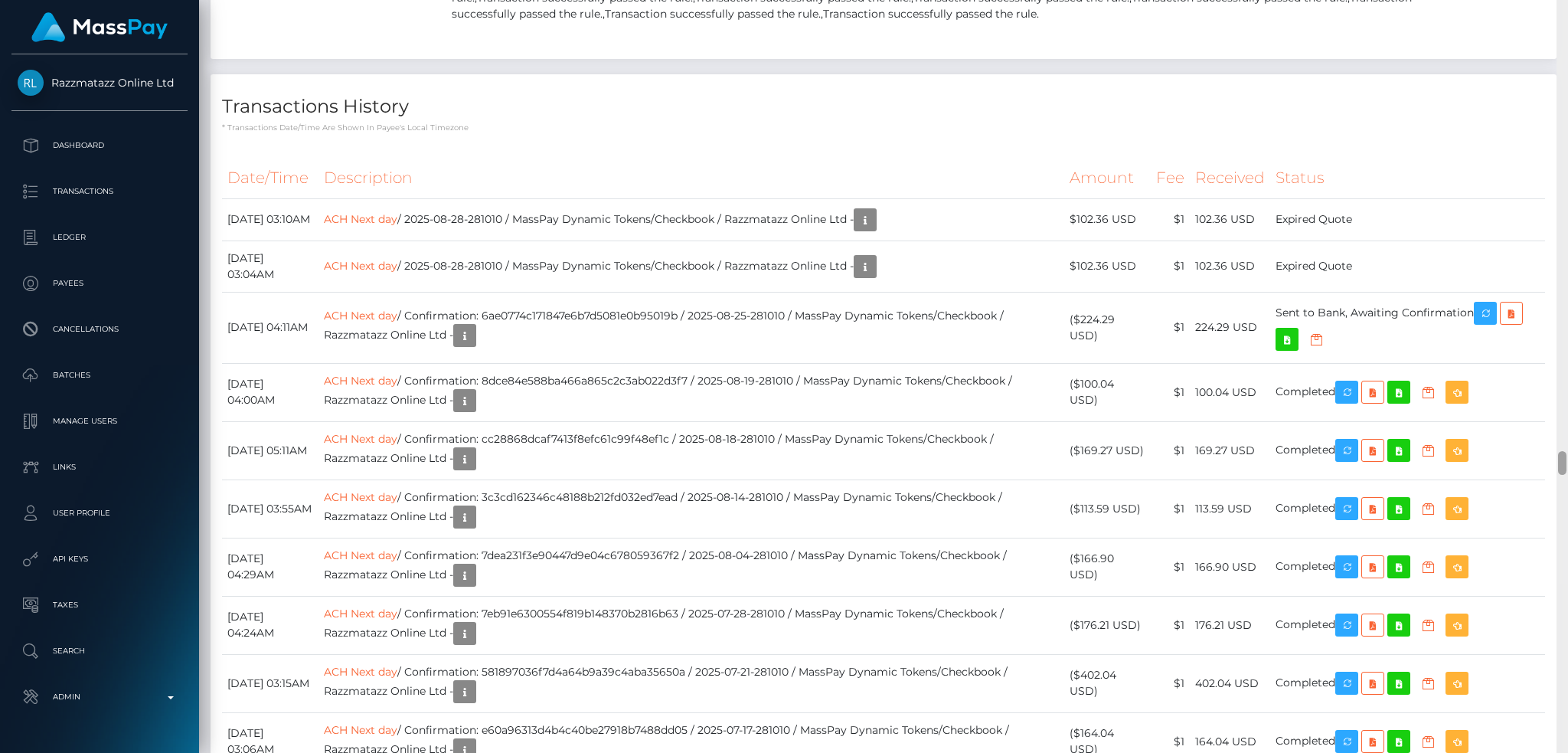
click at [1550, 459] on div "Customer Profile Loading... Loading..." at bounding box center [883, 376] width 1369 height 753
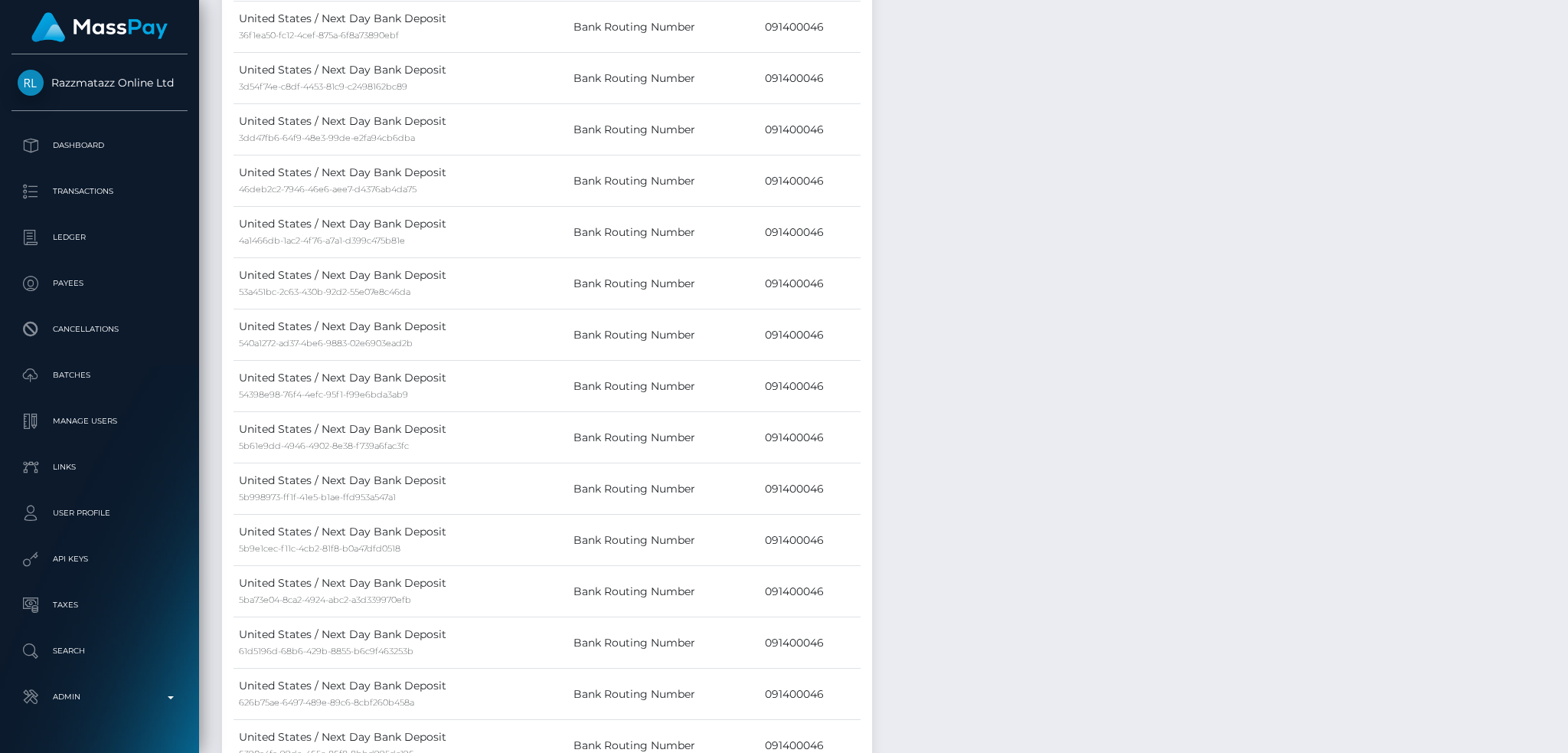
scroll to position [0, 0]
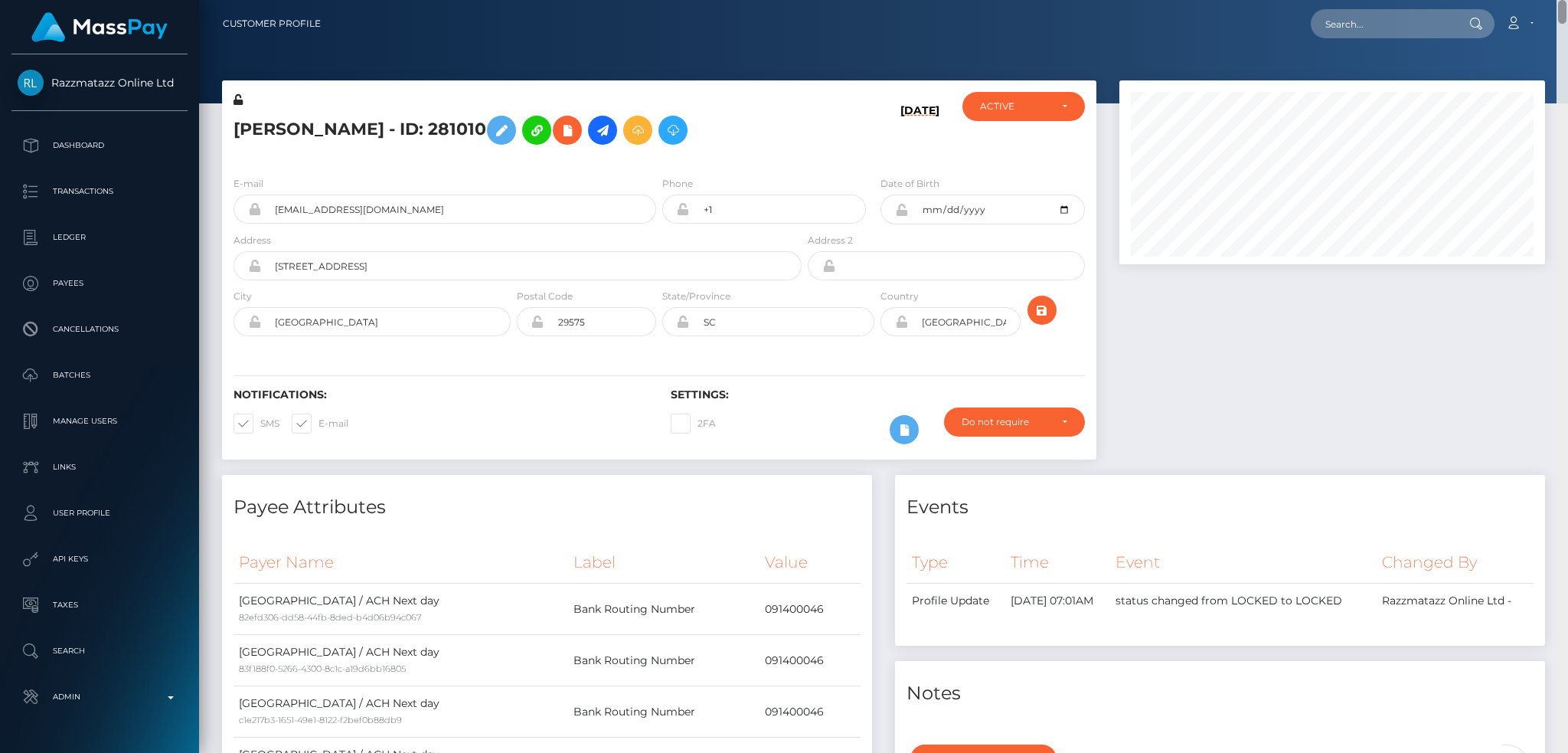
drag, startPoint x: 1564, startPoint y: 460, endPoint x: 1558, endPoint y: -28, distance: 488.0
click at [1558, 0] on html "Razzmatazz Online Ltd Dashboard Transactions Ledger Payees Links" at bounding box center [784, 376] width 1568 height 753
click at [1355, 17] on input "text" at bounding box center [1382, 24] width 144 height 30
paste input "[EMAIL_ADDRESS][DOMAIN_NAME]"
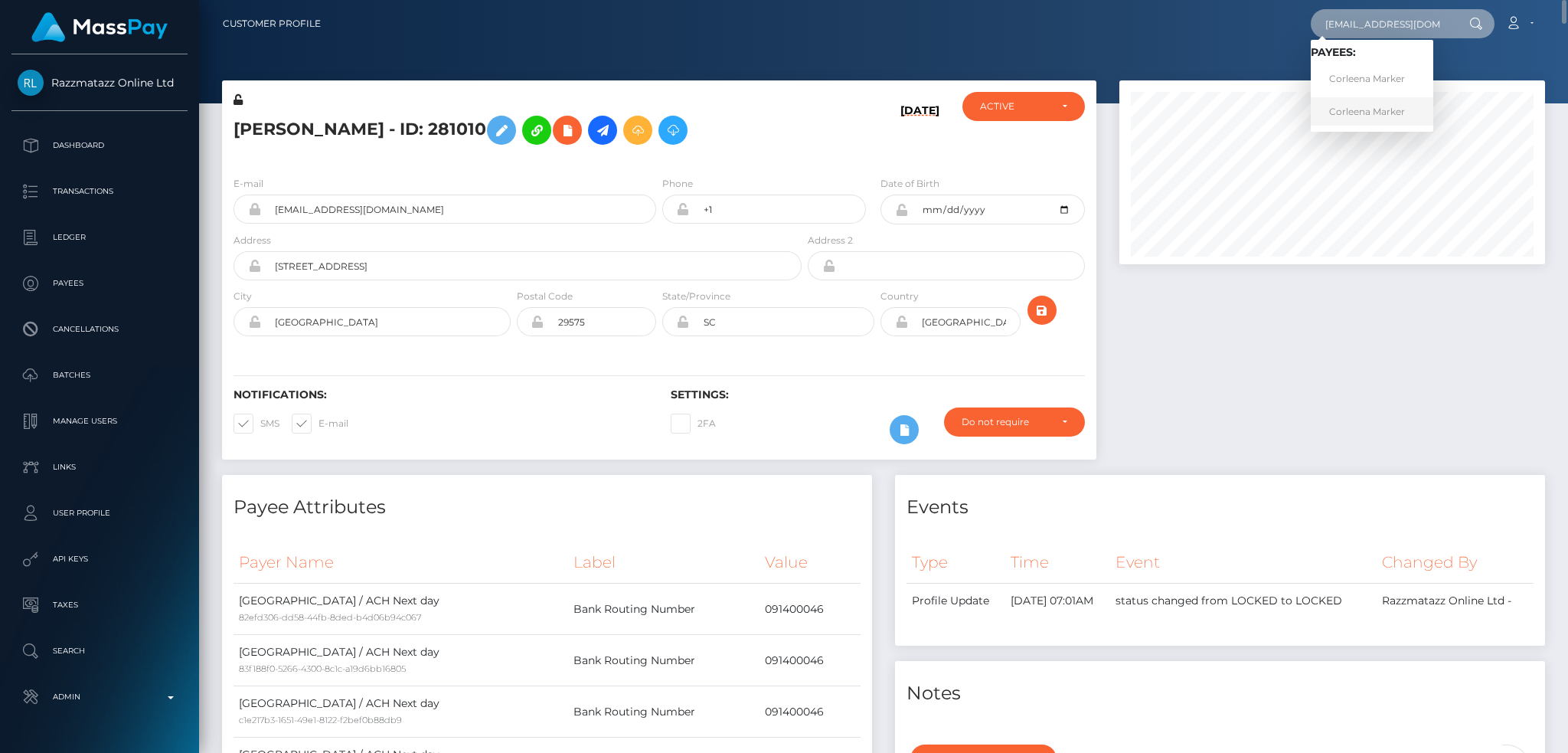
type input "[EMAIL_ADDRESS][DOMAIN_NAME]"
click at [1384, 105] on link "Corleena Marker" at bounding box center [1372, 111] width 123 height 29
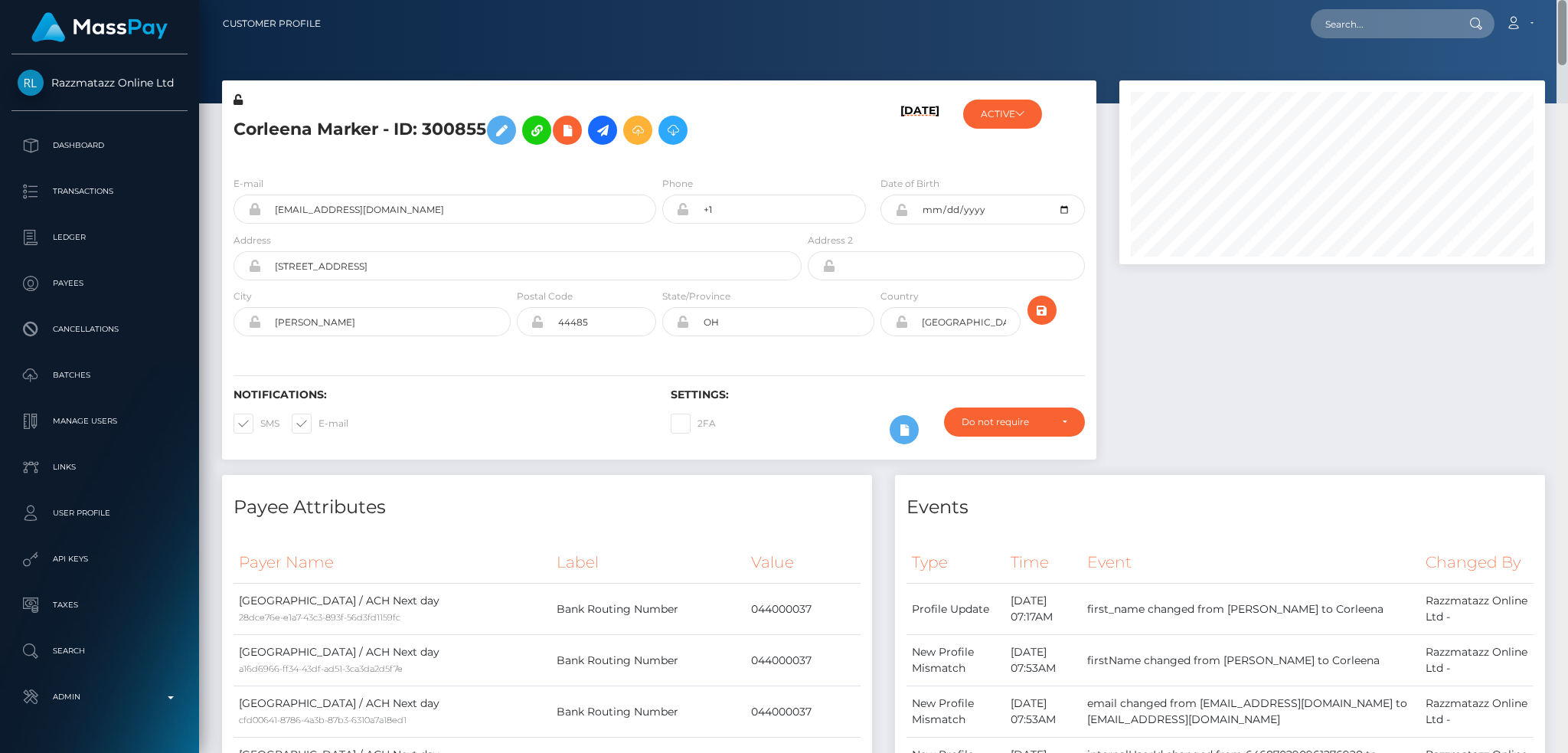
click at [1561, 0] on html "Razzmatazz Online Ltd Dashboard Transactions Ledger Payees Links" at bounding box center [784, 376] width 1568 height 753
click at [1332, 20] on input "text" at bounding box center [1382, 24] width 144 height 30
paste input "[EMAIL_ADDRESS][DOMAIN_NAME]"
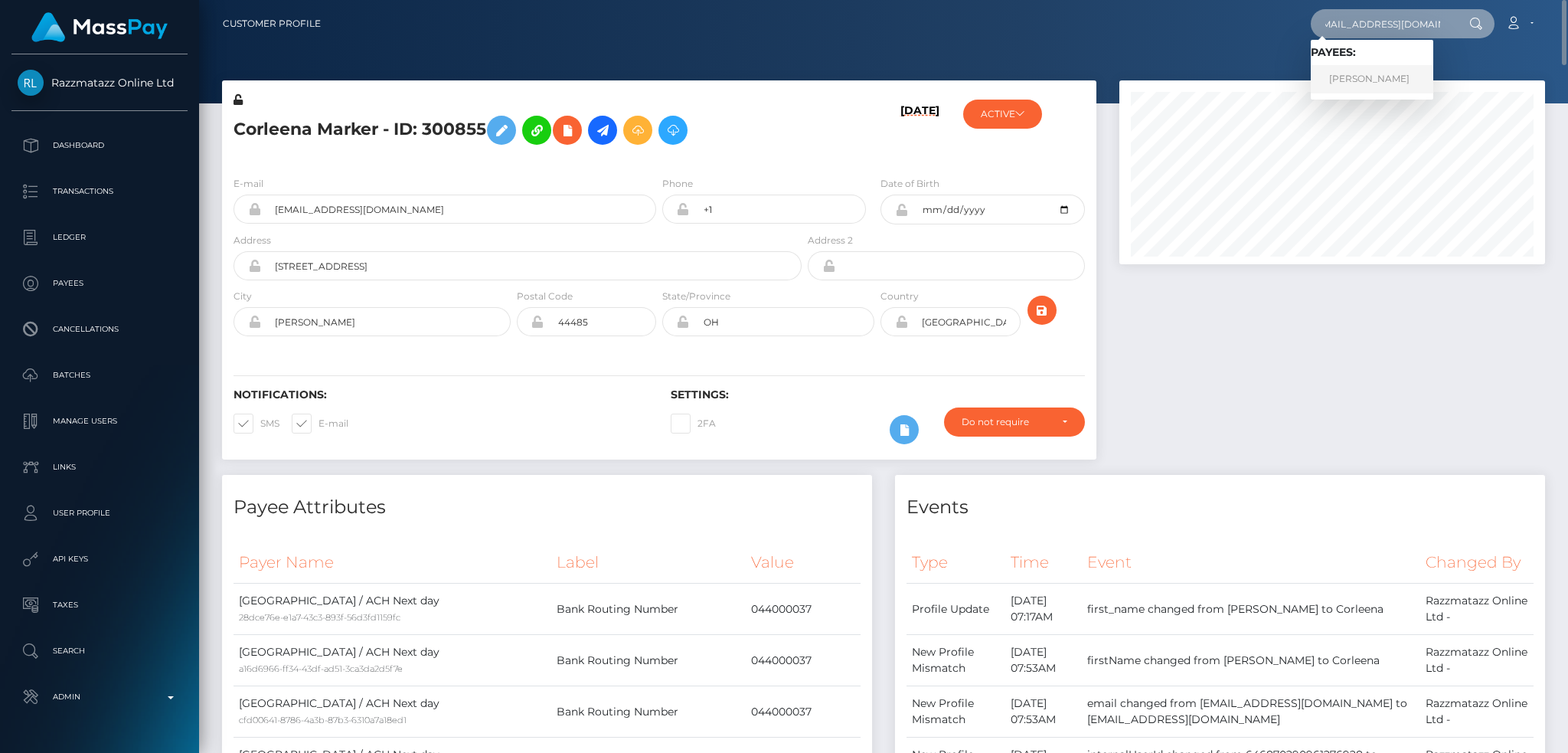
type input "[EMAIL_ADDRESS][DOMAIN_NAME]"
click at [1342, 80] on link "Ronecia Anderson" at bounding box center [1372, 79] width 123 height 29
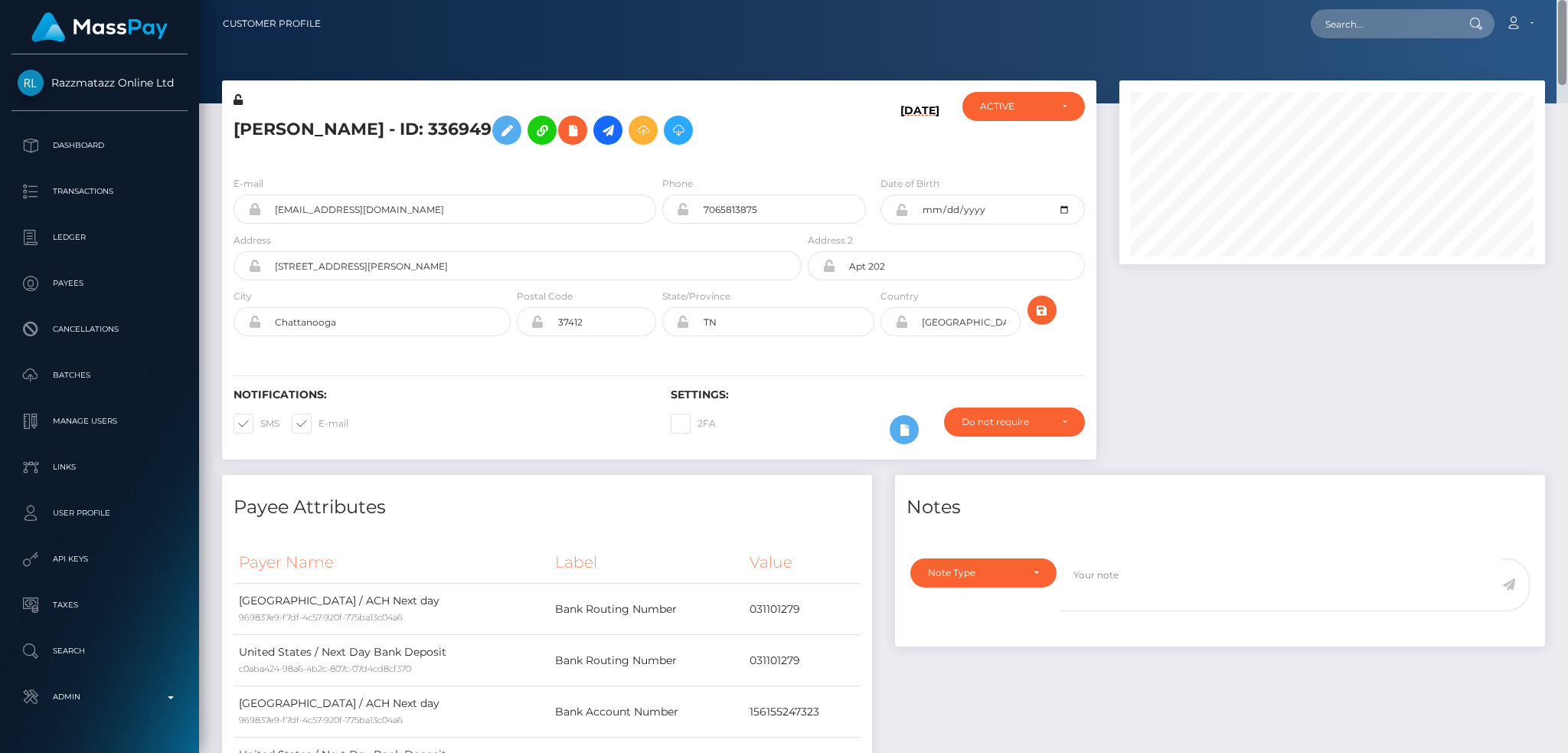
drag, startPoint x: 1563, startPoint y: 83, endPoint x: 1567, endPoint y: -89, distance: 172.0
click at [1567, 0] on html "Razzmatazz Online Ltd Dashboard Transactions Ledger Payees Links" at bounding box center [784, 376] width 1568 height 753
click at [1344, 24] on input "text" at bounding box center [1382, 24] width 144 height 30
paste input "poact_1Cy7ahNjwsUH"
type input "poact_1Cy7ahNjwsUH"
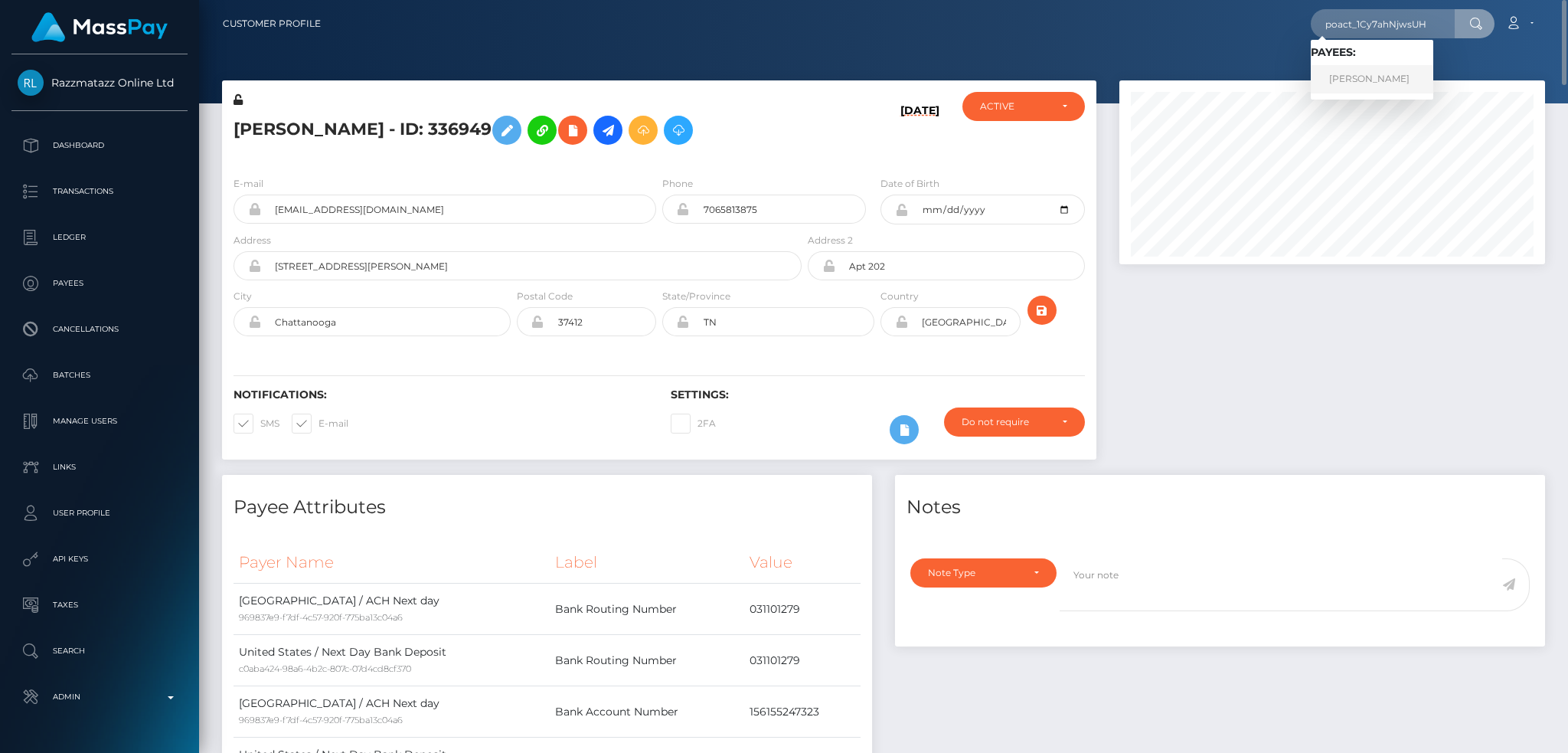
click at [1360, 72] on link "Abdul Rehman" at bounding box center [1372, 79] width 123 height 29
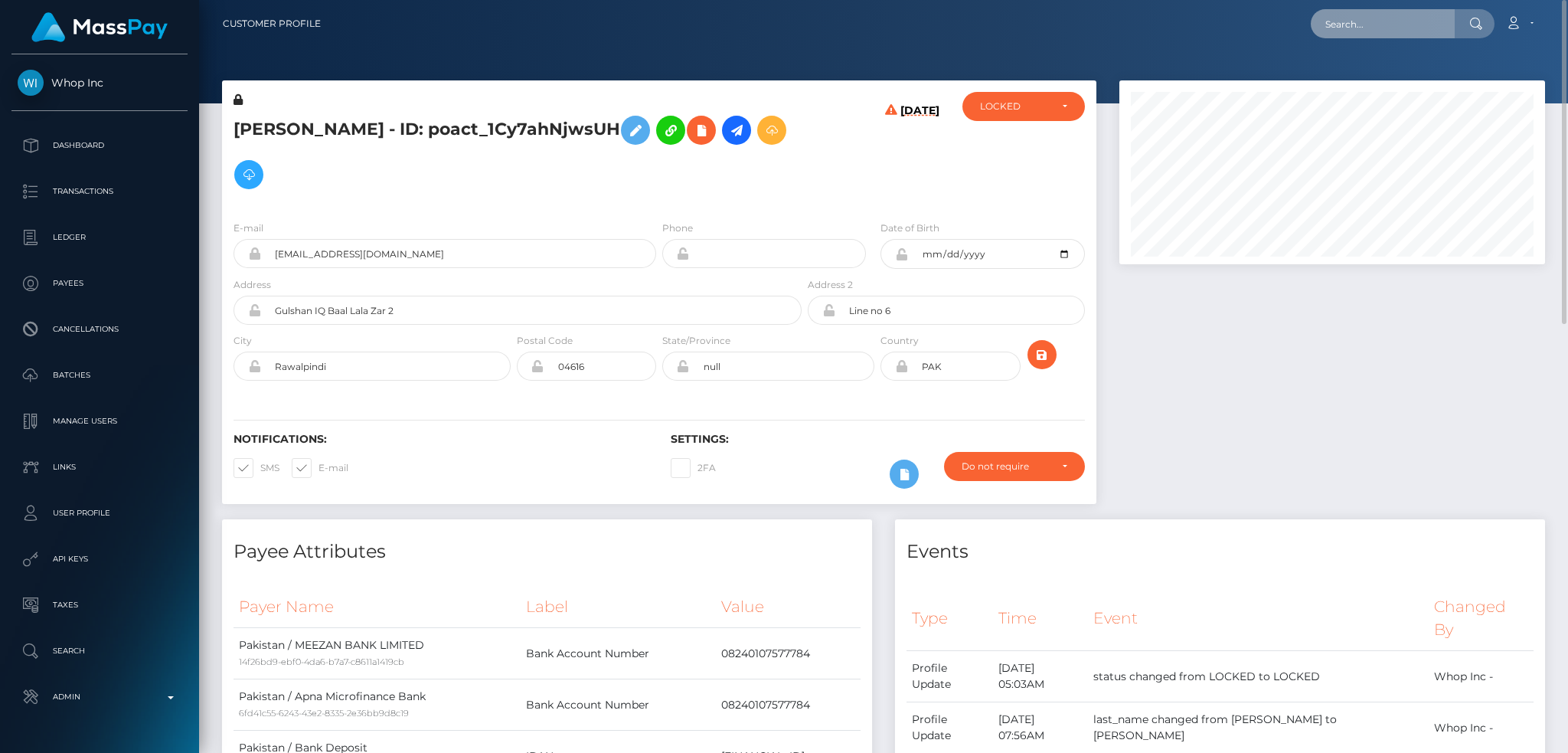
click at [1379, 18] on input "text" at bounding box center [1382, 24] width 144 height 30
paste input "[EMAIL_ADDRESS][DOMAIN_NAME]"
type input "[EMAIL_ADDRESS][DOMAIN_NAME]"
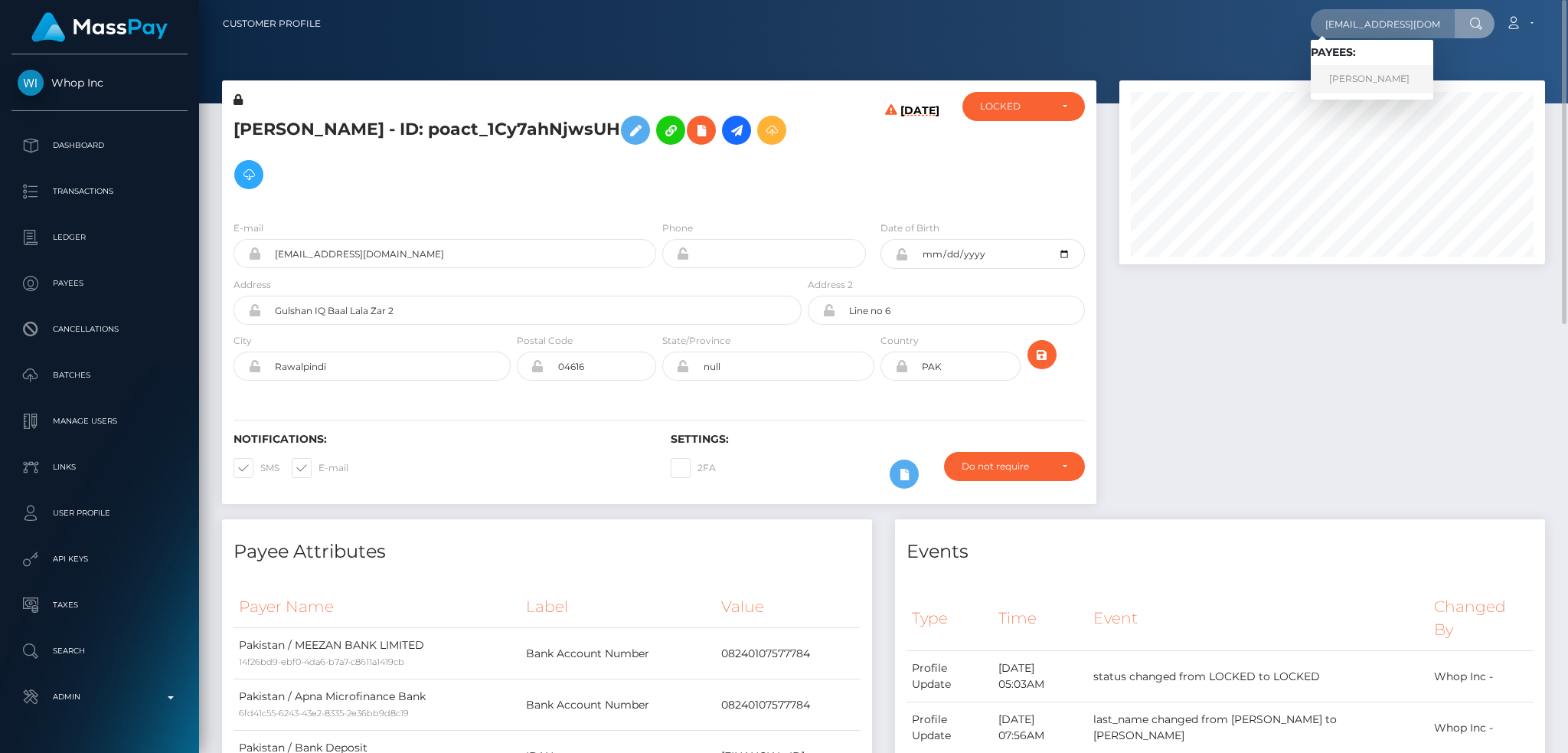
click at [1360, 78] on link "[PERSON_NAME]" at bounding box center [1372, 79] width 123 height 29
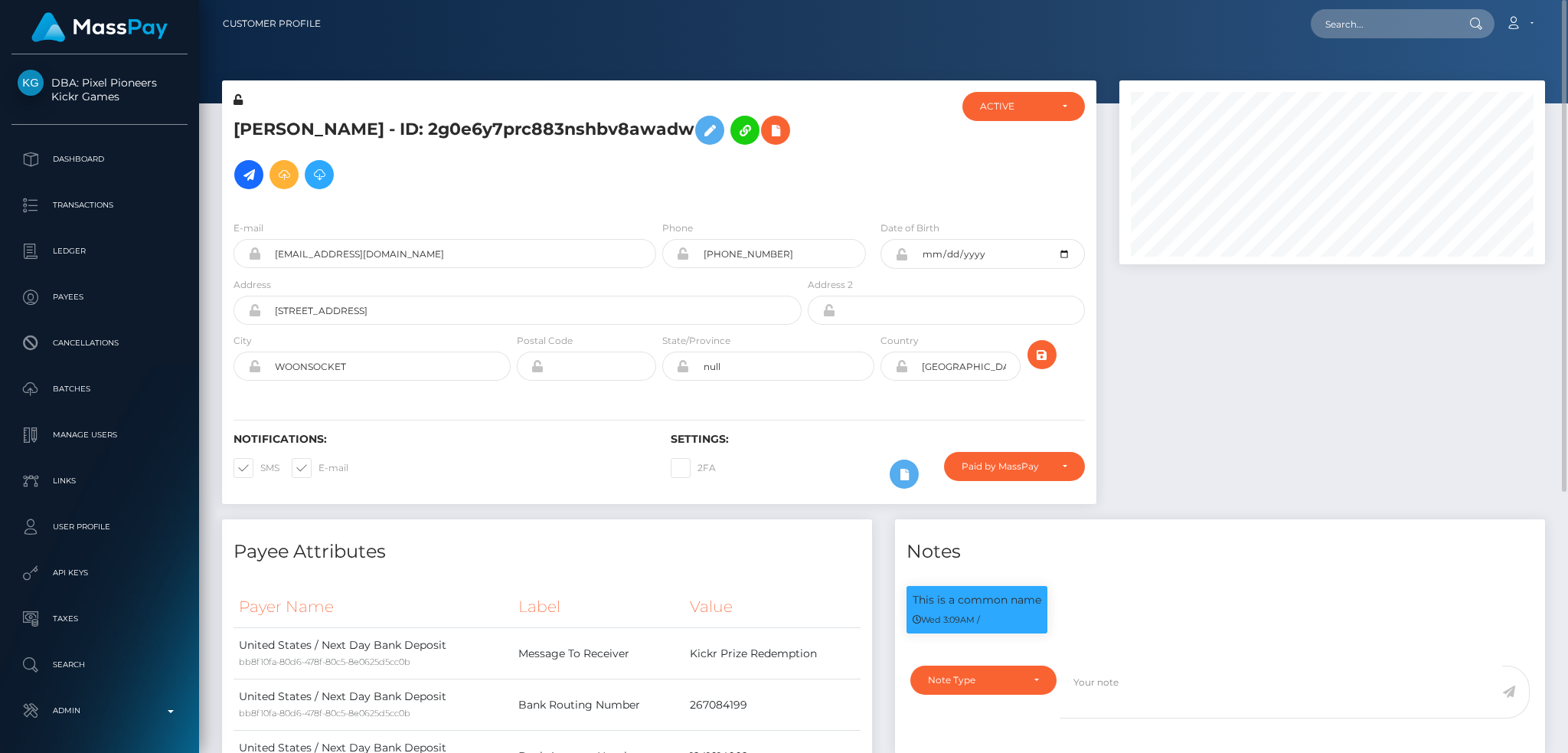
scroll to position [184, 425]
drag, startPoint x: 1394, startPoint y: 34, endPoint x: 1376, endPoint y: 34, distance: 18.0
click at [1394, 34] on input "text" at bounding box center [1382, 24] width 144 height 30
paste input "103775158"
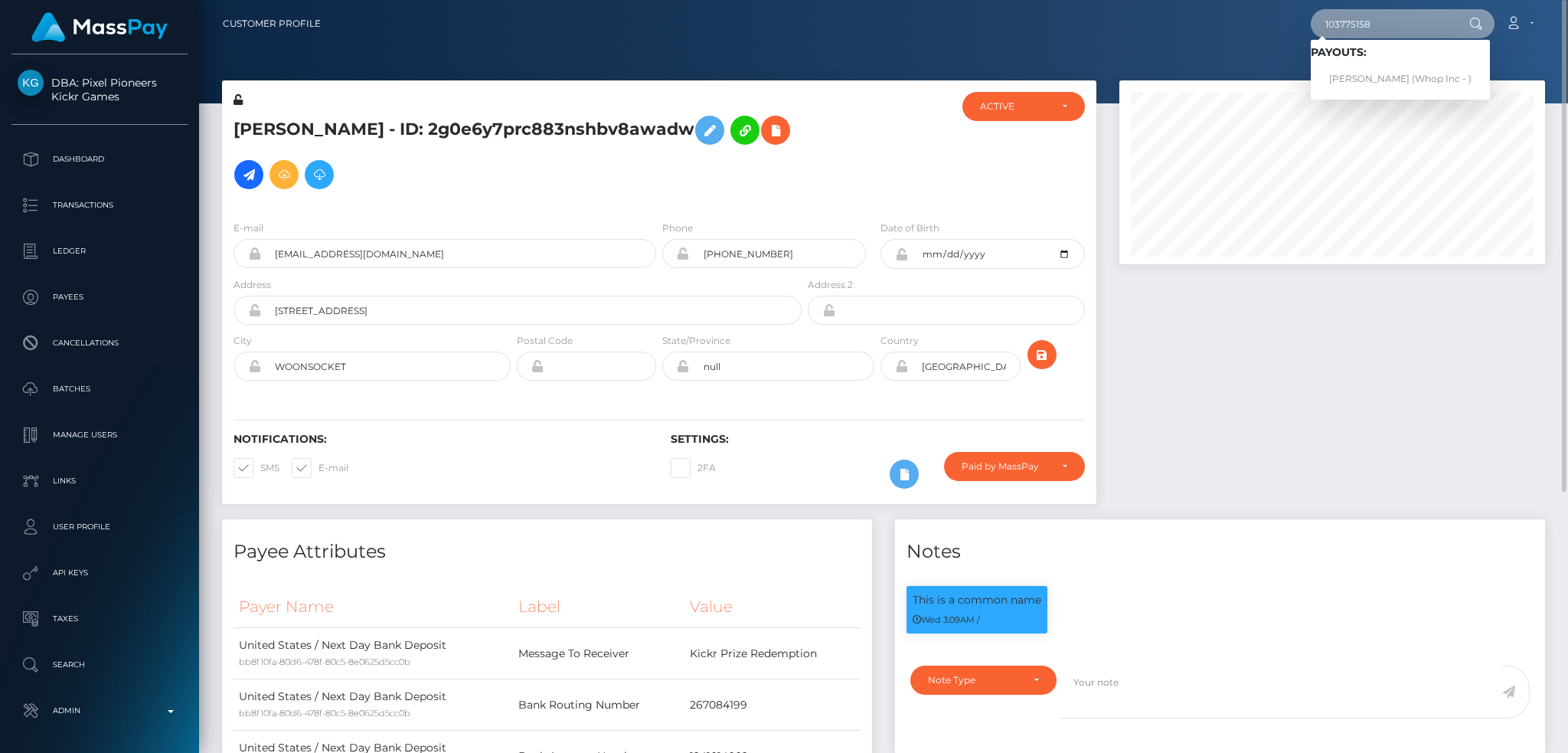
type input "103775158"
click at [1379, 74] on link "HUSAIN RAHMAN (Whop Inc - )" at bounding box center [1400, 79] width 179 height 29
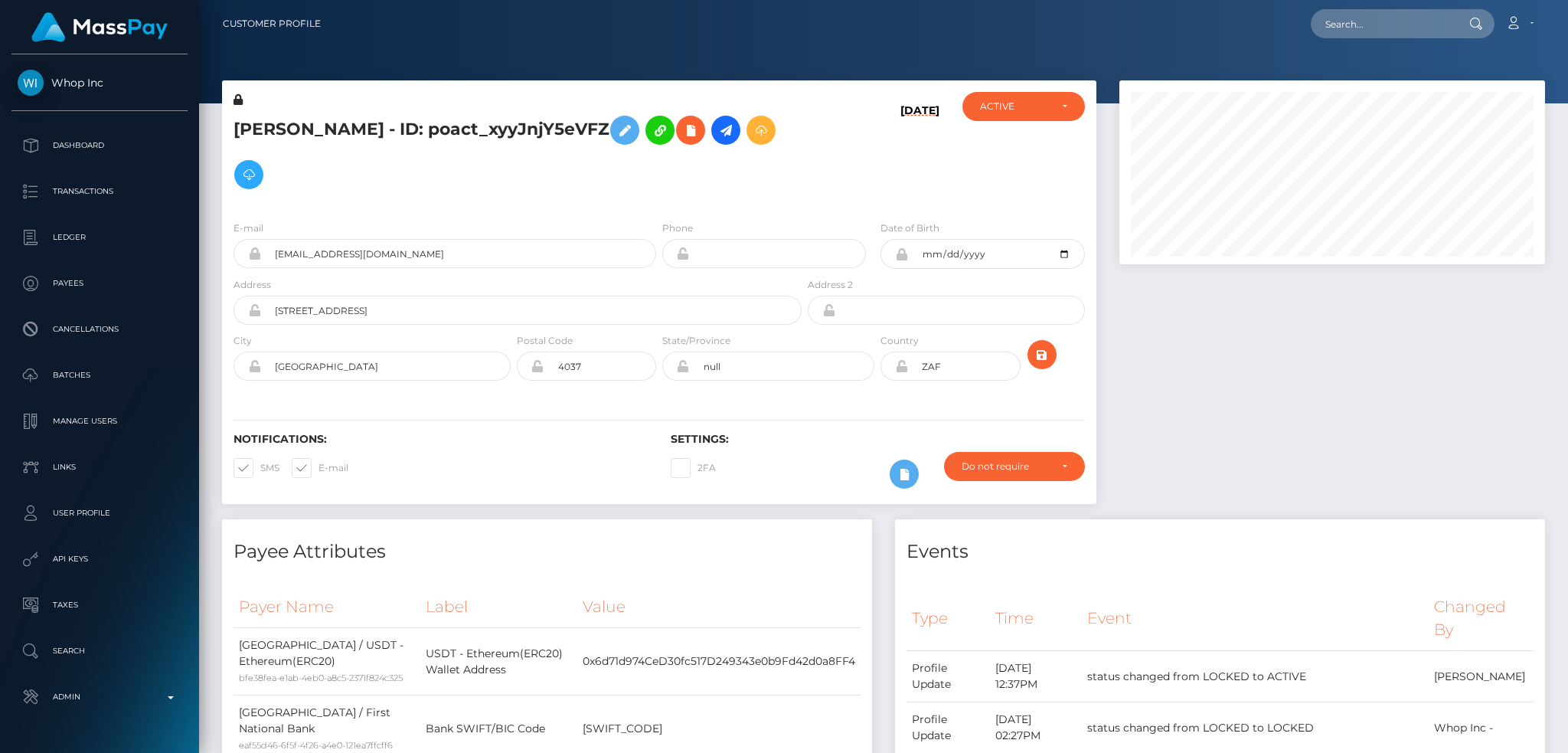
scroll to position [184, 425]
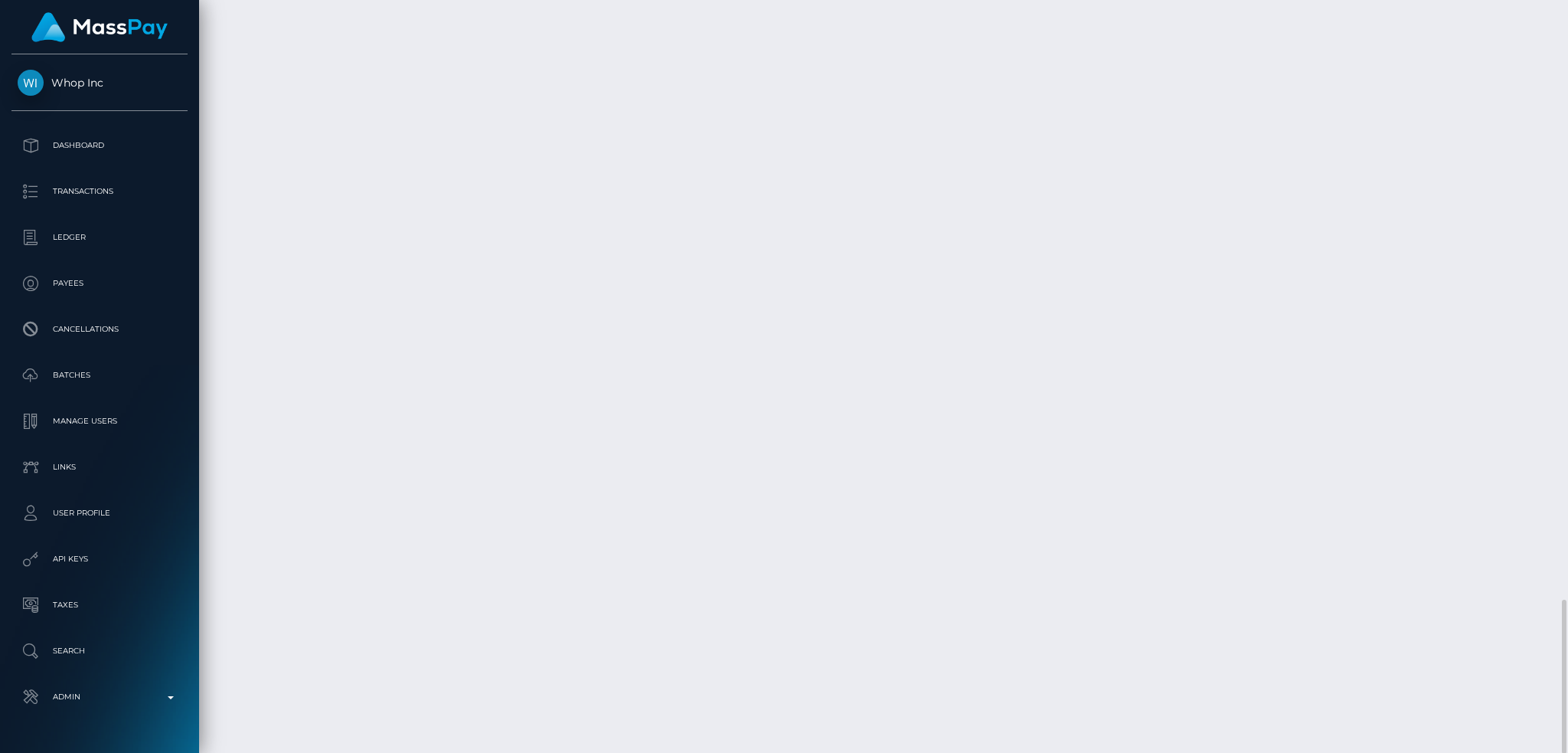
copy td "103775158"
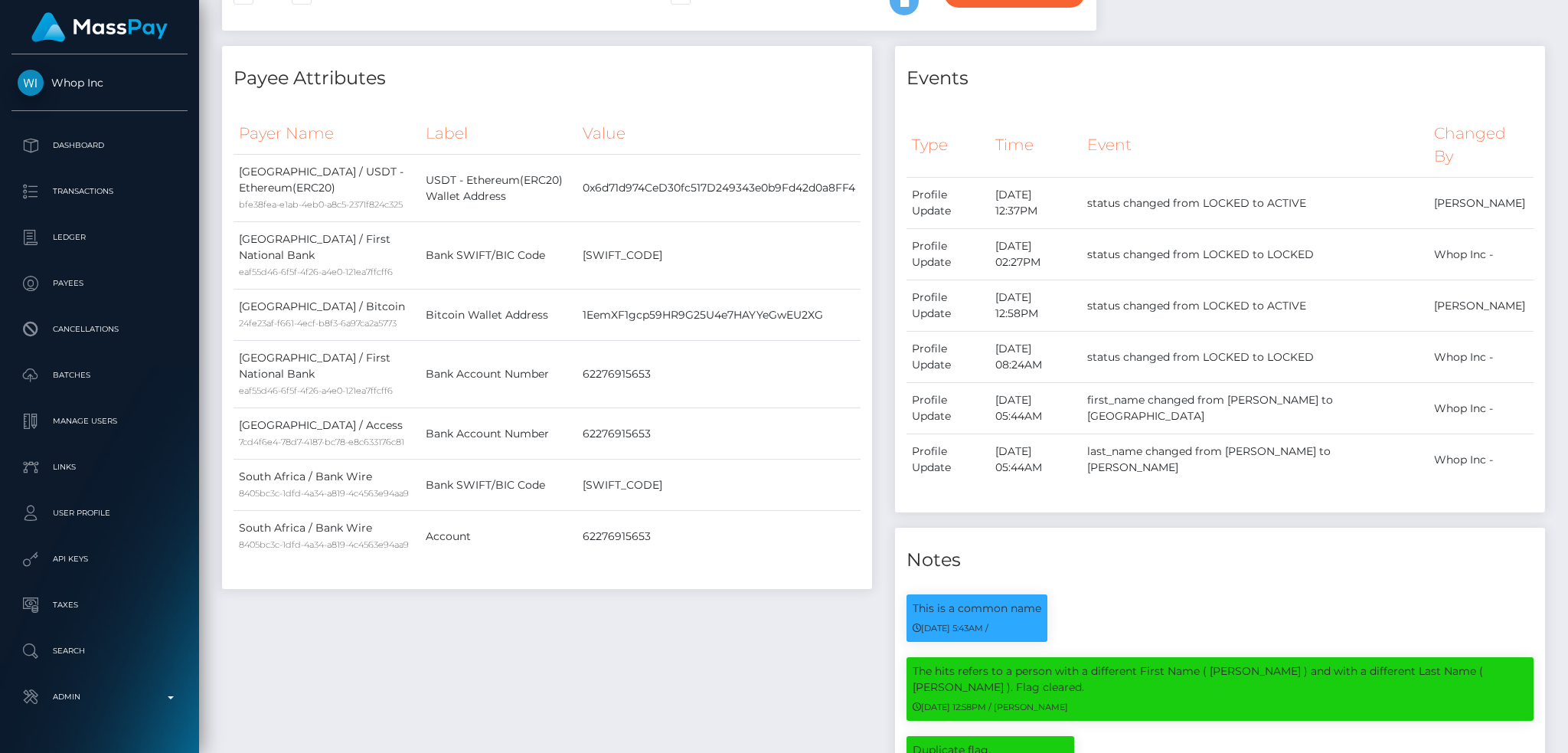
scroll to position [0, 0]
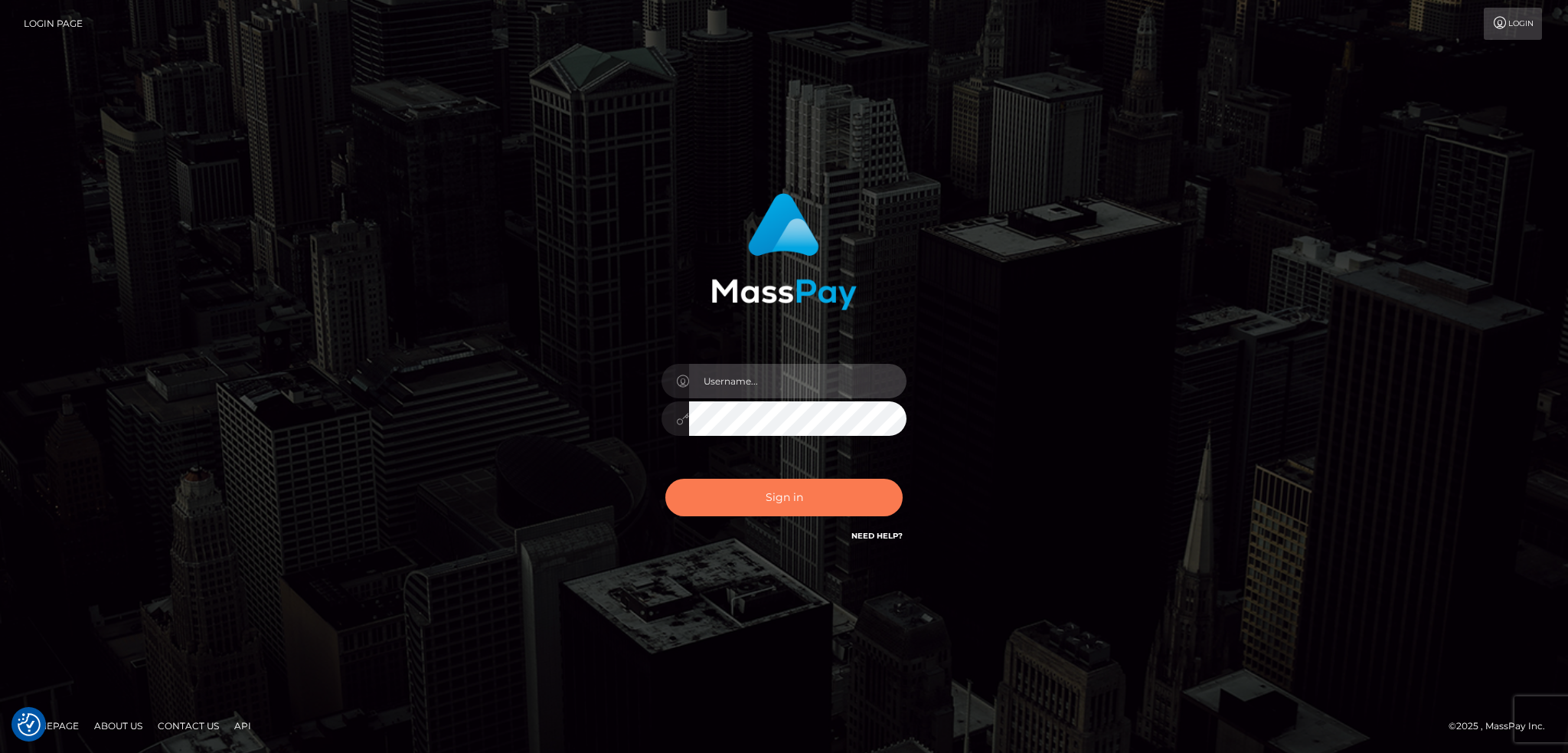
type input "alexstef"
click at [810, 491] on button "Sign in" at bounding box center [784, 497] width 237 height 37
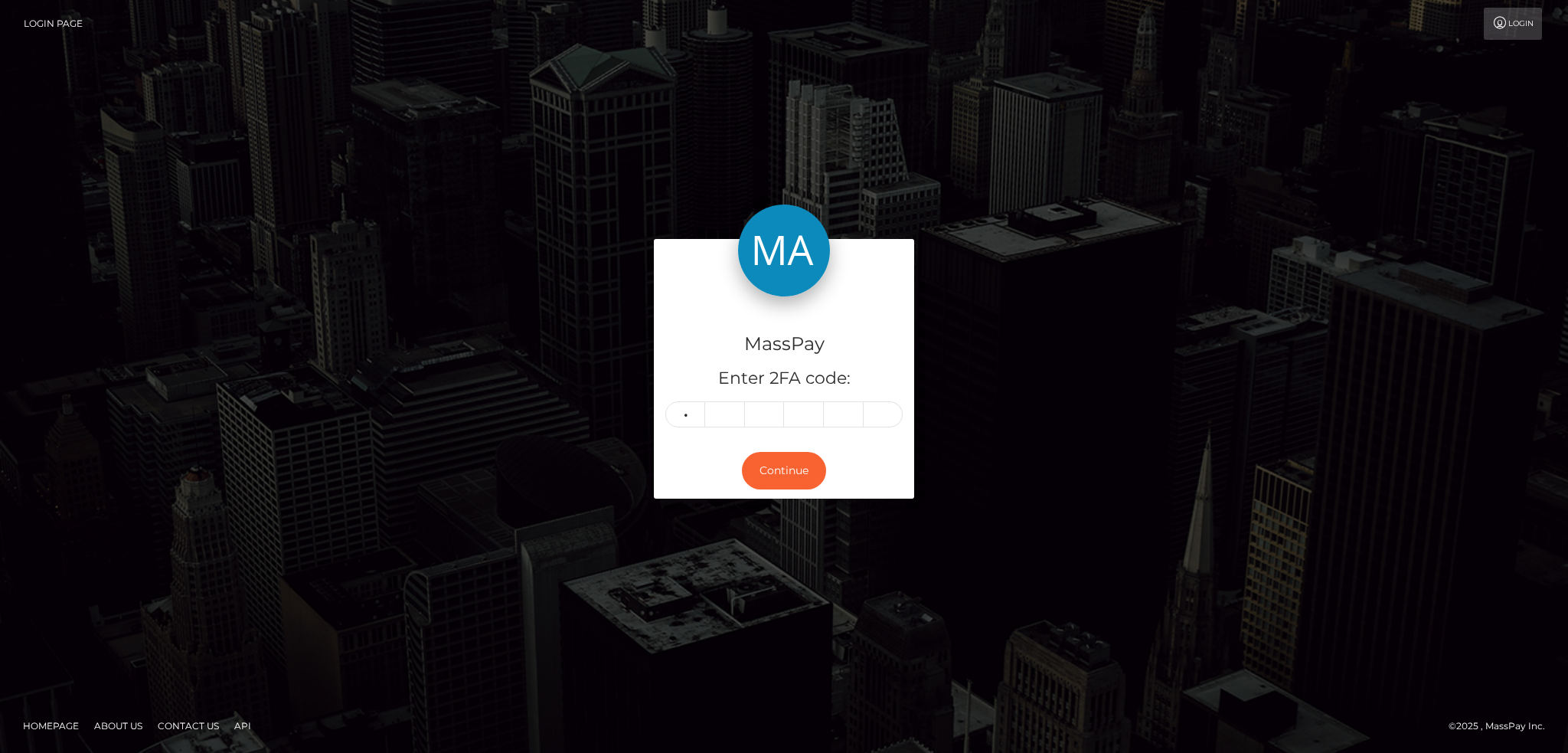
type input "1"
type input "5"
type input "1"
type input "0"
type input "6"
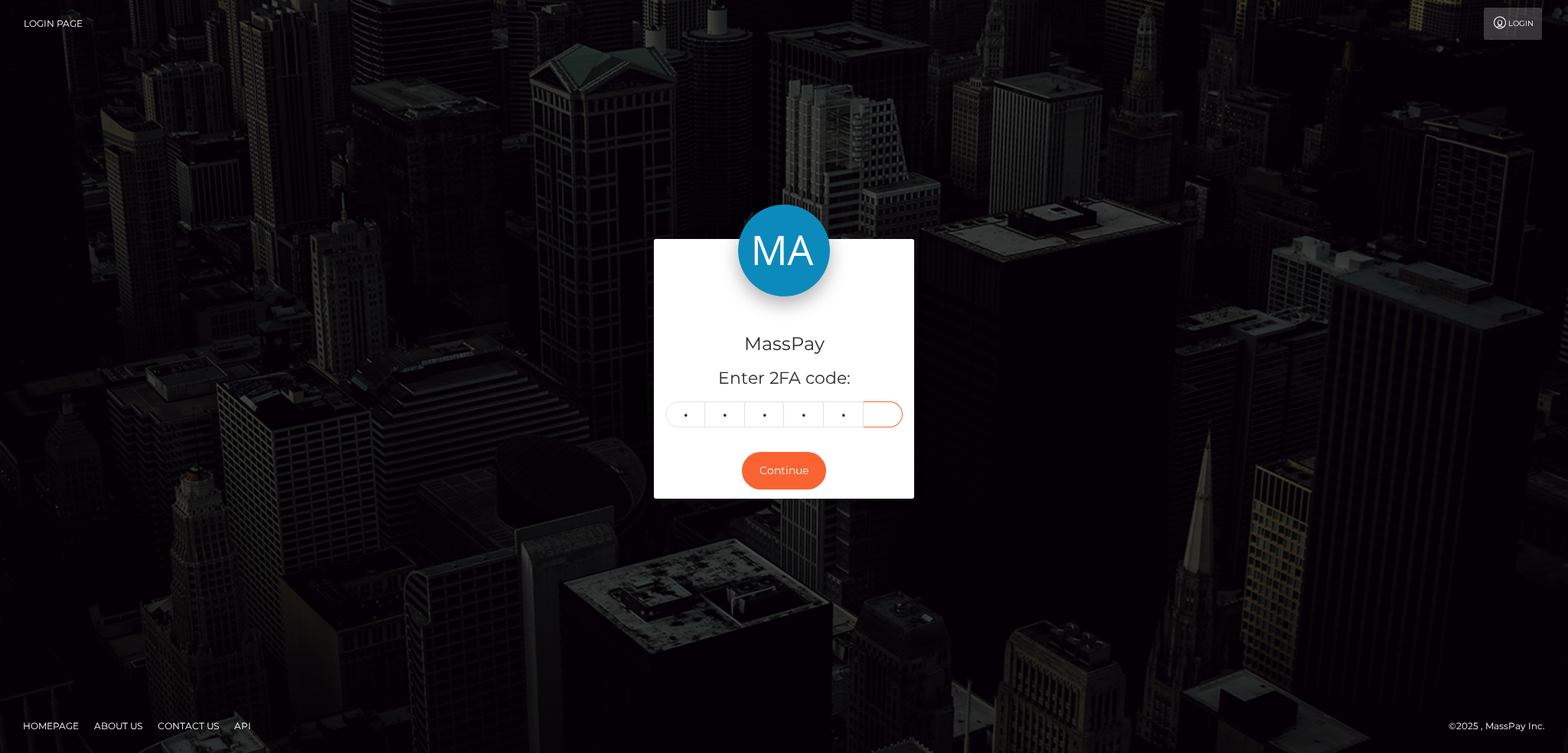
type input "9"
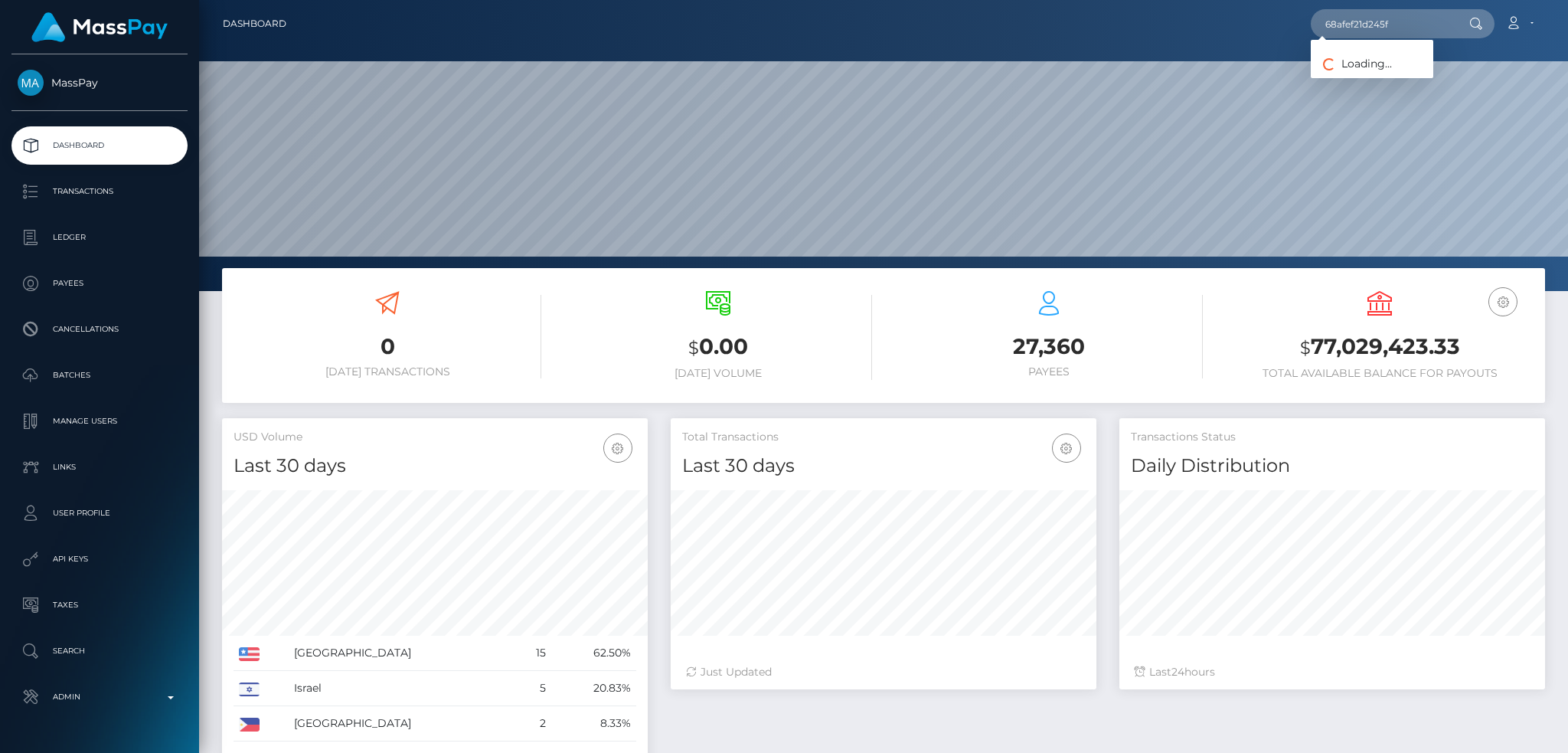
scroll to position [272, 425]
type input "68afef21d245f"
click at [1389, 67] on link "[PERSON_NAME] (ICF Technology, Inc. - )" at bounding box center [1424, 79] width 228 height 29
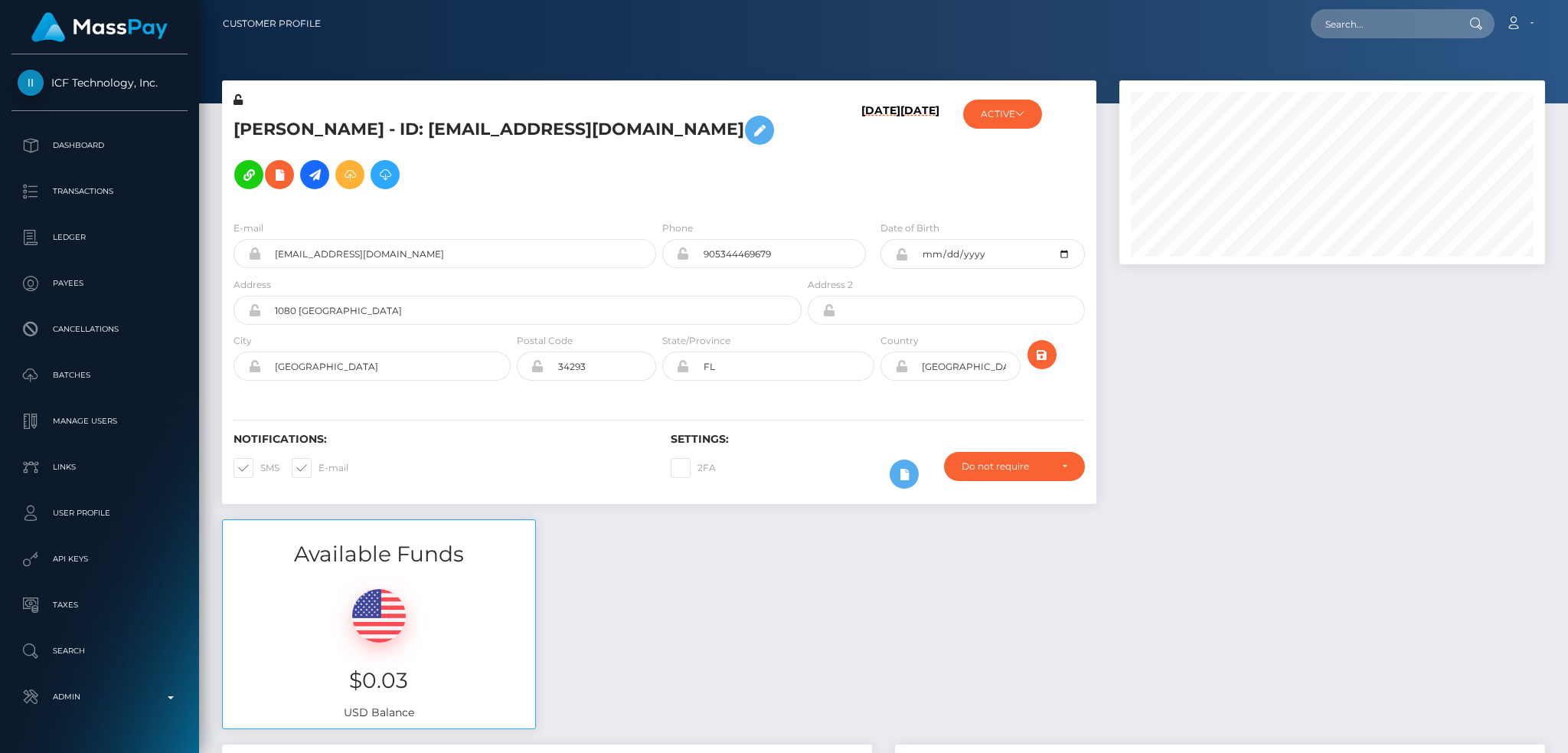
scroll to position [184, 425]
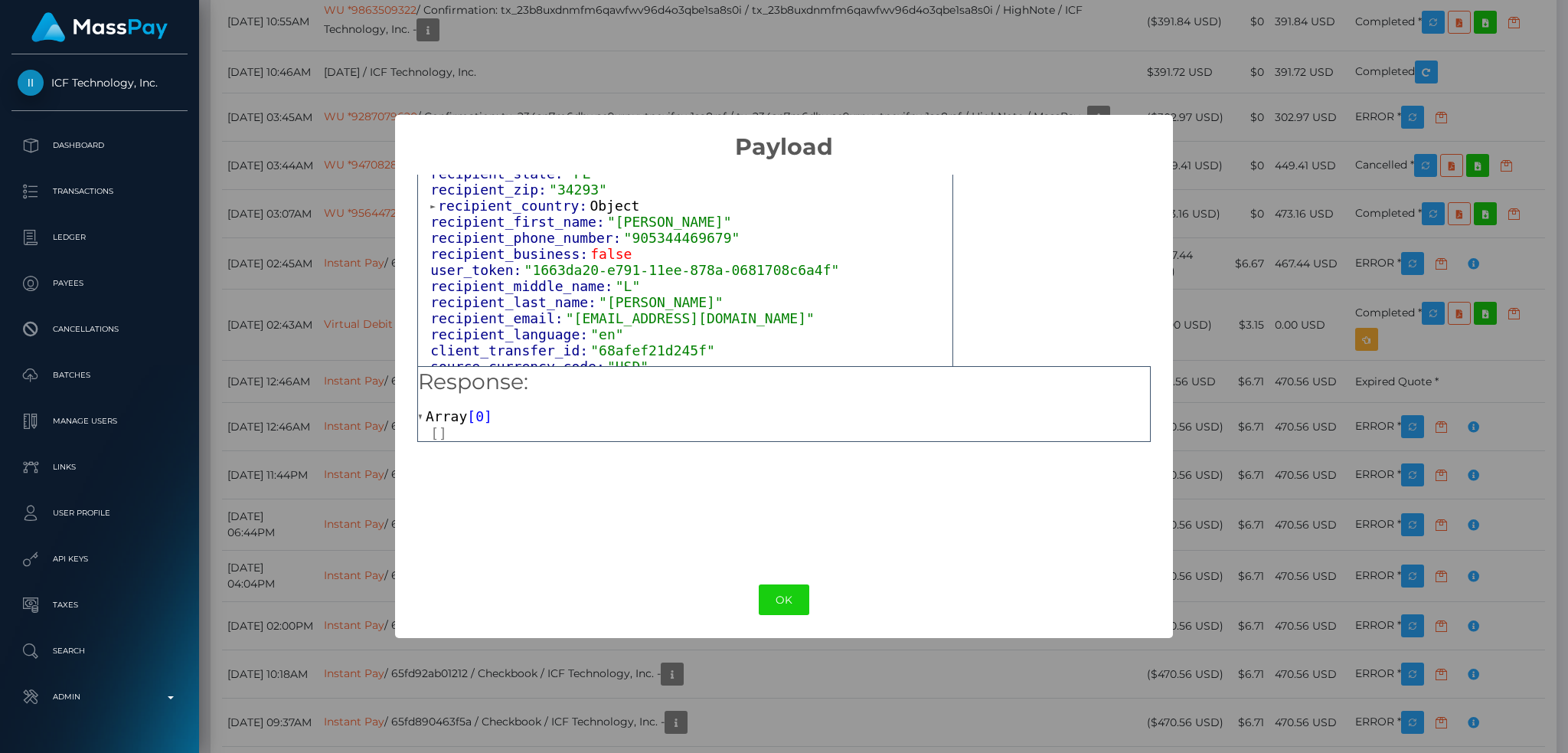
scroll to position [968, 0]
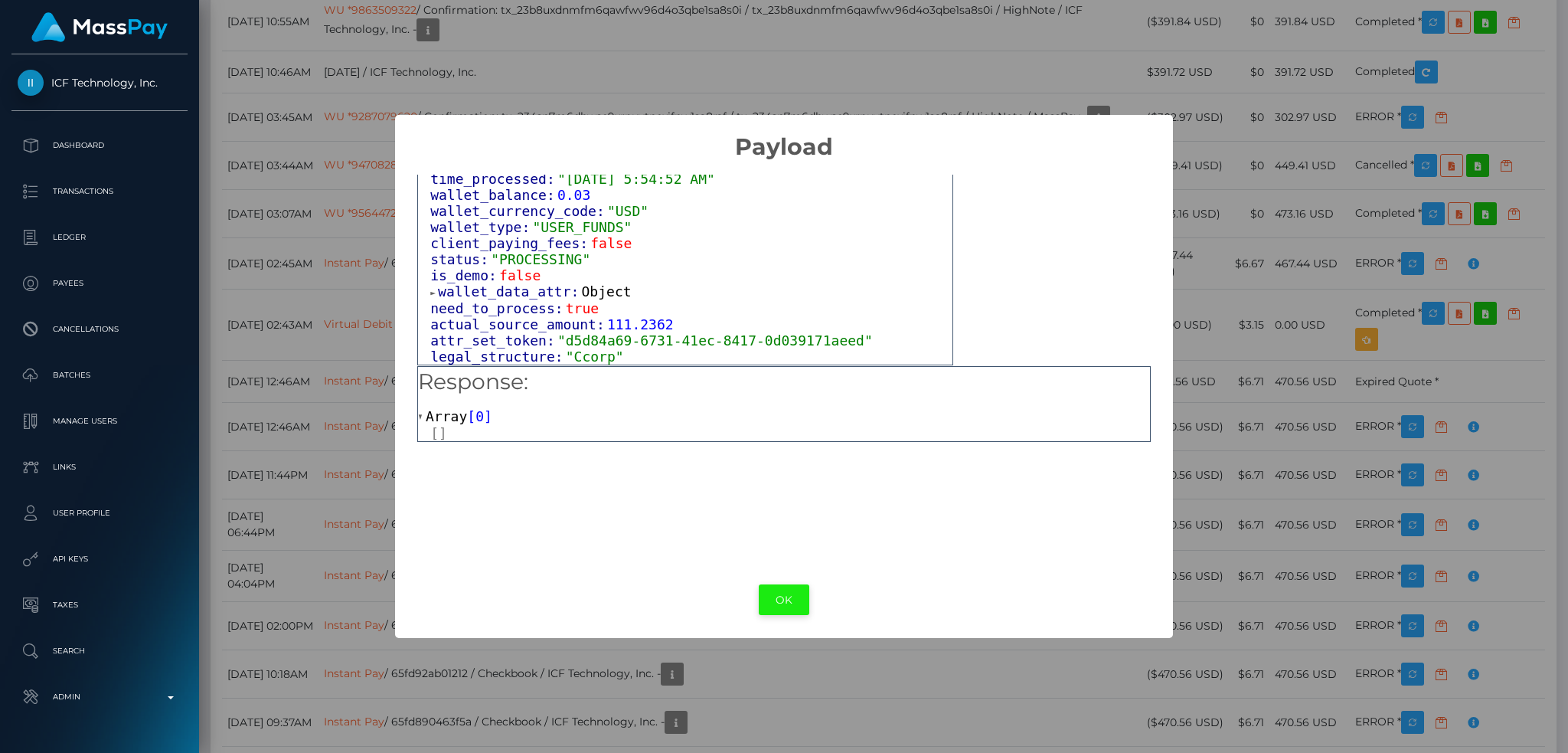
click at [777, 604] on button "OK" at bounding box center [784, 600] width 50 height 31
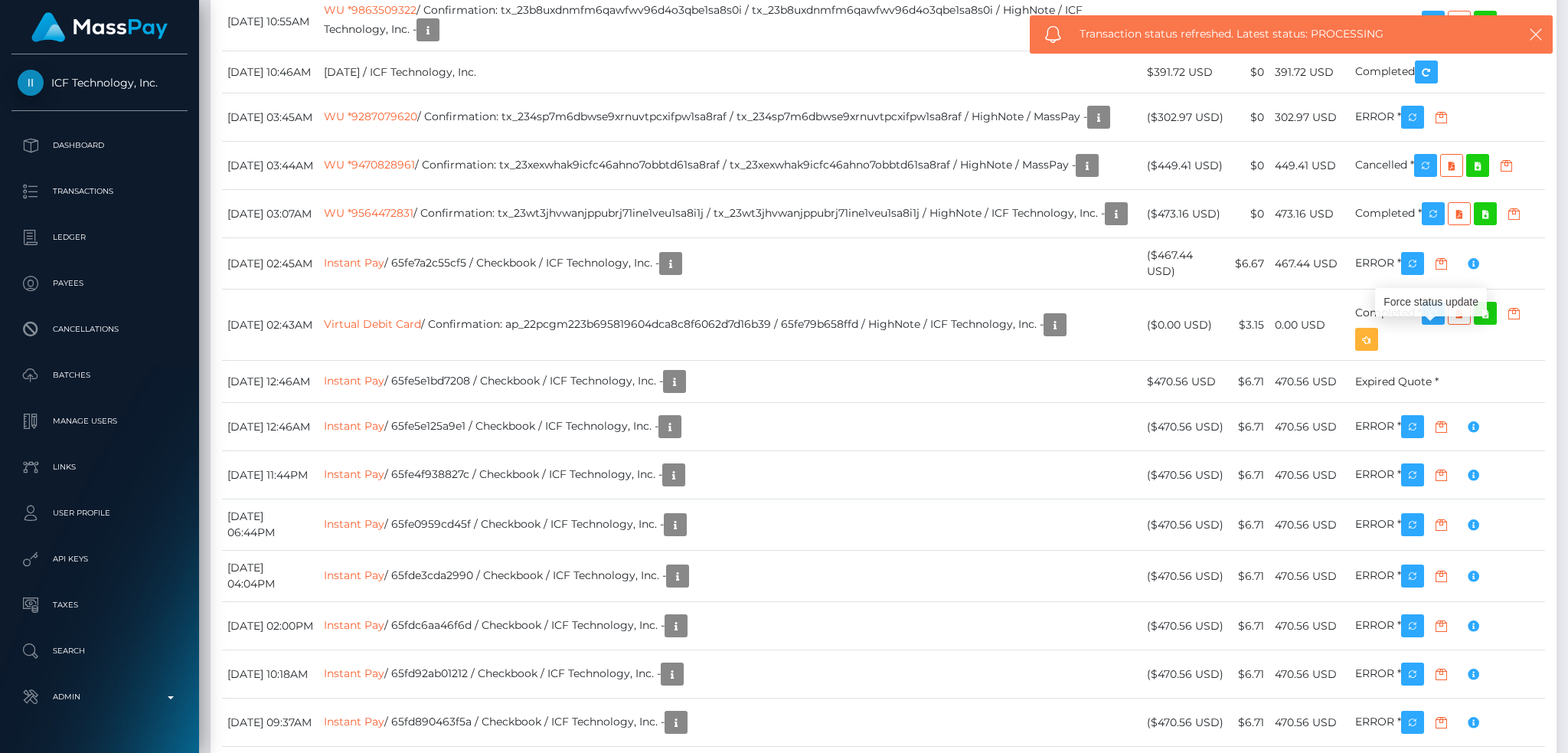
click at [947, 333] on body "ICF Technology, Inc. Dashboard Transactions Ledger Payees Batches" at bounding box center [784, 376] width 1568 height 753
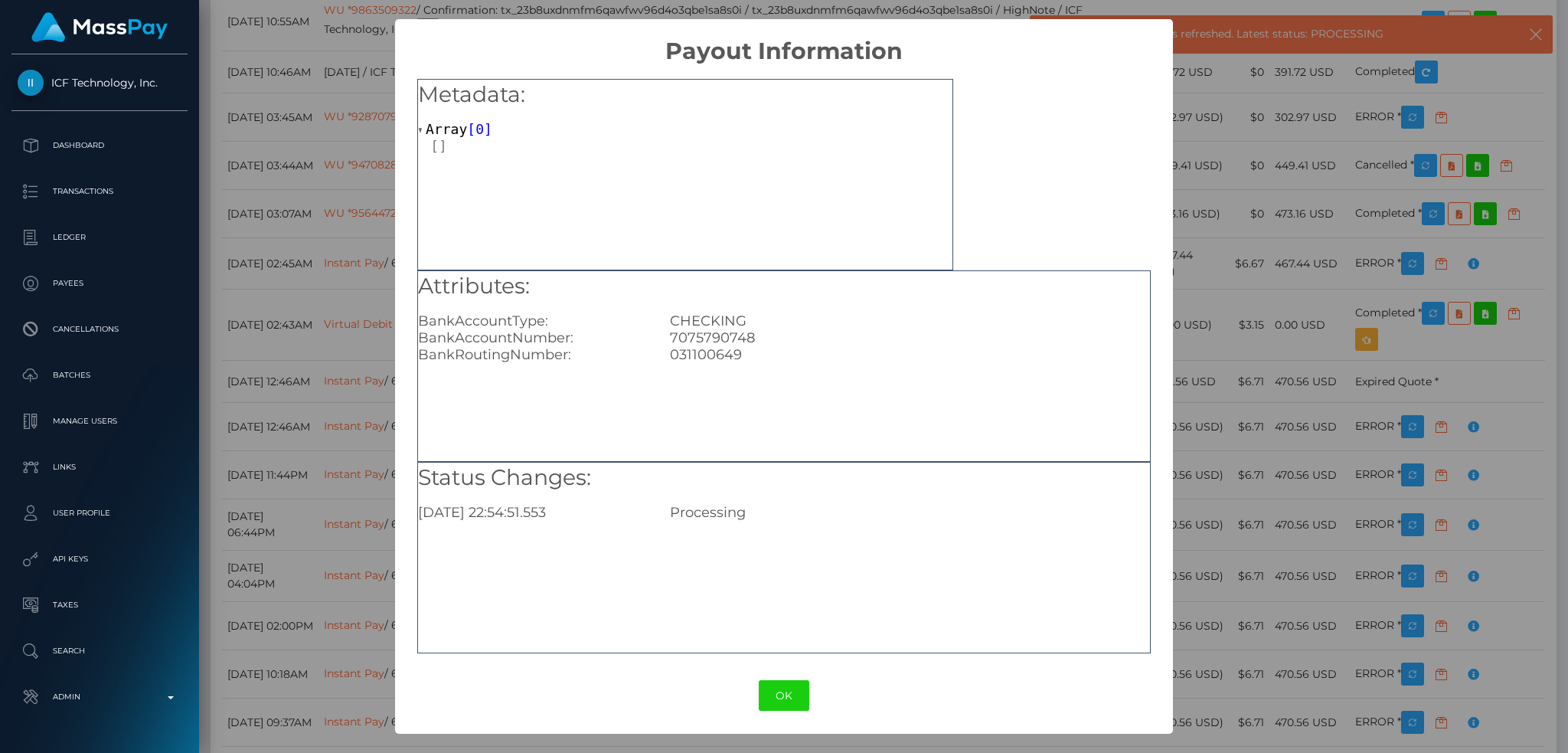
click at [724, 333] on div "7075790748" at bounding box center [910, 338] width 503 height 17
copy div "7075790748"
click at [310, 264] on div "× Payout Information Metadata: Array [ 0 ] Attributes: BankAccountType: CHECKIN…" at bounding box center [784, 376] width 1568 height 753
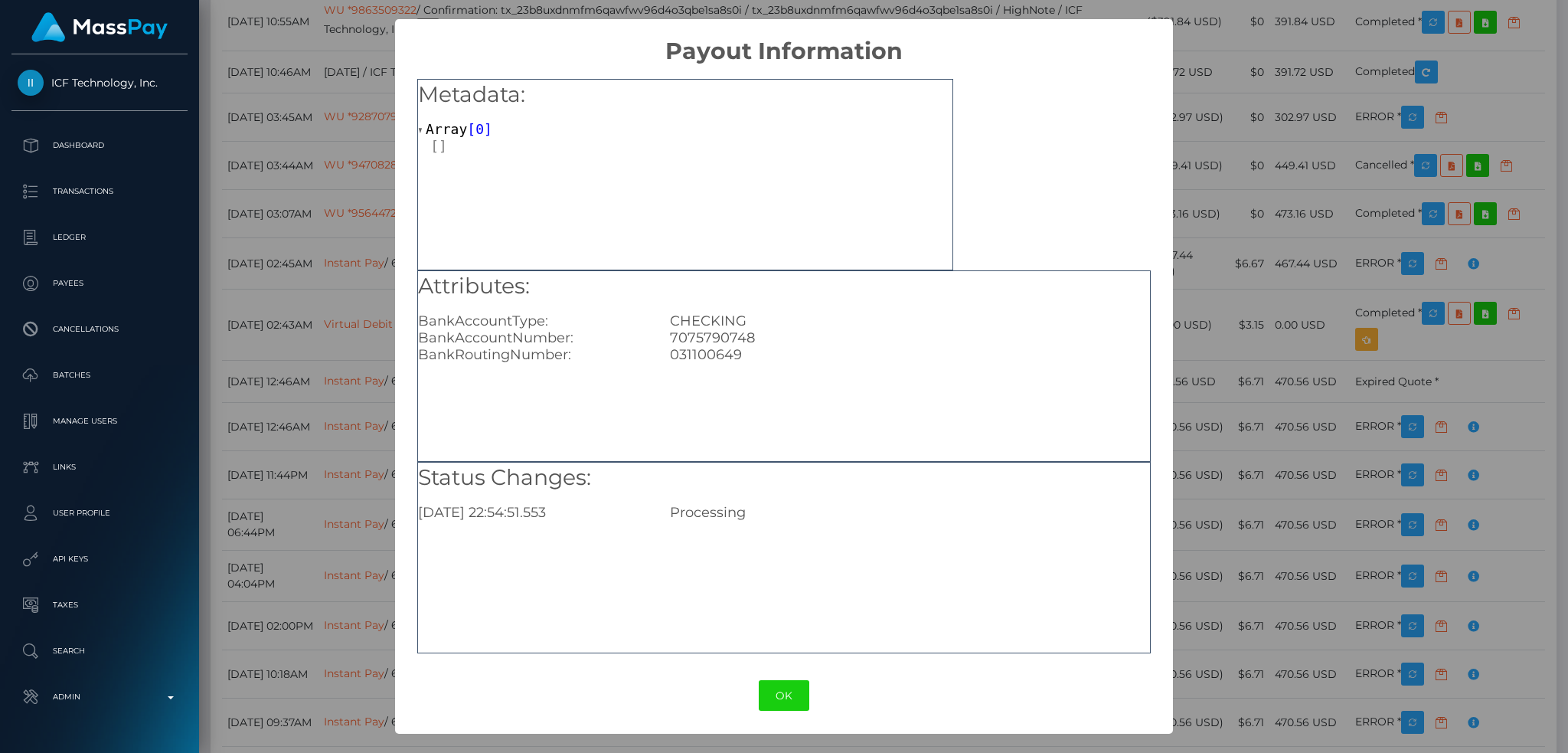
click at [719, 330] on div "7075790748" at bounding box center [910, 338] width 503 height 17
copy div "7075790748"
click at [1200, 228] on div "× Payout Information Metadata: Array [ 0 ] Attributes: BankAccountType: CHECKIN…" at bounding box center [784, 376] width 1568 height 753
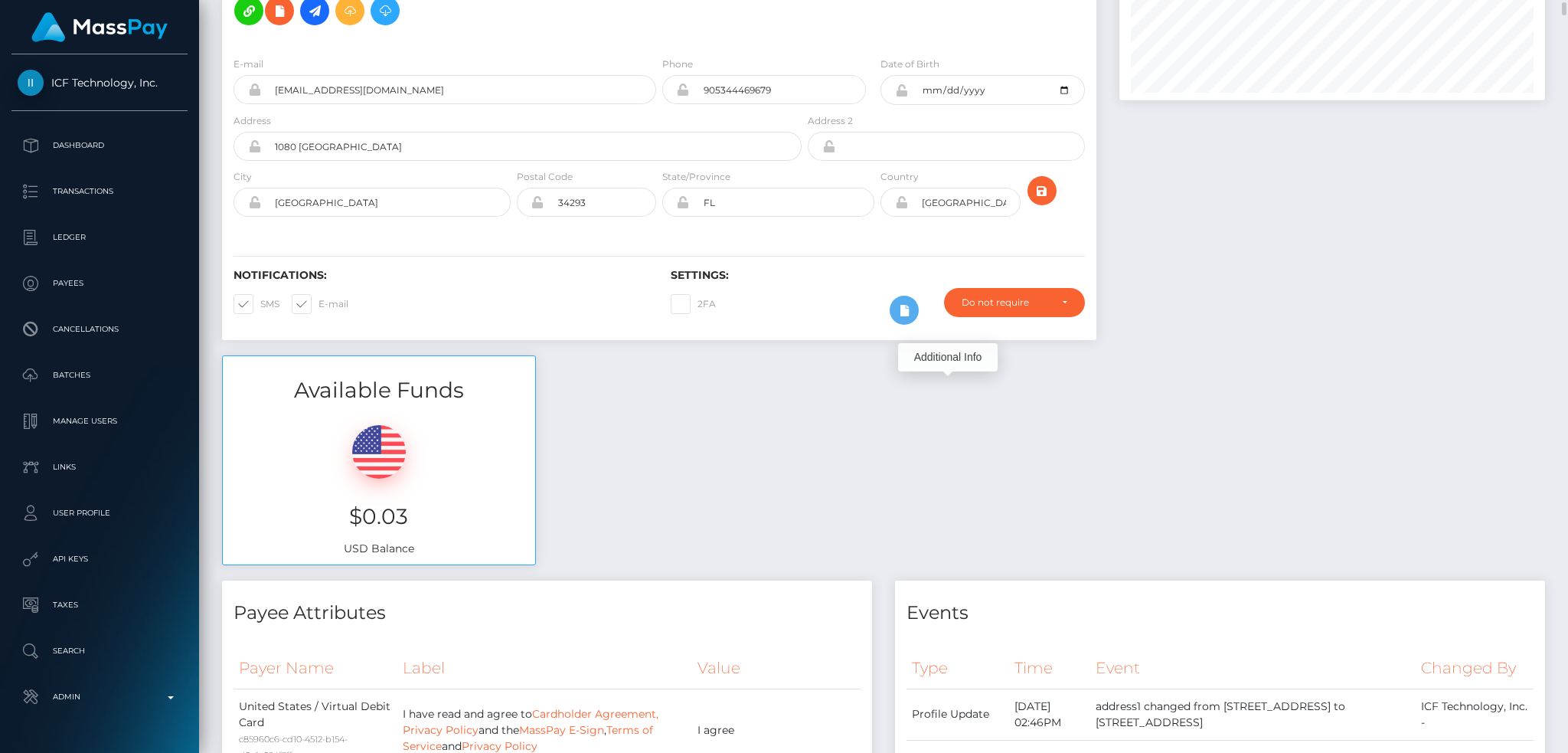
scroll to position [0, 0]
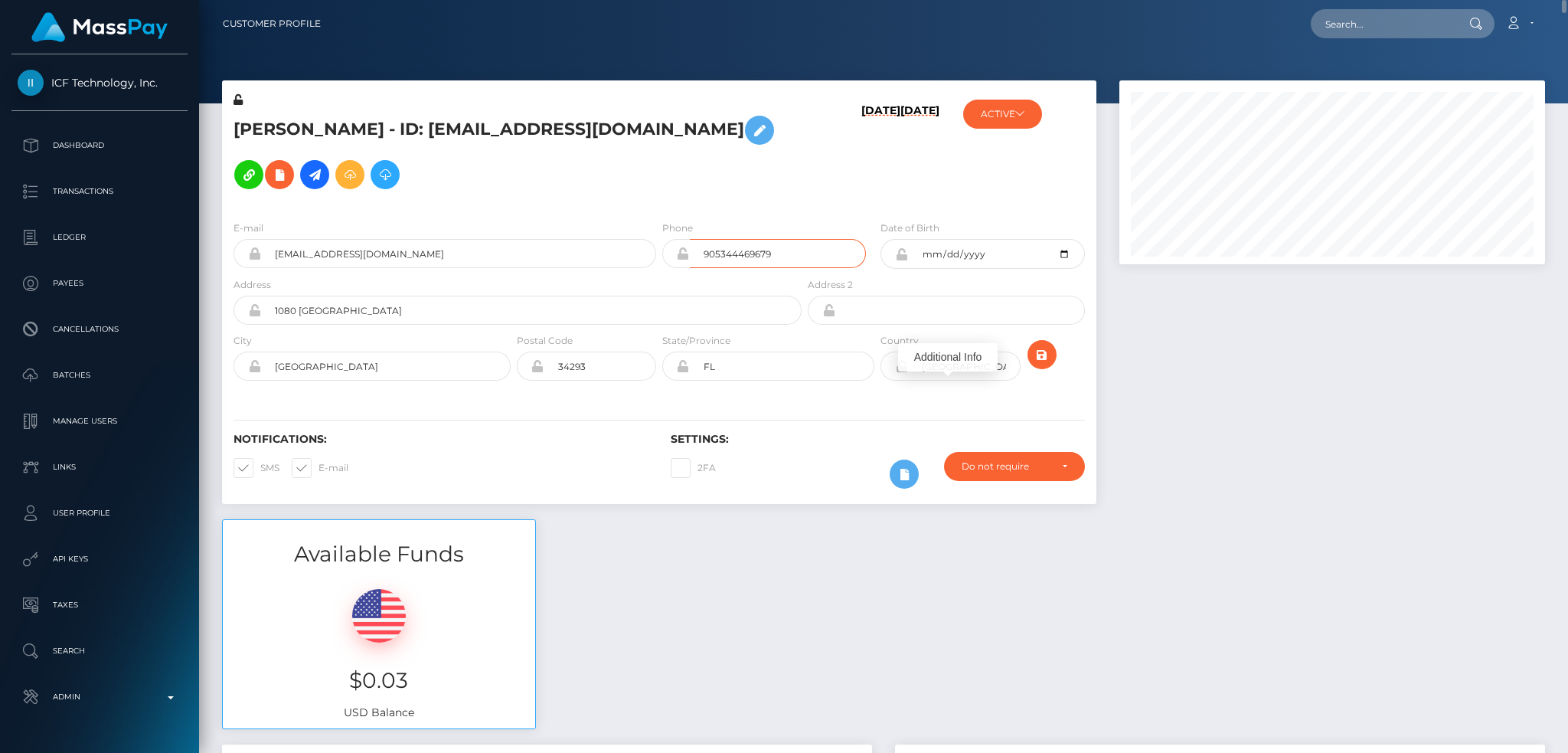
click at [769, 259] on input "905344469679" at bounding box center [778, 253] width 176 height 30
click at [429, 268] on input "courtniework21@gmail.com" at bounding box center [458, 253] width 395 height 30
drag, startPoint x: 386, startPoint y: 132, endPoint x: 236, endPoint y: 138, distance: 150.1
click at [236, 138] on h5 "Courtnie L Pelayo - ID: courtniework21@gmail.com" at bounding box center [513, 151] width 560 height 89
copy h5 "Courtnie L Pelayo"
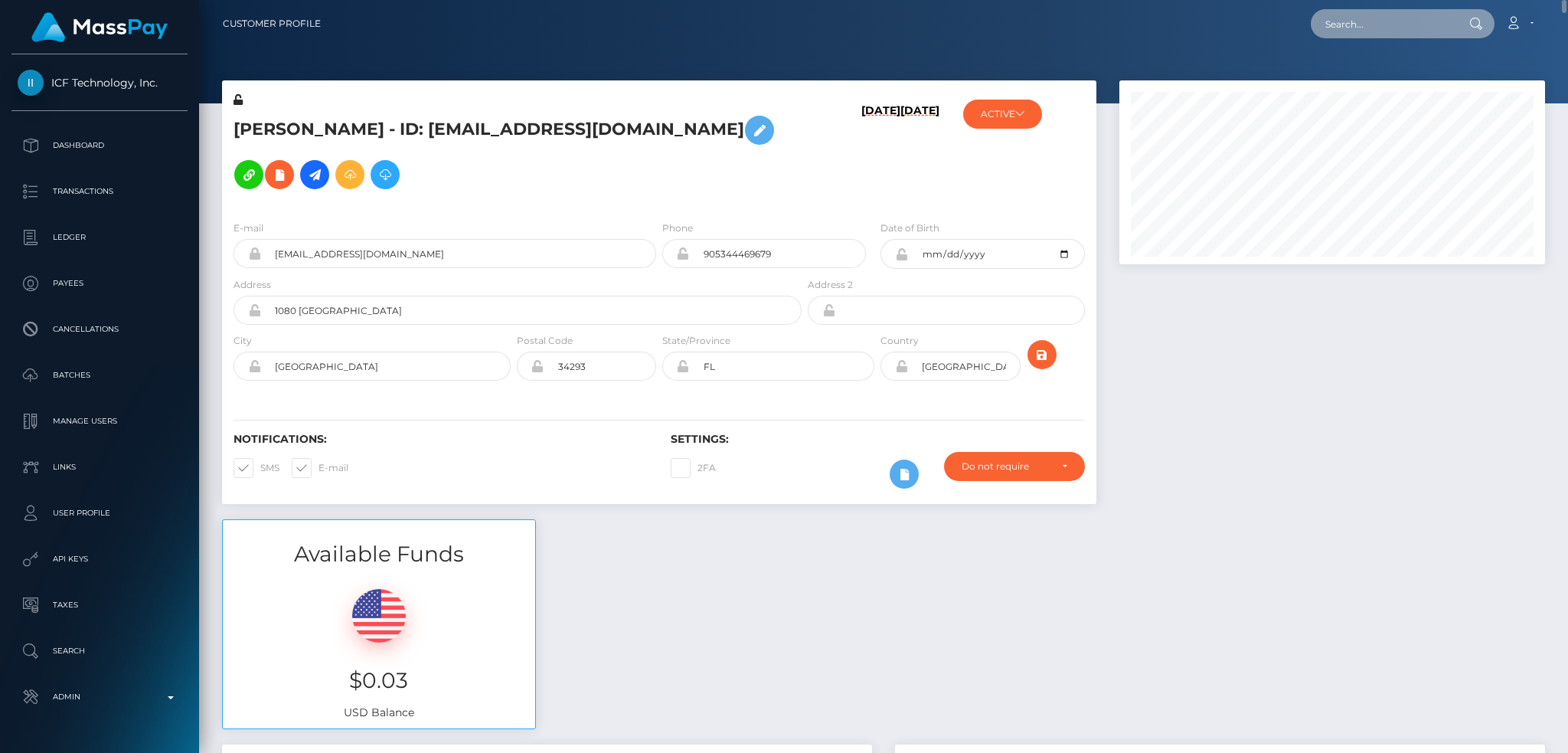
click at [1355, 30] on input "text" at bounding box center [1382, 24] width 144 height 30
paste input "poact_1Cy7ahNjwsUH"
type input "poact_1Cy7ahNjwsUH"
click at [1385, 80] on link "Abdul Rehman" at bounding box center [1372, 79] width 123 height 29
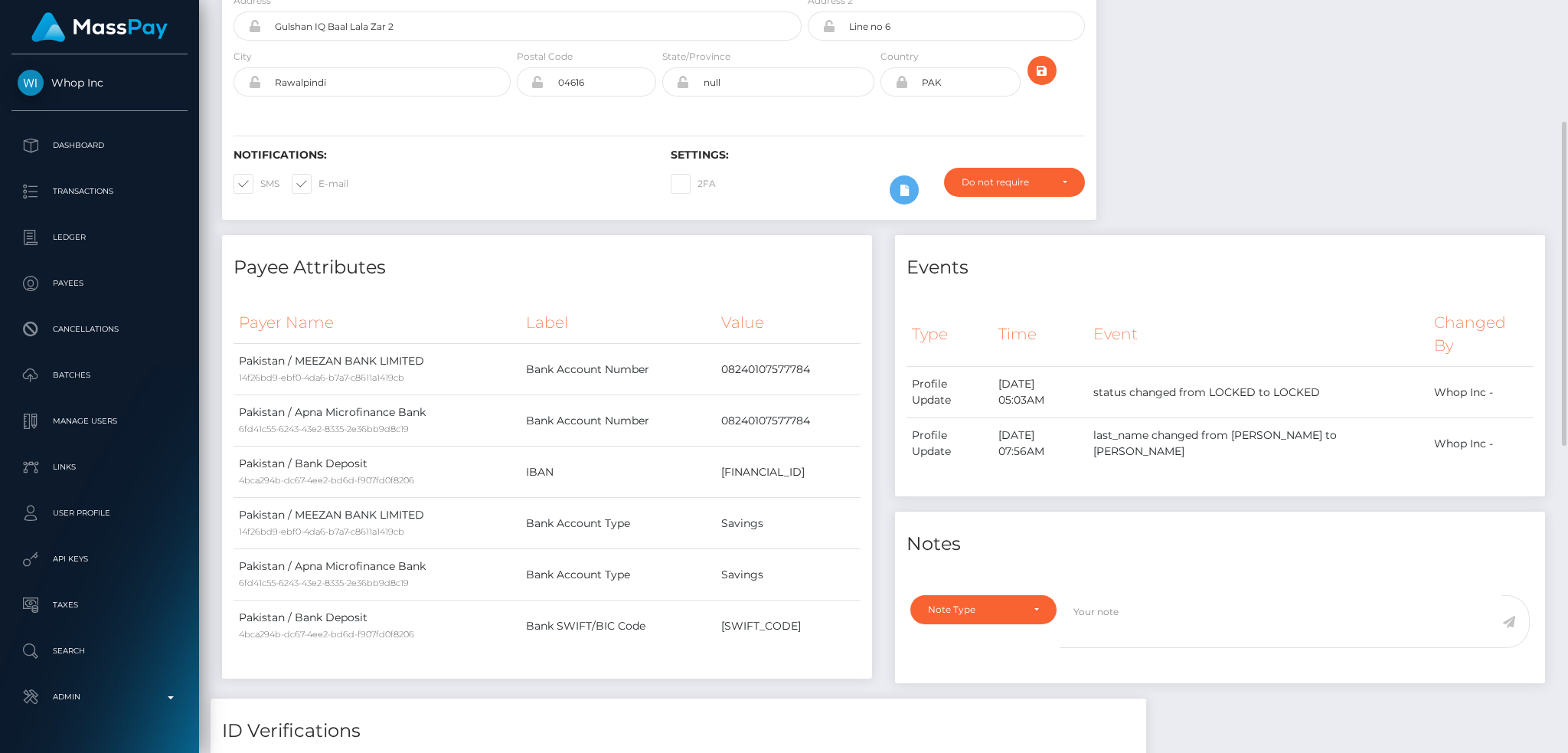
scroll to position [80, 0]
